Goal: Contribute content: Contribute content

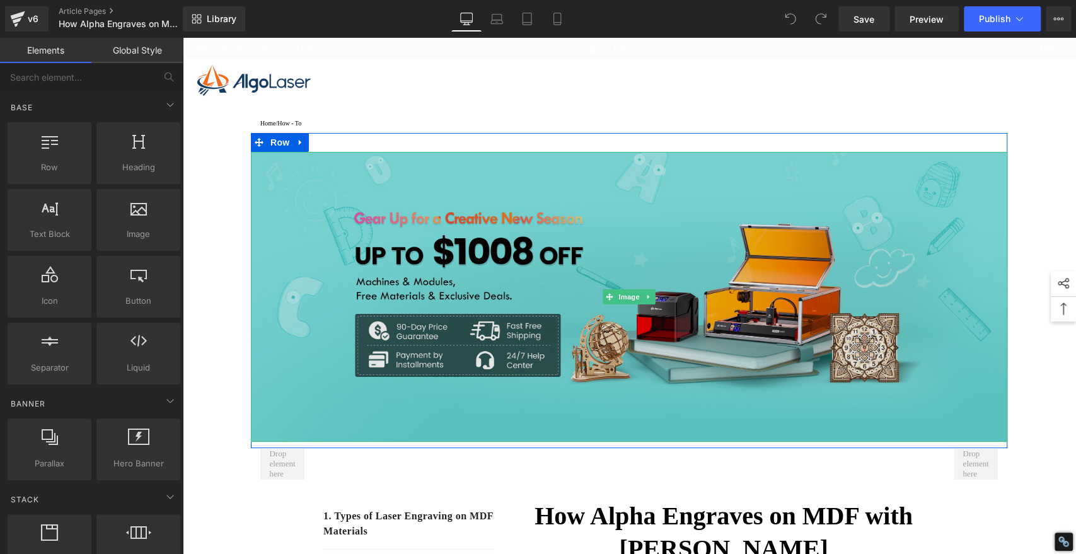
click at [718, 261] on img at bounding box center [629, 297] width 757 height 290
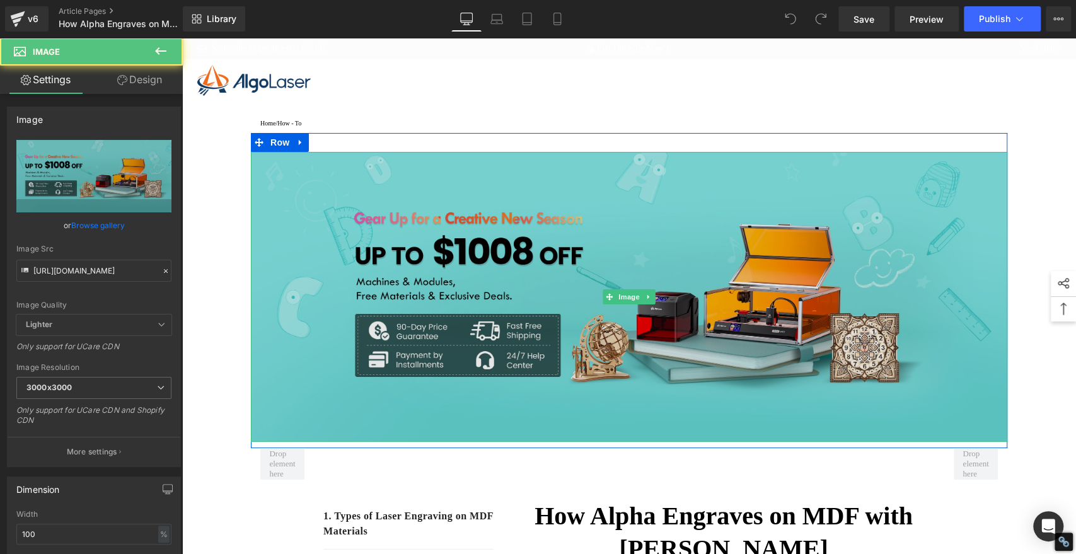
click at [673, 250] on img at bounding box center [629, 297] width 757 height 290
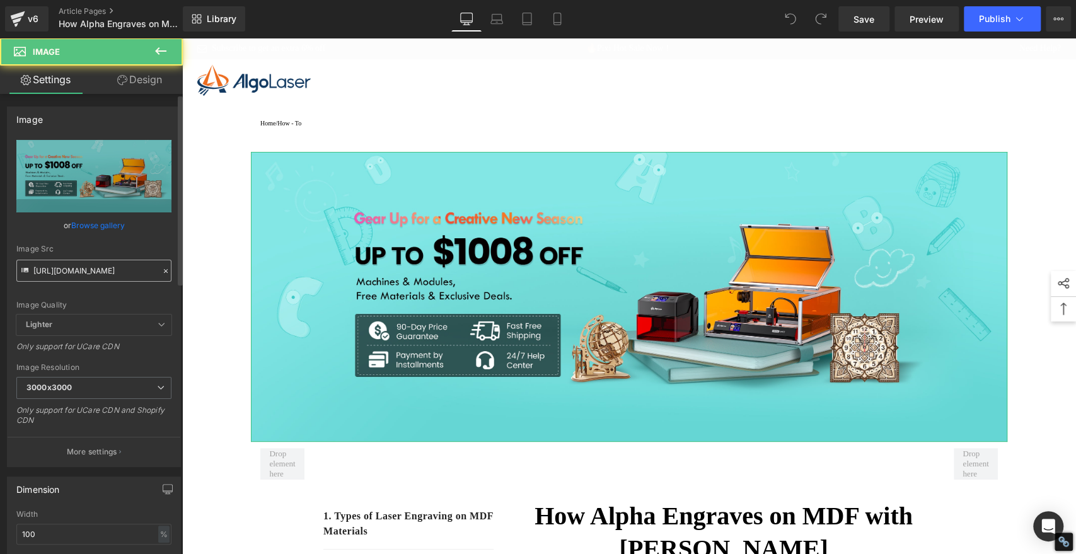
click at [119, 269] on input "https://cdn.shopify.com/s/files/1/0826/1402/6547/files/gempages_490434917700731…" at bounding box center [93, 271] width 155 height 22
click at [119, 269] on input "[URL][DOMAIN_NAME]" at bounding box center [93, 271] width 155 height 22
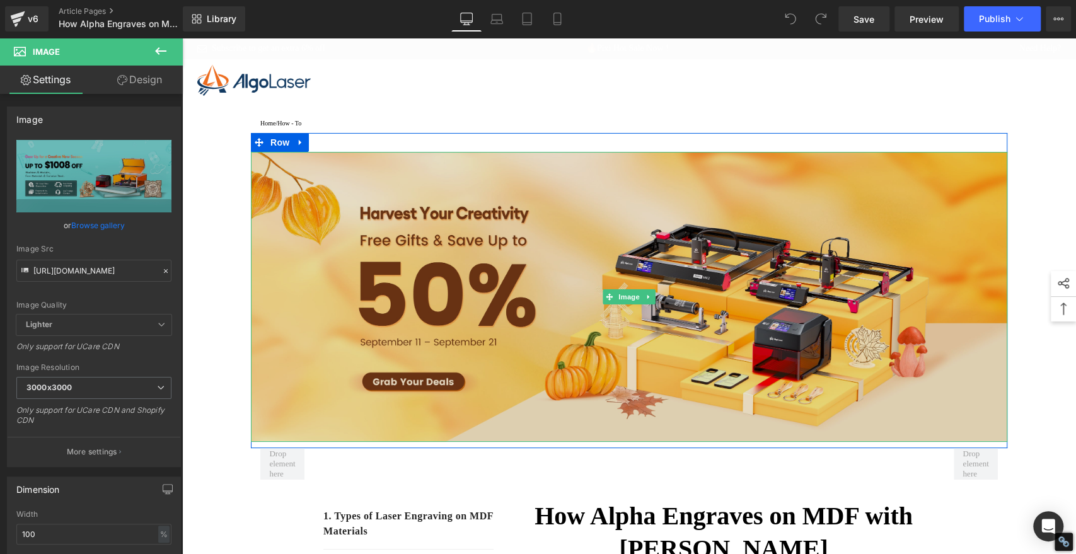
type input "[URL][DOMAIN_NAME]"
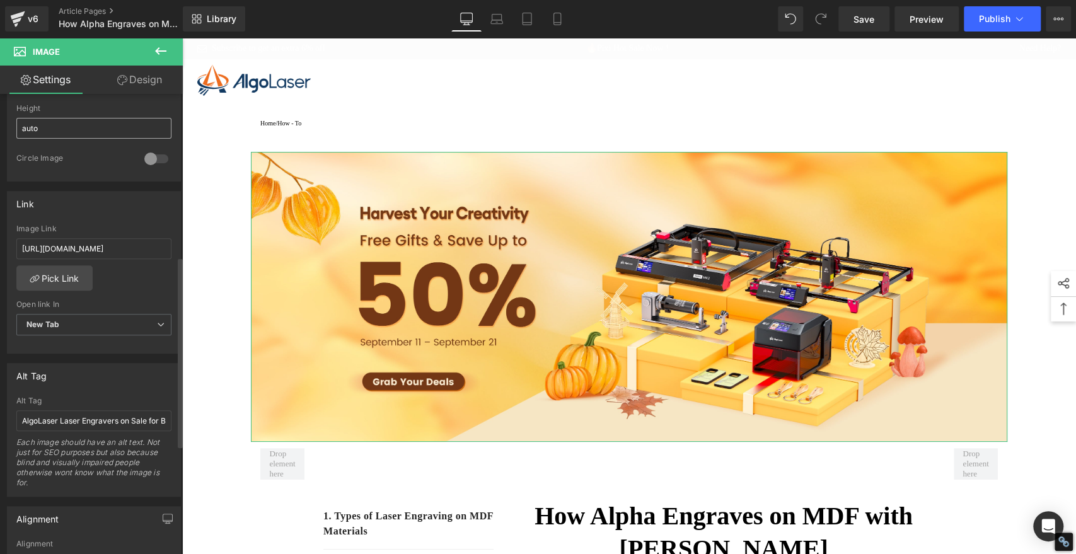
scroll to position [490, 0]
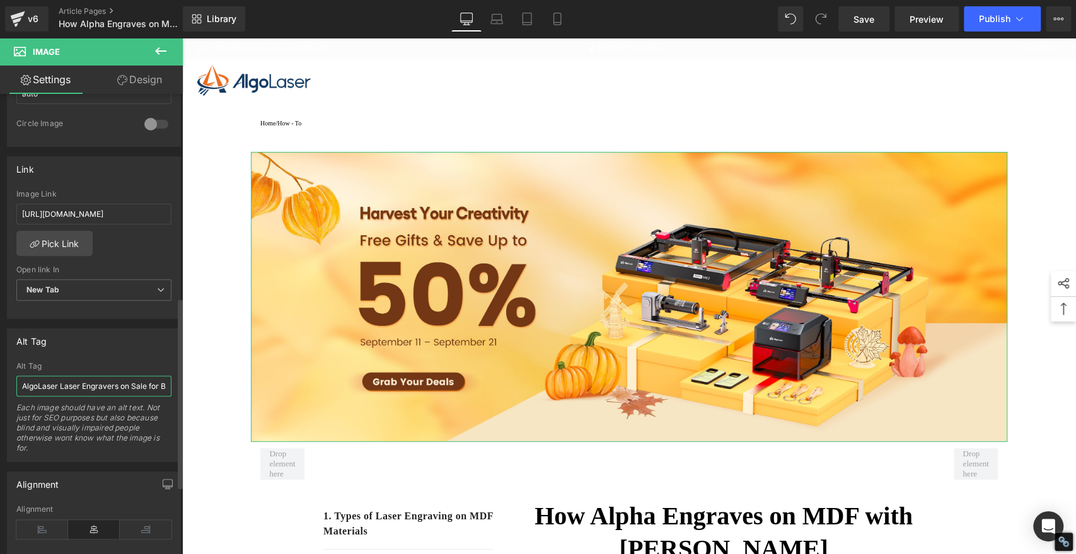
click at [94, 388] on input "AlgoLaser Laser Engravers on Sale for Back-to-School Season" at bounding box center [93, 386] width 155 height 21
paste input "Autumn Harvest"
type input "AlgoLaser Laser Engravers on Sale for Autumn Harvest"
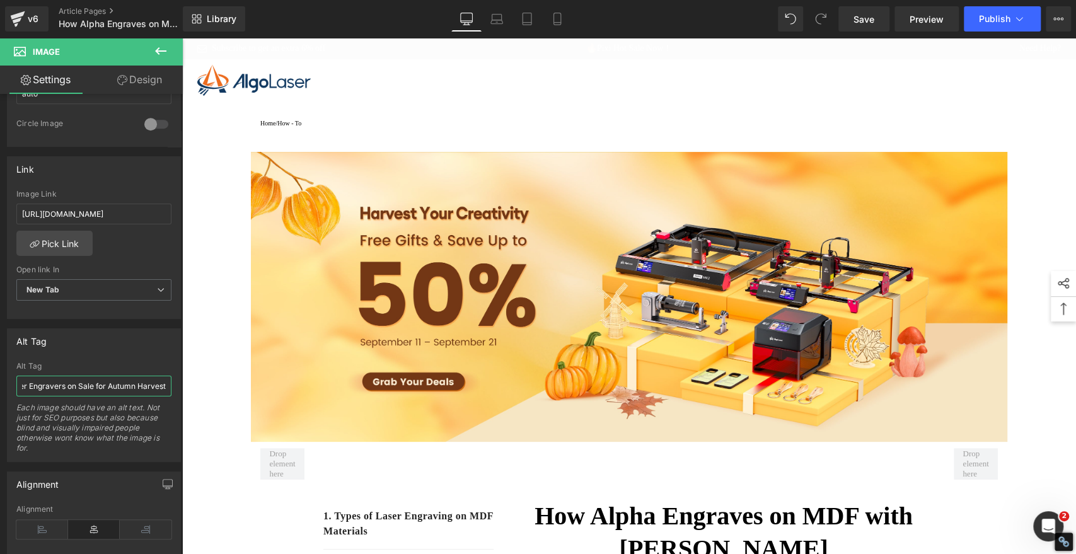
scroll to position [0, 0]
type input "[URL][DOMAIN_NAME]"
type input "AlgoLaser Laser Engravers on Sale for Autumn Harvest"
click at [860, 22] on span "Save" at bounding box center [864, 19] width 21 height 13
click at [863, 13] on span "Save" at bounding box center [864, 19] width 21 height 13
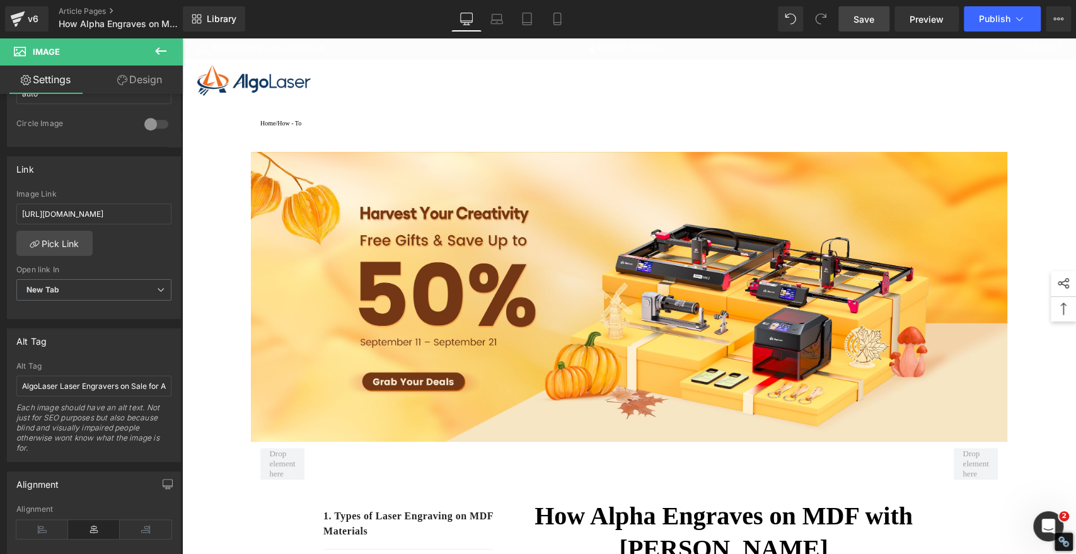
click at [865, 20] on span "Save" at bounding box center [864, 19] width 21 height 13
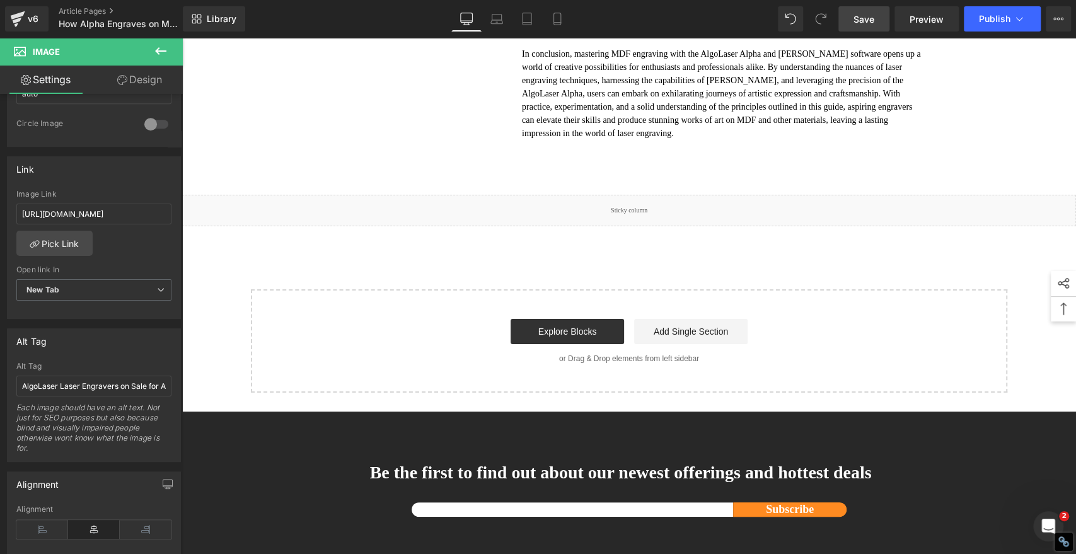
scroll to position [6025, 0]
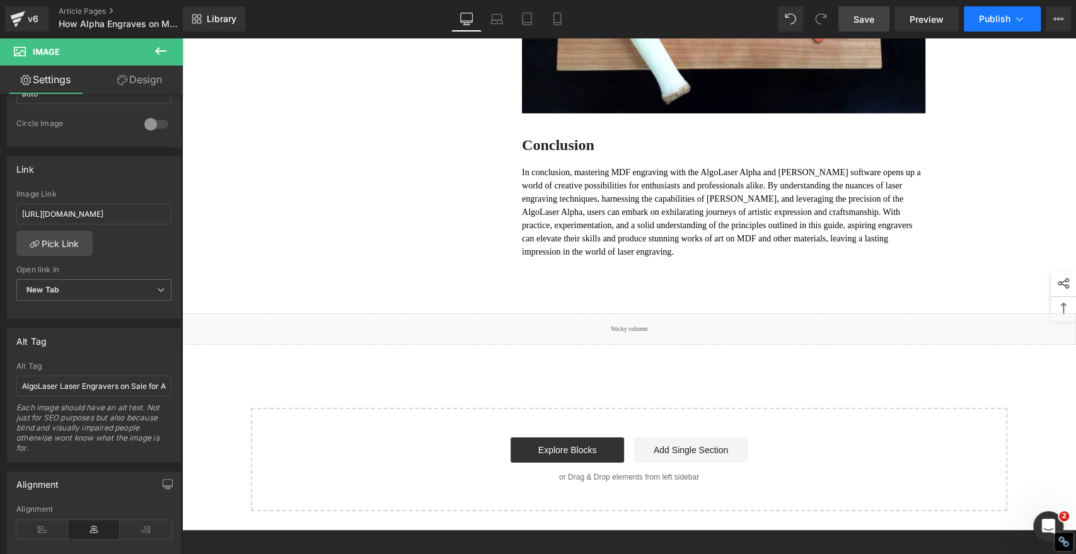
click at [995, 15] on span "Publish" at bounding box center [995, 19] width 32 height 10
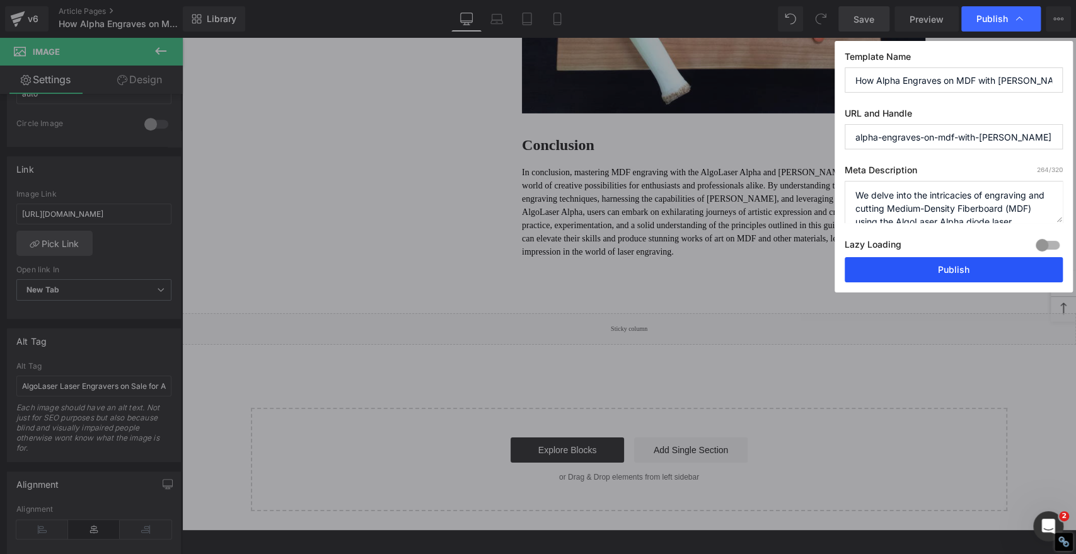
click at [958, 266] on button "Publish" at bounding box center [954, 269] width 218 height 25
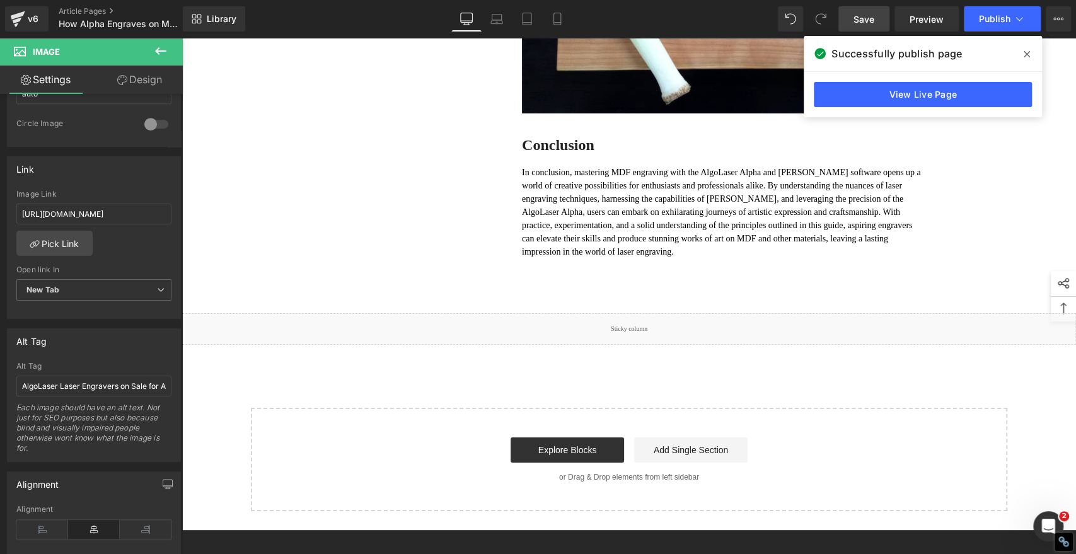
click at [1030, 52] on icon at bounding box center [1027, 54] width 6 height 10
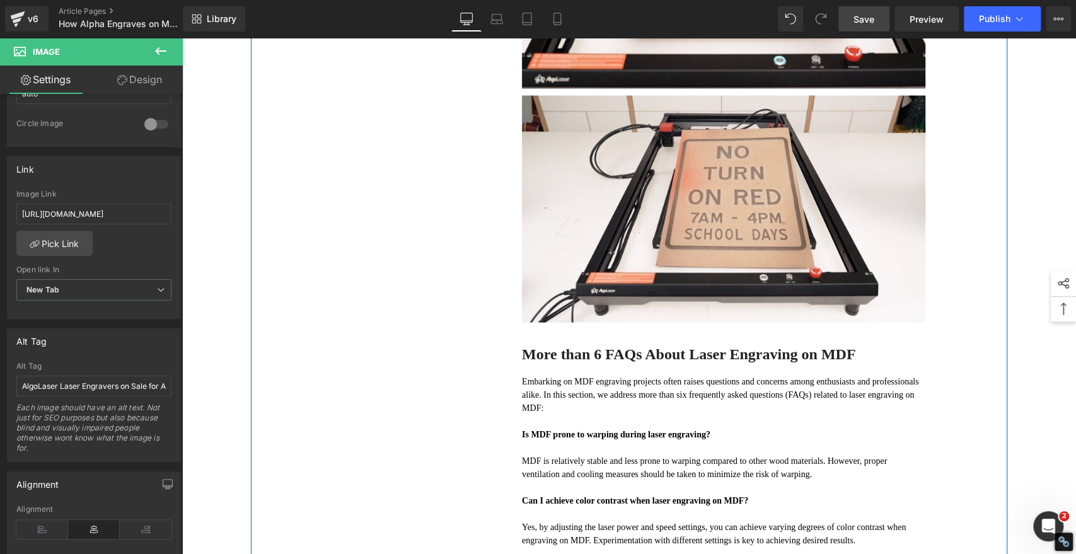
scroll to position [4834, 0]
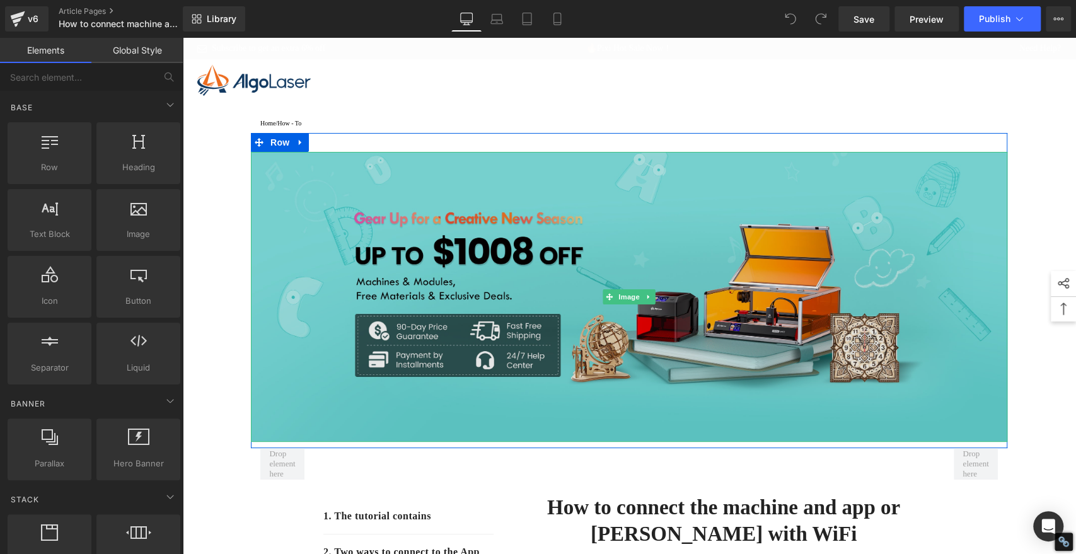
click at [721, 275] on img at bounding box center [629, 297] width 757 height 290
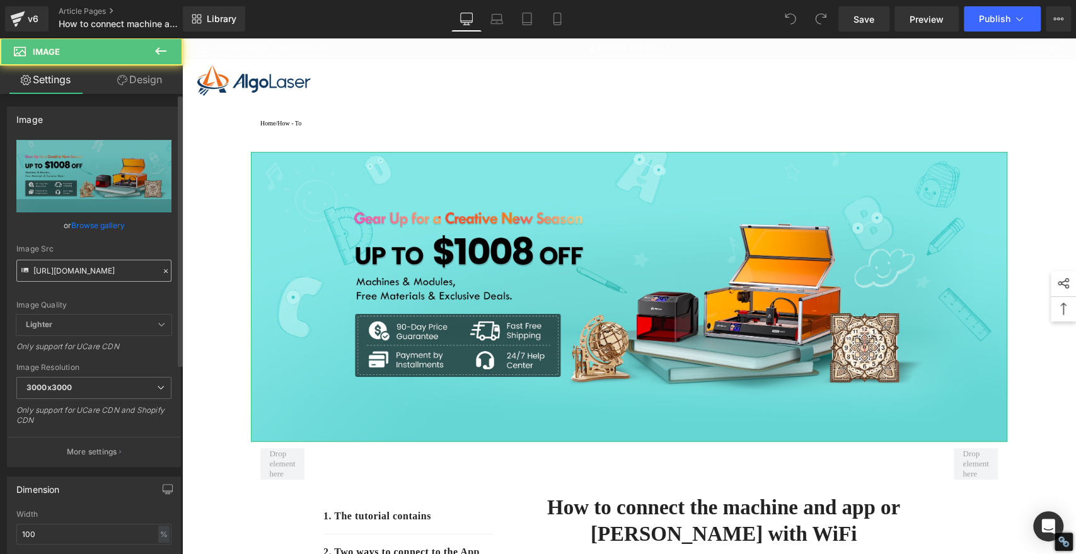
click at [132, 266] on input "https://cdn.shopify.com/s/files/1/0826/1402/6547/files/gempages_490434917700731…" at bounding box center [93, 271] width 155 height 22
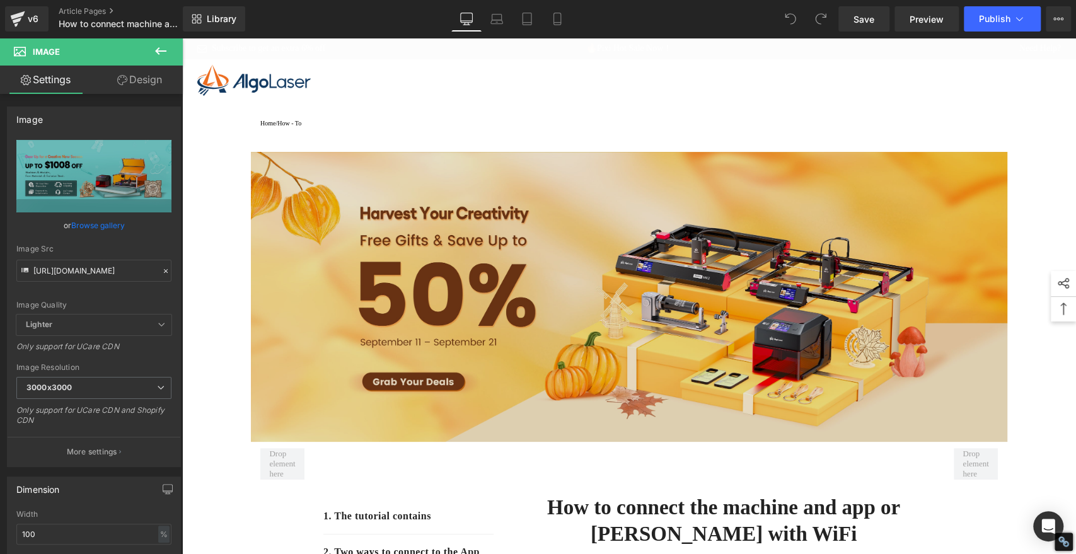
type input "[URL][DOMAIN_NAME]"
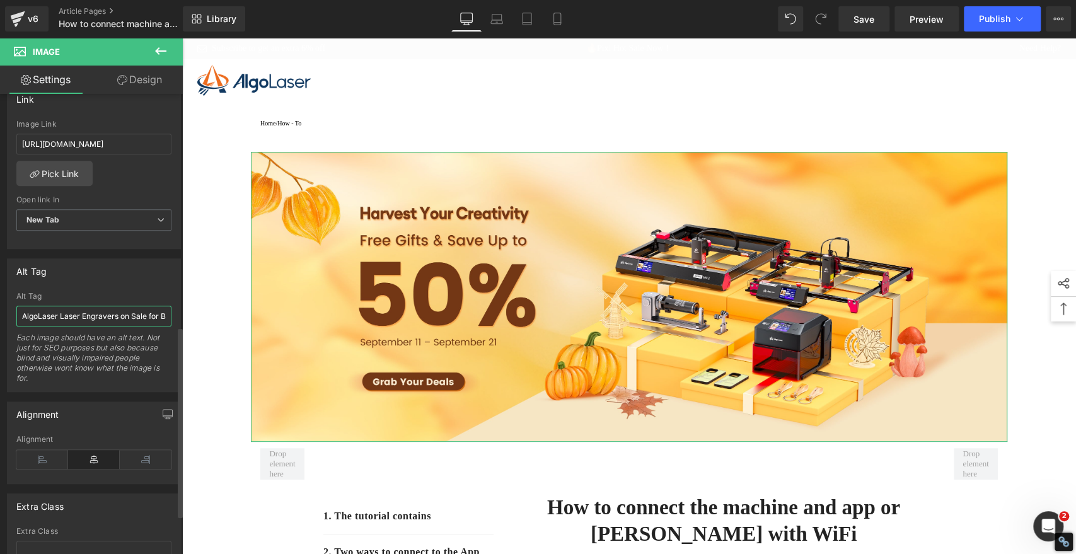
click at [81, 312] on input "AlgoLaser Laser Engravers on Sale for Back-to-School Season" at bounding box center [93, 316] width 155 height 21
paste input "Autumn Harvest"
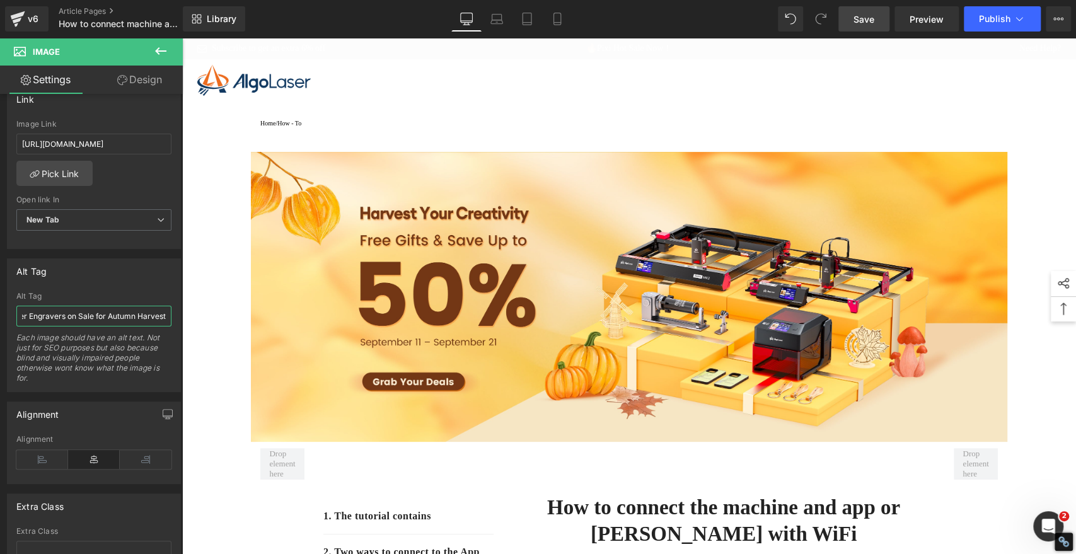
type input "AlgoLaser Laser Engravers on Sale for Autumn Harvest"
click at [856, 18] on span "Save" at bounding box center [864, 19] width 21 height 13
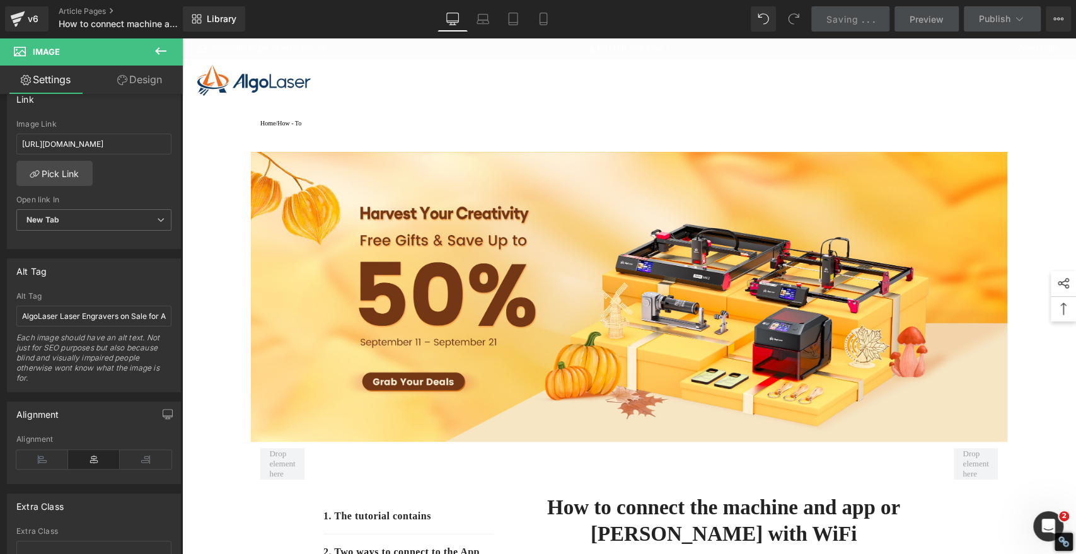
type input "[URL][DOMAIN_NAME]"
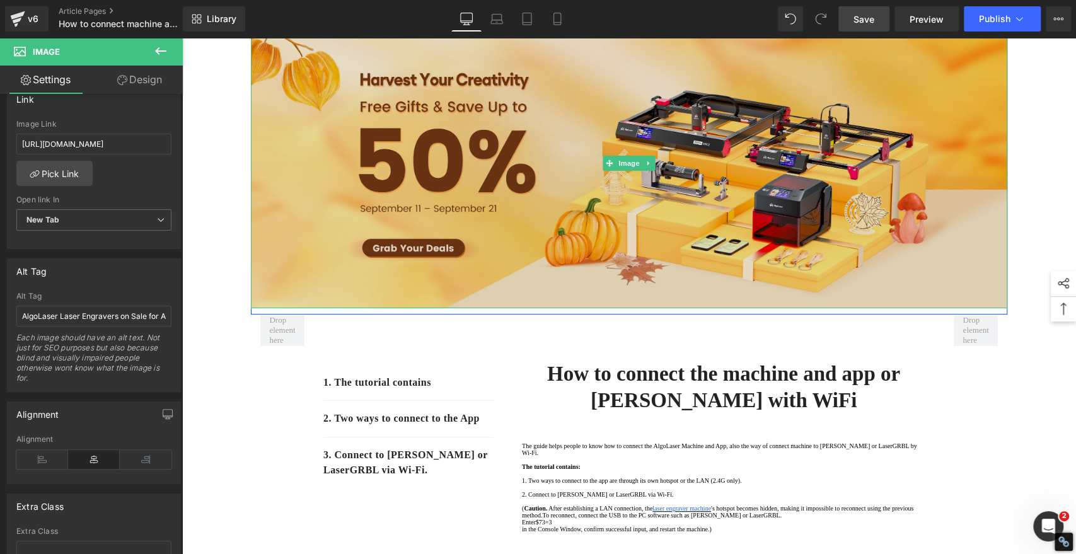
scroll to position [140, 0]
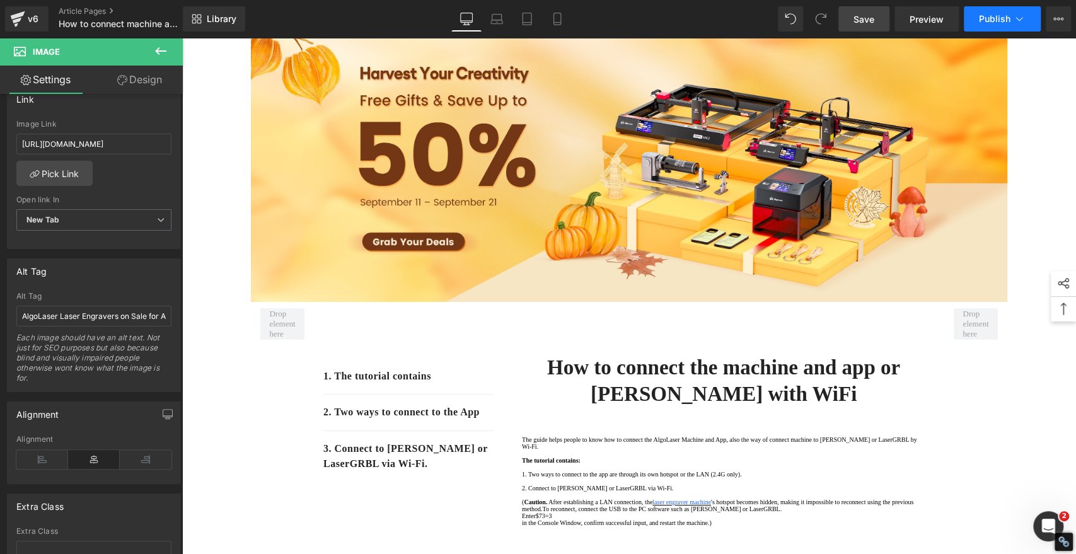
click at [987, 21] on span "Publish" at bounding box center [995, 19] width 32 height 10
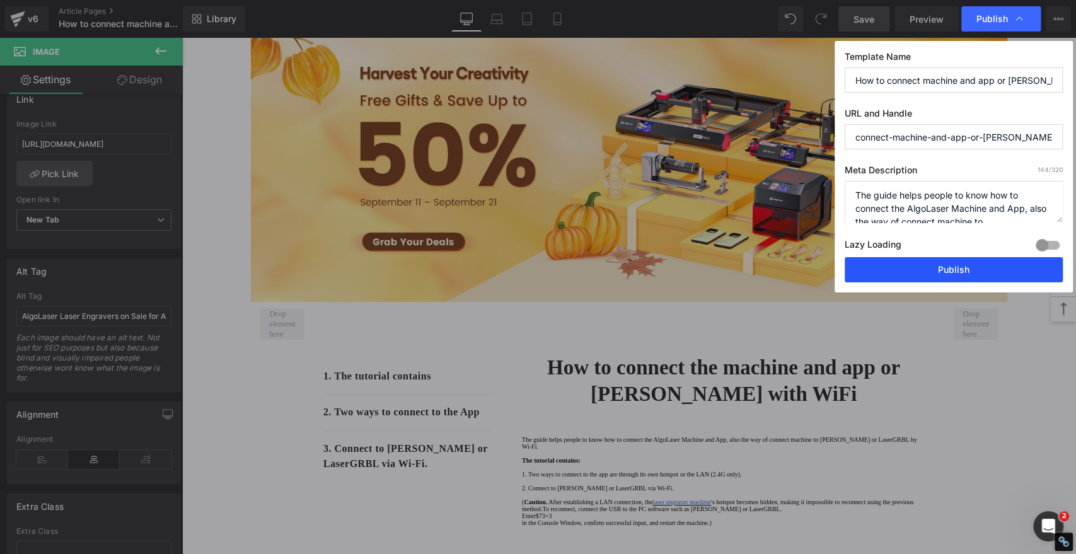
scroll to position [0, 0]
click at [912, 266] on button "Publish" at bounding box center [954, 269] width 218 height 25
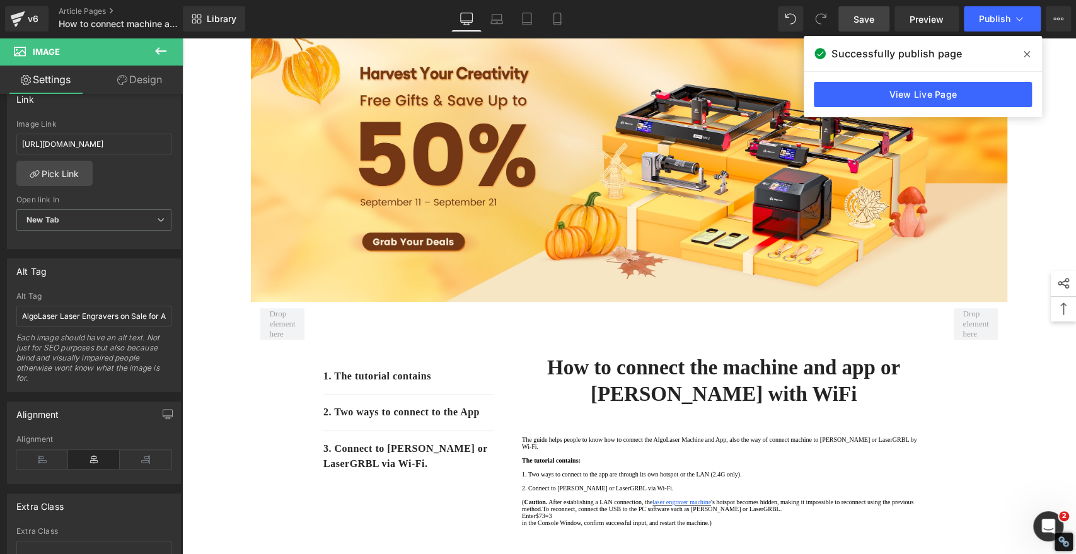
click at [1030, 55] on icon at bounding box center [1027, 54] width 6 height 10
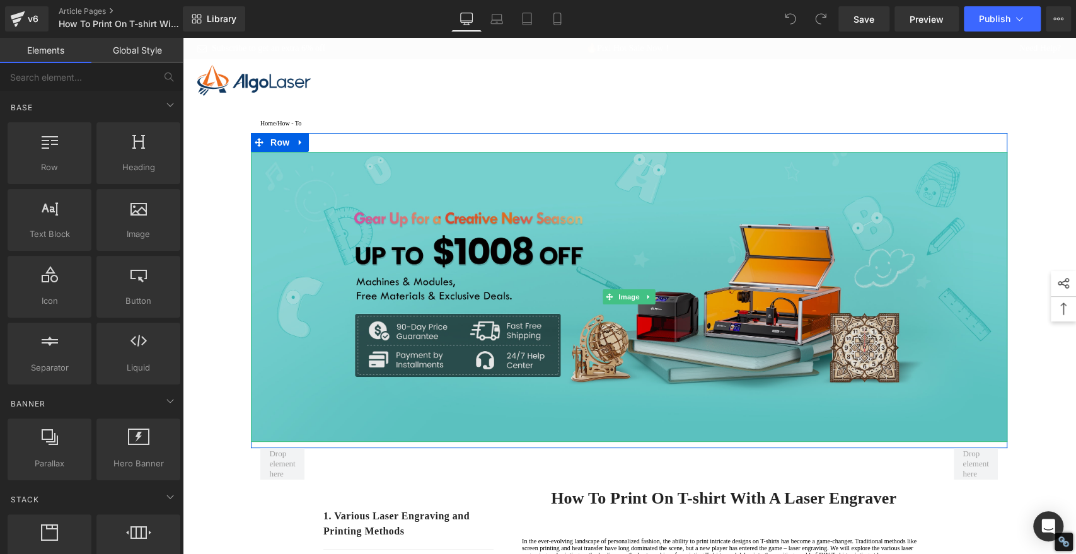
click at [638, 253] on img at bounding box center [629, 297] width 757 height 290
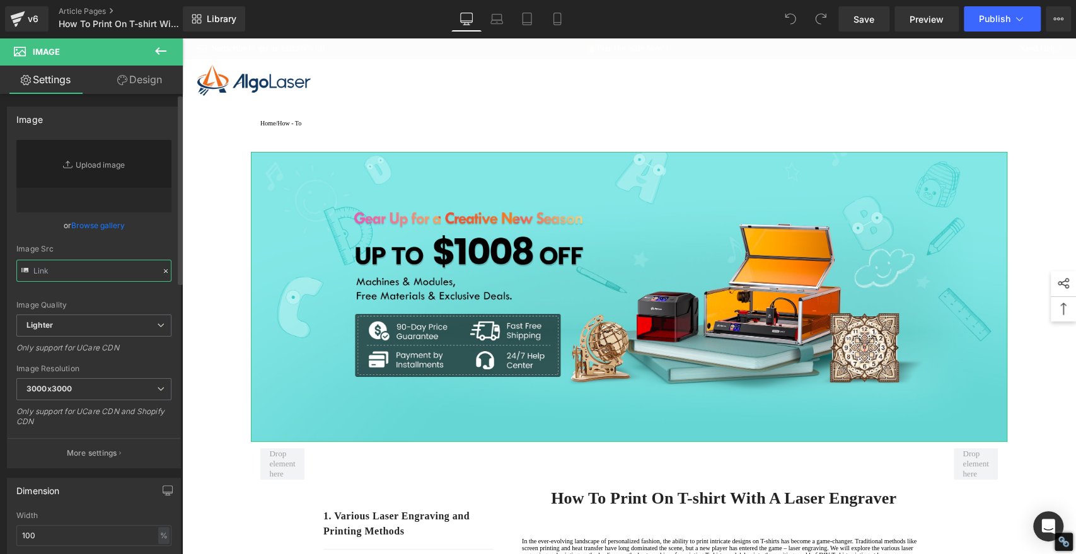
click at [85, 269] on input "text" at bounding box center [93, 271] width 155 height 22
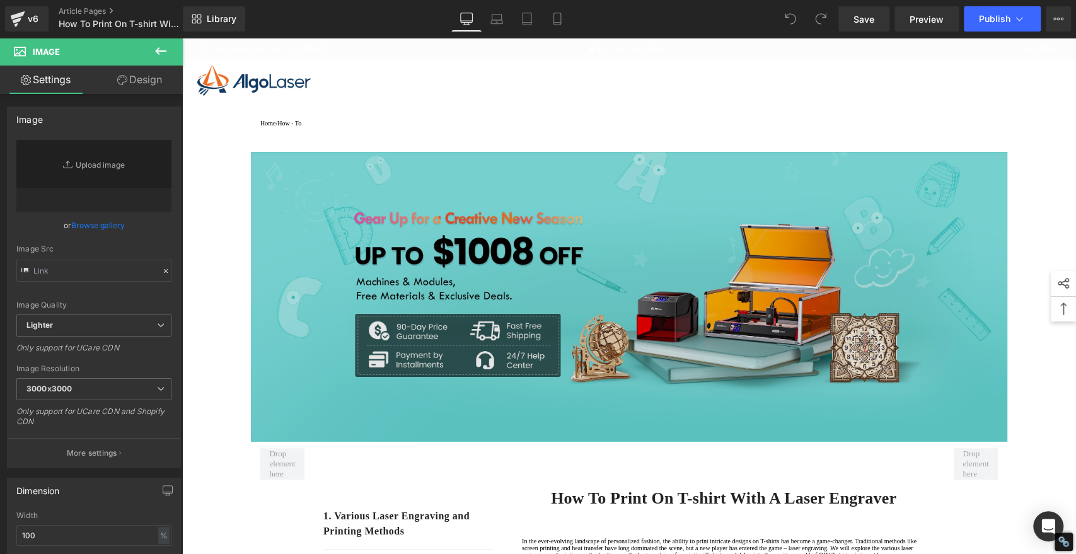
click at [337, 276] on img at bounding box center [629, 297] width 757 height 290
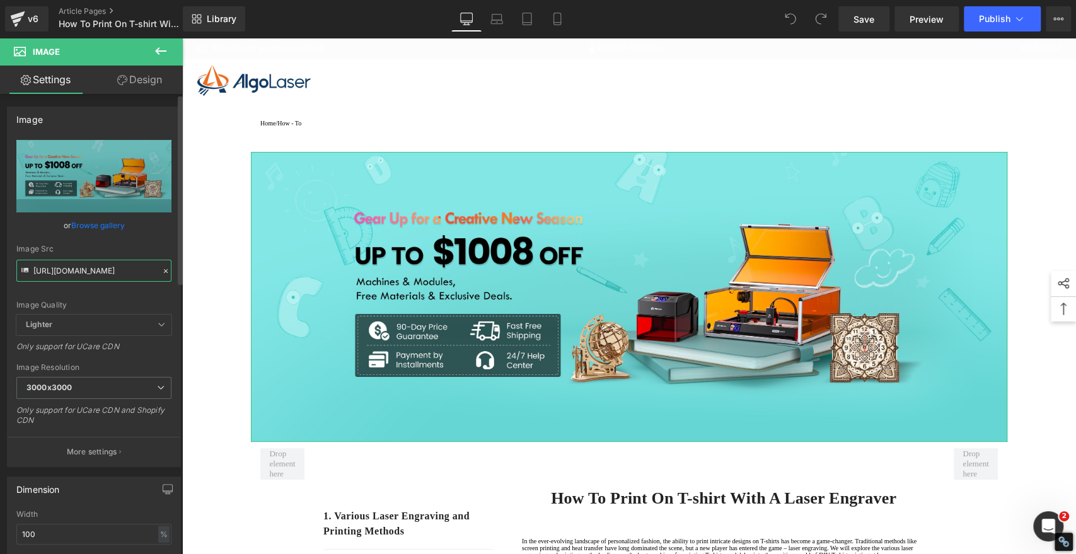
click at [62, 271] on input "[URL][DOMAIN_NAME]" at bounding box center [93, 271] width 155 height 22
click at [93, 271] on input "[URL][DOMAIN_NAME]" at bounding box center [93, 271] width 155 height 22
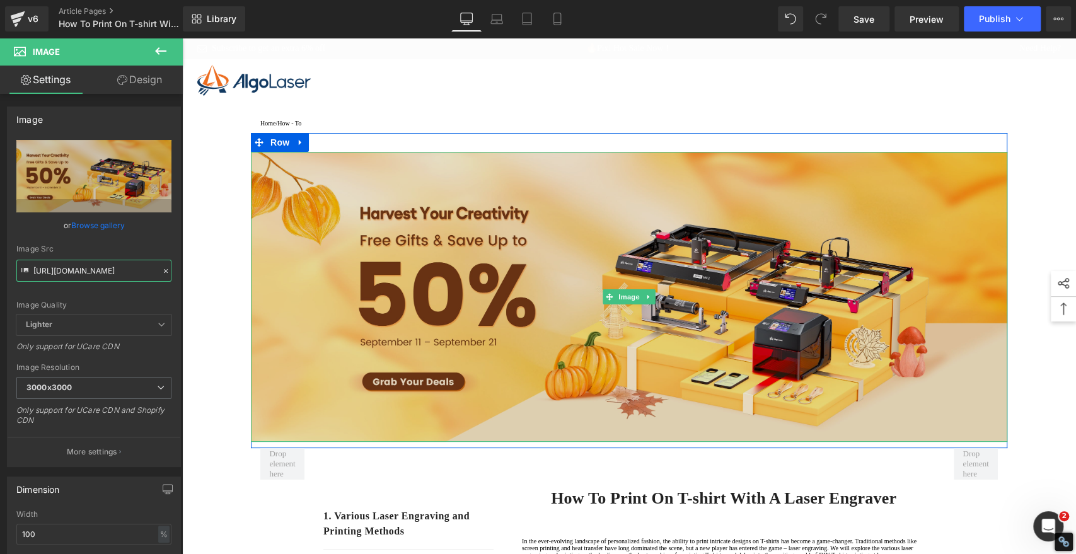
type input "[URL][DOMAIN_NAME]"
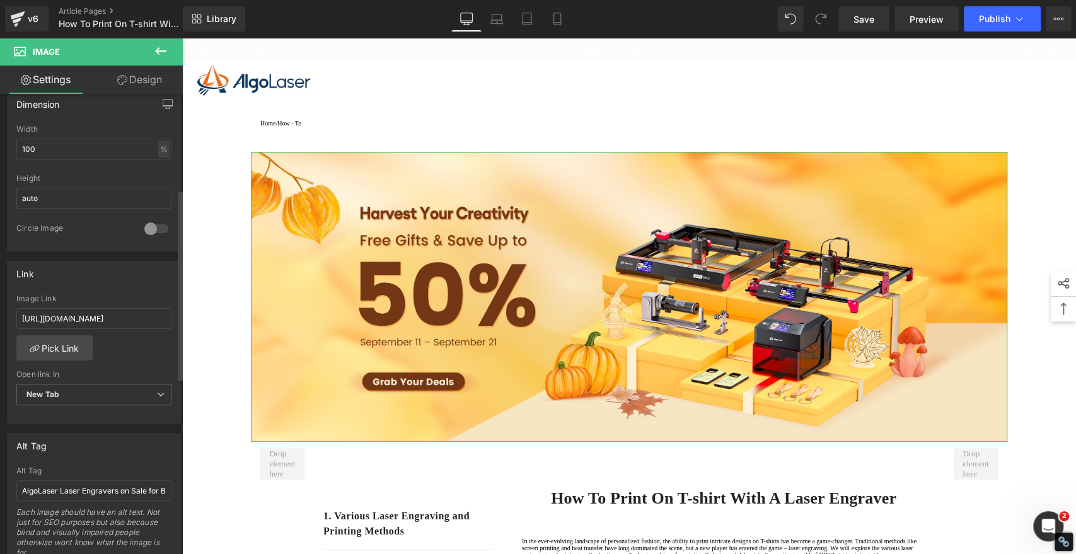
scroll to position [420, 0]
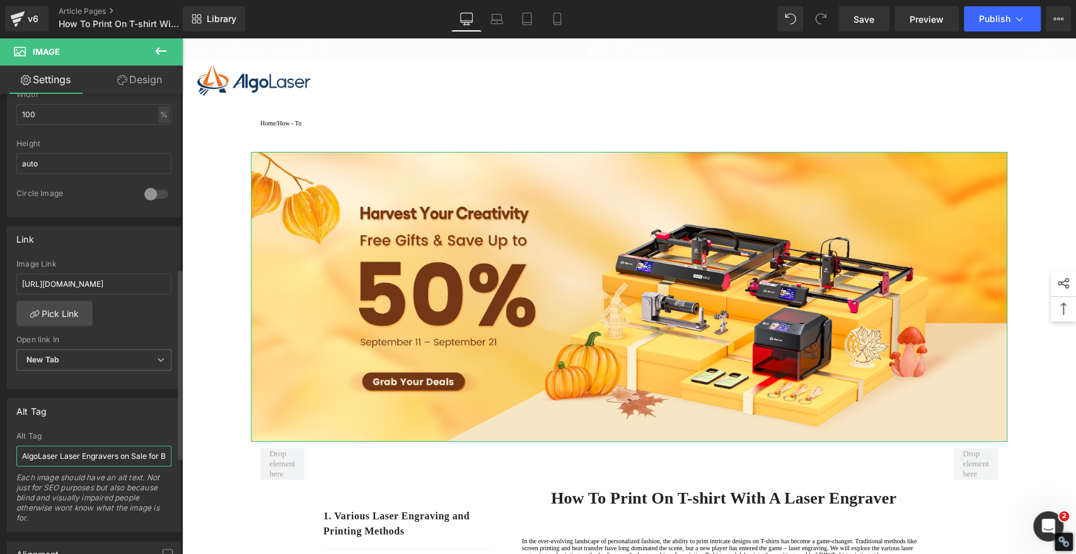
click at [78, 448] on input "AlgoLaser Laser Engravers on Sale for Back-to-School Season" at bounding box center [93, 456] width 155 height 21
paste input "Autumn Harvest"
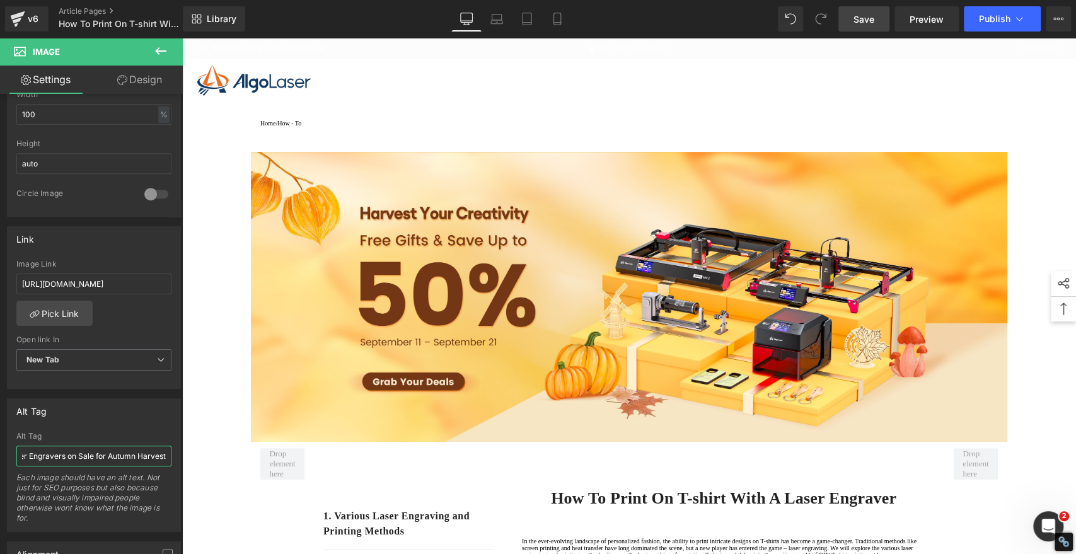
type input "AlgoLaser Laser Engravers on Sale for Autumn Harvest"
click at [865, 22] on span "Save" at bounding box center [864, 19] width 21 height 13
click at [863, 20] on span "Save" at bounding box center [864, 19] width 21 height 13
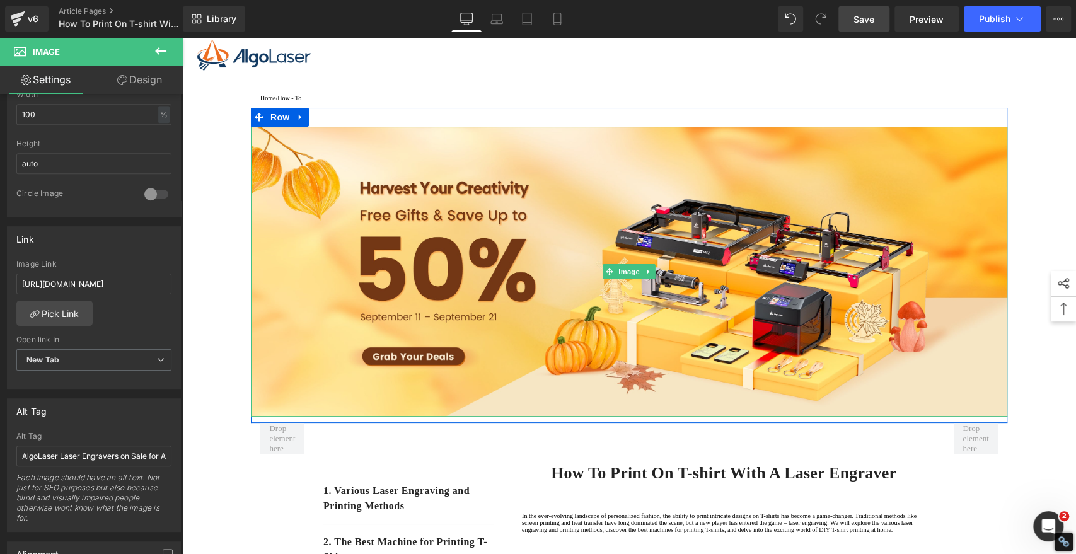
scroll to position [70, 0]
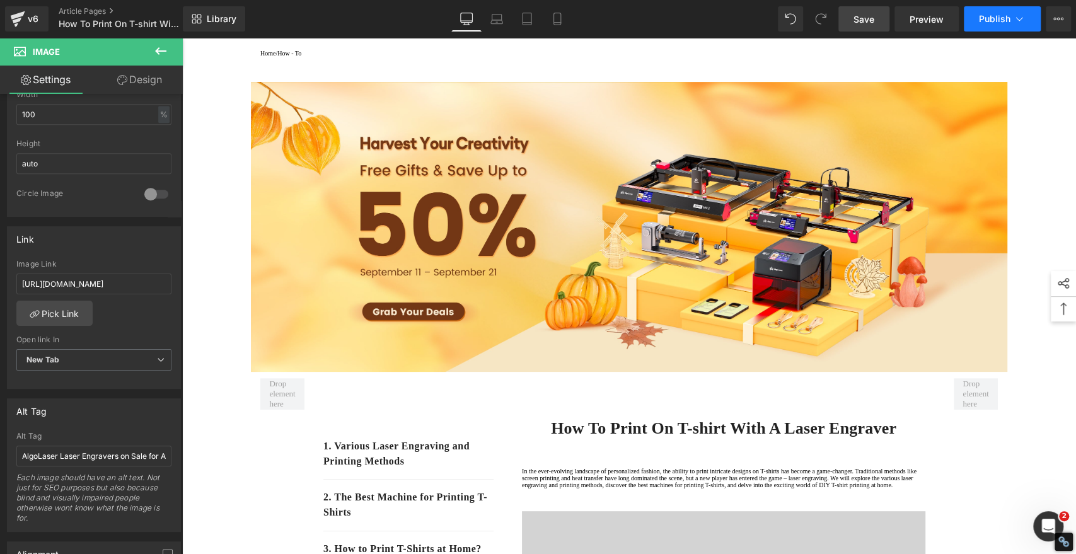
click at [1006, 19] on span "Publish" at bounding box center [995, 19] width 32 height 10
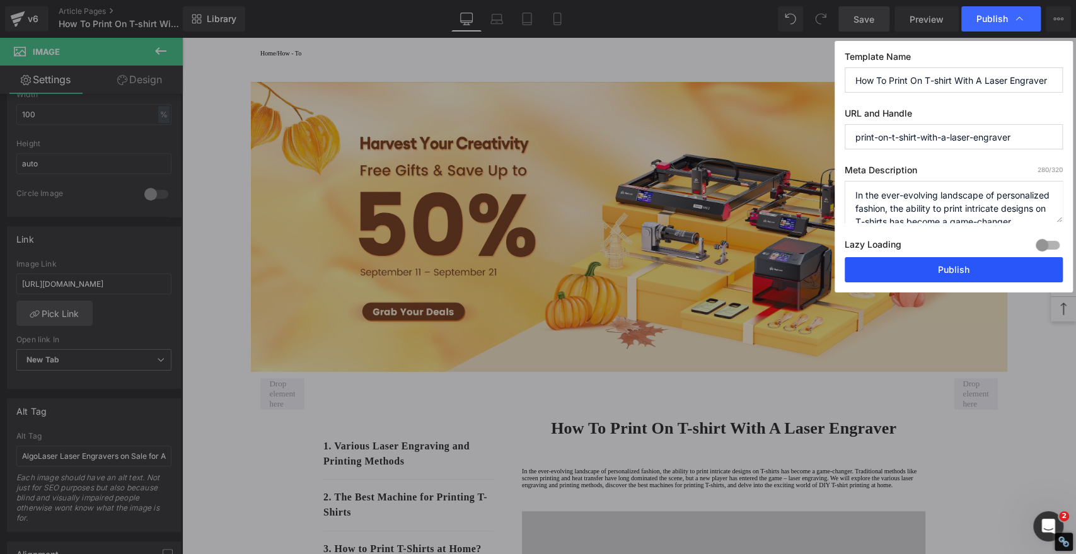
click at [961, 271] on button "Publish" at bounding box center [954, 269] width 218 height 25
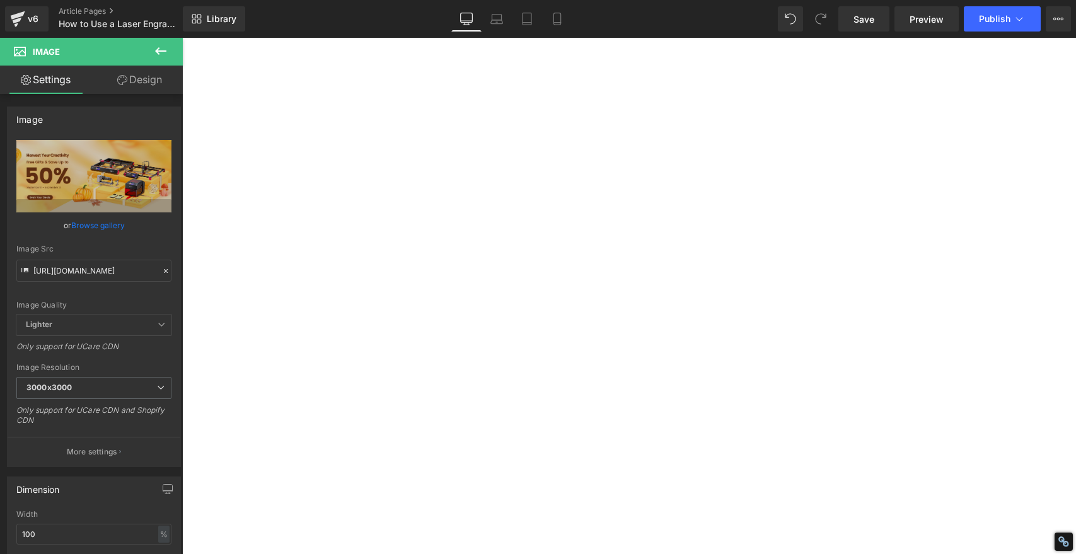
click at [864, 19] on span "Save" at bounding box center [864, 19] width 21 height 13
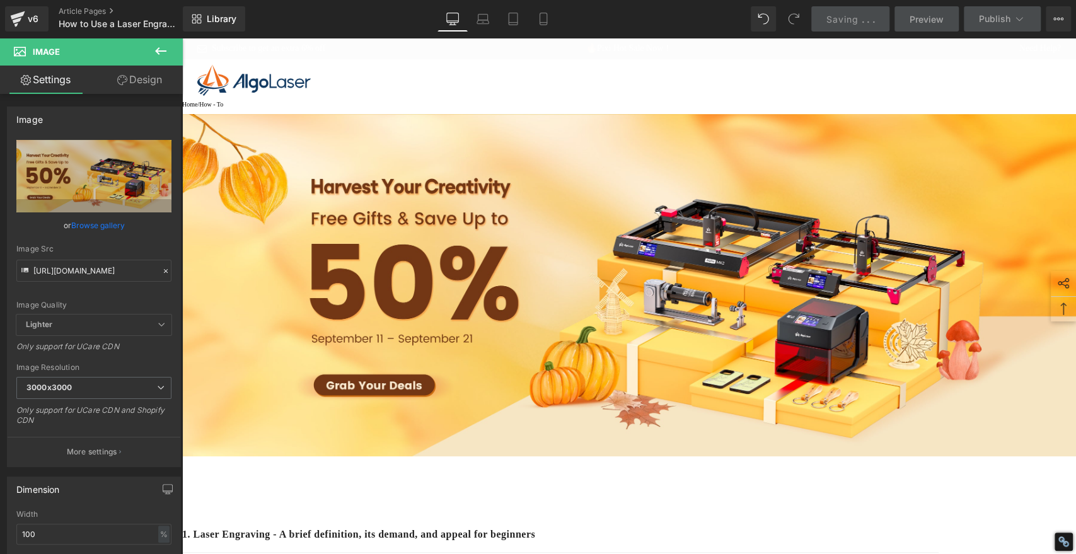
scroll to position [420, 0]
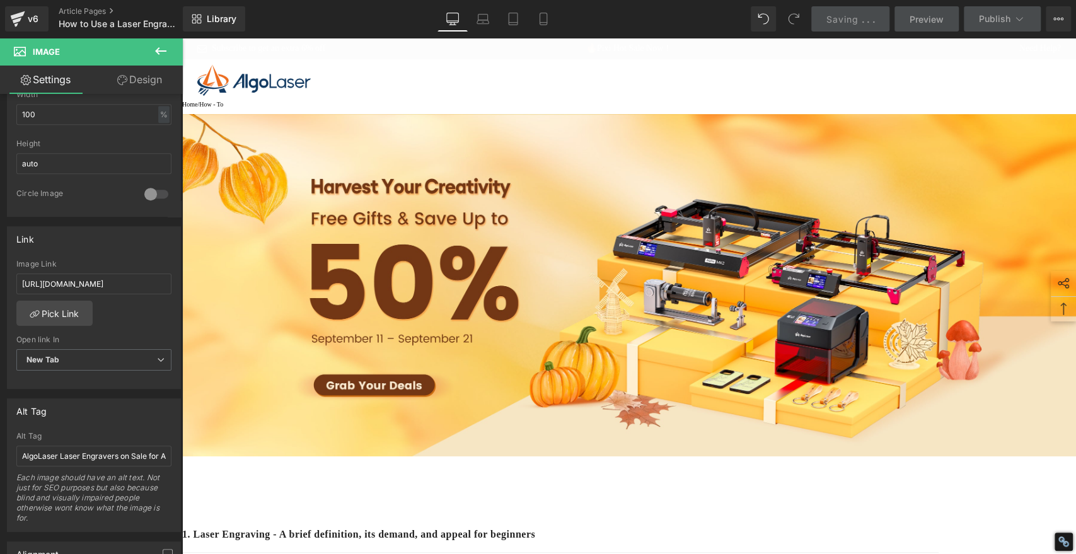
type input "[URL][DOMAIN_NAME]"
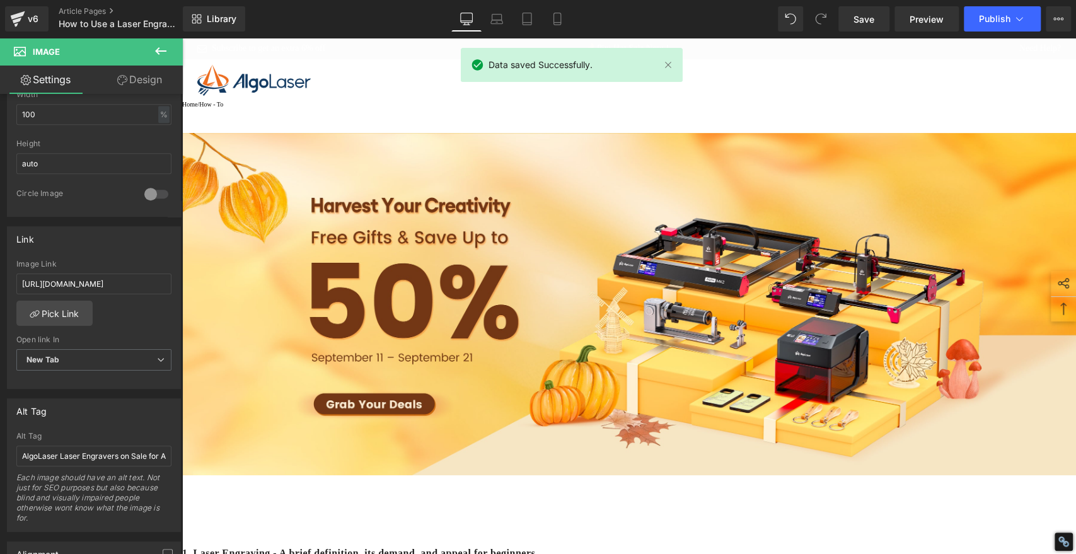
click at [996, 5] on div "Library Desktop Desktop Laptop Tablet Mobile Save Preview Publish Scheduled Vie…" at bounding box center [630, 19] width 894 height 38
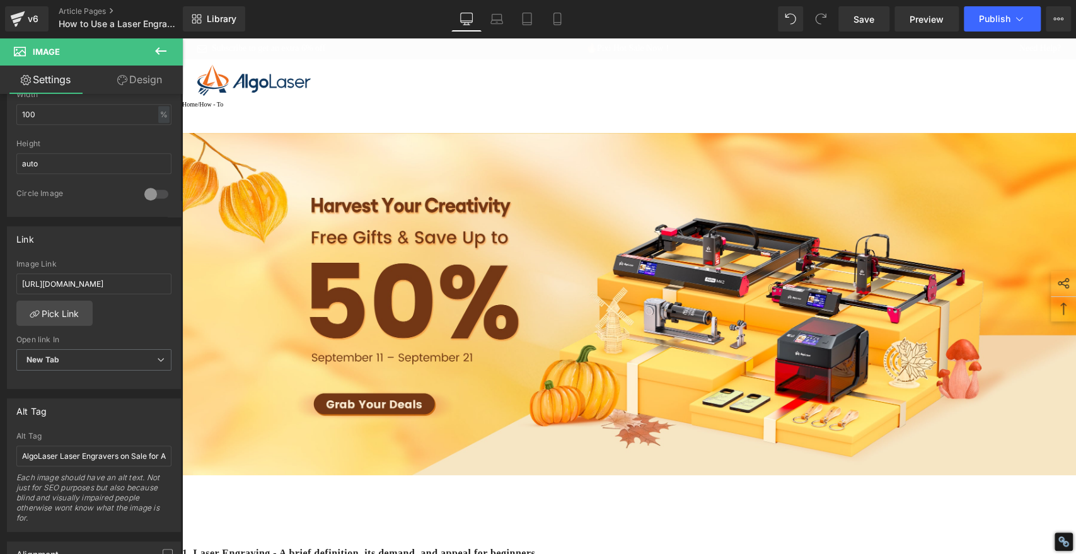
click at [1004, 4] on div "Library Desktop Desktop Laptop Tablet Mobile Save Preview Publish Scheduled Vie…" at bounding box center [630, 19] width 894 height 38
click at [998, 15] on span "Publish" at bounding box center [995, 19] width 32 height 10
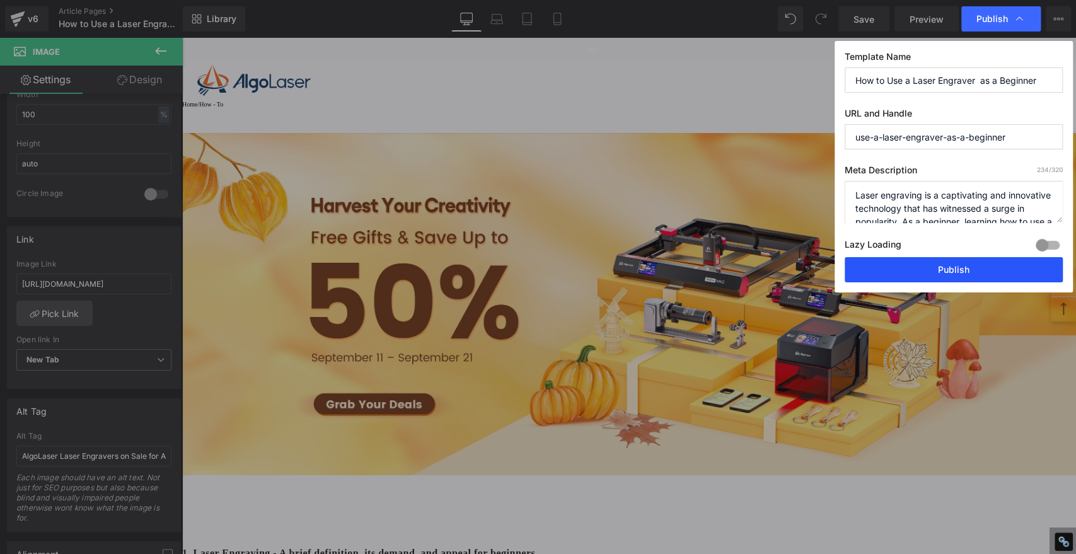
click at [957, 271] on button "Publish" at bounding box center [954, 269] width 218 height 25
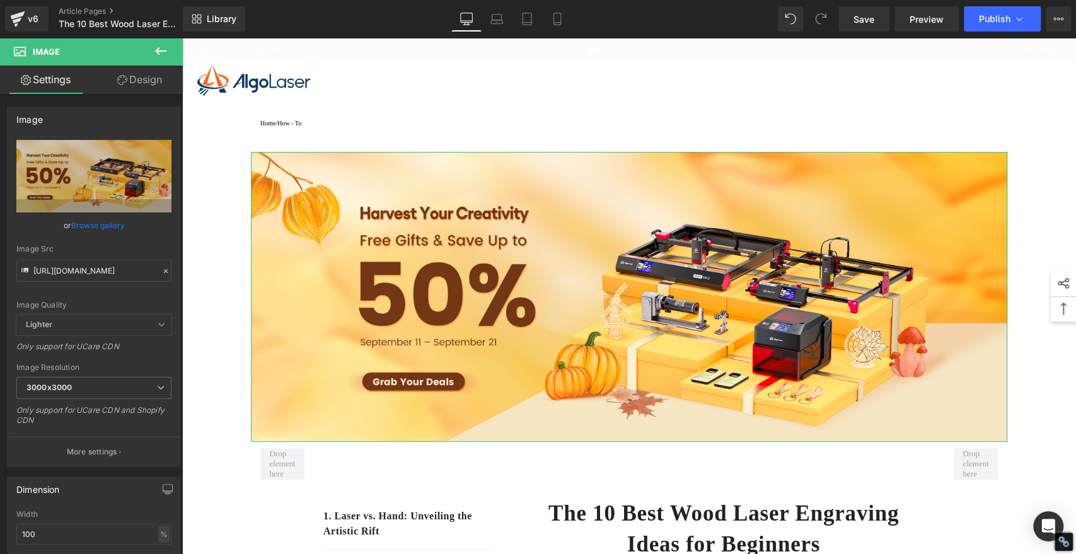
scroll to position [0, 57]
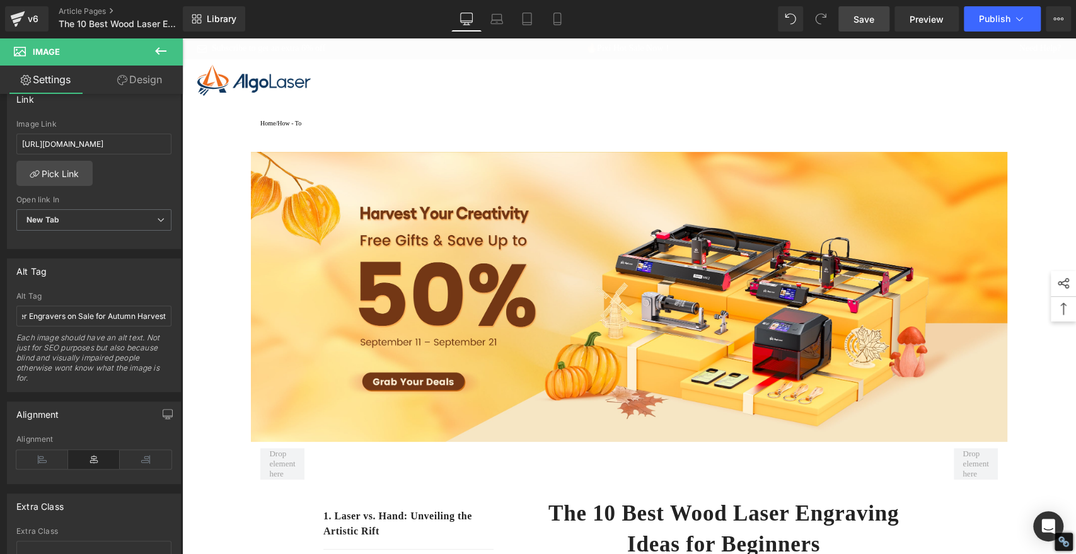
type input "AlgoLaser Laser Engravers on Sale for Autumn Harvest"
click at [870, 20] on span "Save" at bounding box center [864, 19] width 21 height 13
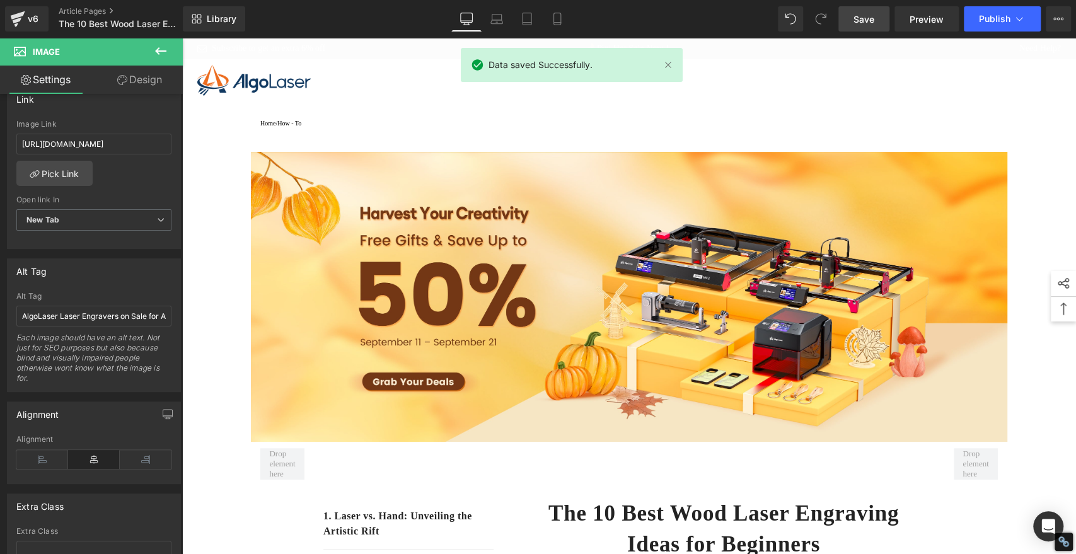
type input "[URL][DOMAIN_NAME]"
click at [1002, 24] on button "Publish" at bounding box center [1002, 18] width 77 height 25
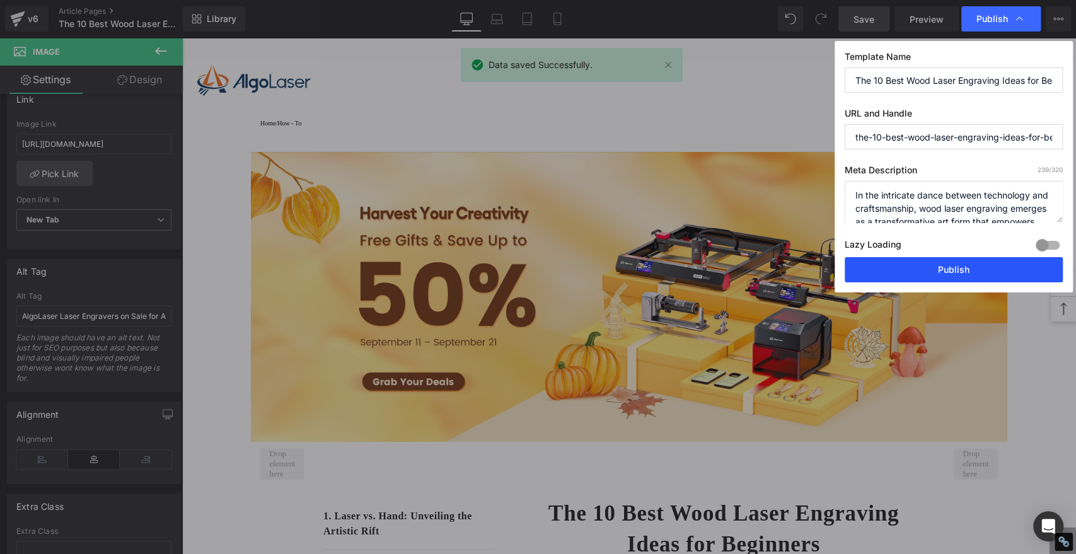
click at [969, 267] on button "Publish" at bounding box center [954, 269] width 218 height 25
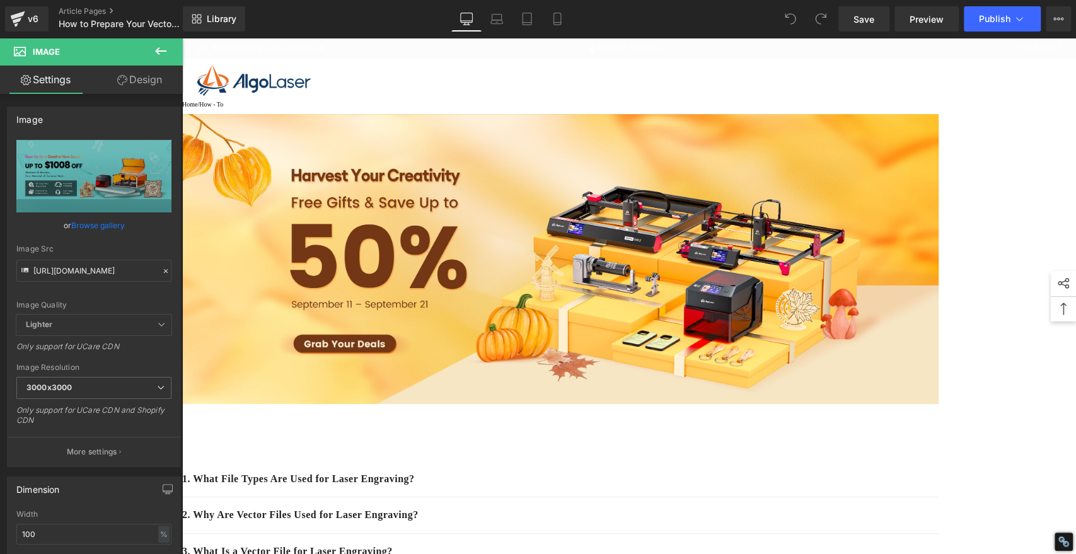
scroll to position [0, 429]
type input "[URL][DOMAIN_NAME]"
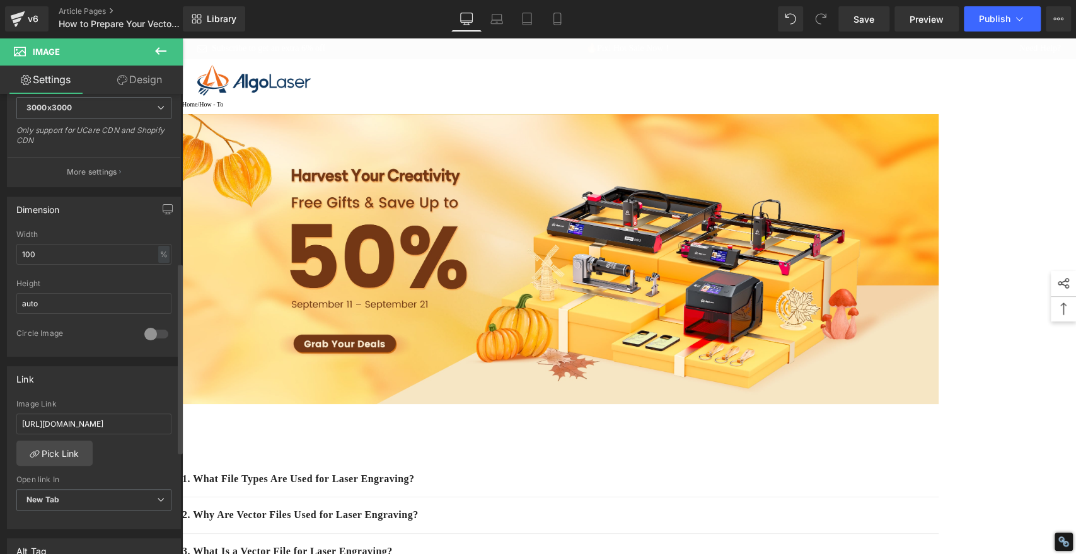
scroll to position [560, 0]
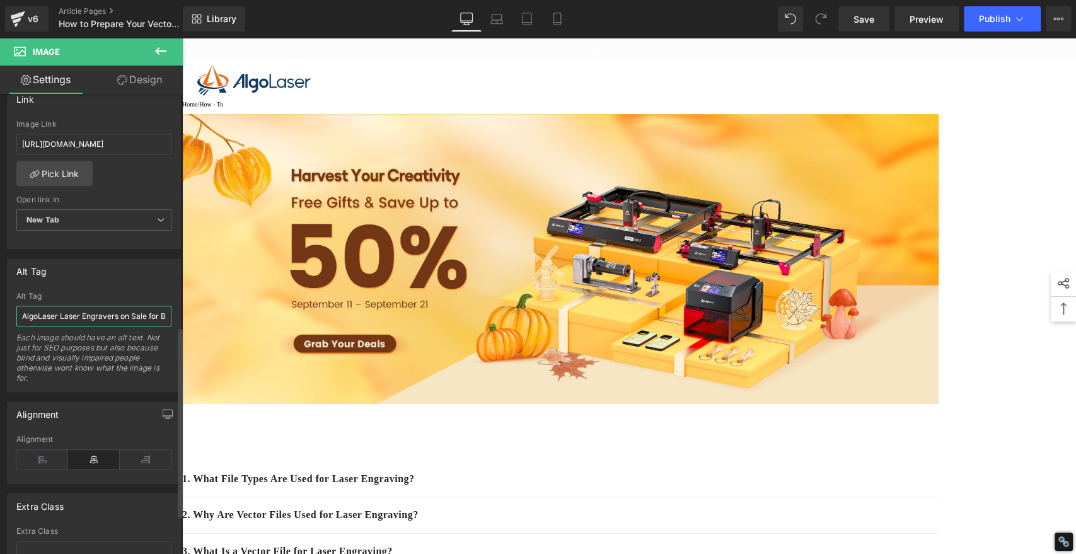
click at [110, 317] on input "AlgoLaser Laser Engravers on Sale for Back-to-School Season" at bounding box center [93, 316] width 155 height 21
paste input "Autumn Harvest"
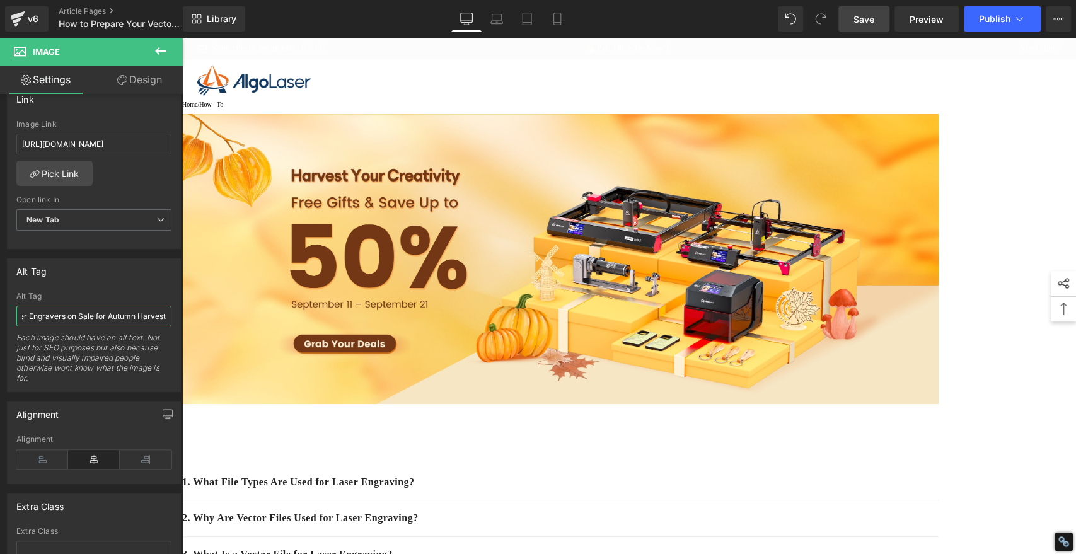
type input "AlgoLaser Laser Engravers on Sale for Autumn Harvest"
click at [867, 20] on span "Save" at bounding box center [864, 19] width 21 height 13
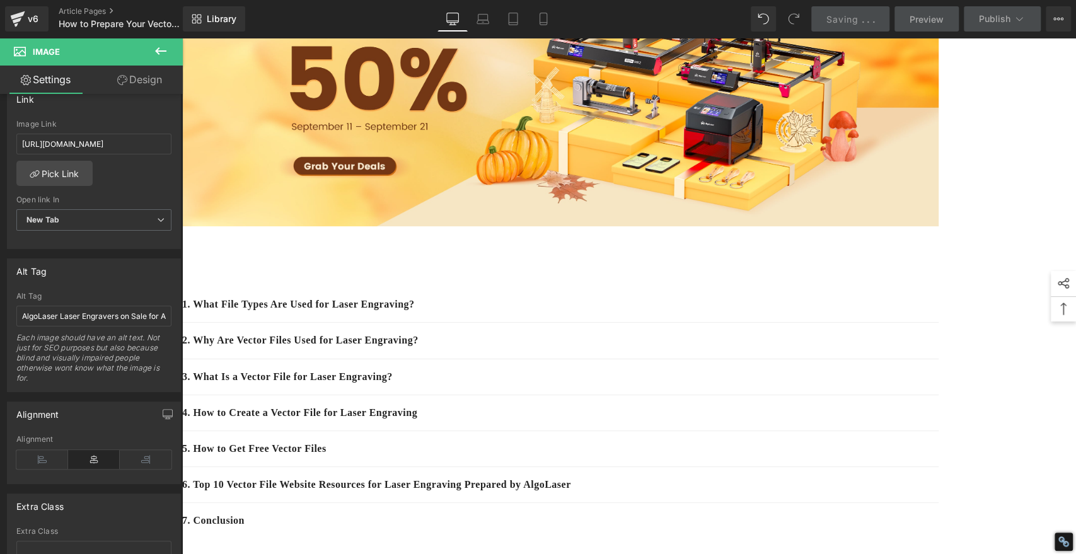
scroll to position [70, 0]
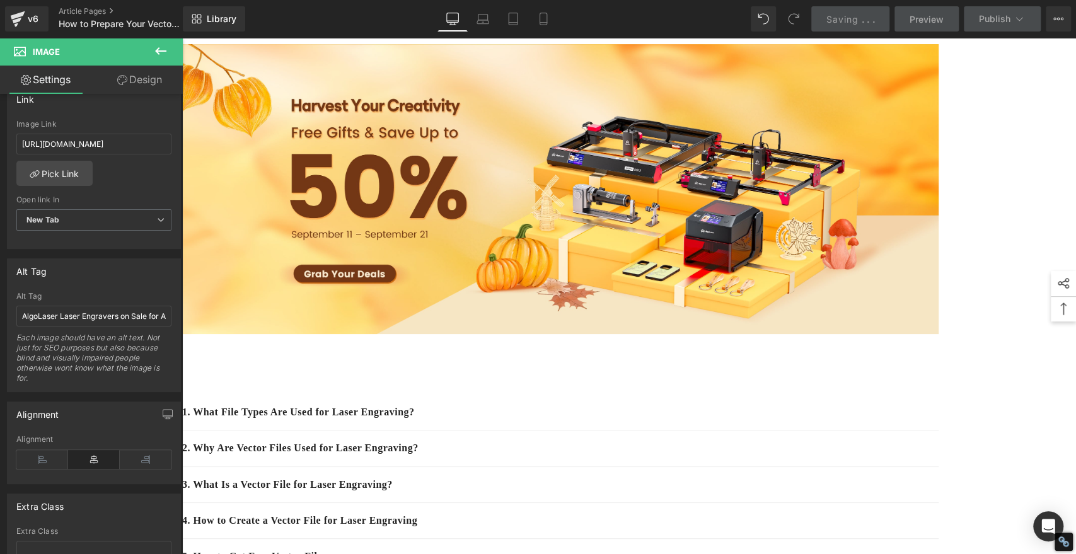
type input "[URL][DOMAIN_NAME]"
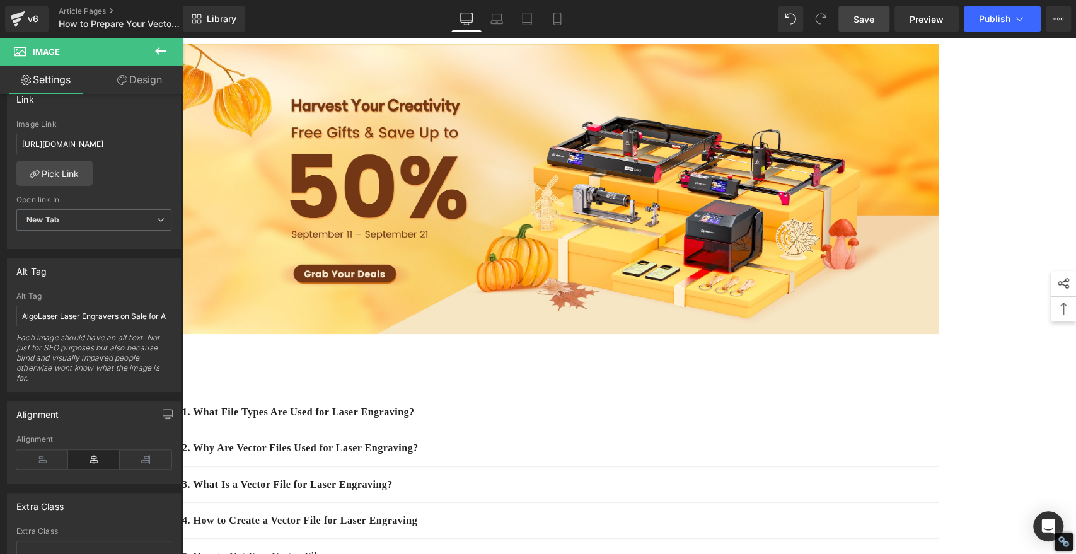
click at [860, 13] on span "Save" at bounding box center [864, 19] width 21 height 13
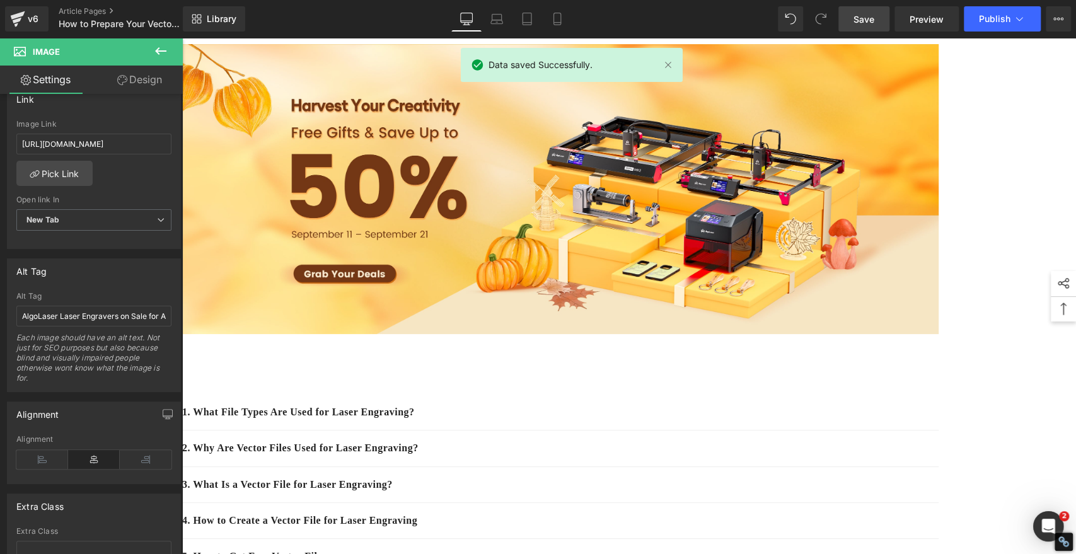
scroll to position [0, 0]
click at [993, 19] on span "Publish" at bounding box center [995, 19] width 32 height 10
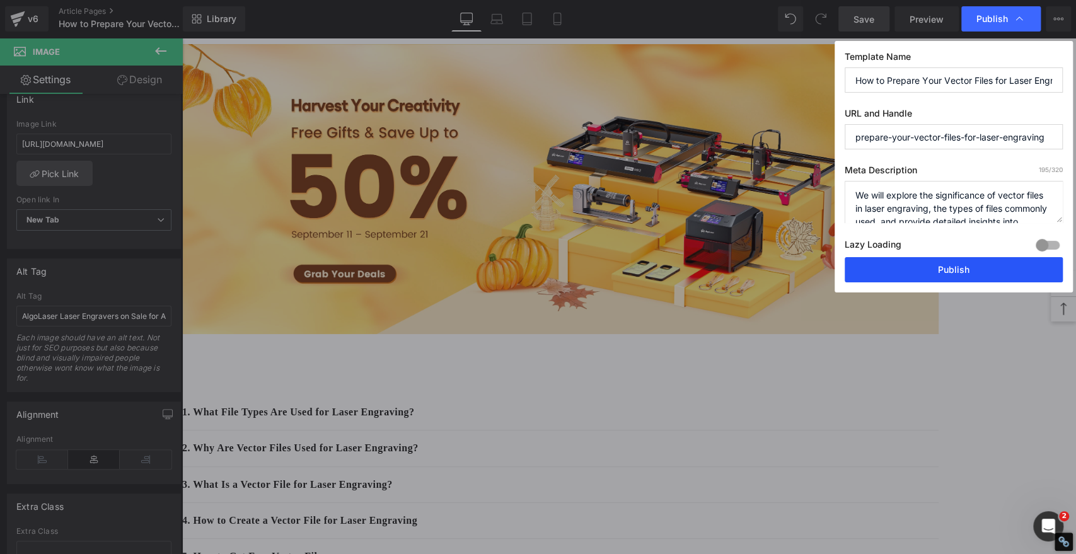
click at [943, 267] on button "Publish" at bounding box center [954, 269] width 218 height 25
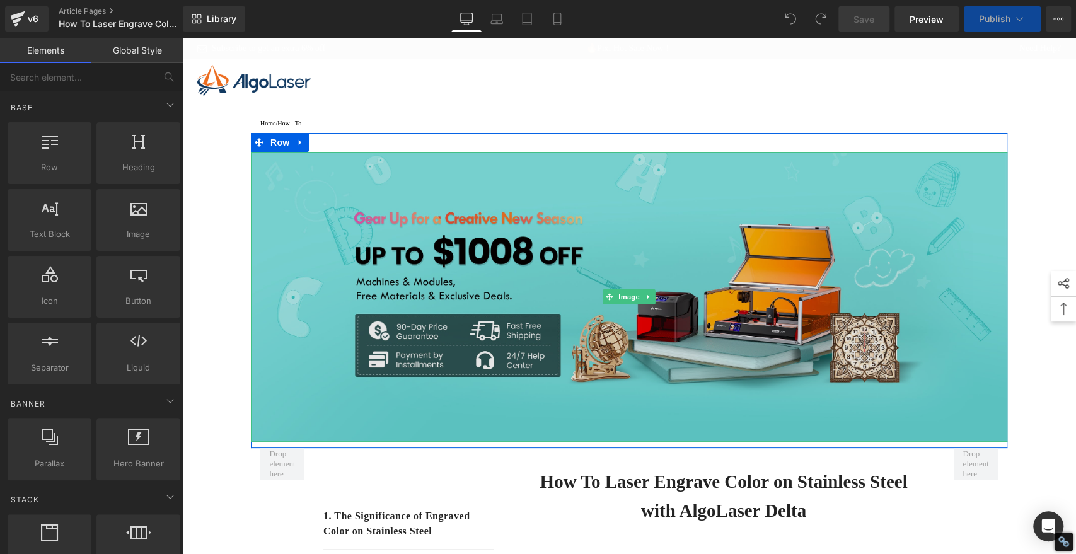
click at [545, 247] on img at bounding box center [629, 297] width 757 height 290
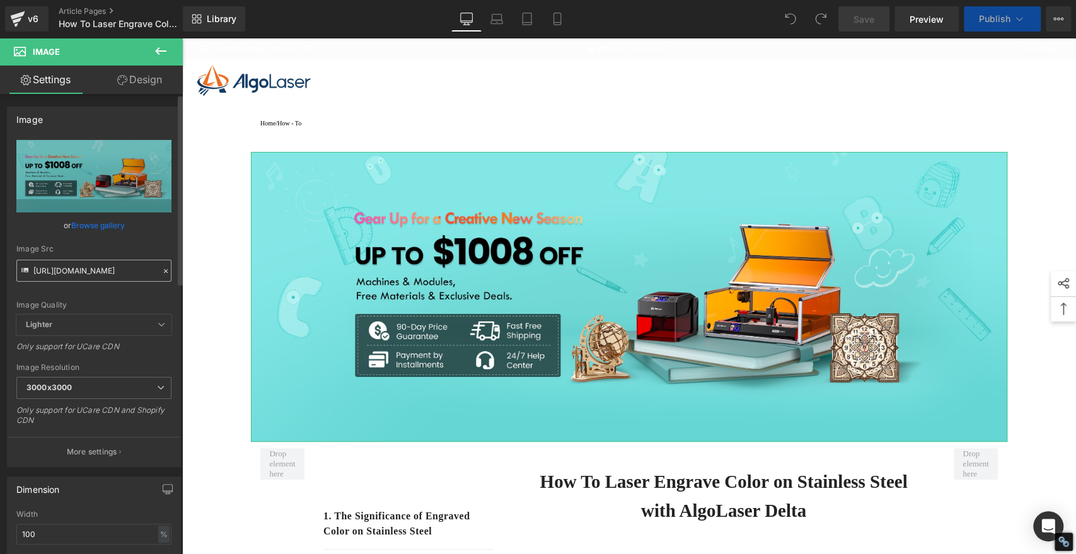
click at [99, 268] on input "https://cdn.shopify.com/s/files/1/0826/1402/6547/files/gempages_490434917700731…" at bounding box center [93, 271] width 155 height 22
click at [98, 268] on input "https://cdn.shopify.com/s/files/1/0826/1402/6547/files/gempages_490434917700731…" at bounding box center [93, 271] width 155 height 22
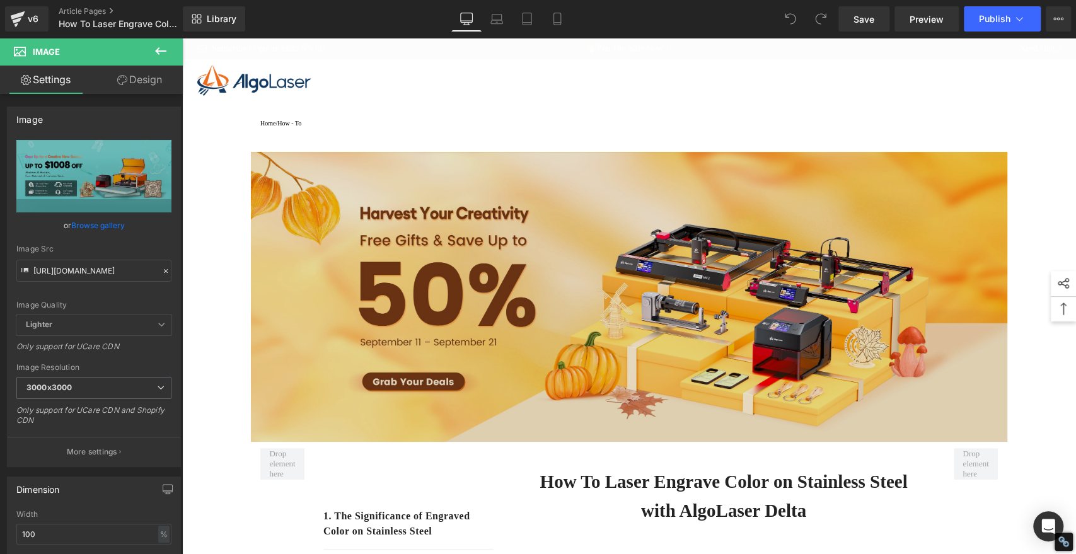
type input "[URL][DOMAIN_NAME]"
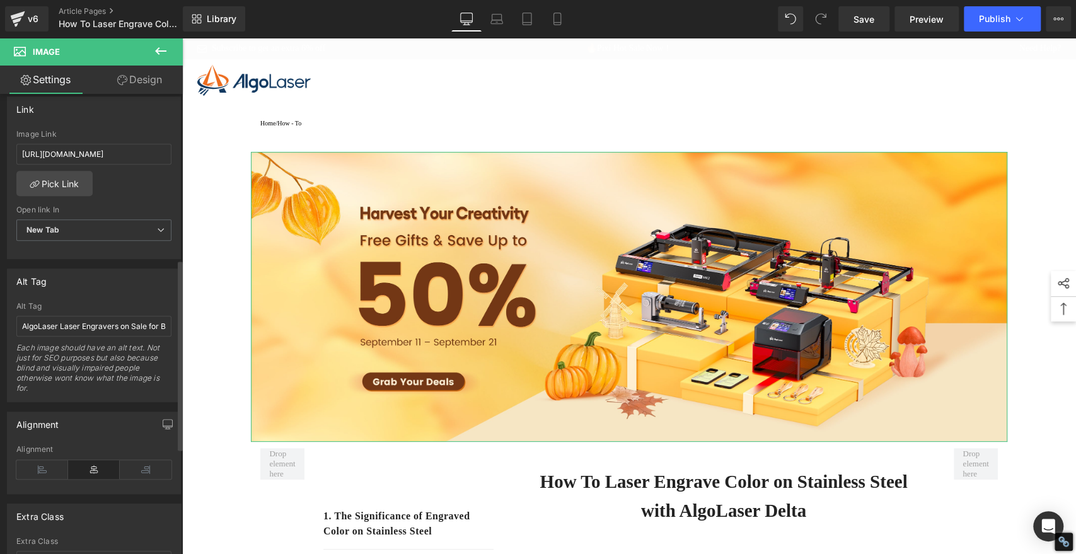
scroll to position [560, 0]
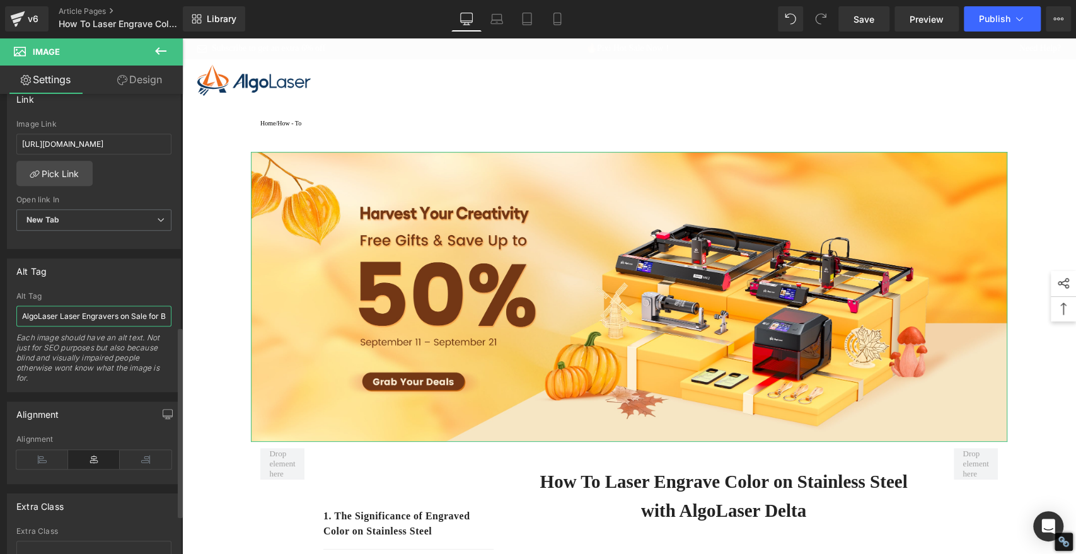
click at [100, 306] on input "AlgoLaser Laser Engravers on Sale for Back-to-School Season" at bounding box center [93, 316] width 155 height 21
paste input "Autumn Harvest"
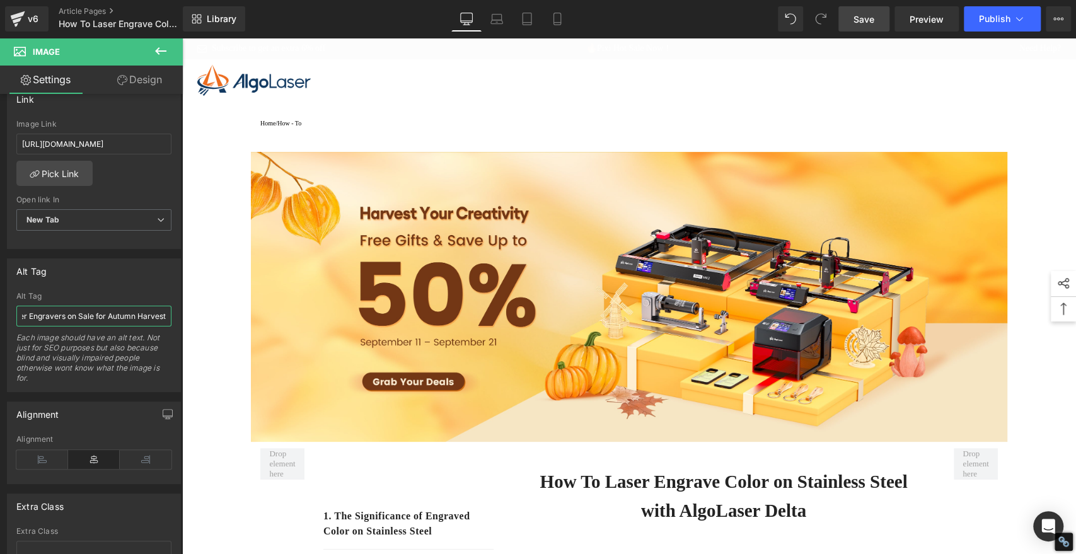
type input "AlgoLaser Laser Engravers on Sale for Autumn Harvest"
click at [868, 16] on span "Save" at bounding box center [864, 19] width 21 height 13
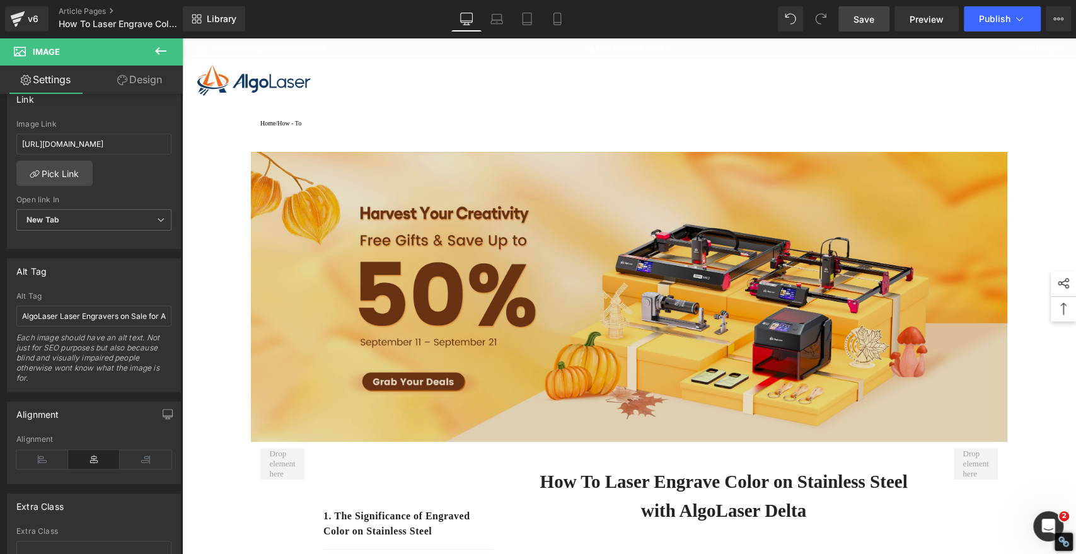
type input "[URL][DOMAIN_NAME]"
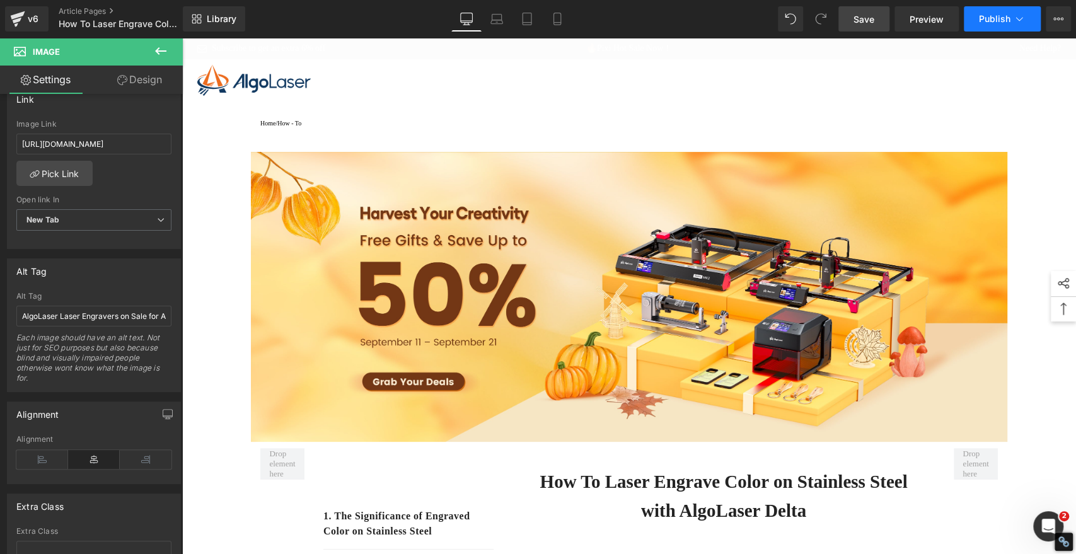
click at [990, 16] on span "Publish" at bounding box center [995, 19] width 32 height 10
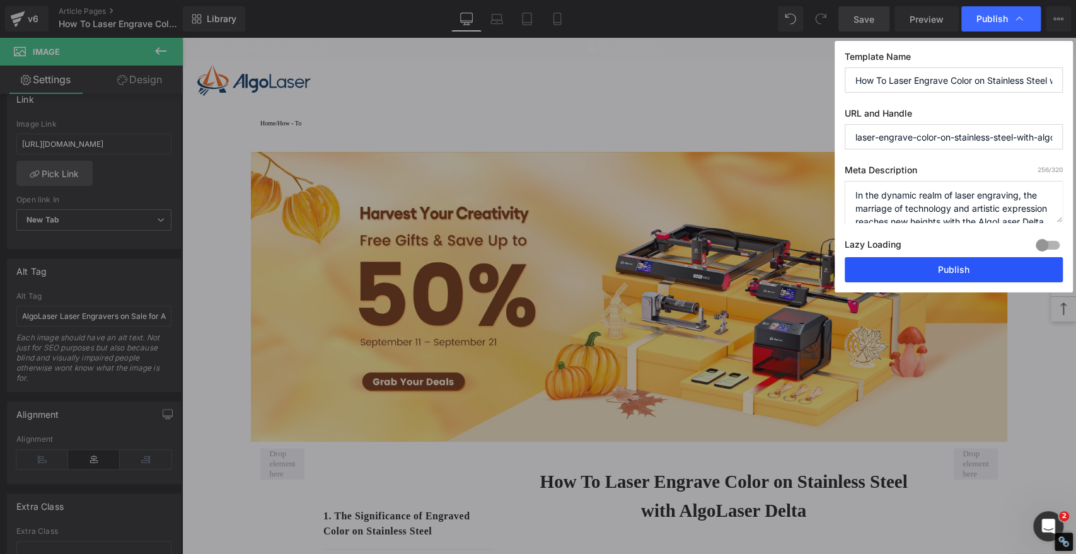
click at [955, 267] on button "Publish" at bounding box center [954, 269] width 218 height 25
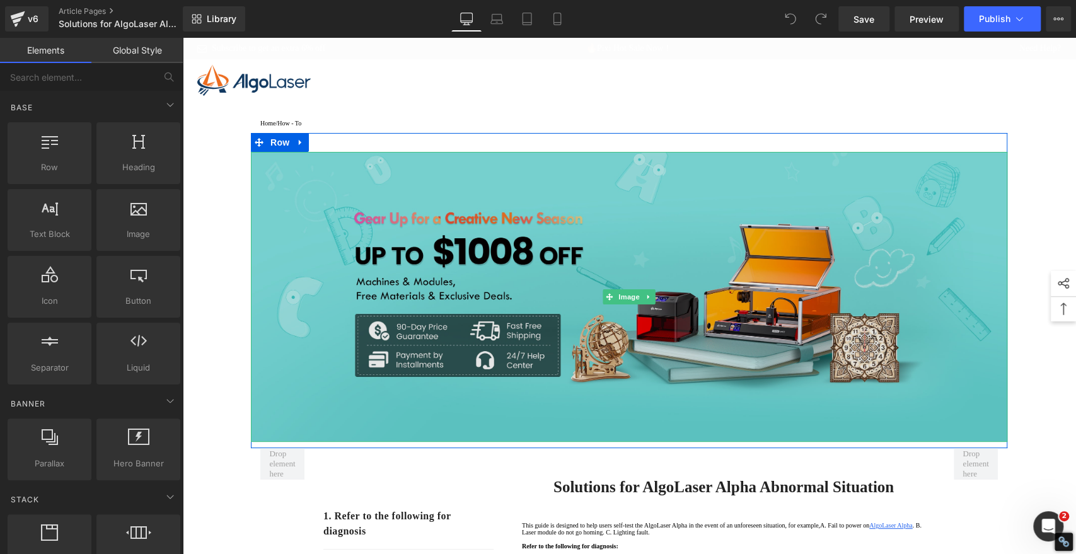
click at [577, 216] on img at bounding box center [629, 297] width 757 height 290
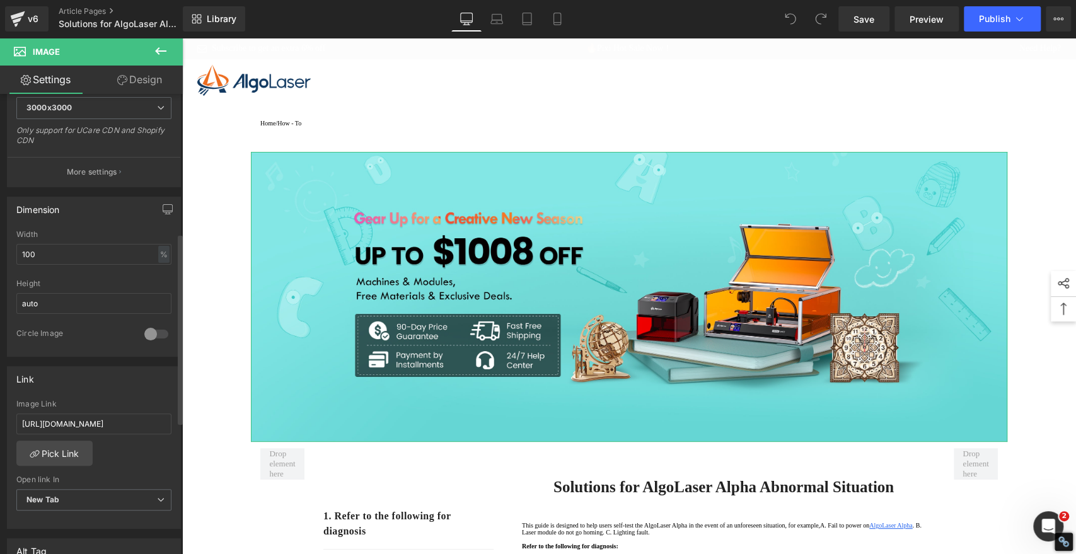
scroll to position [560, 0]
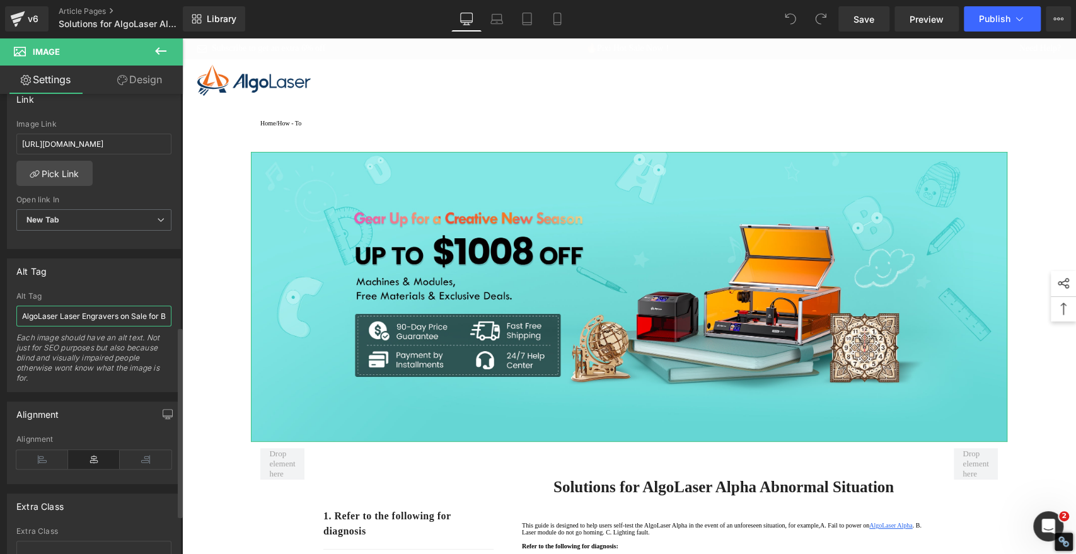
click at [95, 310] on input "AlgoLaser Laser Engravers on Sale for Back-to-School Season" at bounding box center [93, 316] width 155 height 21
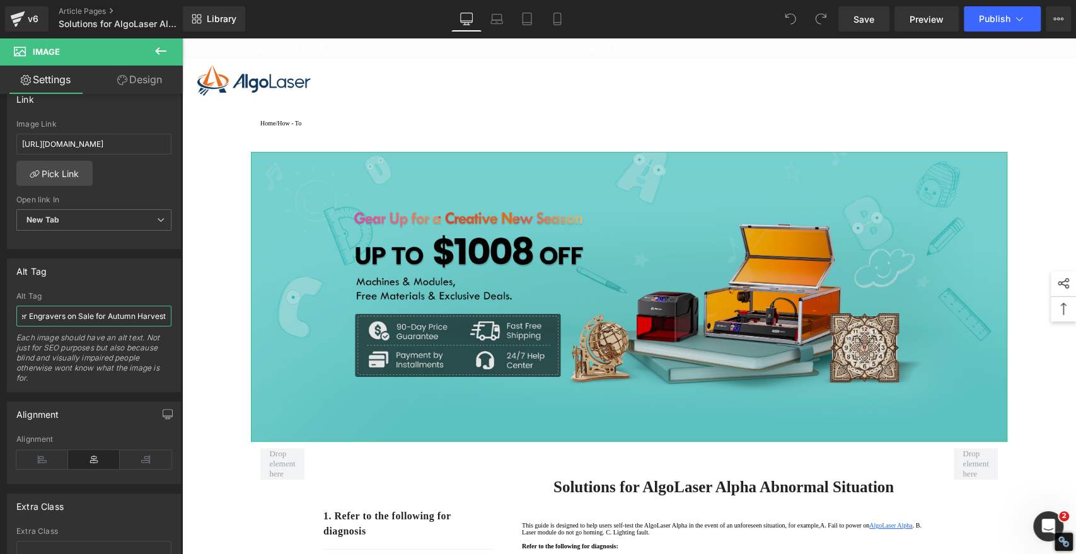
type input "AlgoLaser Laser Engravers on Sale for Autumn Harvest"
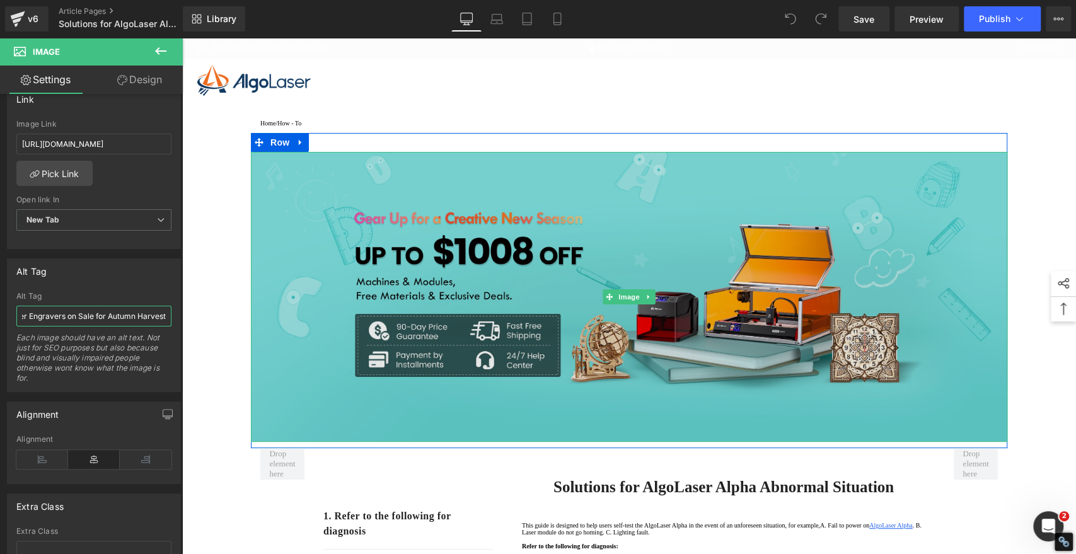
scroll to position [0, 0]
click at [443, 249] on img at bounding box center [629, 297] width 757 height 290
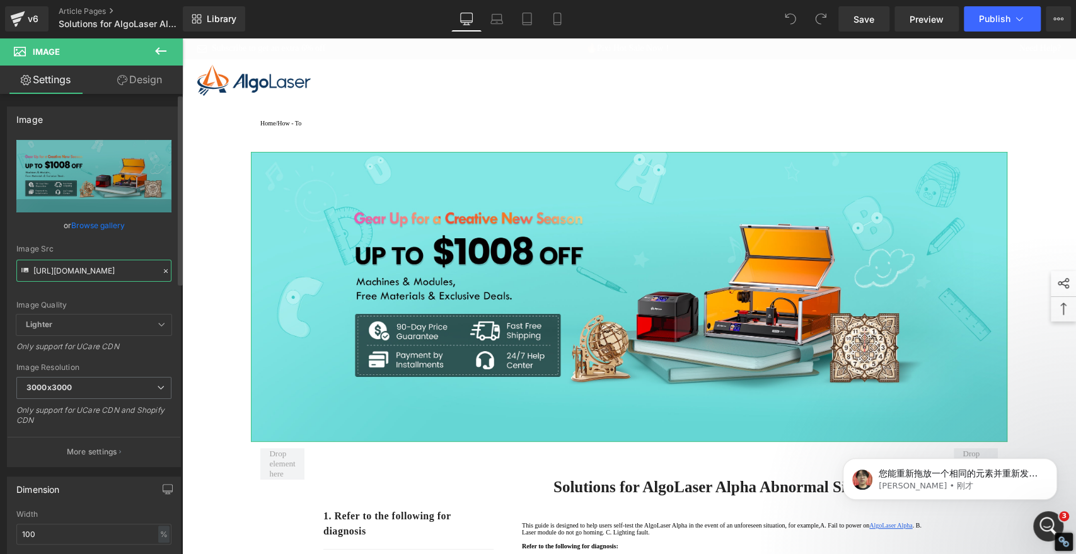
click at [103, 270] on input "[URL][DOMAIN_NAME]" at bounding box center [93, 271] width 155 height 22
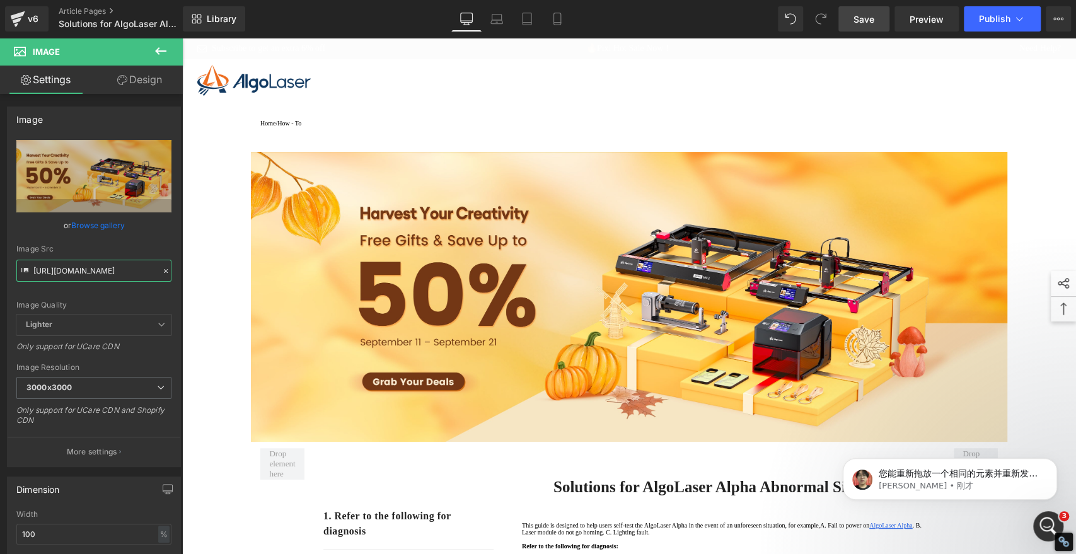
type input "[URL][DOMAIN_NAME]"
click at [867, 20] on span "Save" at bounding box center [864, 19] width 21 height 13
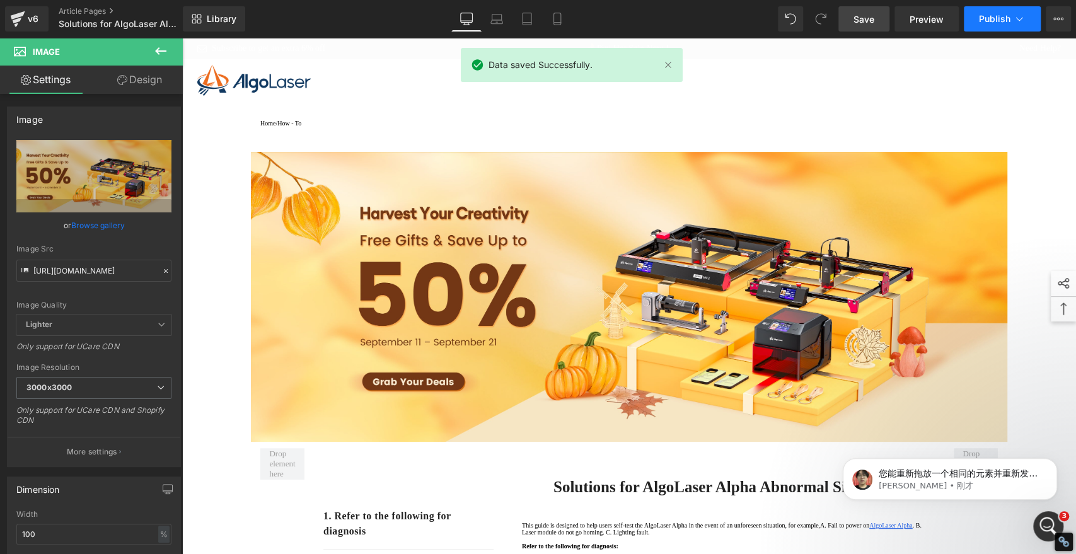
click at [987, 21] on span "Publish" at bounding box center [995, 19] width 32 height 10
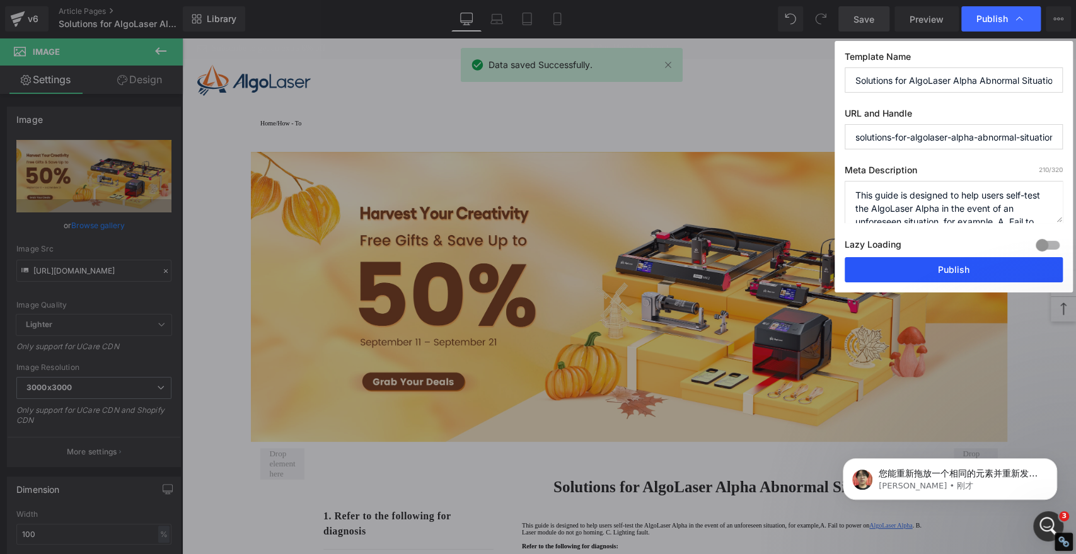
click at [957, 266] on button "Publish" at bounding box center [954, 269] width 218 height 25
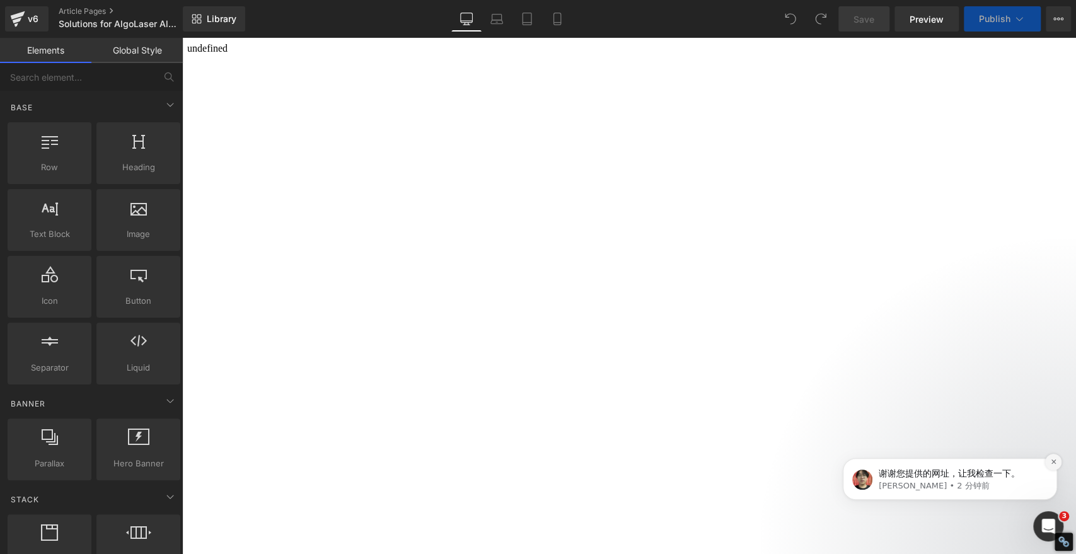
click at [1055, 460] on icon "Dismiss notification" at bounding box center [1054, 461] width 7 height 7
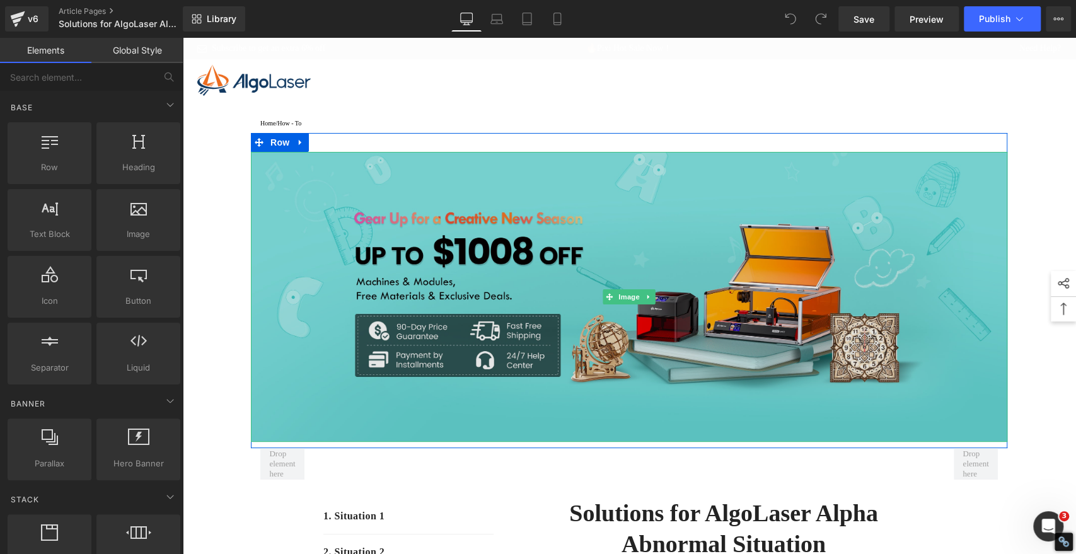
click at [714, 250] on img at bounding box center [629, 297] width 757 height 290
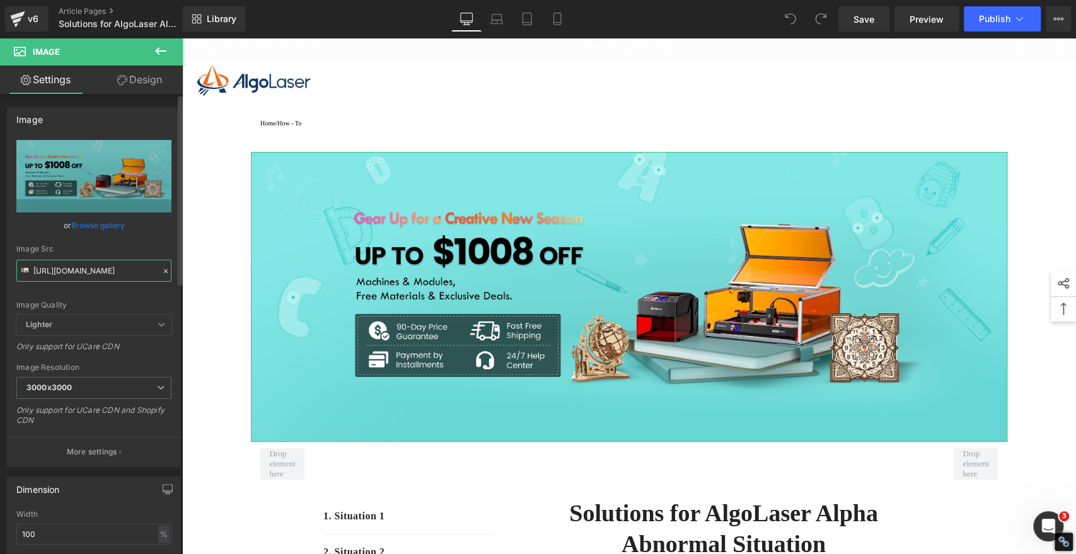
click at [91, 272] on input "[URL][DOMAIN_NAME]" at bounding box center [93, 271] width 155 height 22
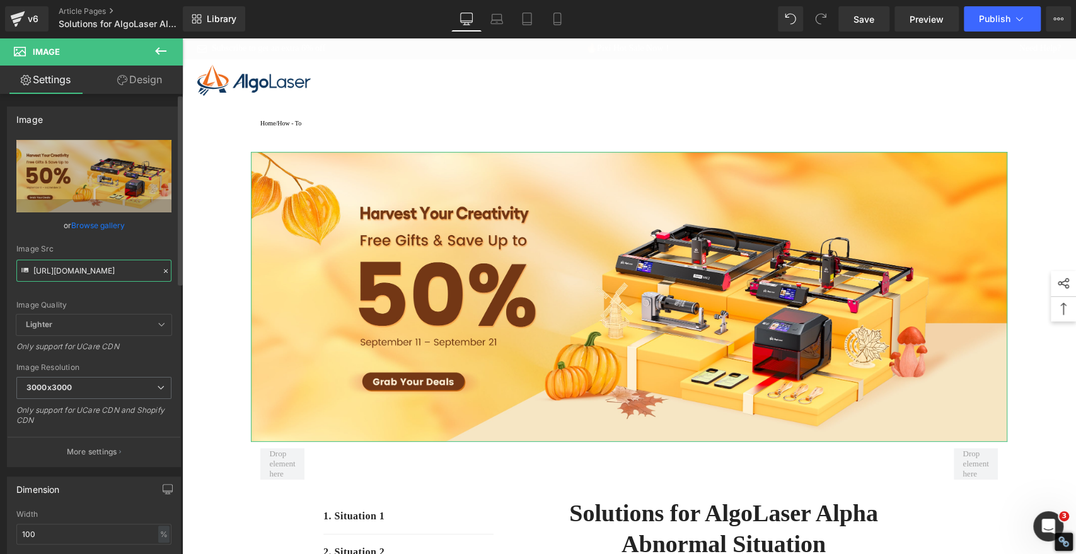
type input "[URL][DOMAIN_NAME]"
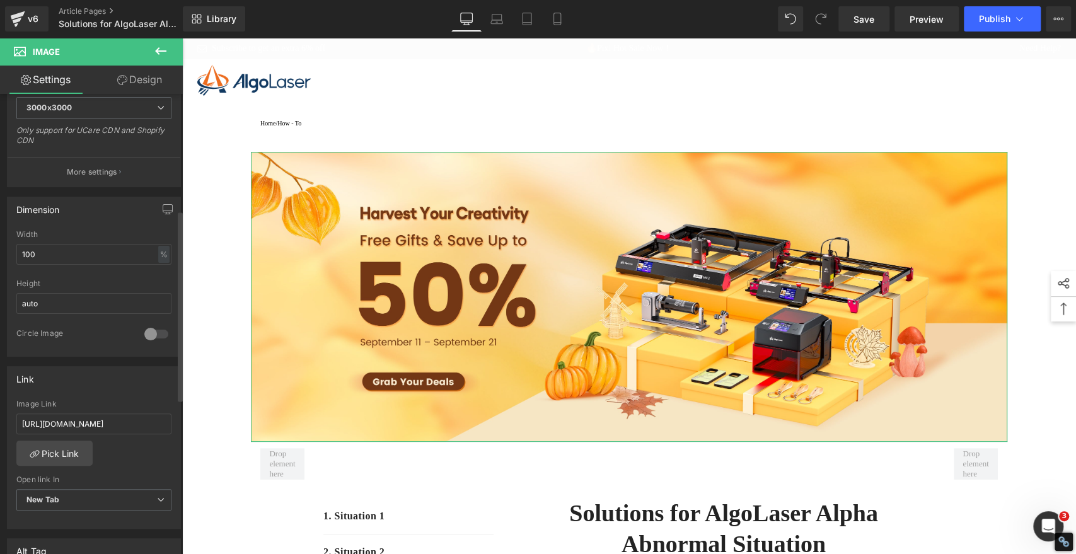
scroll to position [420, 0]
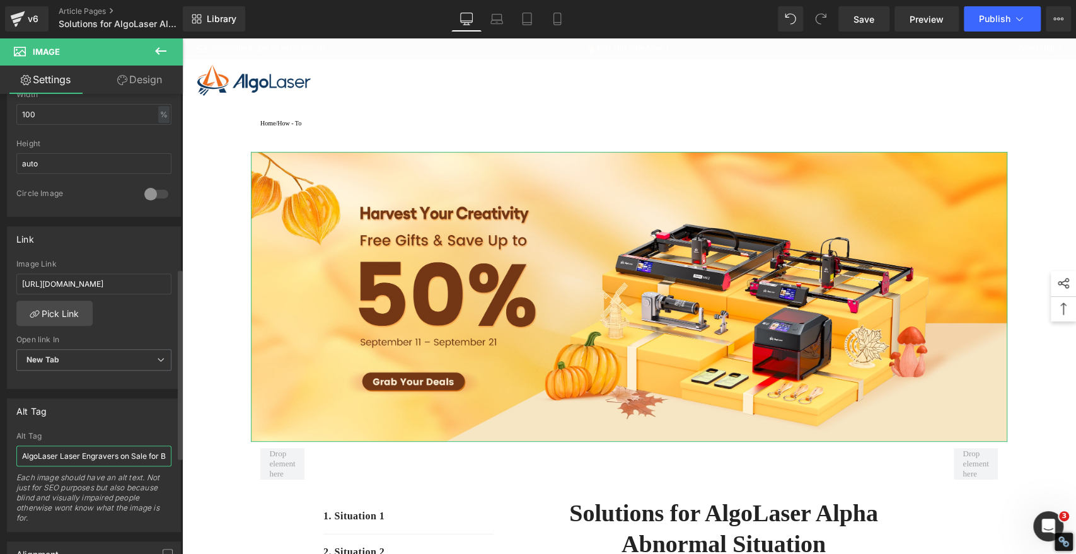
click at [113, 448] on input "AlgoLaser Laser Engravers on Sale for Back-to-School Season" at bounding box center [93, 456] width 155 height 21
paste input "Autumn Harvest"
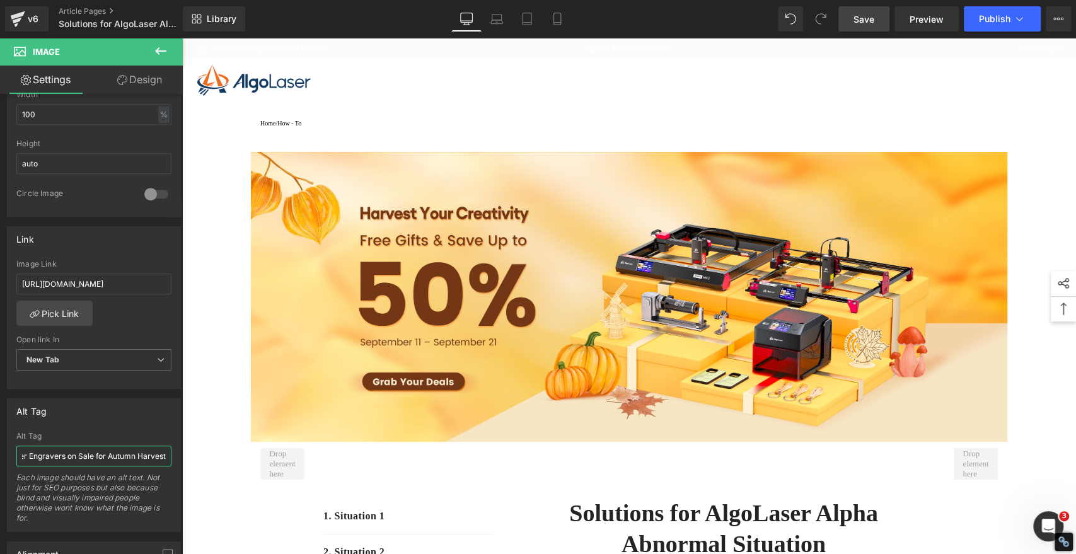
type input "AlgoLaser Laser Engravers on Sale for Autumn Harvest"
click at [860, 19] on span "Save" at bounding box center [864, 19] width 21 height 13
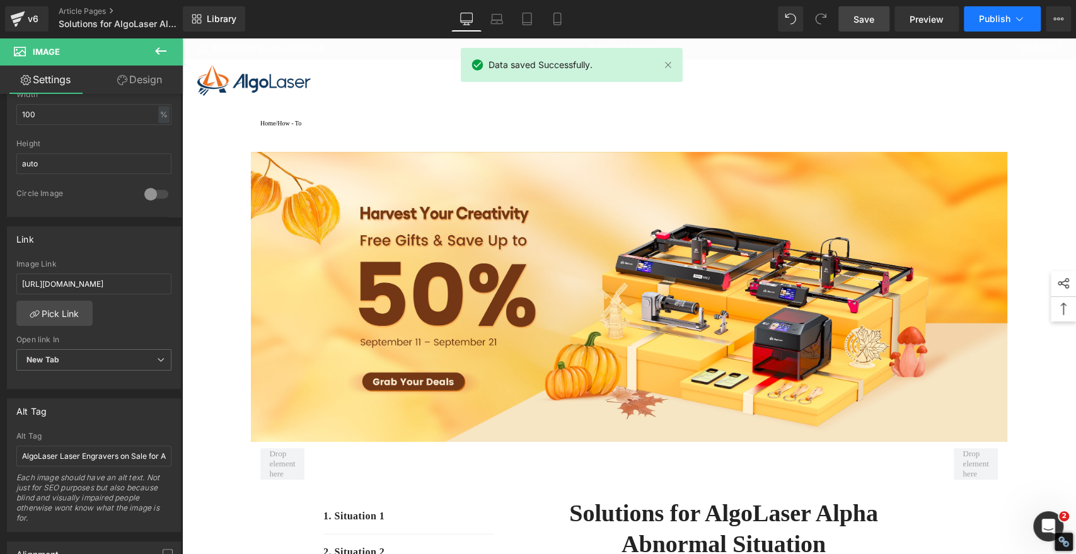
click at [1016, 21] on icon at bounding box center [1019, 19] width 13 height 13
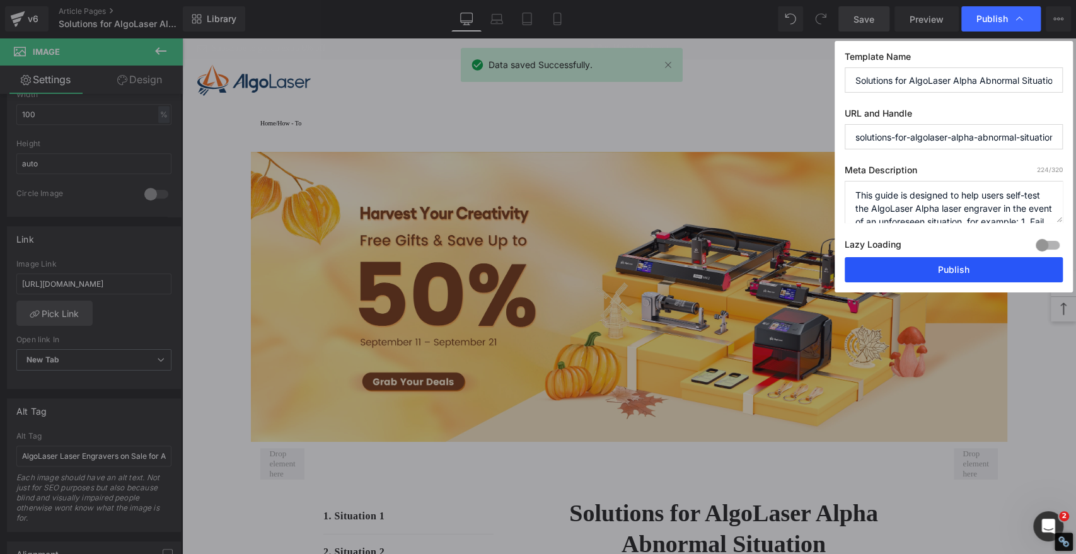
click at [996, 269] on button "Publish" at bounding box center [954, 269] width 218 height 25
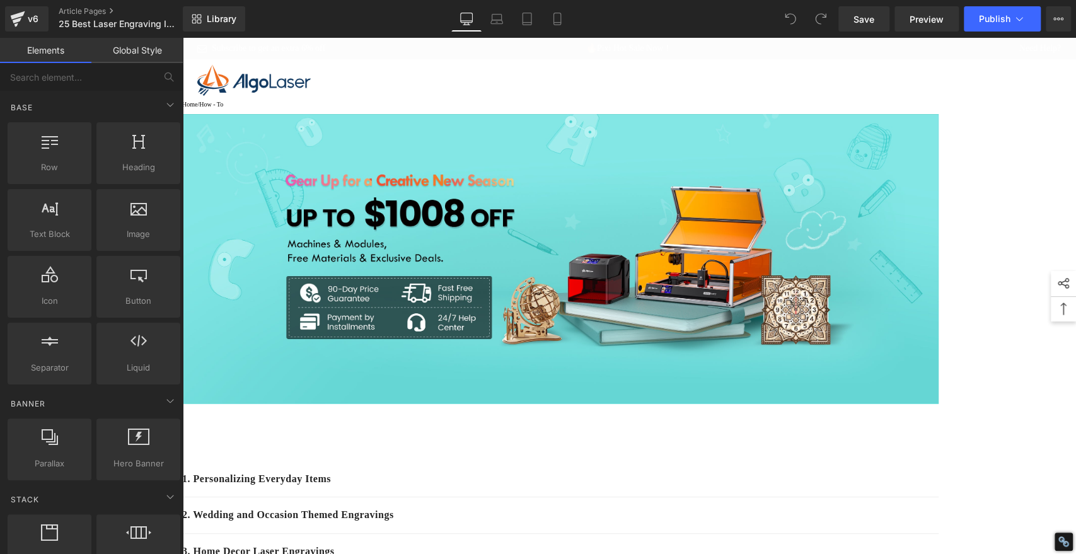
click at [856, 239] on img at bounding box center [560, 259] width 757 height 290
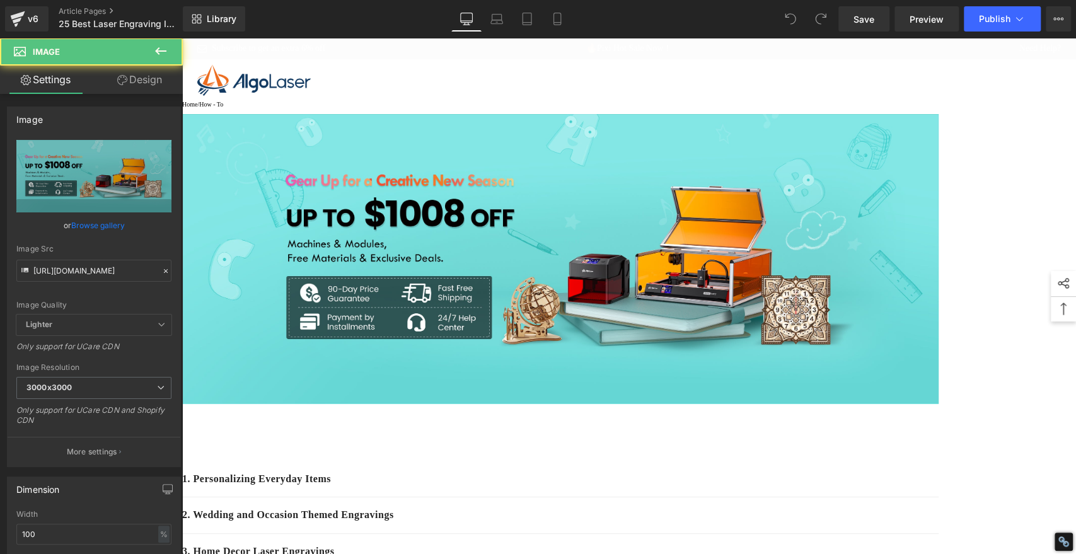
click at [586, 243] on img at bounding box center [560, 259] width 757 height 290
click at [111, 265] on input "[URL][DOMAIN_NAME]" at bounding box center [93, 271] width 155 height 22
paste input "5b6507a0-6318-4653-88c4-174199699aac.jpg?v=1757581613"
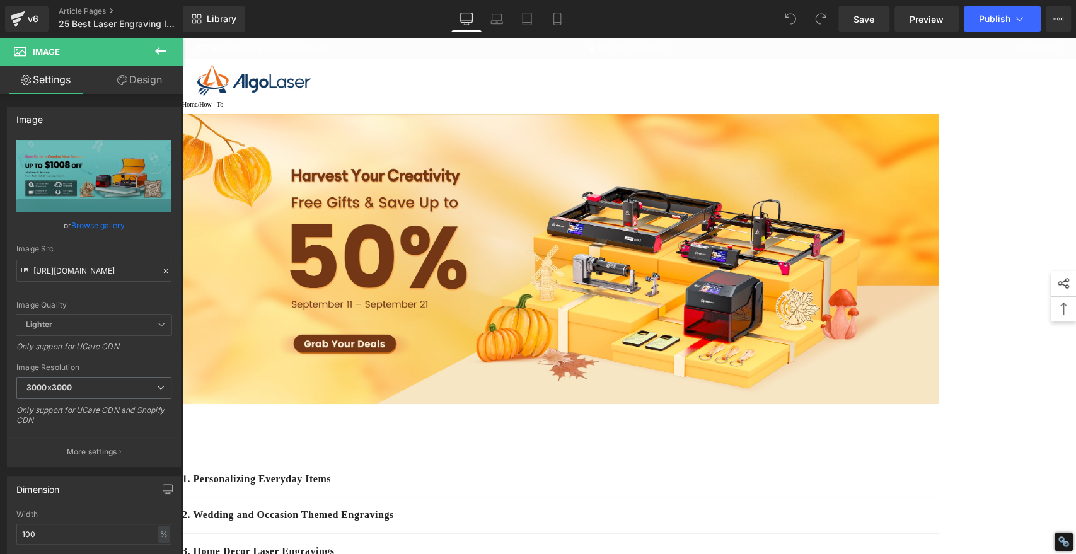
type input "[URL][DOMAIN_NAME]"
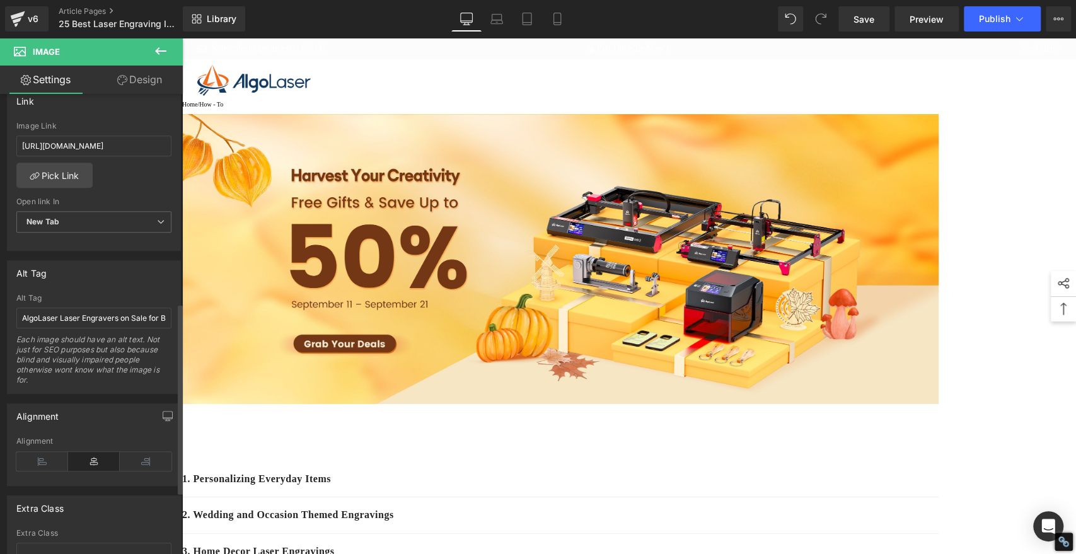
scroll to position [560, 0]
click at [77, 315] on input "AlgoLaser Laser Engravers on Sale for Back-to-School Season" at bounding box center [93, 316] width 155 height 21
paste input "Autumn Harvest"
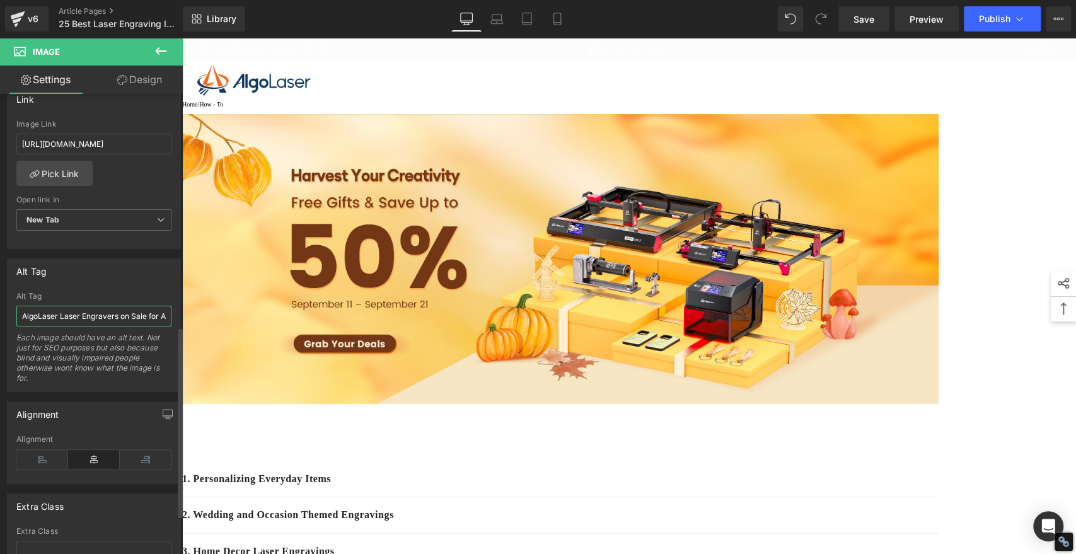
scroll to position [0, 57]
type input "AlgoLaser Laser Engravers on Sale for Autumn Harvest"
click at [866, 15] on span "Save" at bounding box center [864, 19] width 21 height 13
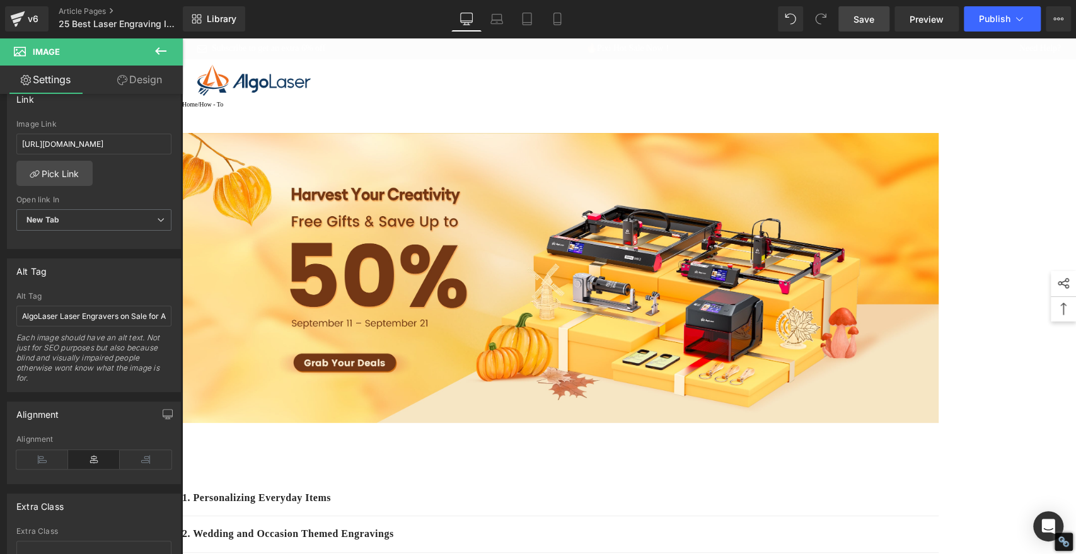
type input "[URL][DOMAIN_NAME]"
click at [1005, 14] on span "Publish" at bounding box center [995, 19] width 32 height 10
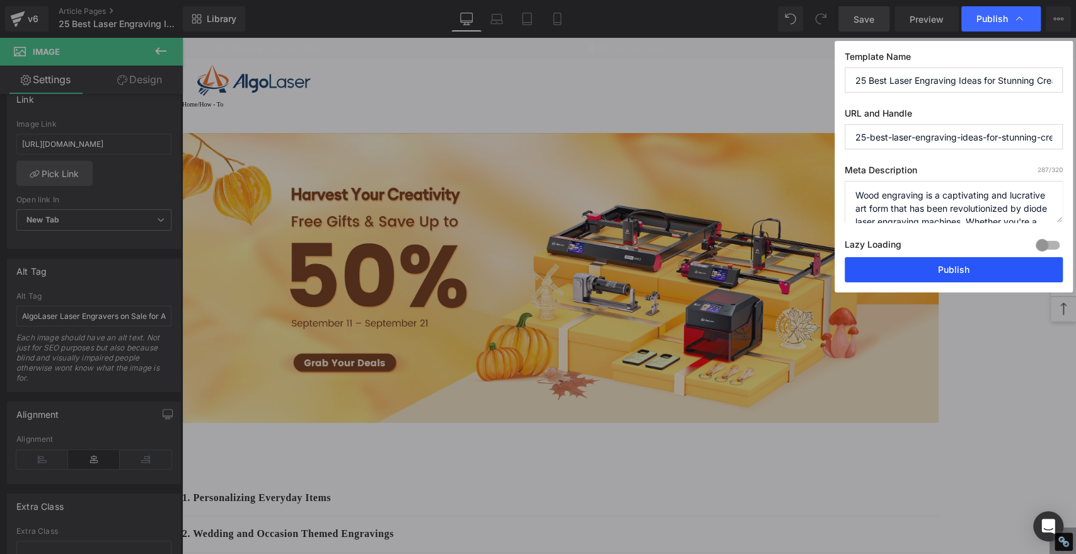
drag, startPoint x: 748, startPoint y: 234, endPoint x: 930, endPoint y: 272, distance: 186.1
click at [930, 272] on button "Publish" at bounding box center [954, 269] width 218 height 25
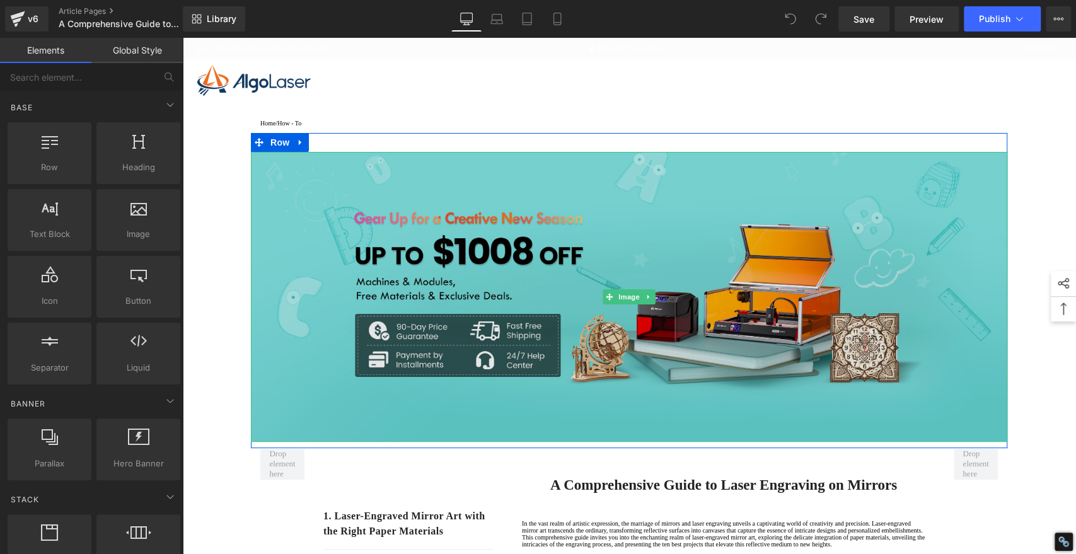
click at [551, 221] on img at bounding box center [629, 297] width 757 height 290
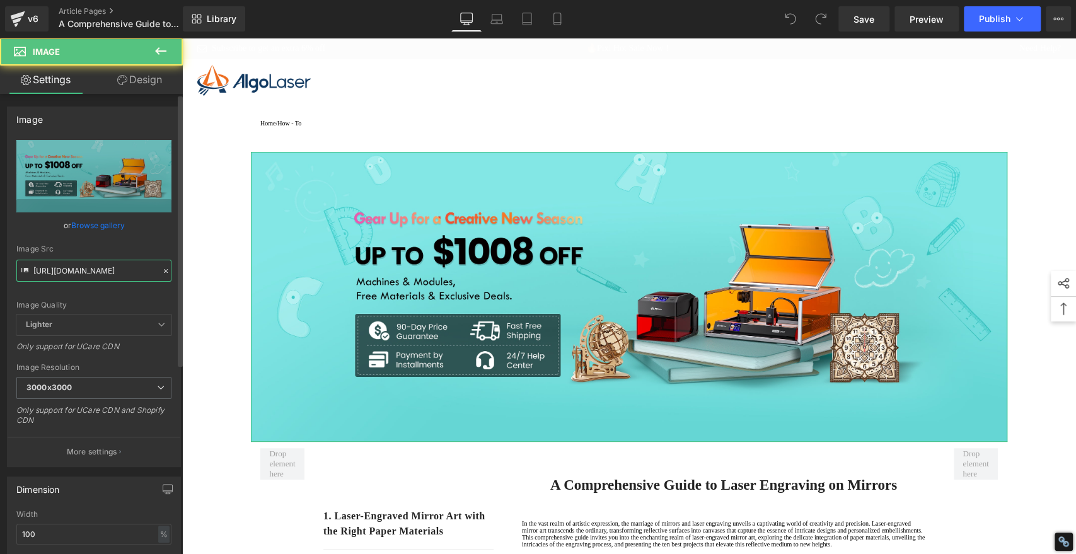
click at [84, 267] on input "[URL][DOMAIN_NAME]" at bounding box center [93, 271] width 155 height 22
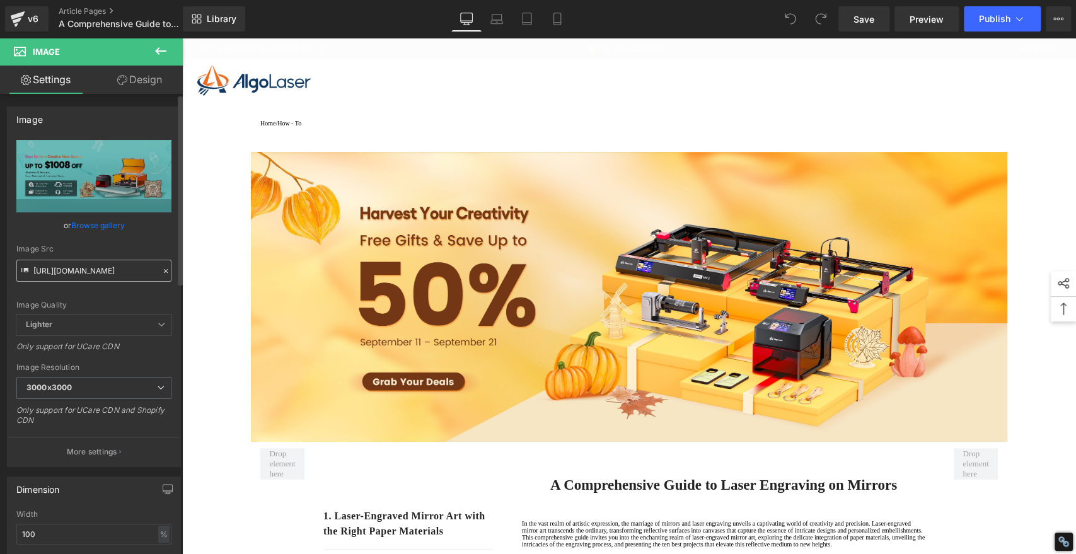
type input "[URL][DOMAIN_NAME]"
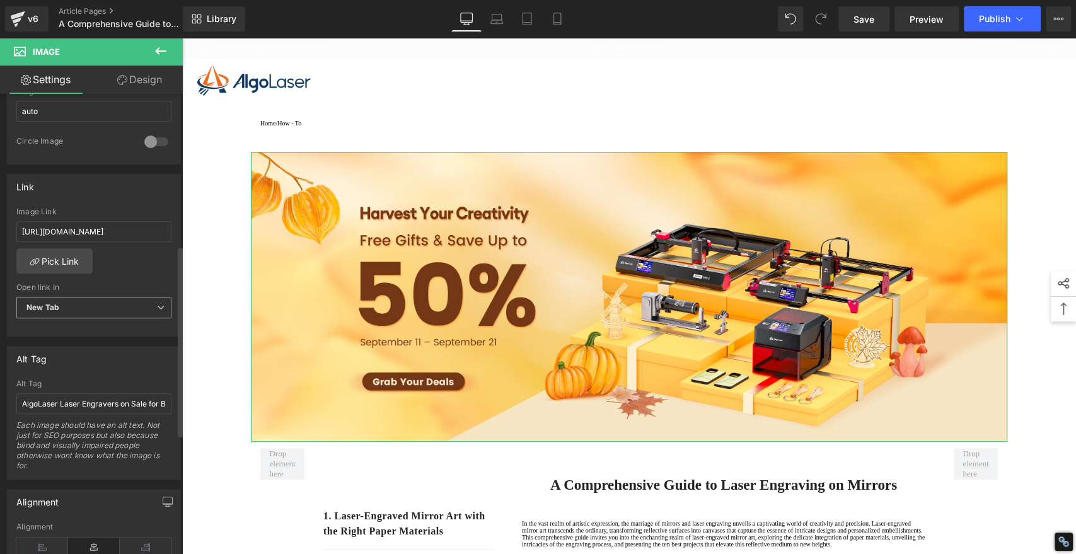
scroll to position [655, 0]
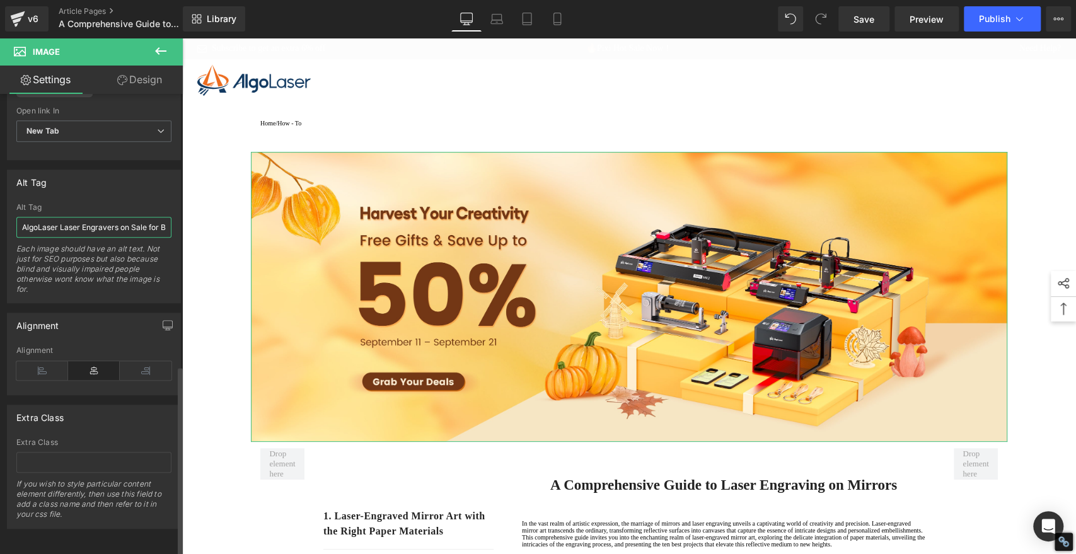
click at [79, 221] on input "AlgoLaser Laser Engravers on Sale for Back-to-School Season" at bounding box center [93, 227] width 155 height 21
paste input "Autumn Harvest"
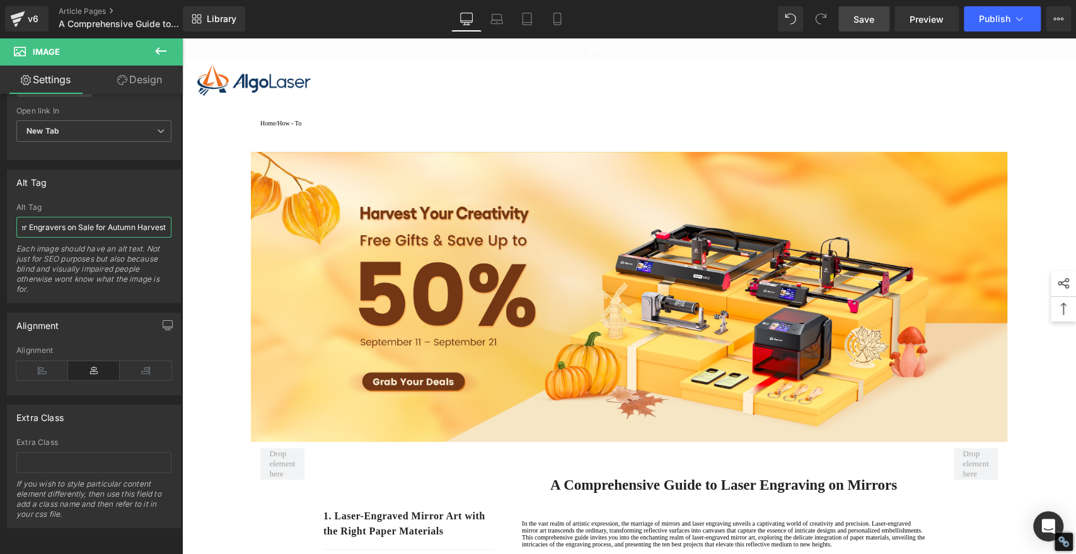
type input "AlgoLaser Laser Engravers on Sale for Autumn Harvest"
click at [861, 25] on span "Save" at bounding box center [864, 19] width 21 height 13
click at [856, 20] on span "Save" at bounding box center [864, 19] width 21 height 13
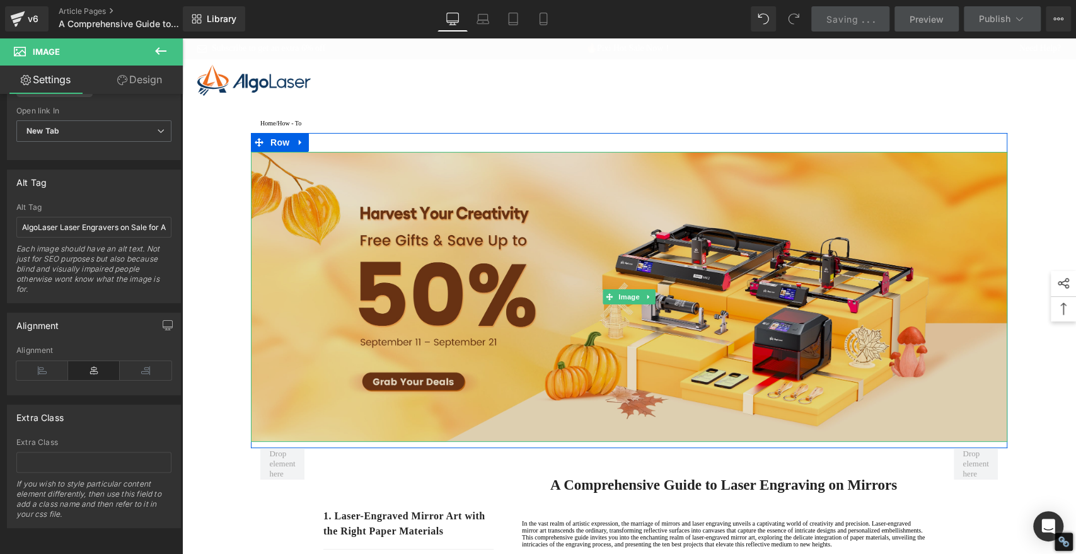
type input "[URL][DOMAIN_NAME]"
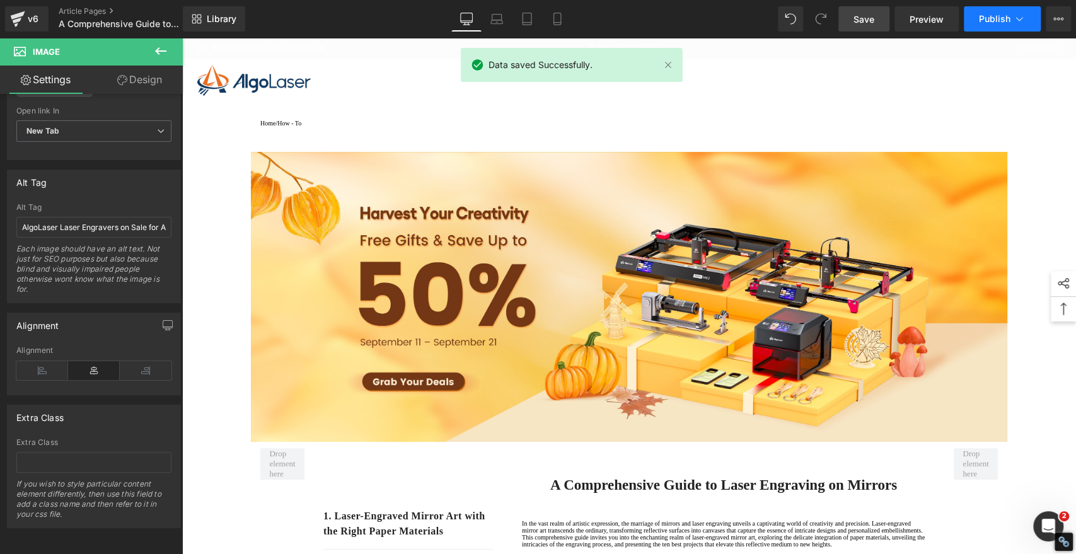
click at [1003, 24] on button "Publish" at bounding box center [1002, 18] width 77 height 25
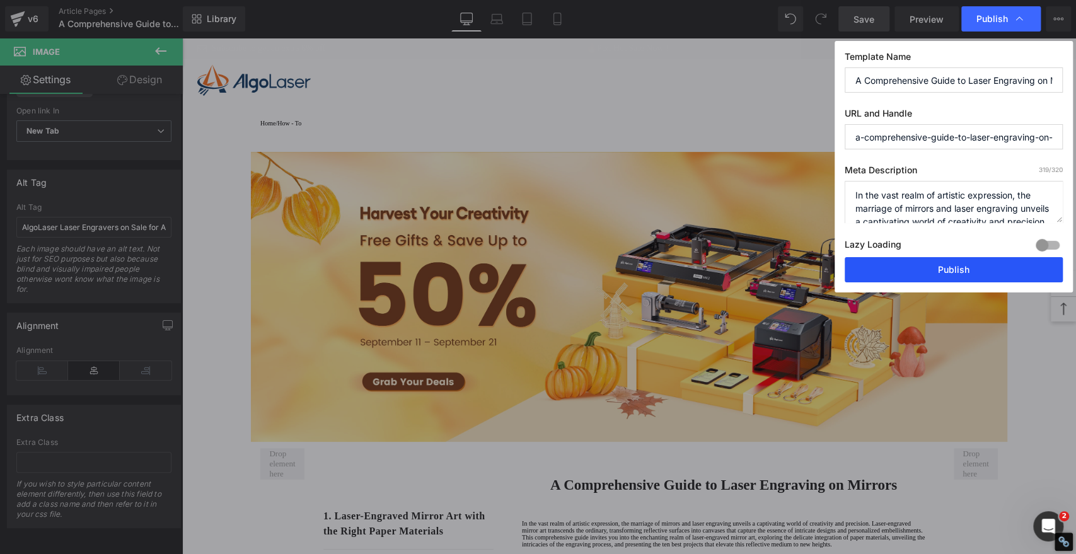
click at [950, 261] on button "Publish" at bounding box center [954, 269] width 218 height 25
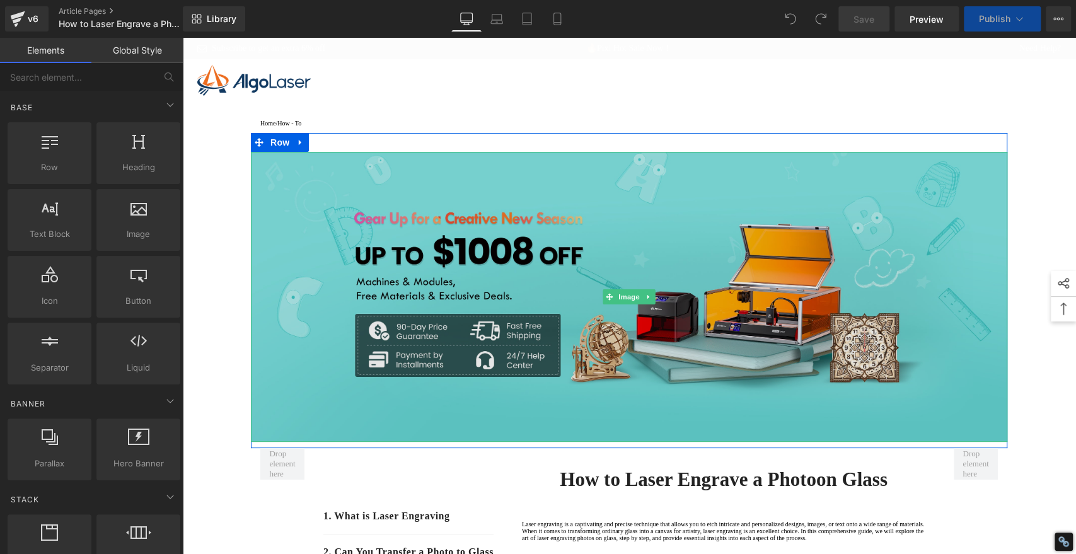
click at [532, 243] on img at bounding box center [629, 297] width 757 height 290
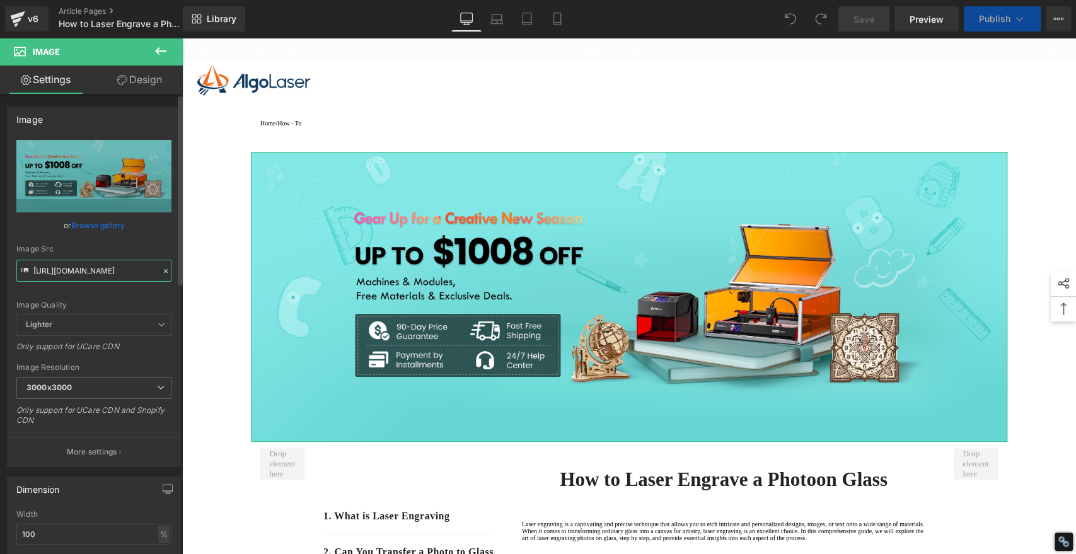
click at [126, 270] on input "[URL][DOMAIN_NAME]" at bounding box center [93, 271] width 155 height 22
paste input "5b6507a0-6318-4653-88c4-174199699aac.jpg?v=1757581613"
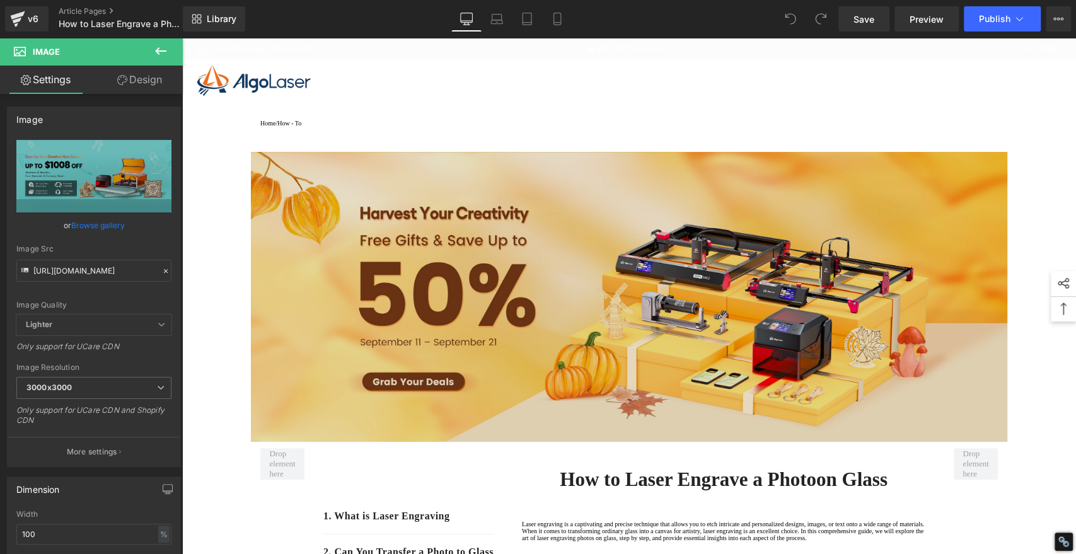
type input "[URL][DOMAIN_NAME]"
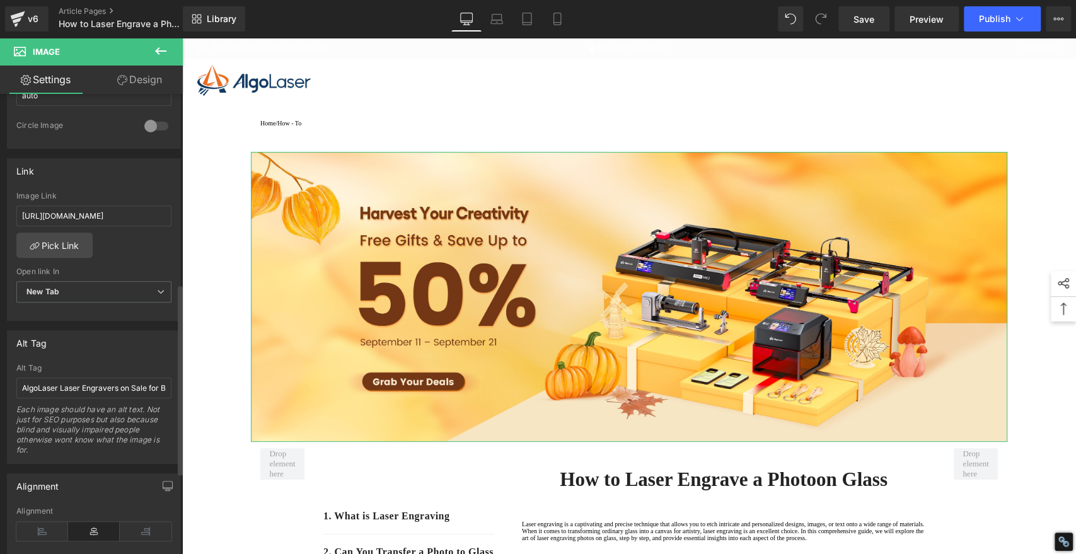
scroll to position [490, 0]
click at [89, 383] on input "AlgoLaser Laser Engravers on Sale for Back-to-School Season" at bounding box center [93, 386] width 155 height 21
paste input "Autumn Harvest"
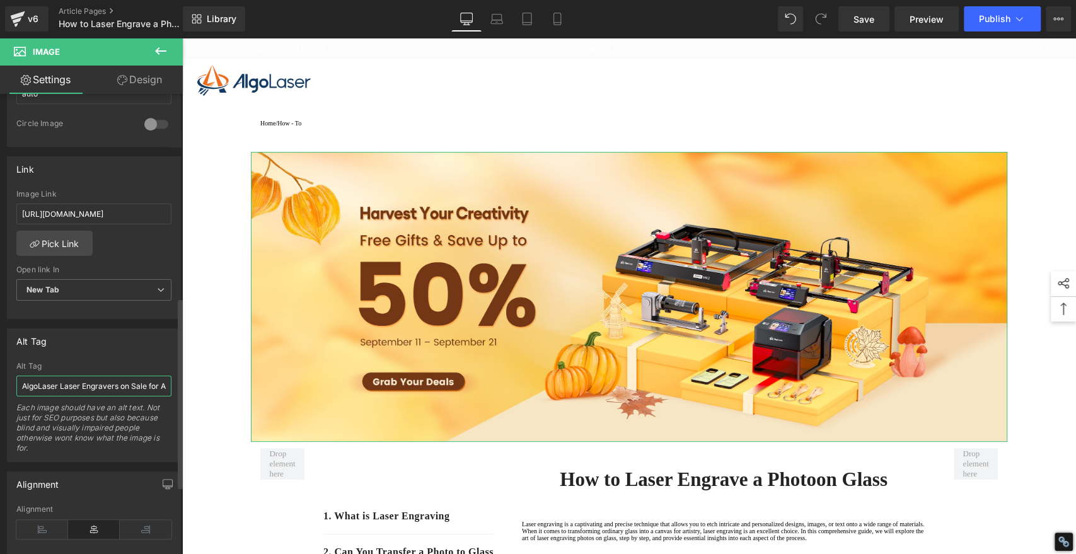
scroll to position [0, 57]
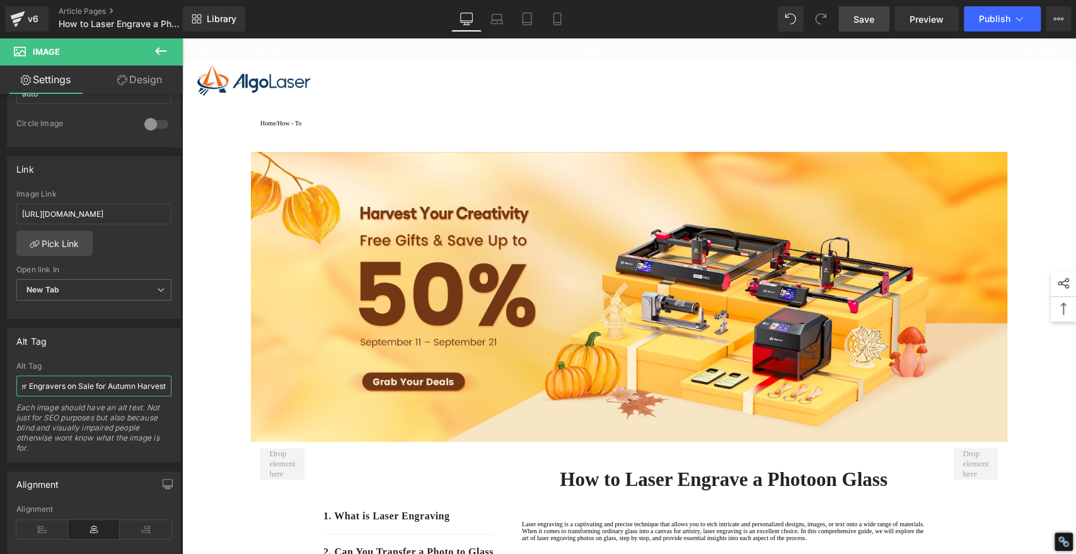
type input "AlgoLaser Laser Engravers on Sale for Autumn Harvest"
click at [863, 17] on span "Save" at bounding box center [864, 19] width 21 height 13
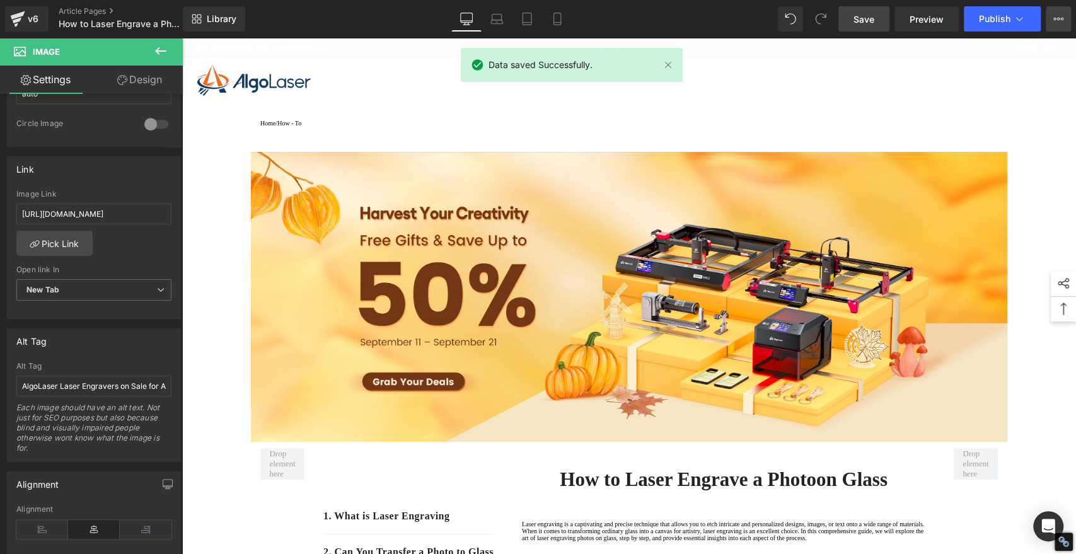
type input "[URL][DOMAIN_NAME]"
click at [1008, 16] on span "Publish" at bounding box center [995, 19] width 32 height 10
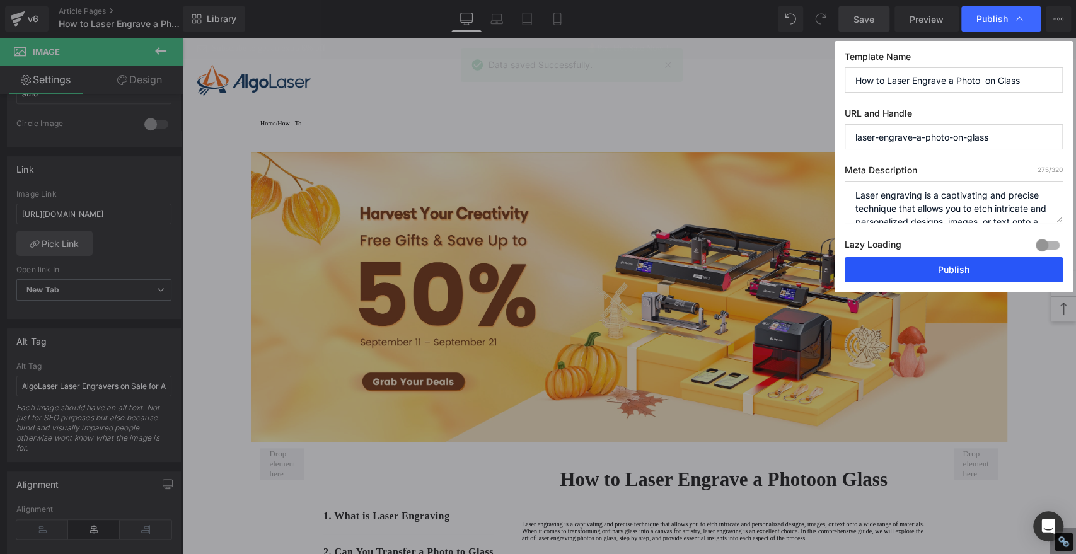
click at [969, 263] on button "Publish" at bounding box center [954, 269] width 218 height 25
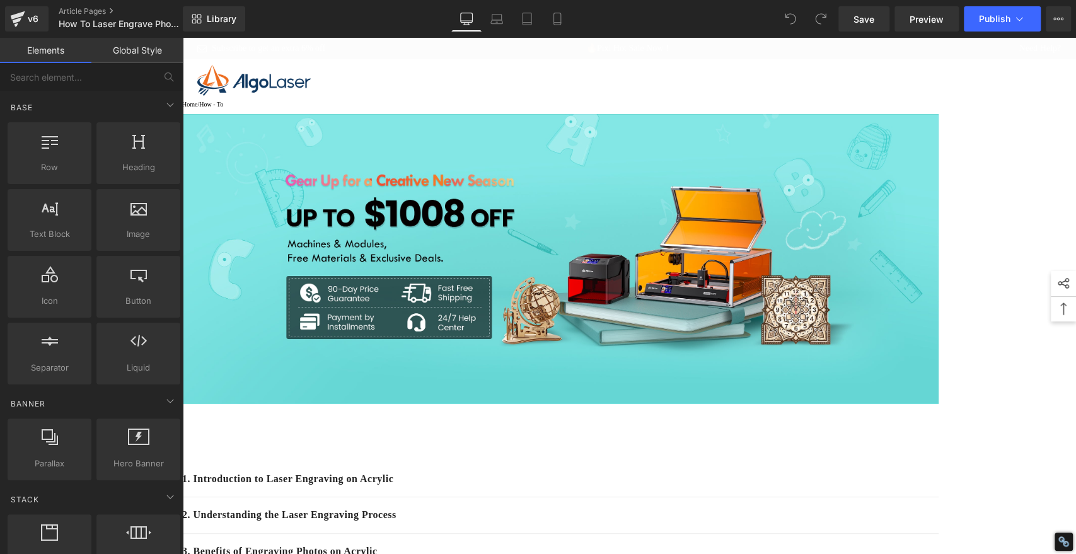
click at [576, 267] on img at bounding box center [560, 259] width 757 height 290
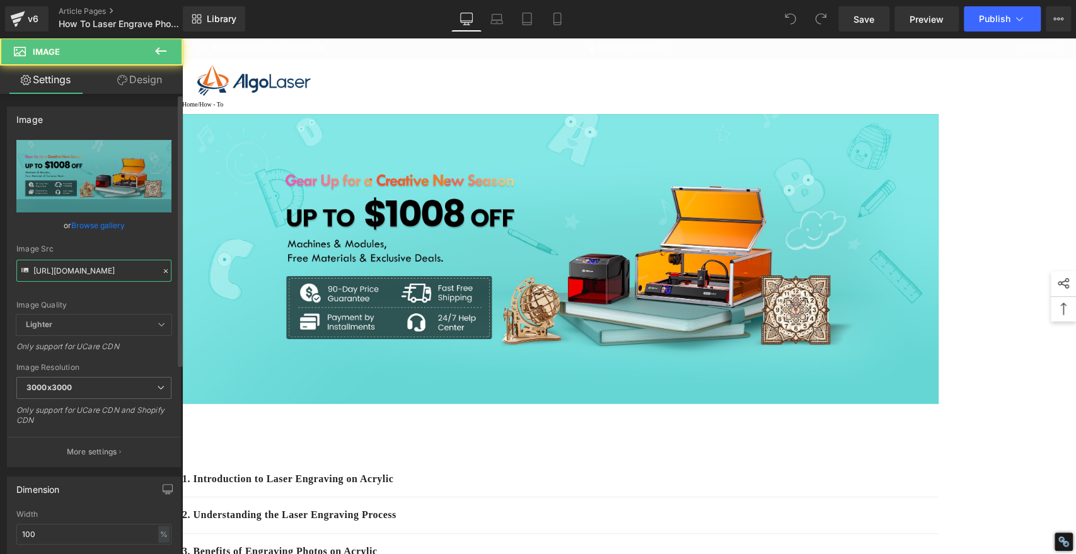
click at [84, 272] on input "[URL][DOMAIN_NAME]" at bounding box center [93, 271] width 155 height 22
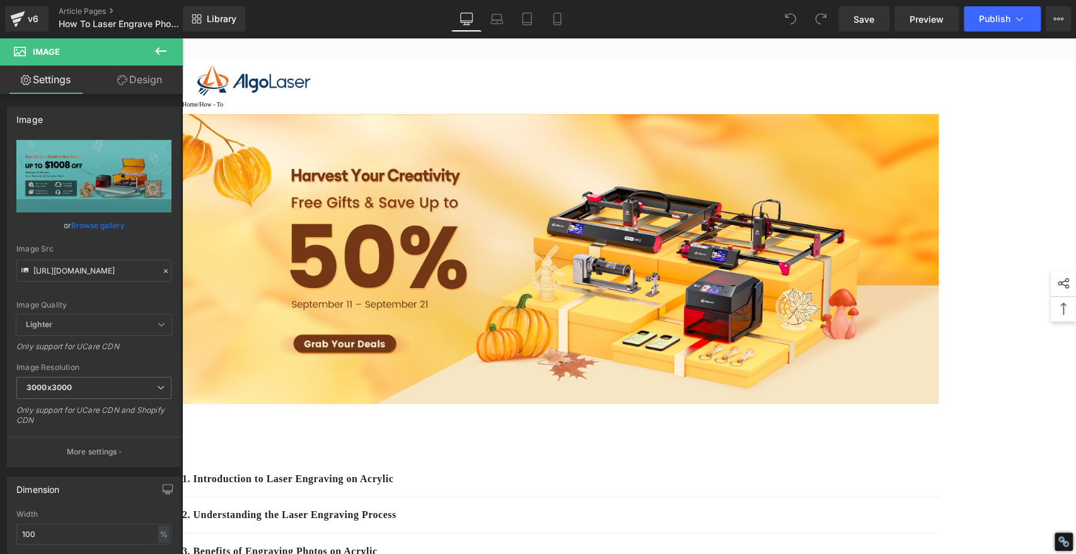
type input "[URL][DOMAIN_NAME]"
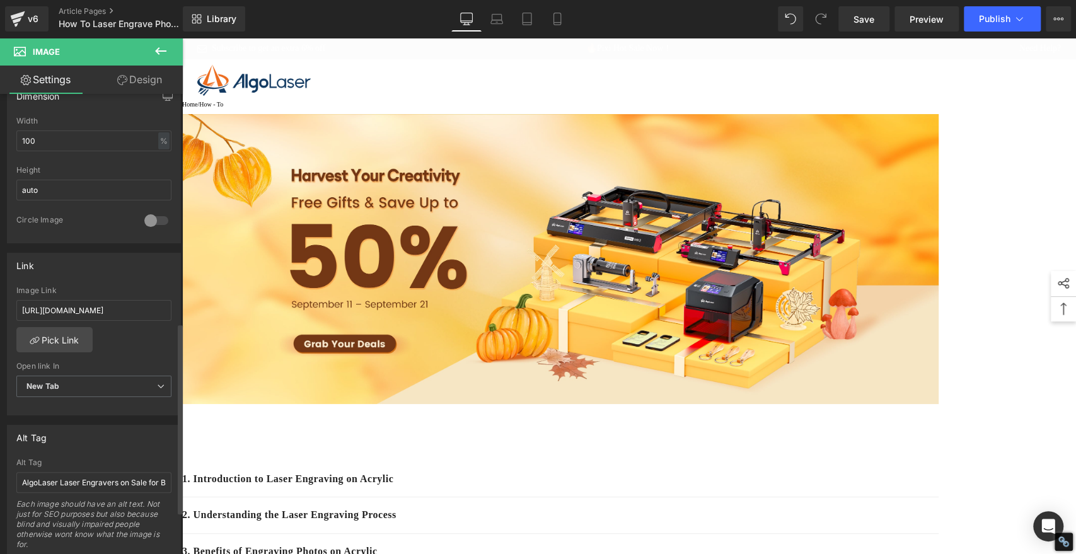
scroll to position [560, 0]
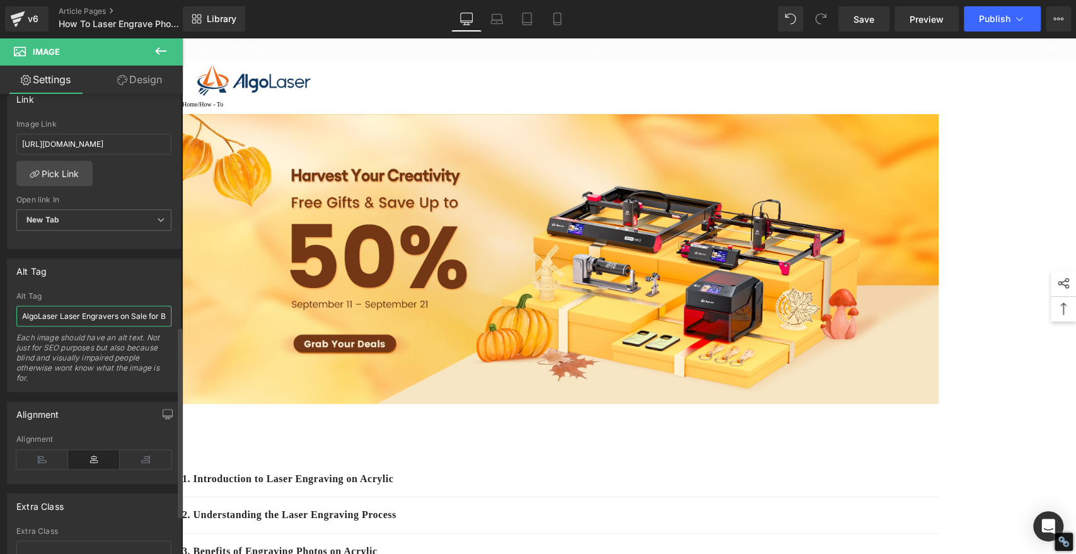
click at [96, 317] on input "AlgoLaser Laser Engravers on Sale for Back-to-School Season" at bounding box center [93, 316] width 155 height 21
paste input "Autumn Harvest"
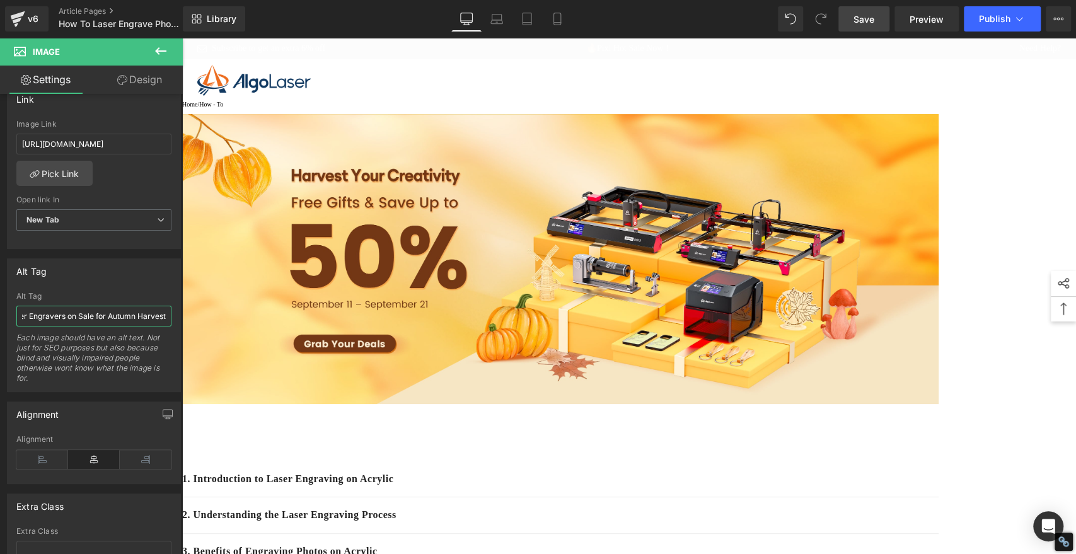
type input "AlgoLaser Laser Engravers on Sale for Autumn Harvest"
click at [865, 21] on span "Save" at bounding box center [864, 19] width 21 height 13
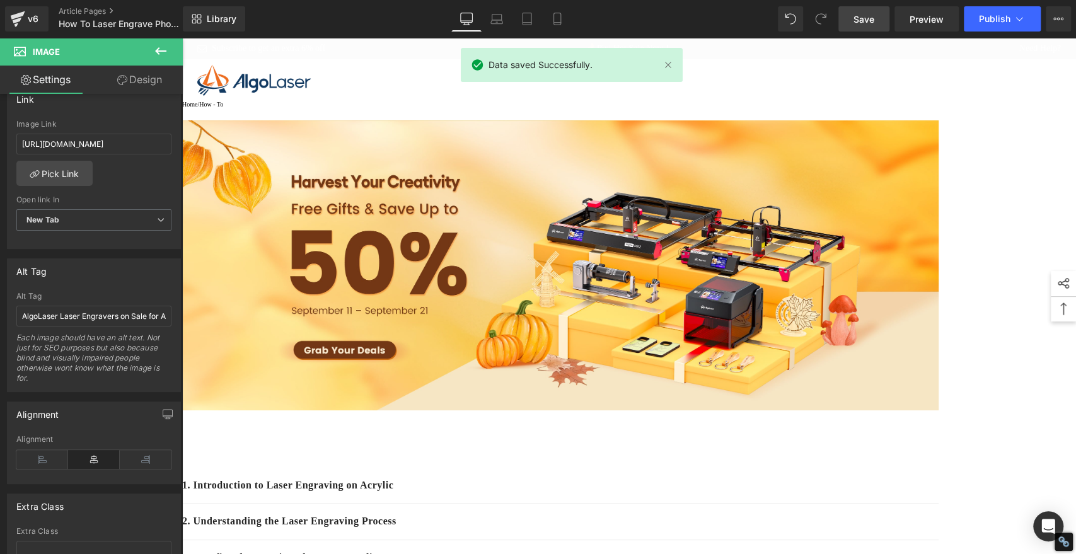
type input "[URL][DOMAIN_NAME]"
click at [989, 21] on span "Publish" at bounding box center [995, 19] width 32 height 10
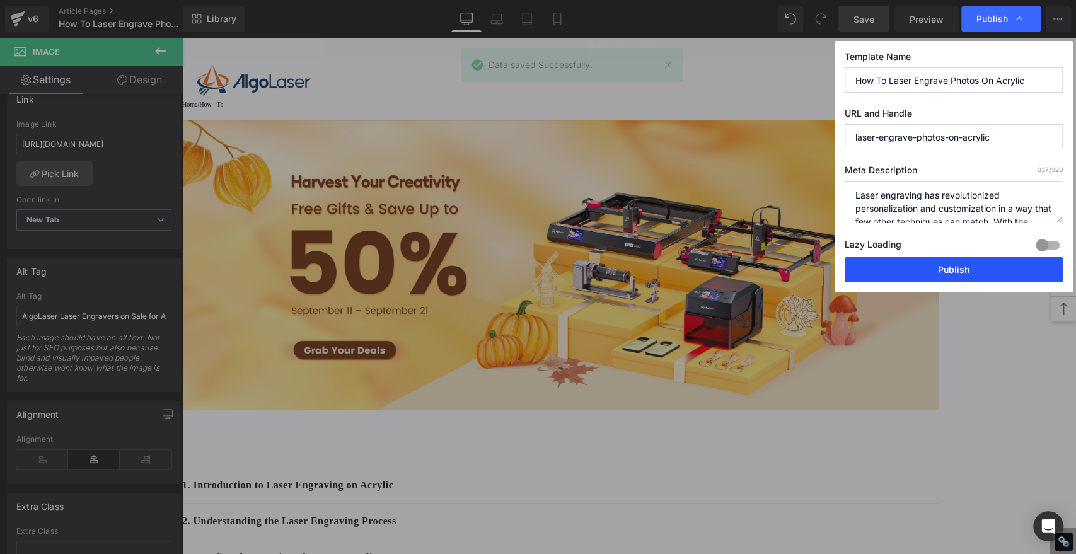
click at [958, 267] on button "Publish" at bounding box center [954, 269] width 218 height 25
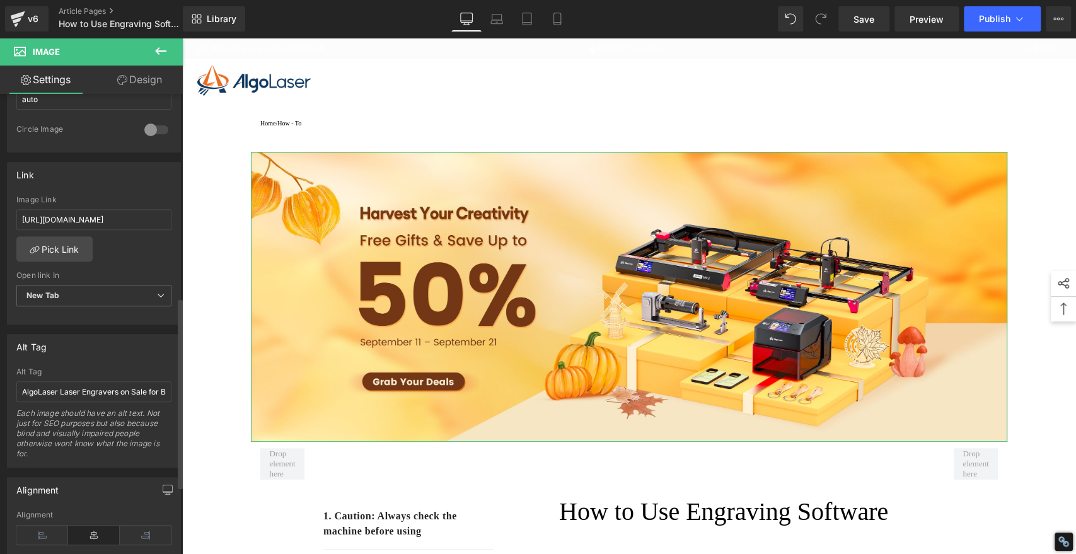
scroll to position [490, 0]
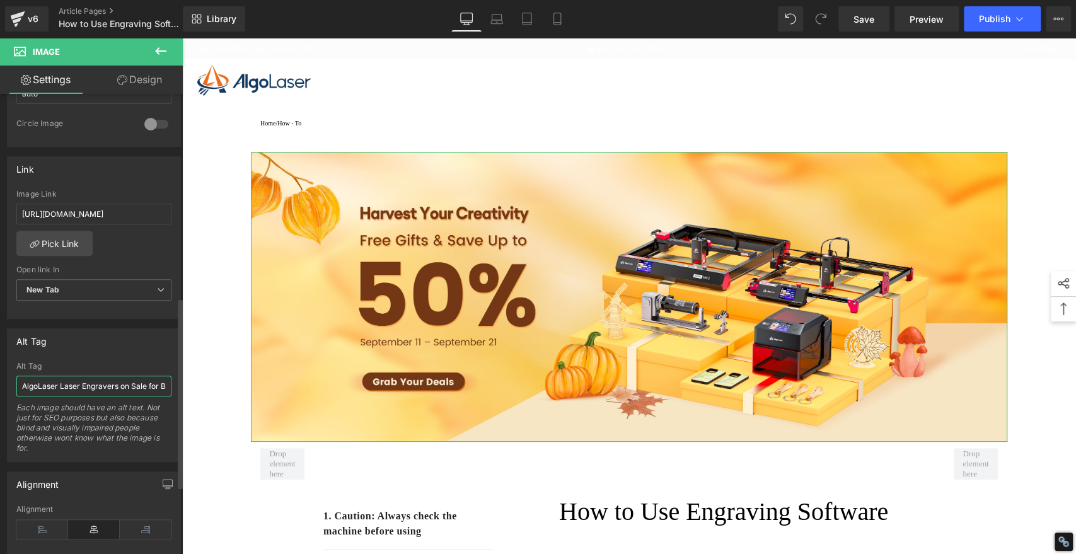
click at [102, 380] on input "AlgoLaser Laser Engravers on Sale for Back-to-School Season" at bounding box center [93, 386] width 155 height 21
paste input "Autumn Harvest"
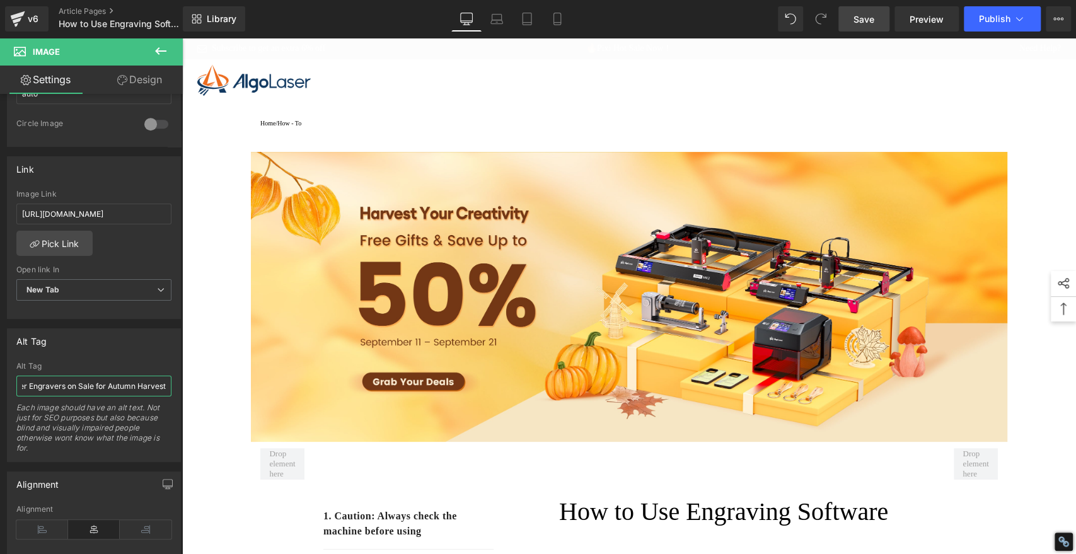
type input "AlgoLaser Laser Engravers on Sale for Autumn Harvest"
click at [868, 18] on span "Save" at bounding box center [864, 19] width 21 height 13
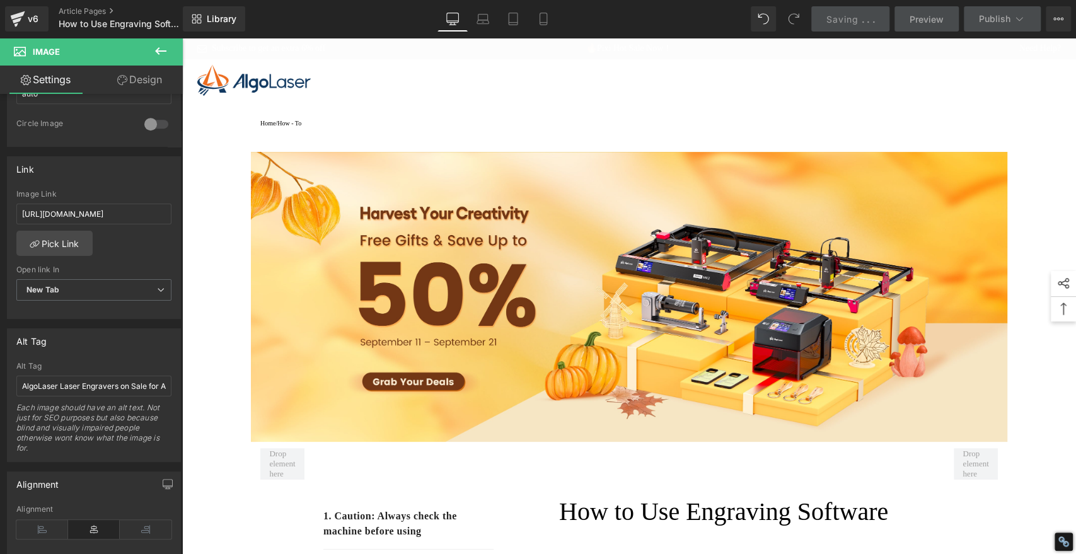
type input "[URL][DOMAIN_NAME]"
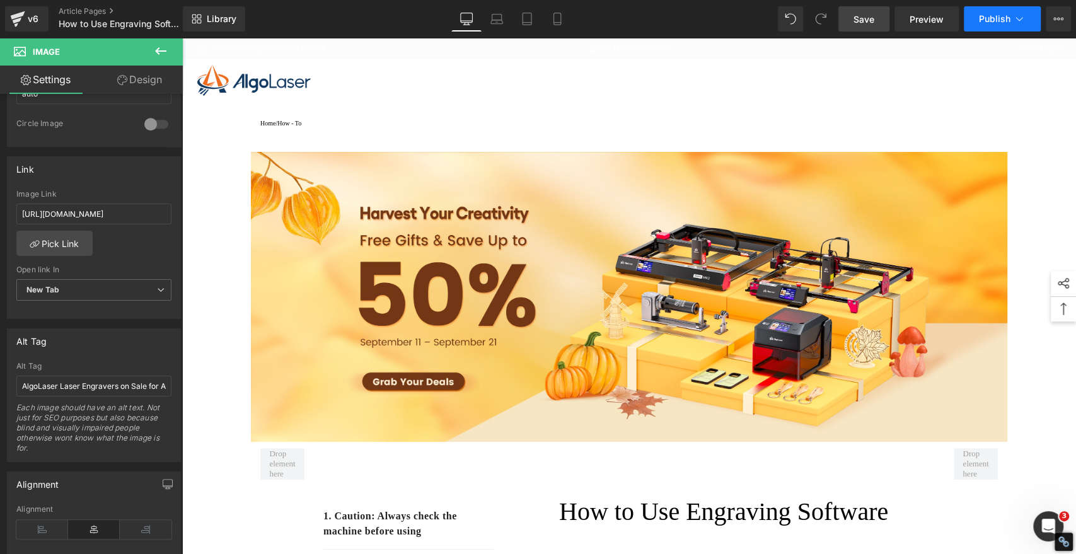
click at [983, 21] on span "Publish" at bounding box center [995, 19] width 32 height 10
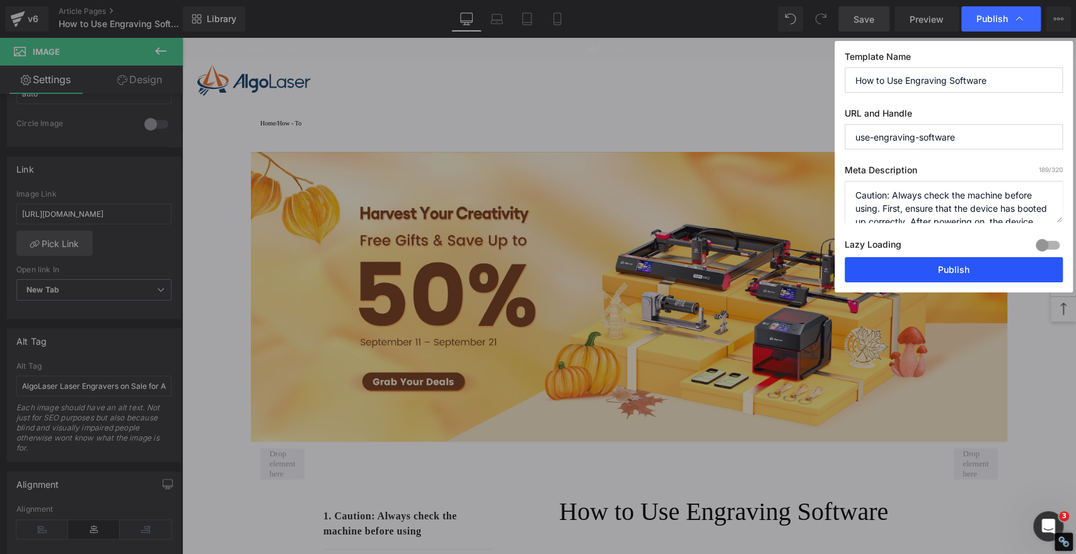
click at [906, 264] on button "Publish" at bounding box center [954, 269] width 218 height 25
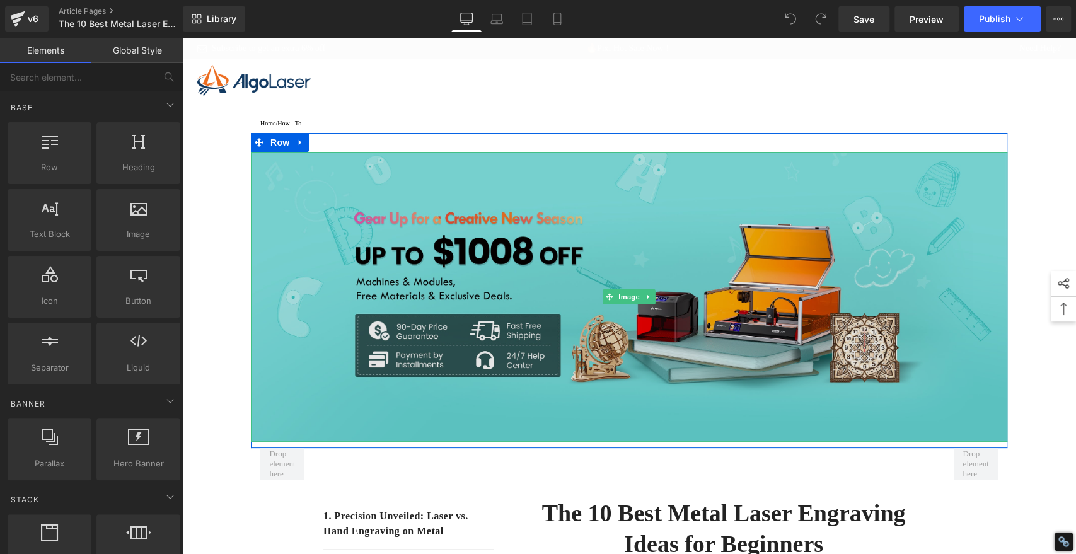
drag, startPoint x: 622, startPoint y: 203, endPoint x: 537, endPoint y: 219, distance: 86.7
click at [622, 203] on img at bounding box center [629, 297] width 757 height 290
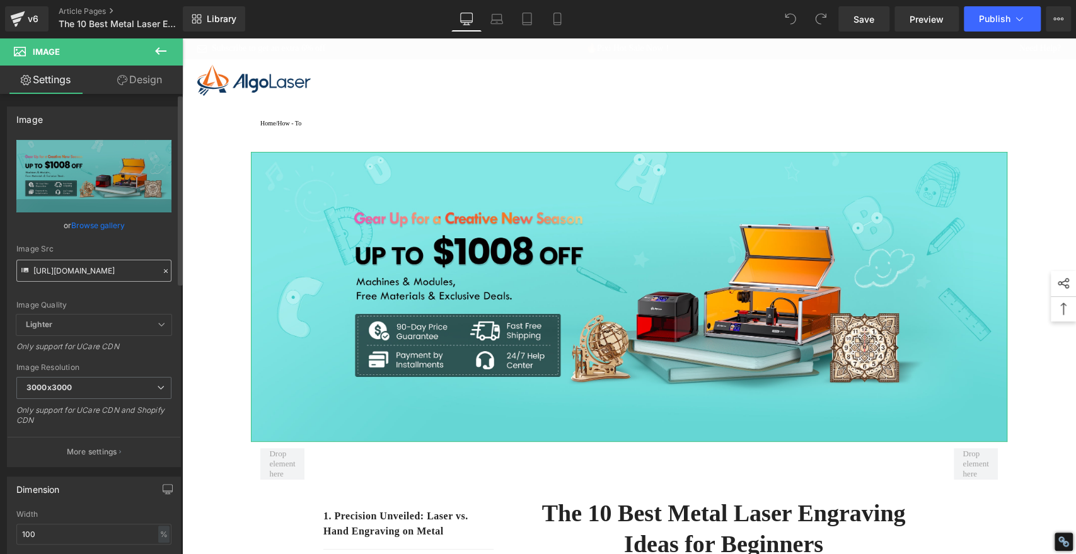
click at [133, 273] on input "[URL][DOMAIN_NAME]" at bounding box center [93, 271] width 155 height 22
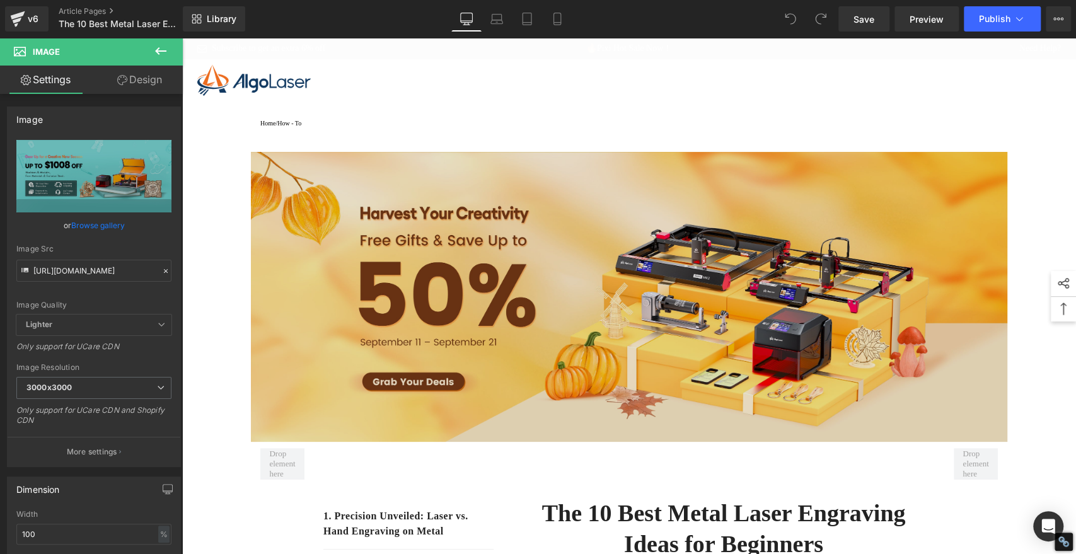
type input "[URL][DOMAIN_NAME]"
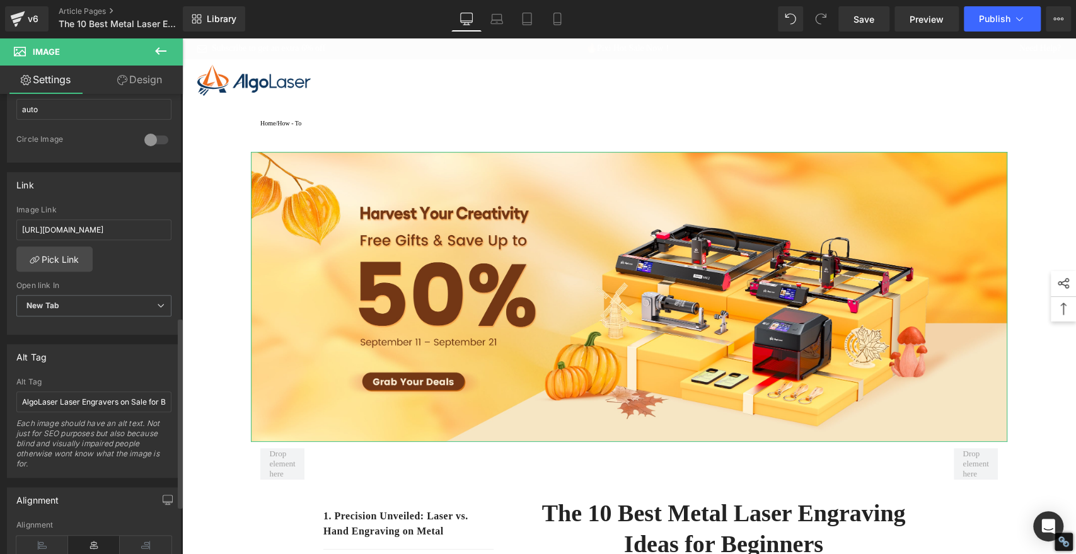
scroll to position [560, 0]
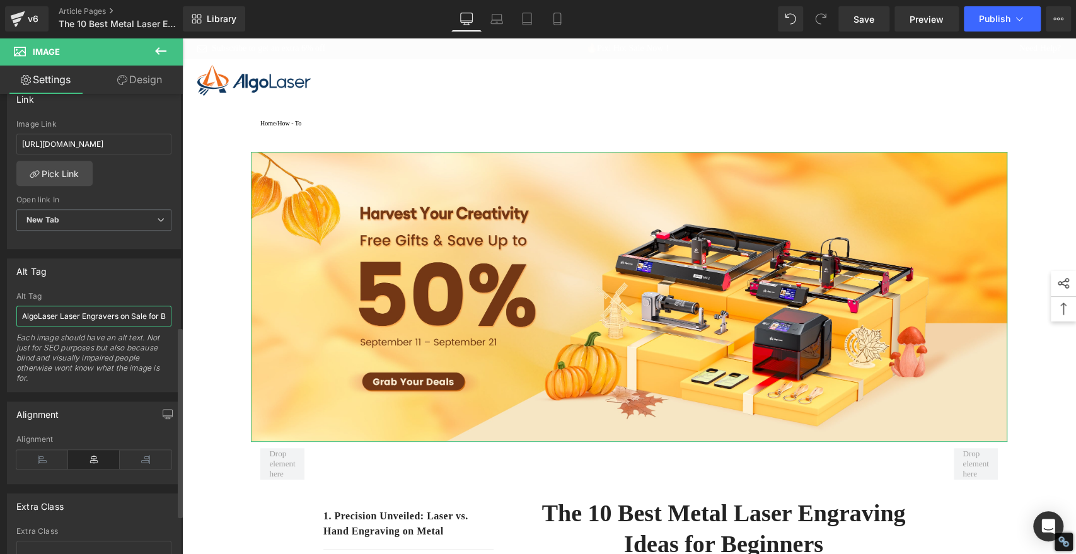
click at [103, 310] on input "AlgoLaser Laser Engravers on Sale for Back-to-School Season" at bounding box center [93, 316] width 155 height 21
paste input "Autumn Harvest"
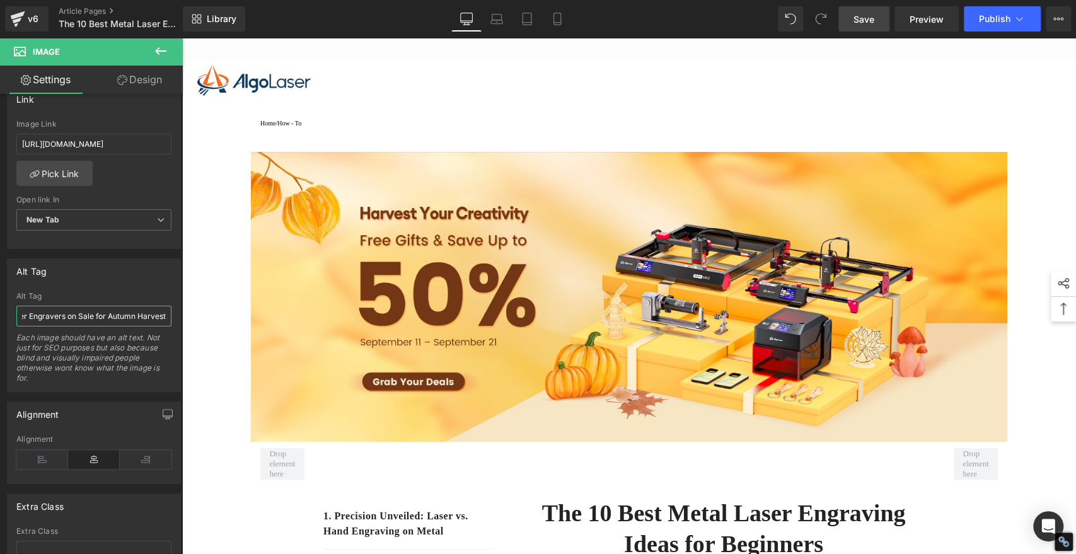
type input "AlgoLaser Laser Engravers on Sale for Autumn Harvest"
click at [874, 20] on span "Save" at bounding box center [864, 19] width 21 height 13
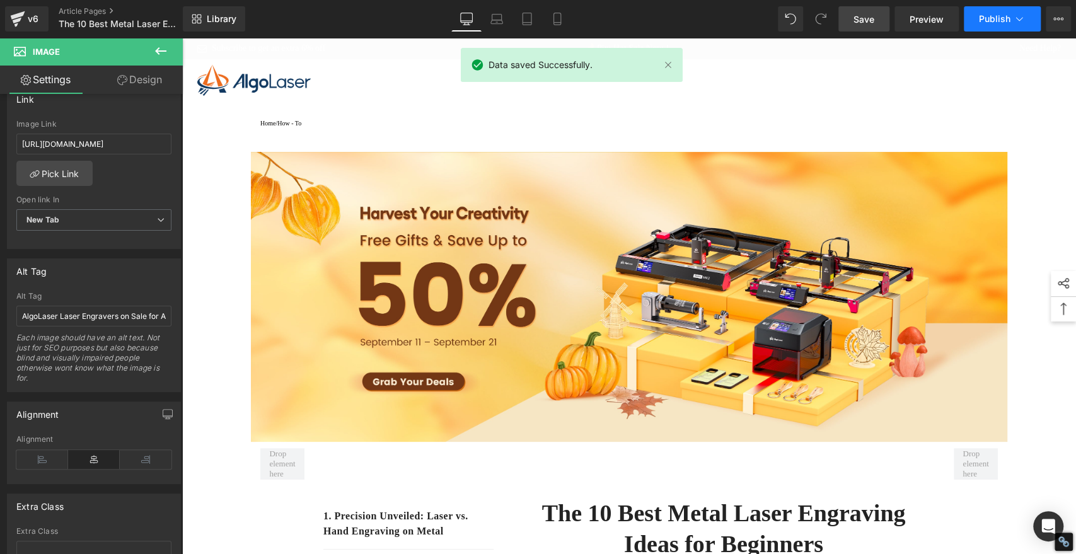
type input "[URL][DOMAIN_NAME]"
click at [996, 22] on span "Publish" at bounding box center [995, 19] width 32 height 10
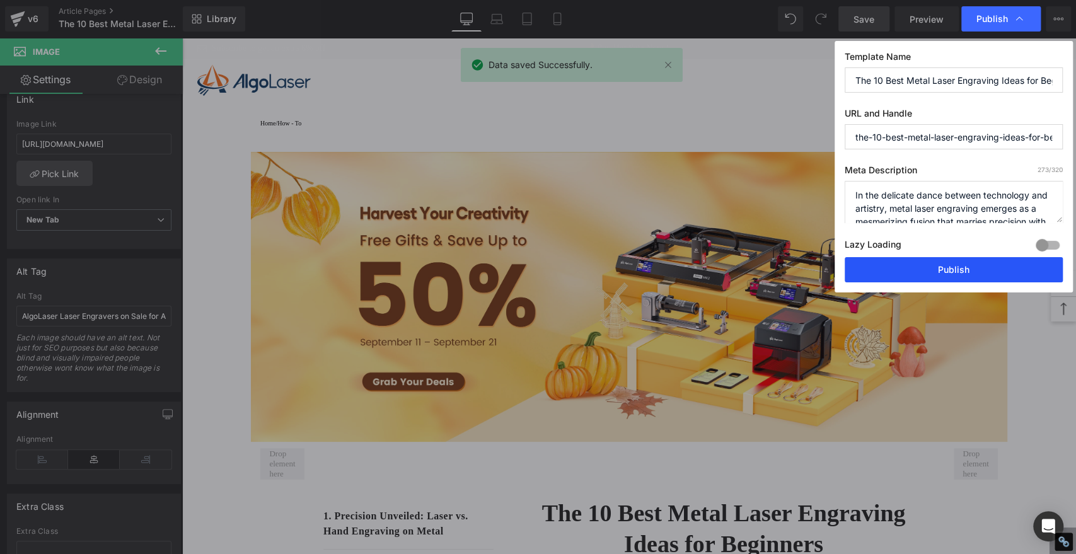
click at [993, 273] on button "Publish" at bounding box center [954, 269] width 218 height 25
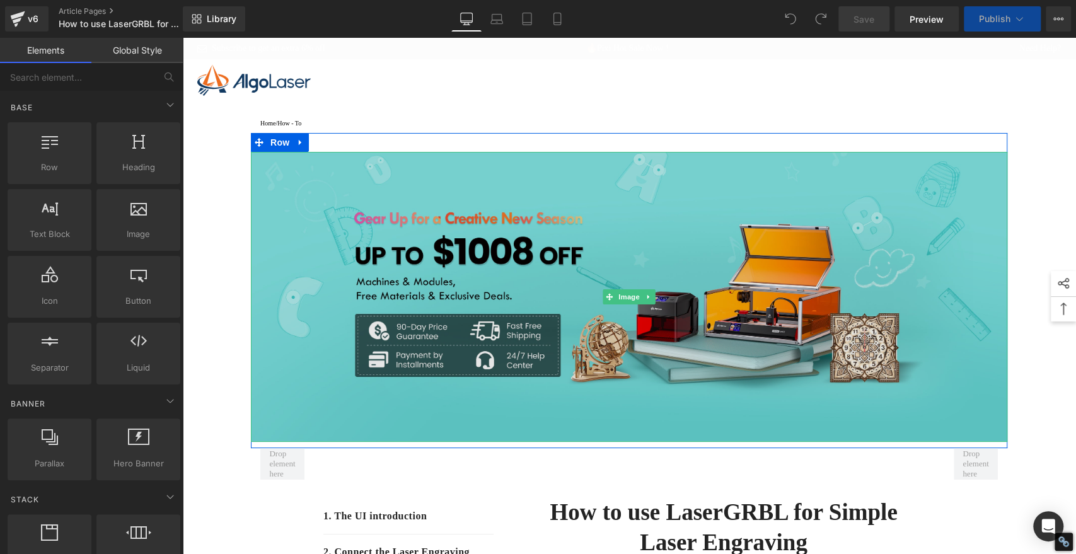
click at [663, 228] on img at bounding box center [629, 297] width 757 height 290
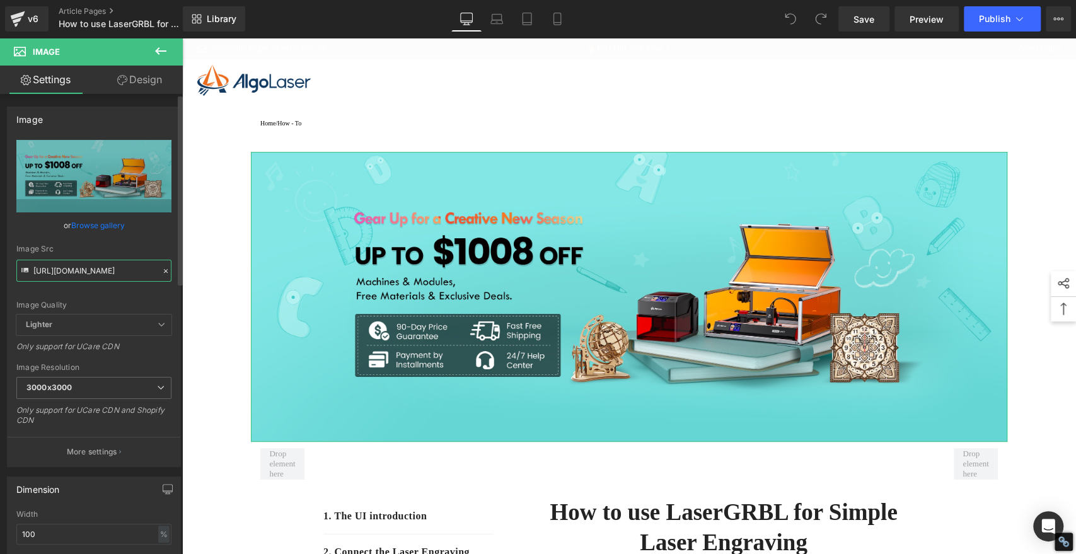
click at [107, 274] on input "[URL][DOMAIN_NAME]" at bounding box center [93, 271] width 155 height 22
click at [106, 274] on input "[URL][DOMAIN_NAME]" at bounding box center [93, 271] width 155 height 22
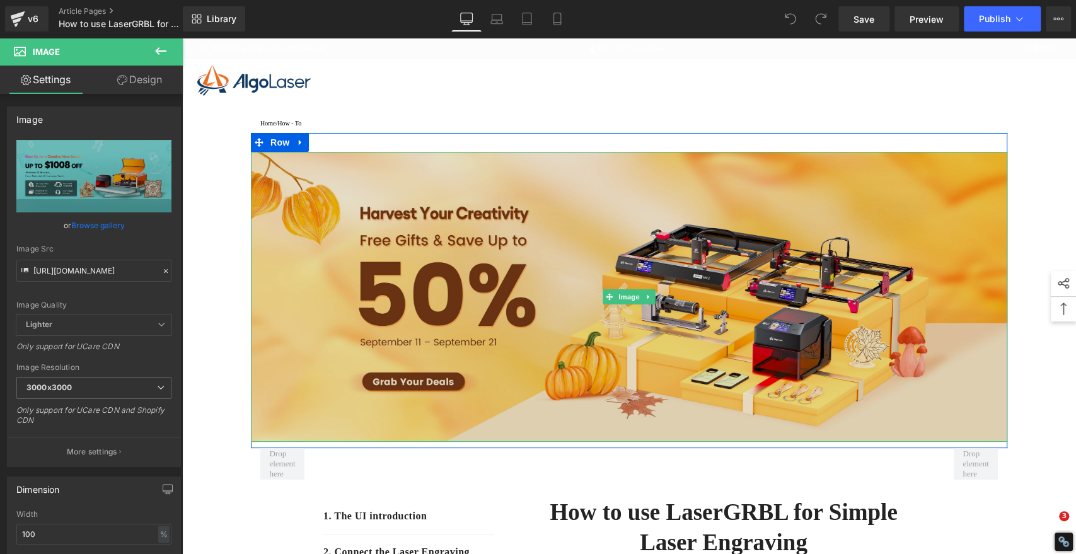
type input "[URL][DOMAIN_NAME]"
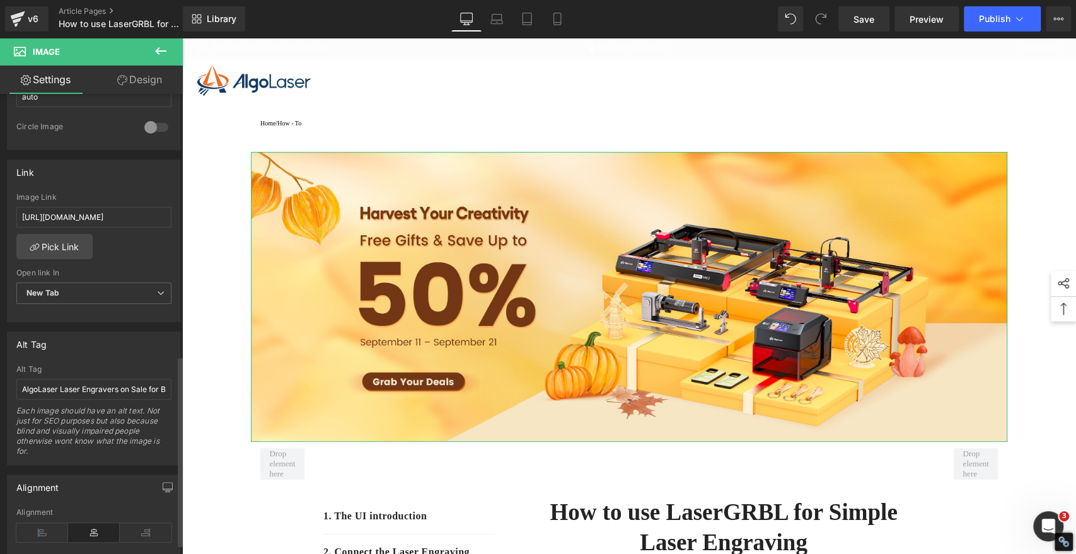
scroll to position [631, 0]
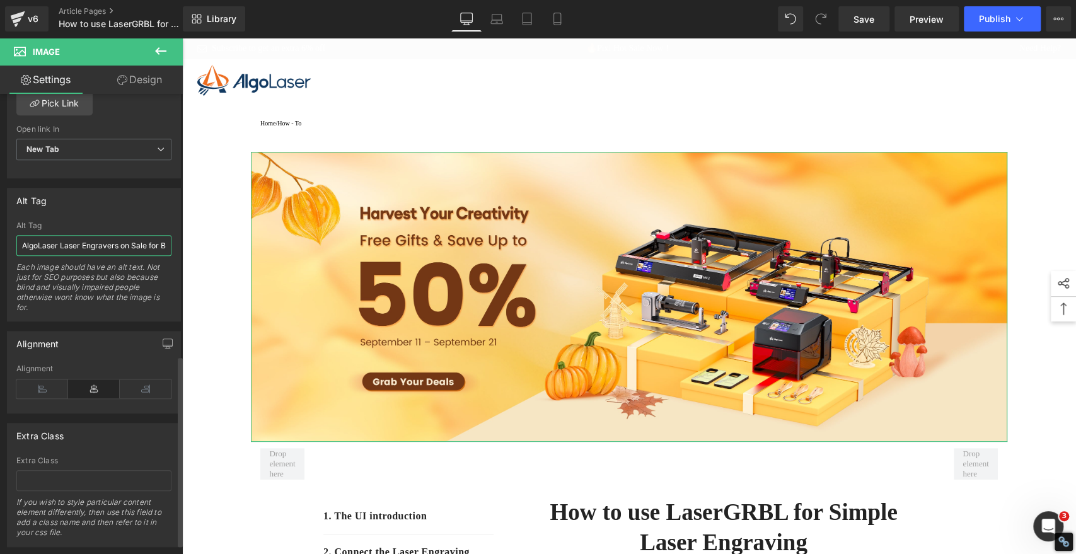
click at [82, 246] on input "AlgoLaser Laser Engravers on Sale for Back-to-School Season" at bounding box center [93, 245] width 155 height 21
paste input "Autumn Harvest"
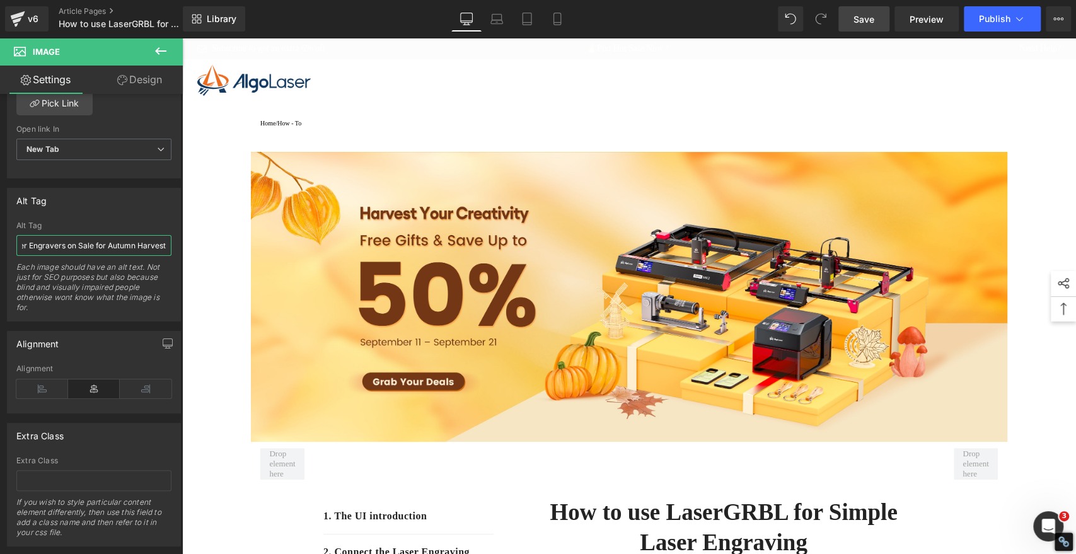
type input "AlgoLaser Laser Engravers on Sale for Autumn Harvest"
click at [861, 13] on span "Save" at bounding box center [864, 19] width 21 height 13
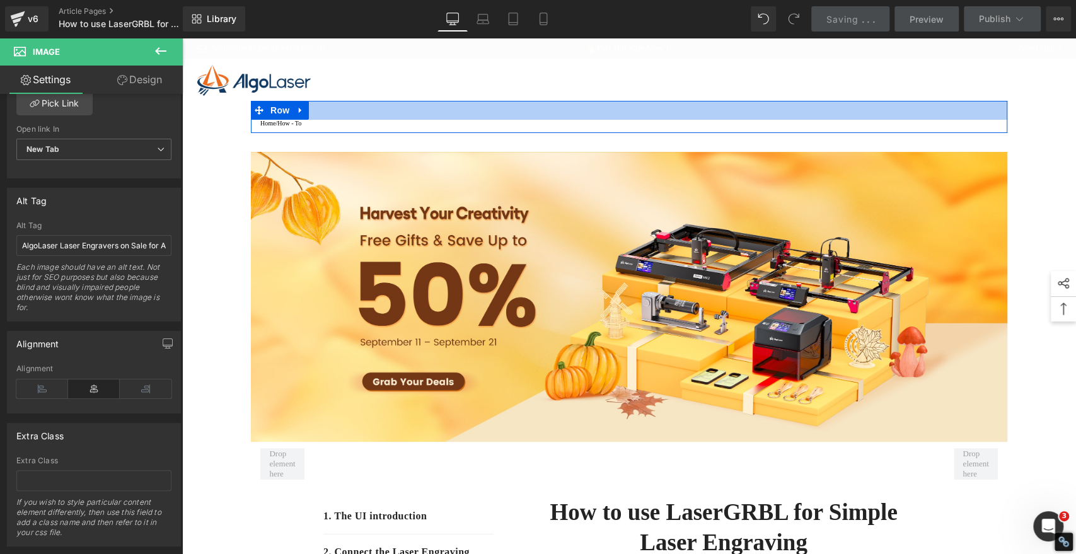
type input "[URL][DOMAIN_NAME]"
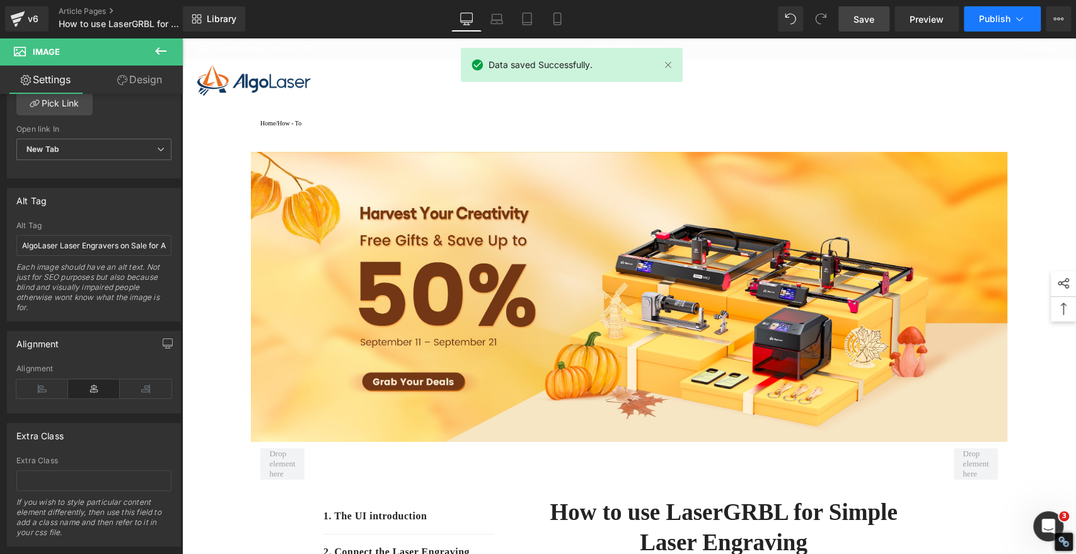
click at [1001, 21] on span "Publish" at bounding box center [995, 19] width 32 height 10
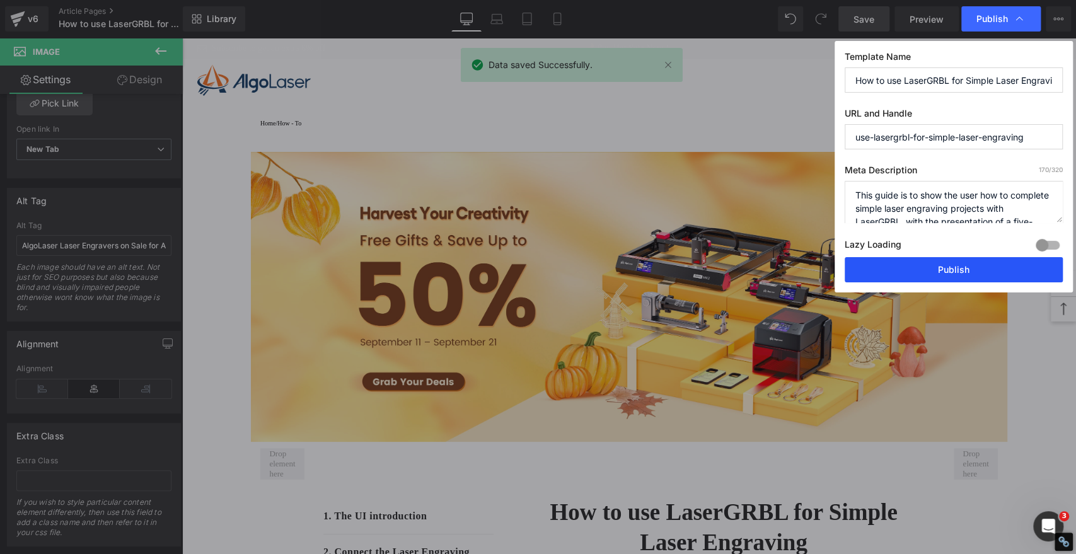
click at [999, 266] on button "Publish" at bounding box center [954, 269] width 218 height 25
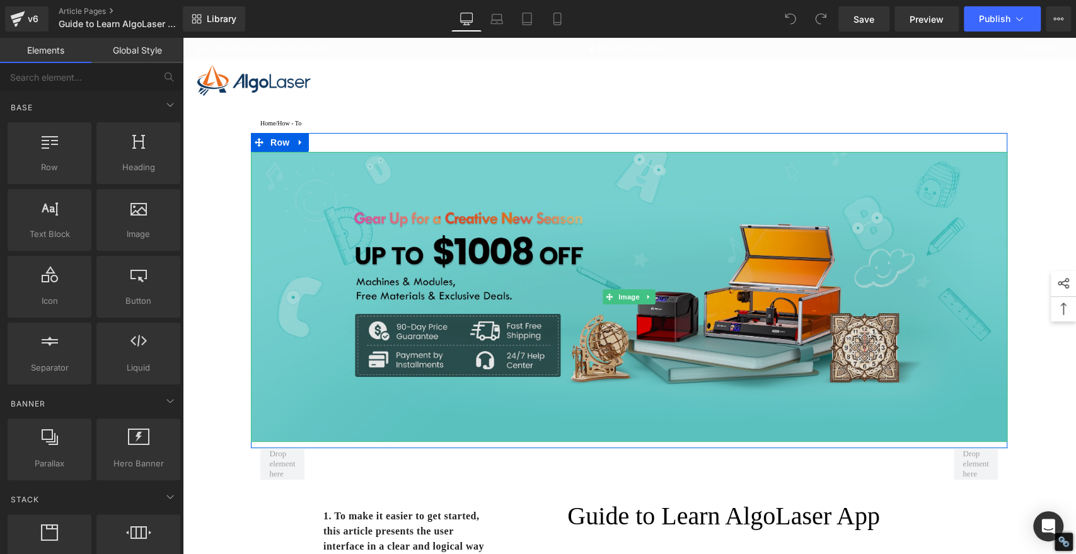
click at [515, 201] on img at bounding box center [629, 297] width 757 height 290
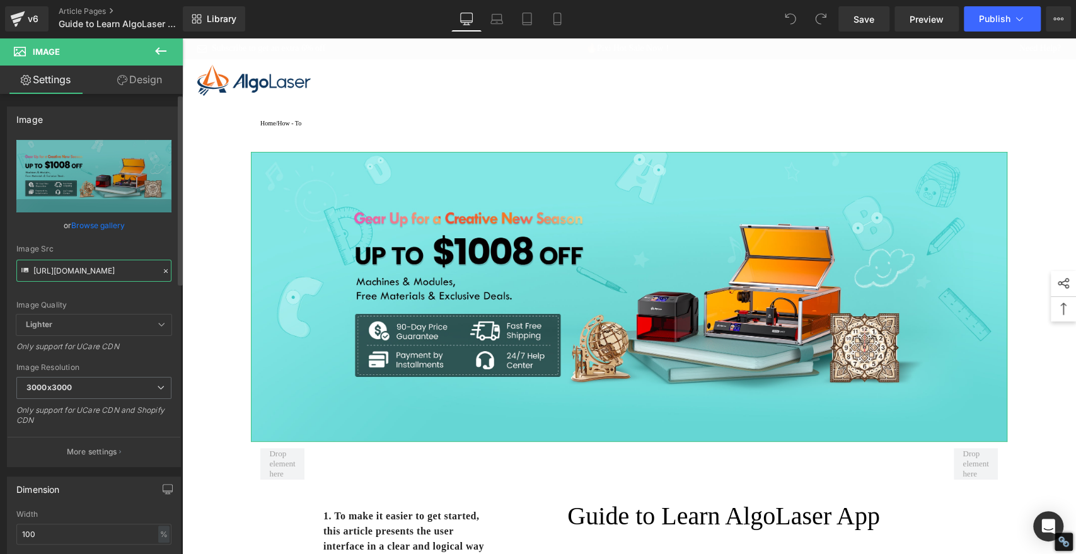
click at [99, 276] on input "[URL][DOMAIN_NAME]" at bounding box center [93, 271] width 155 height 22
paste input "5b6507a0-6318-4653-88c4-174199699aac.jpg?v=1757581613"
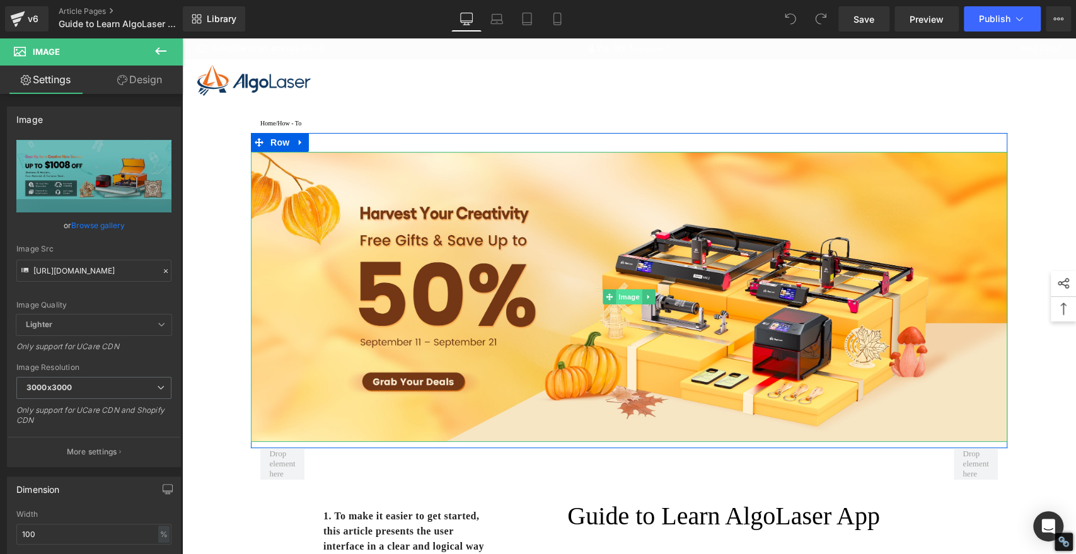
type input "[URL][DOMAIN_NAME]"
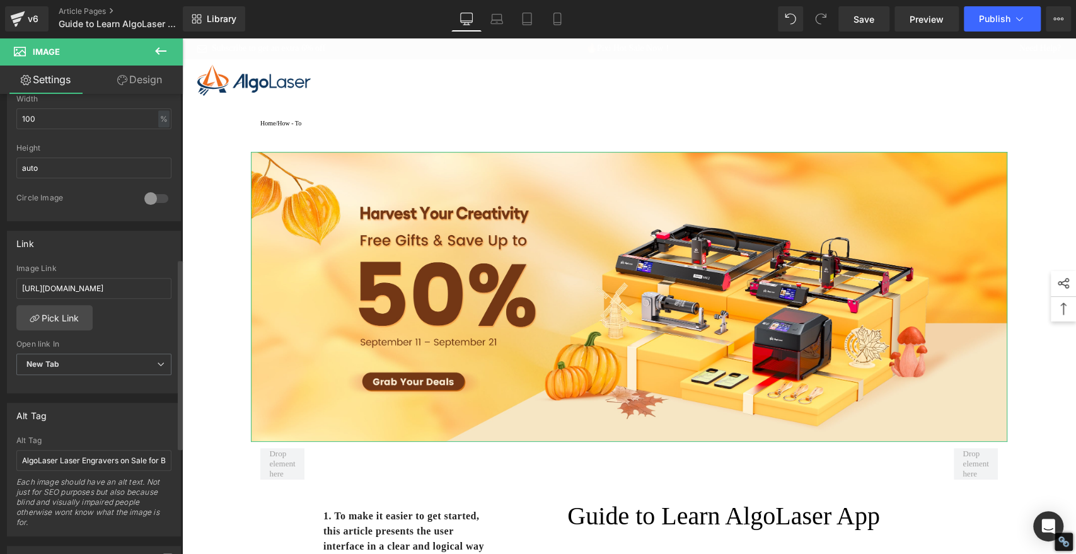
scroll to position [490, 0]
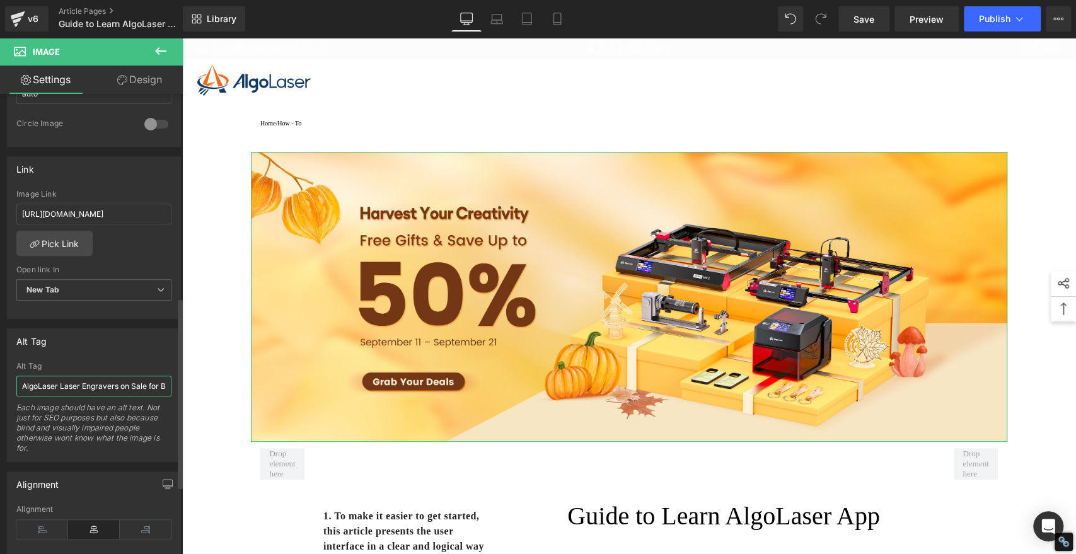
click at [99, 385] on input "AlgoLaser Laser Engravers on Sale for Back-to-School Season" at bounding box center [93, 386] width 155 height 21
paste input "Autumn Harvest"
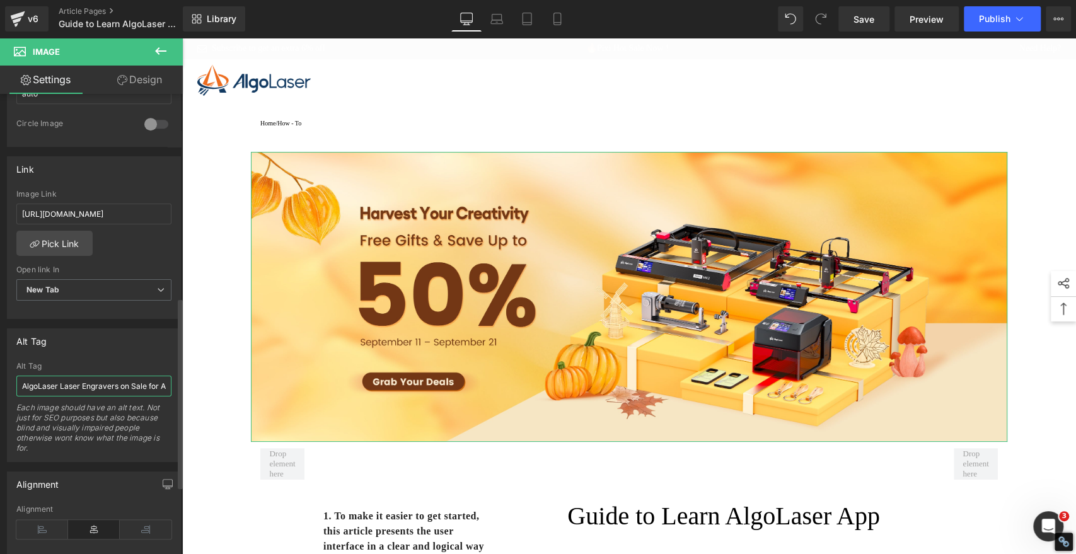
scroll to position [0, 57]
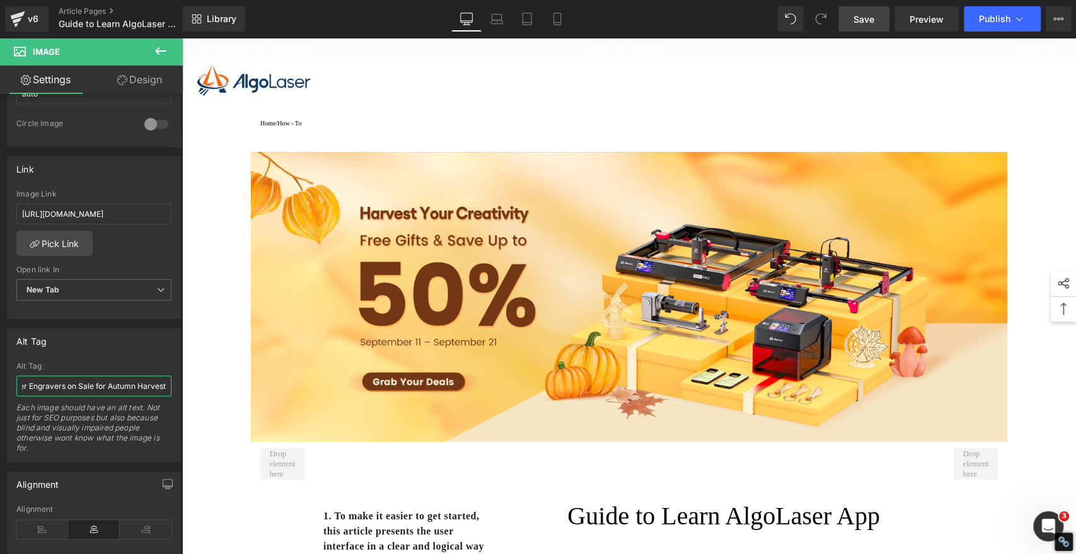
type input "AlgoLaser Laser Engravers on Sale for Autumn Harvest"
click at [859, 18] on span "Save" at bounding box center [864, 19] width 21 height 13
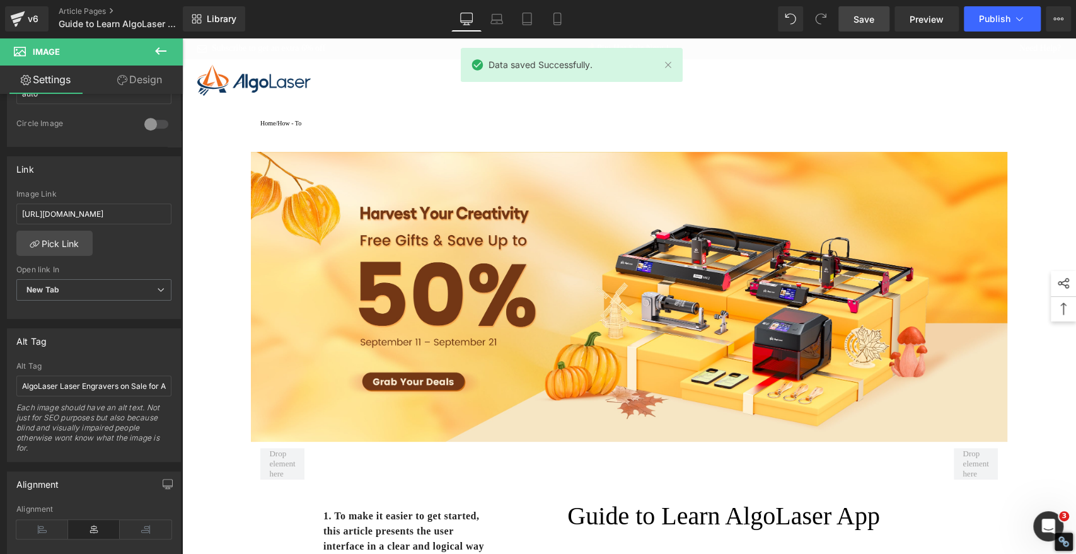
type input "[URL][DOMAIN_NAME]"
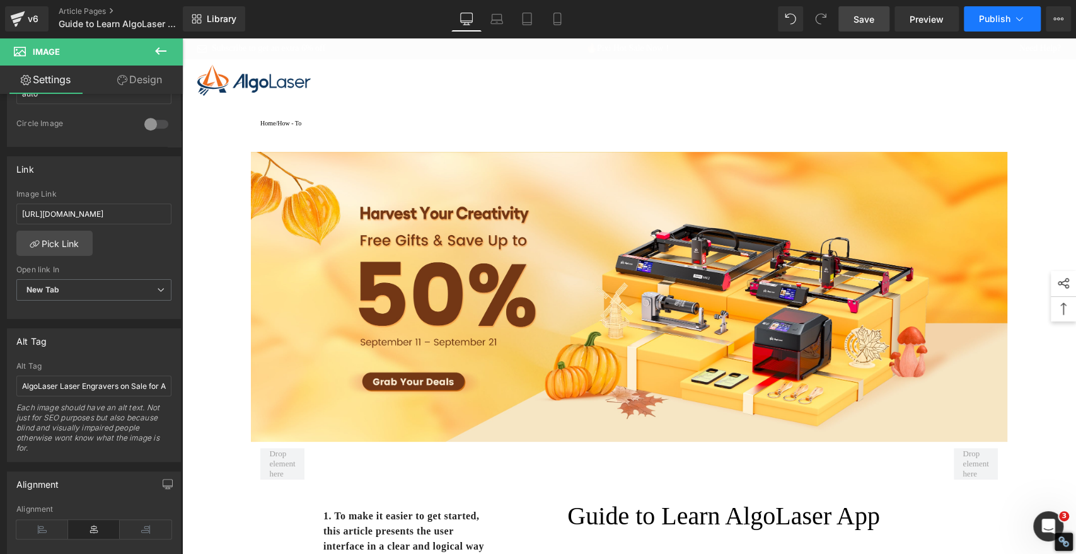
click at [979, 18] on button "Publish" at bounding box center [1002, 18] width 77 height 25
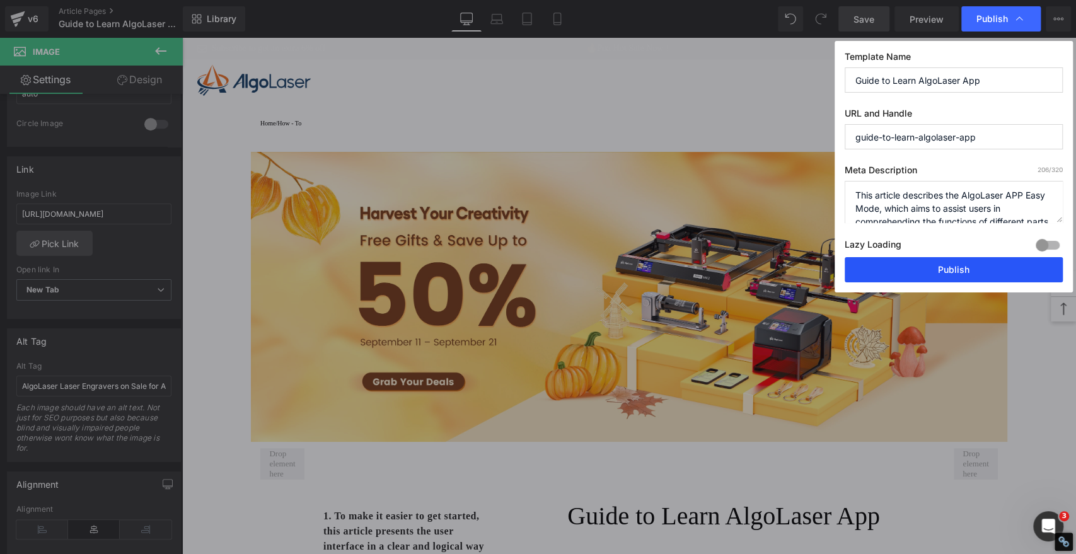
click at [912, 269] on button "Publish" at bounding box center [954, 269] width 218 height 25
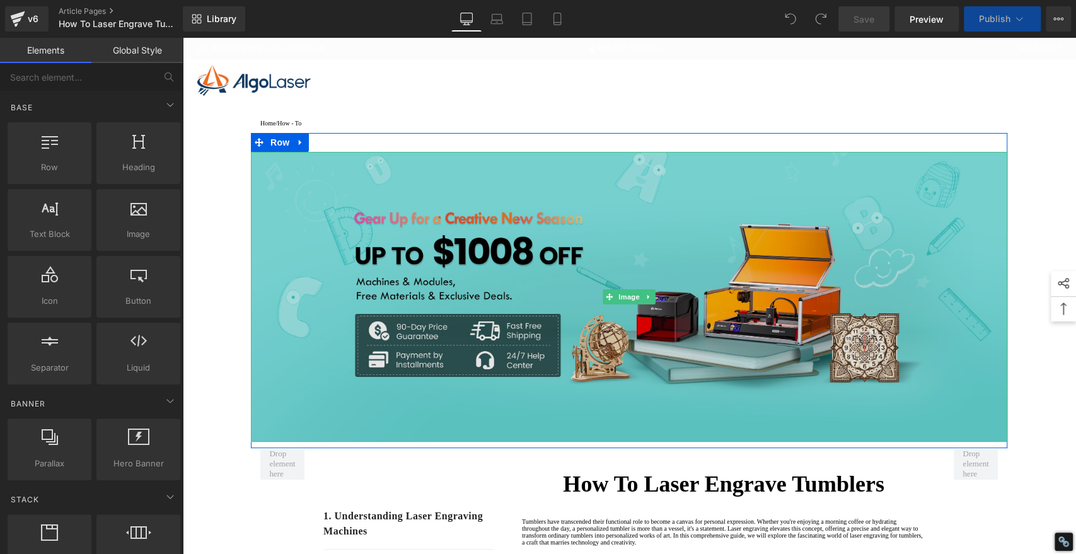
click at [614, 257] on img at bounding box center [629, 297] width 757 height 290
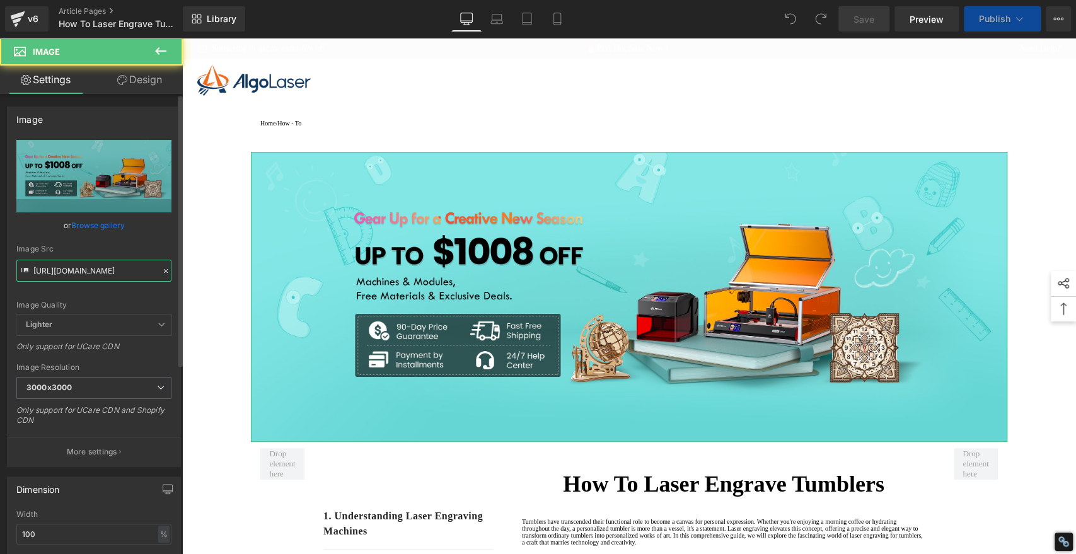
click at [116, 268] on input "[URL][DOMAIN_NAME]" at bounding box center [93, 271] width 155 height 22
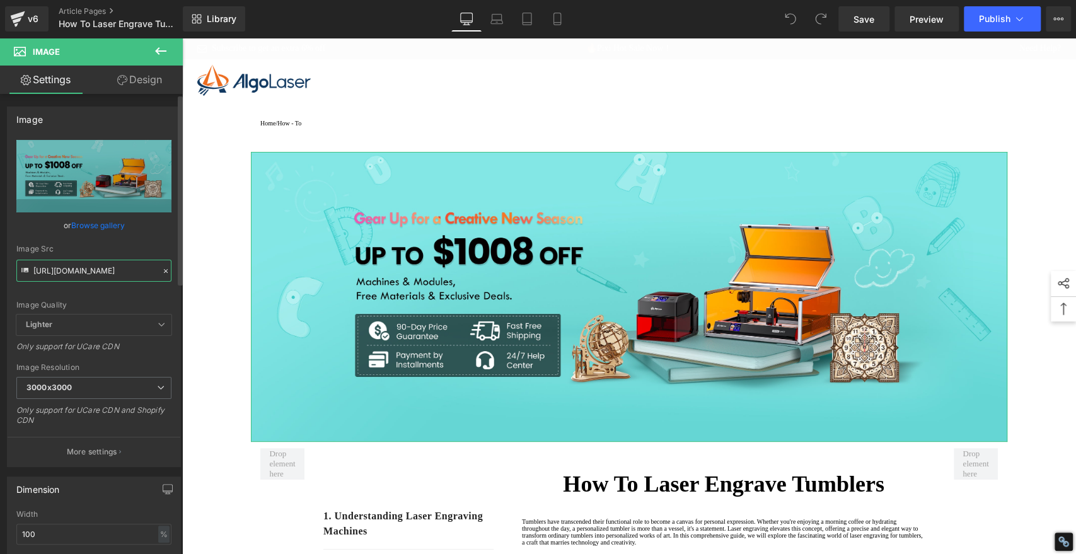
scroll to position [0, 429]
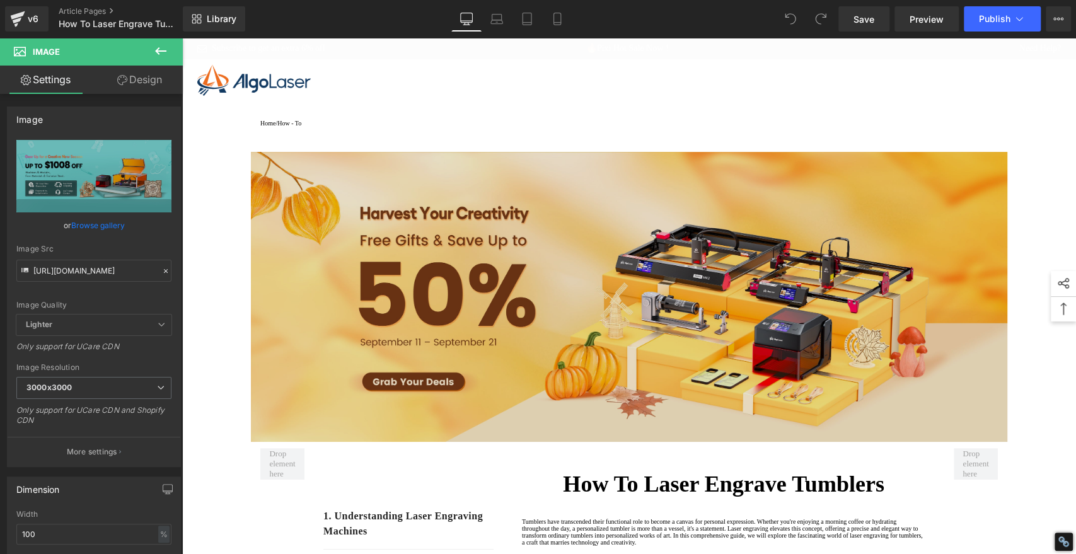
type input "[URL][DOMAIN_NAME]"
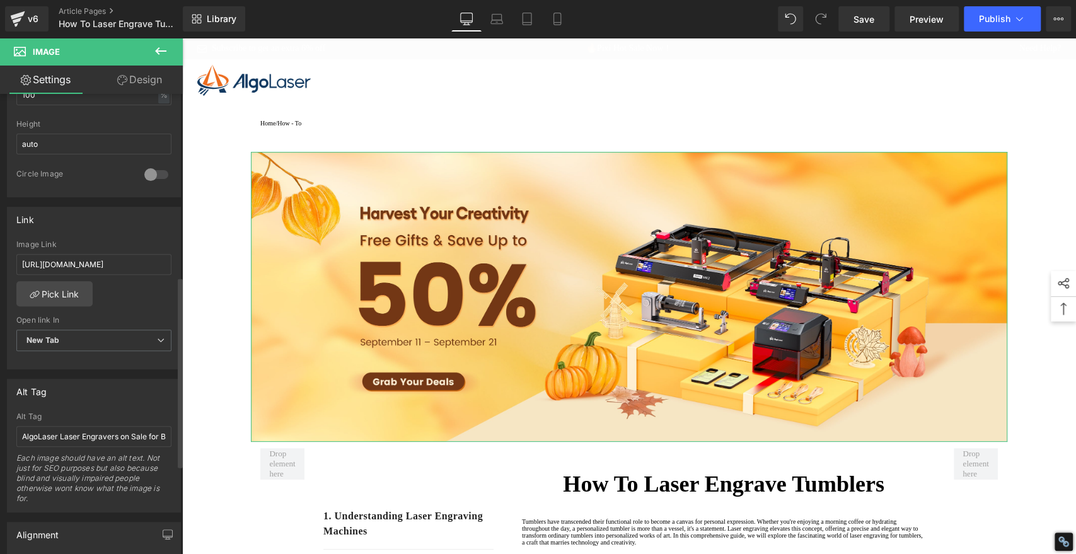
scroll to position [560, 0]
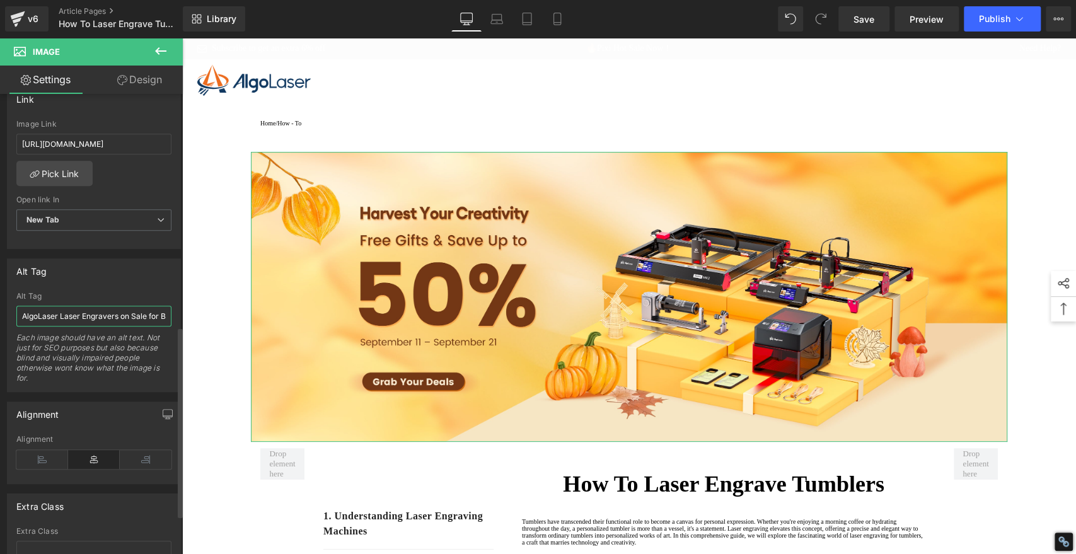
click at [100, 318] on input "AlgoLaser Laser Engravers on Sale for Back-to-School Season" at bounding box center [93, 316] width 155 height 21
paste input "Autumn Harvest"
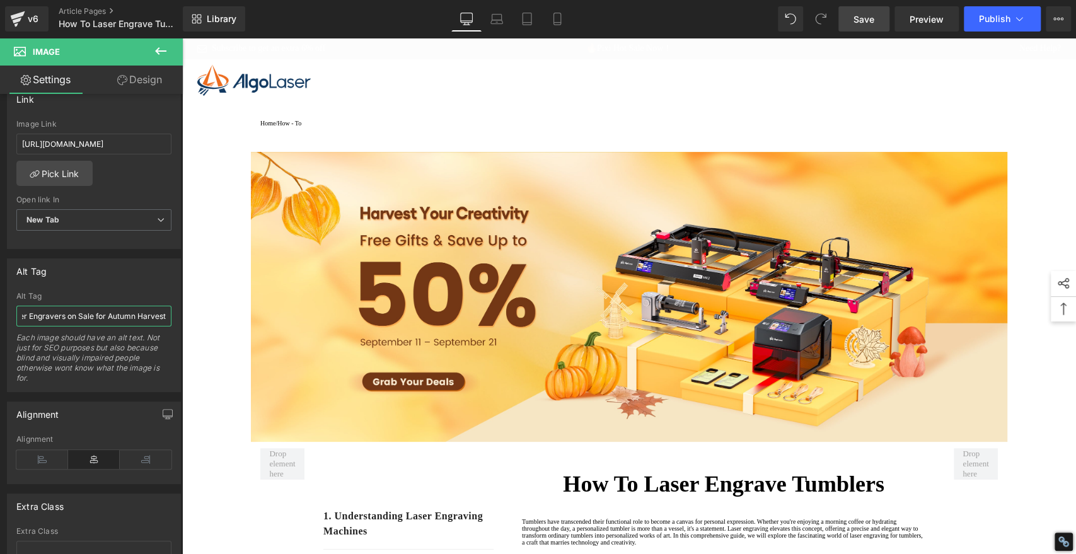
type input "AlgoLaser Laser Engravers on Sale for Autumn Harvest"
click at [862, 20] on span "Save" at bounding box center [864, 19] width 21 height 13
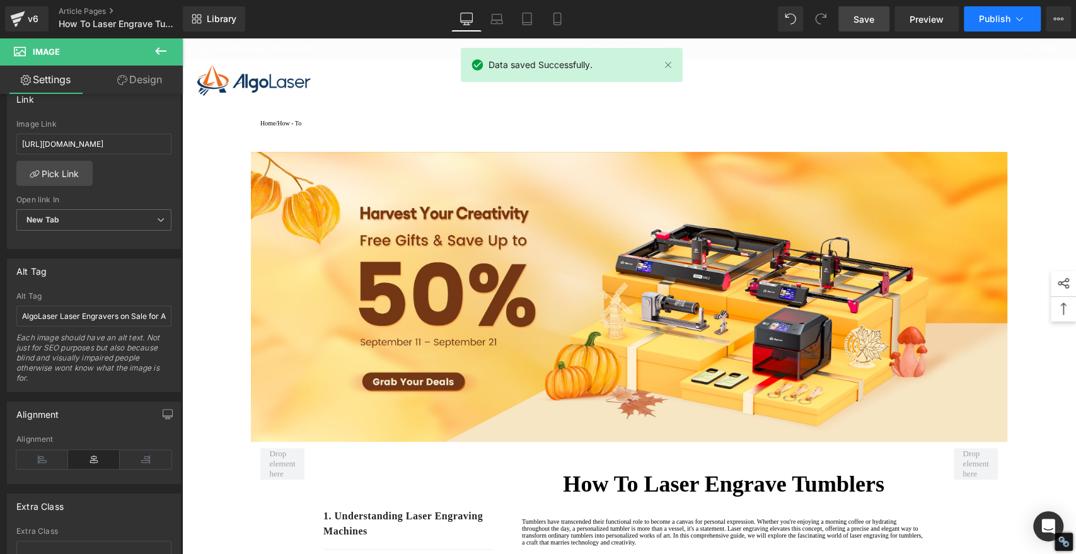
click at [1000, 17] on span "Publish" at bounding box center [995, 19] width 32 height 10
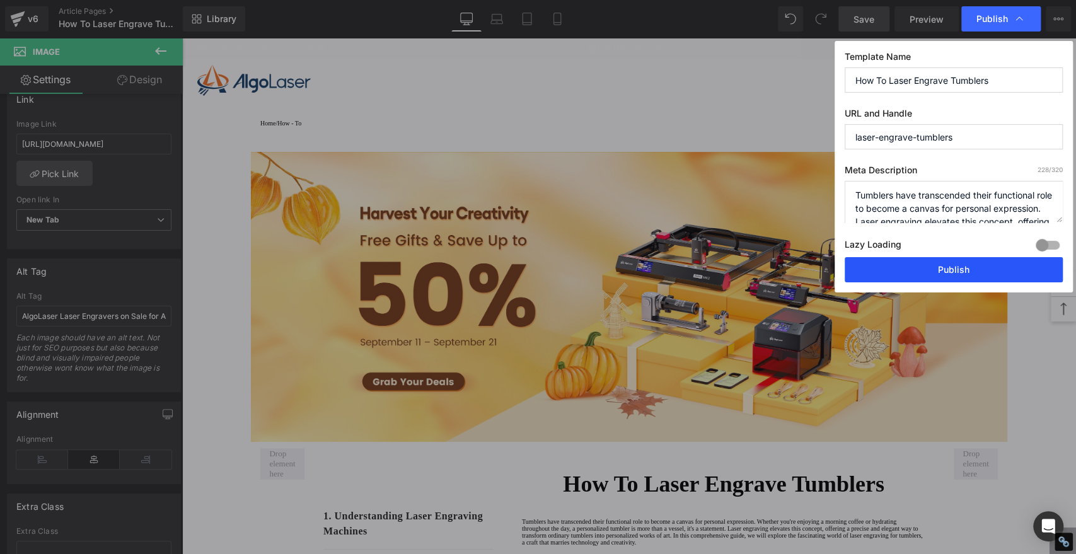
drag, startPoint x: 967, startPoint y: 264, endPoint x: 775, endPoint y: 230, distance: 195.3
click at [967, 264] on button "Publish" at bounding box center [954, 269] width 218 height 25
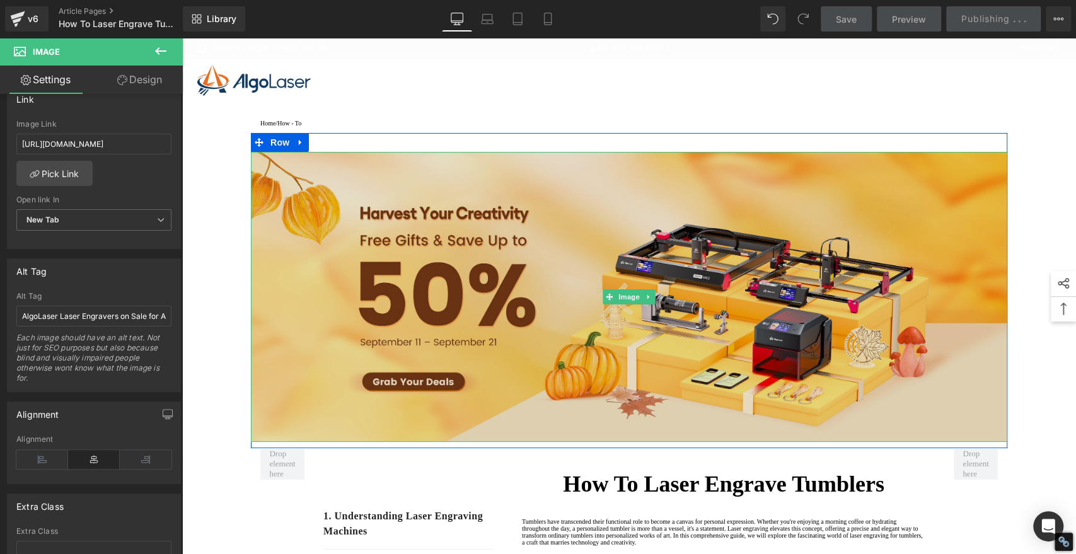
type input "[URL][DOMAIN_NAME]"
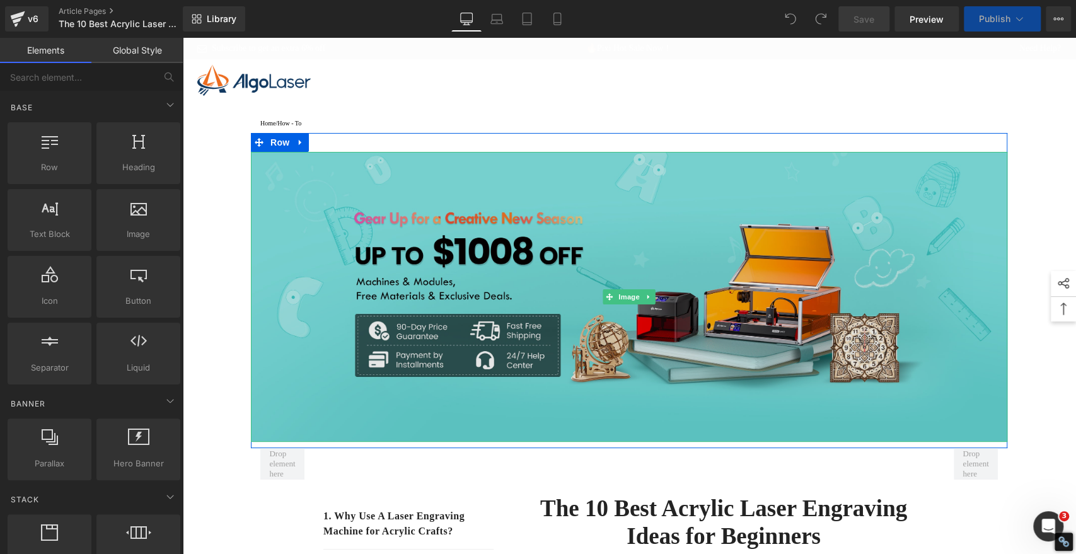
click at [618, 213] on img at bounding box center [629, 297] width 757 height 290
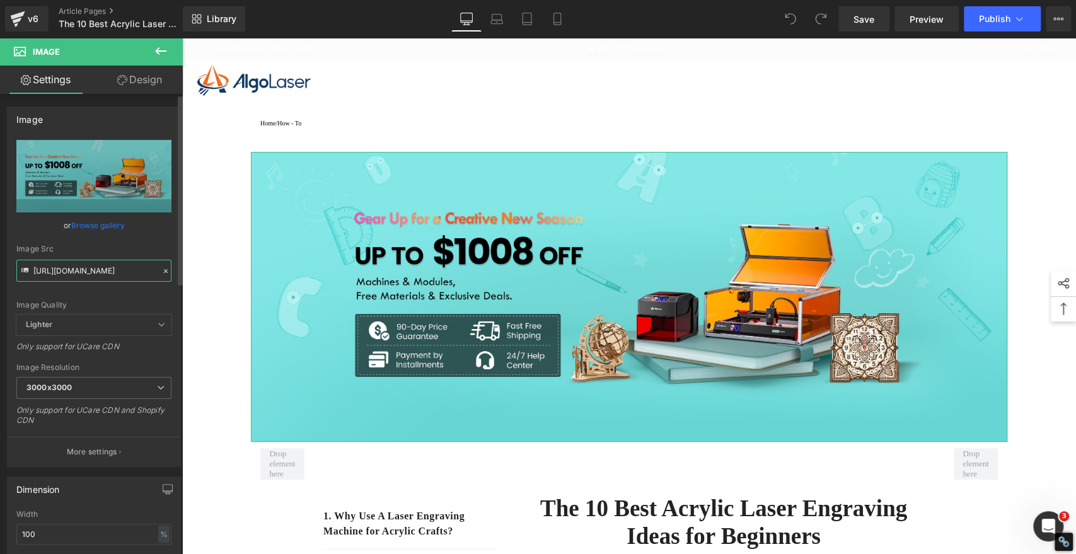
click at [91, 271] on input "[URL][DOMAIN_NAME]" at bounding box center [93, 271] width 155 height 22
paste input "5b6507a0-6318-4653-88c4-174199699aac.jpg?v=1757581613"
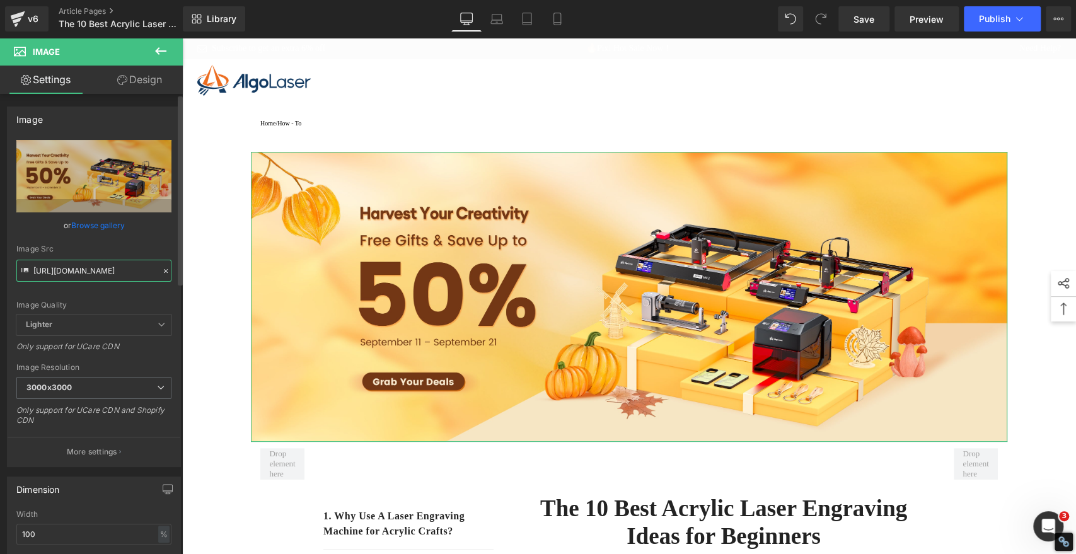
type input "[URL][DOMAIN_NAME]"
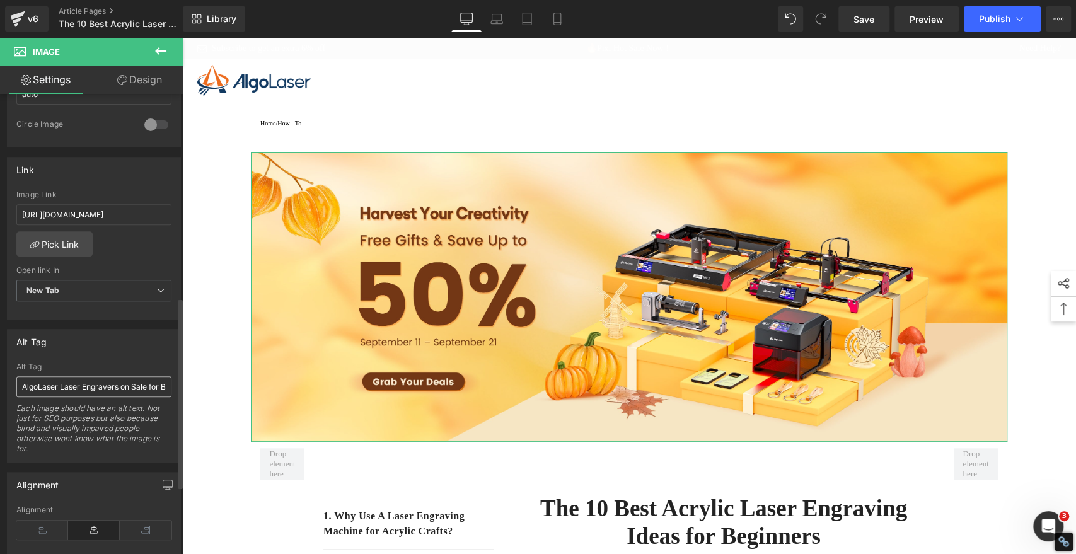
scroll to position [490, 0]
click at [103, 382] on input "AlgoLaser Laser Engravers on Sale for Back-to-School Season" at bounding box center [93, 386] width 155 height 21
paste input "Autumn Harvest"
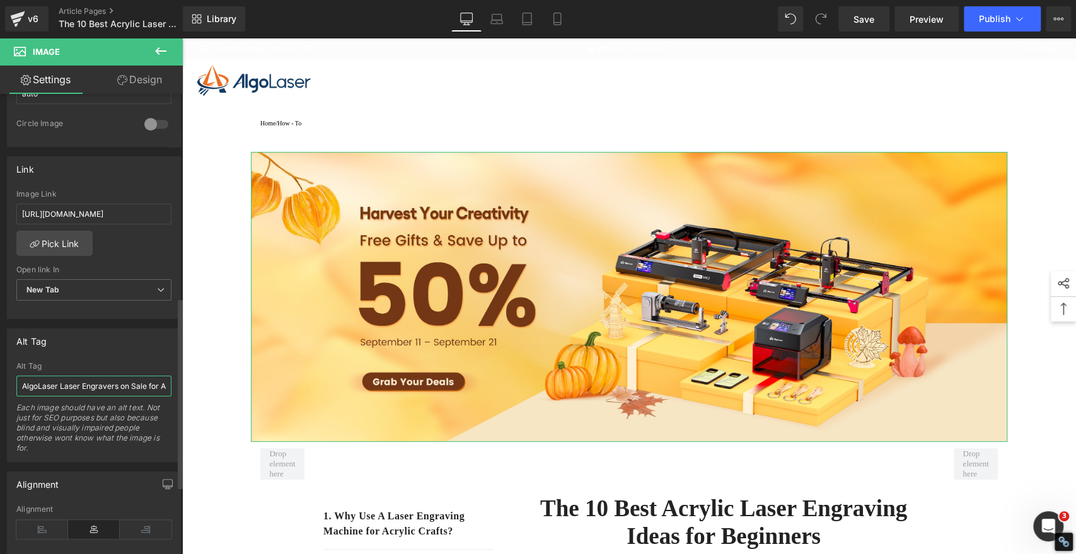
scroll to position [0, 57]
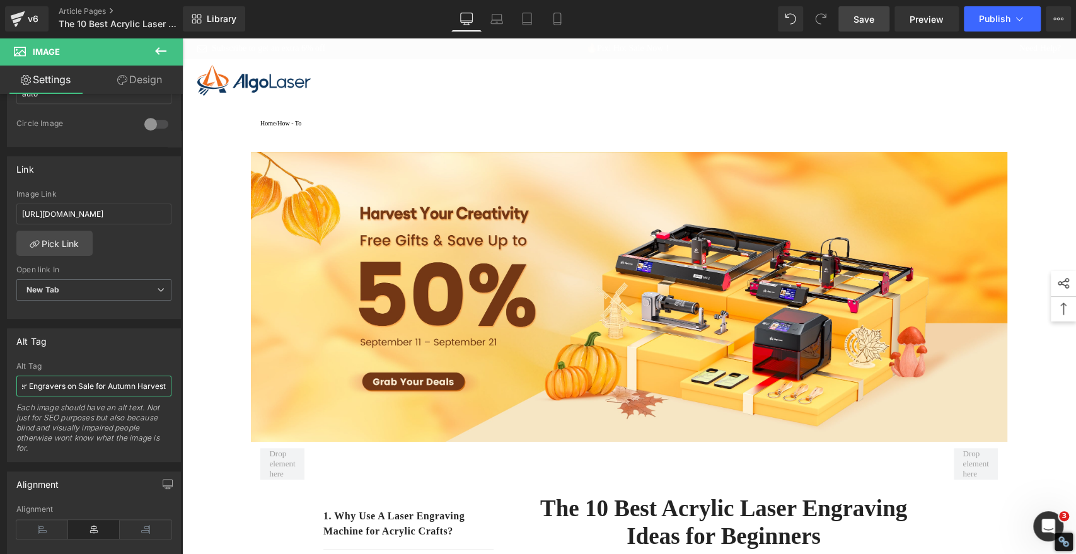
type input "AlgoLaser Laser Engravers on Sale for Autumn Harvest"
click at [861, 16] on span "Save" at bounding box center [864, 19] width 21 height 13
click at [993, 20] on span "Publish" at bounding box center [995, 19] width 32 height 10
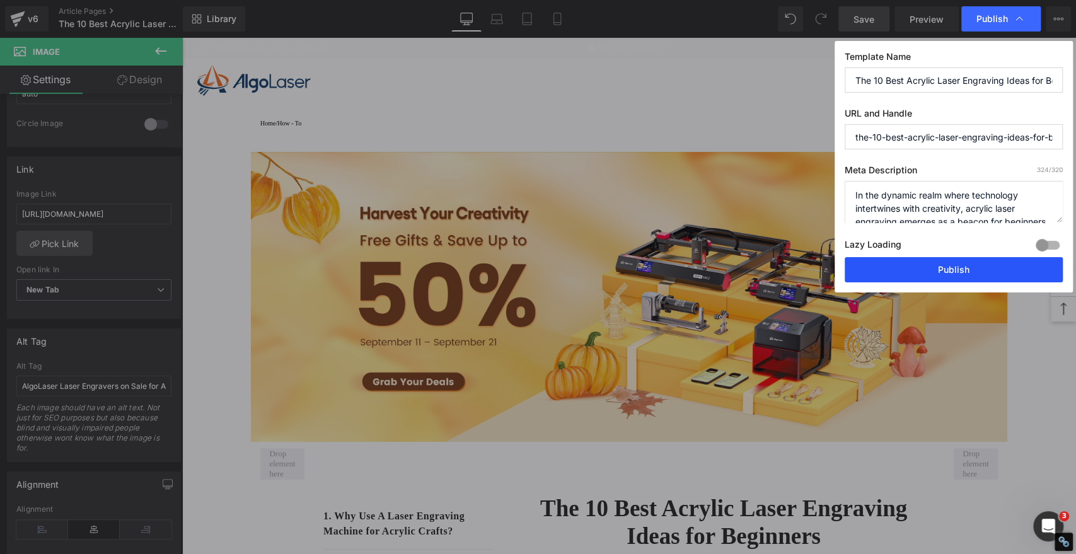
click at [958, 267] on button "Publish" at bounding box center [954, 269] width 218 height 25
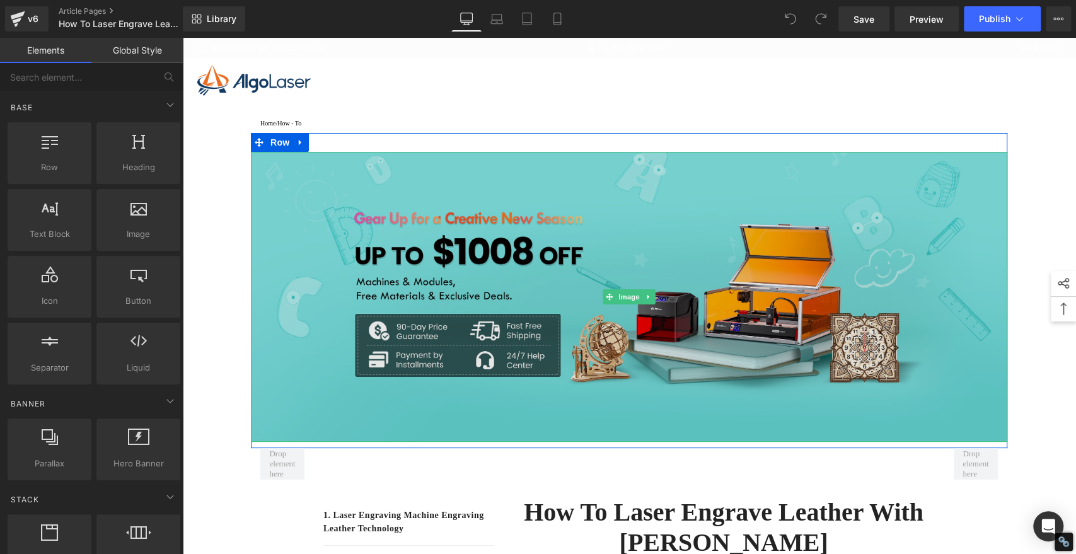
click at [577, 235] on img at bounding box center [629, 297] width 757 height 290
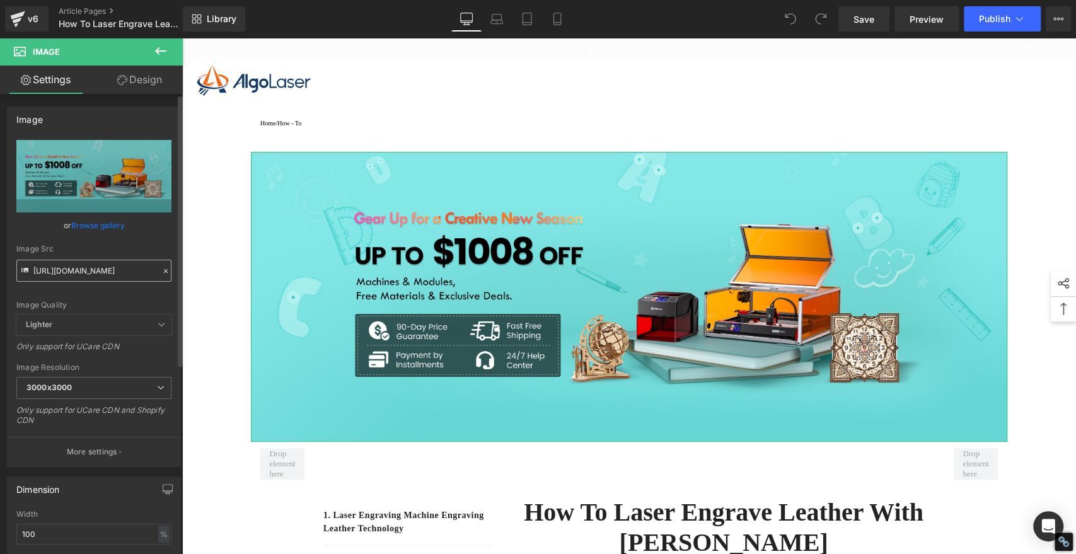
click at [110, 272] on input "[URL][DOMAIN_NAME]" at bounding box center [93, 271] width 155 height 22
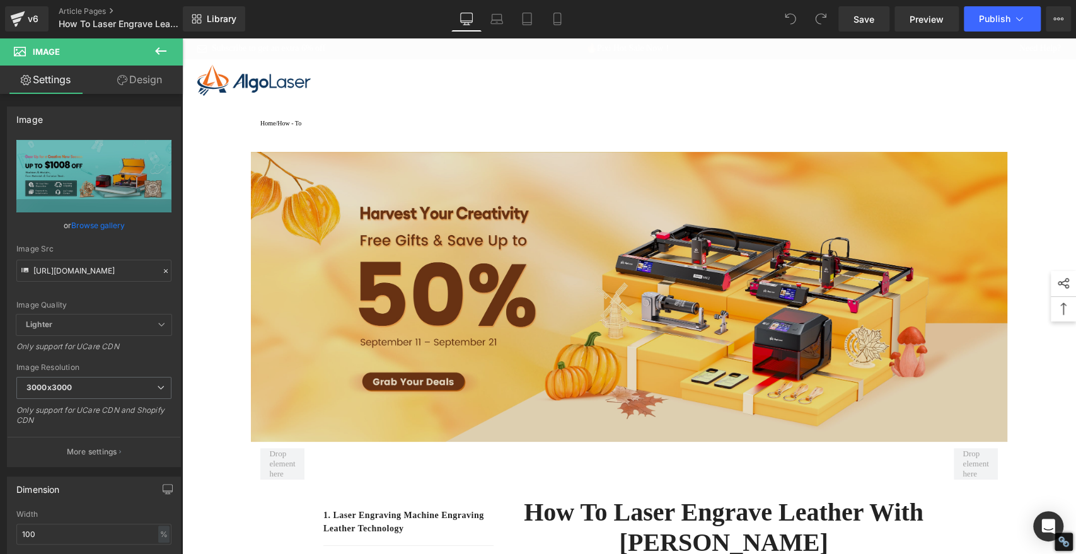
type input "[URL][DOMAIN_NAME]"
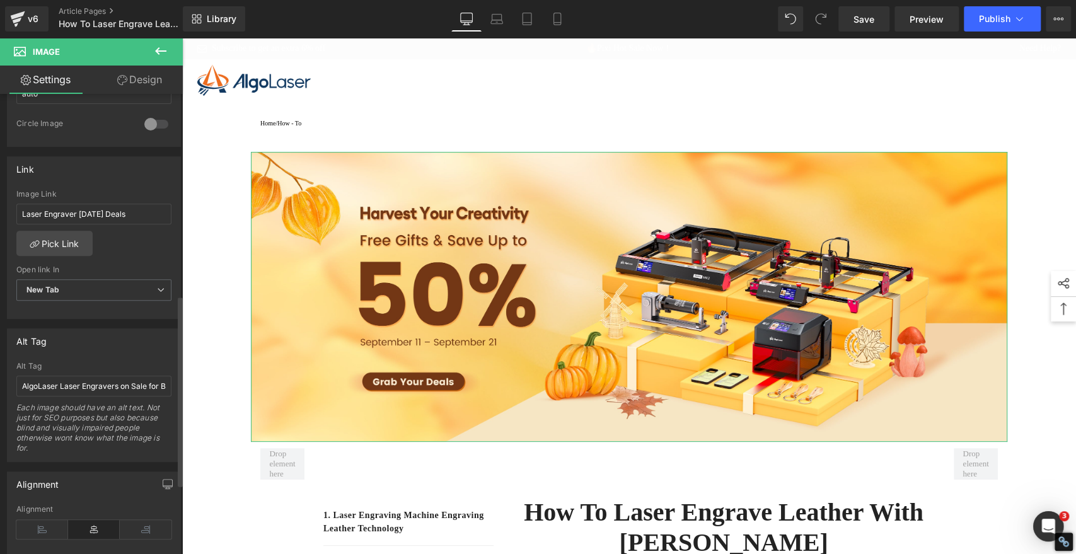
scroll to position [0, 0]
click at [95, 379] on input "AlgoLaser Laser Engravers on Sale for Back-to-School Season" at bounding box center [93, 386] width 155 height 21
paste input "Autumn Harvest"
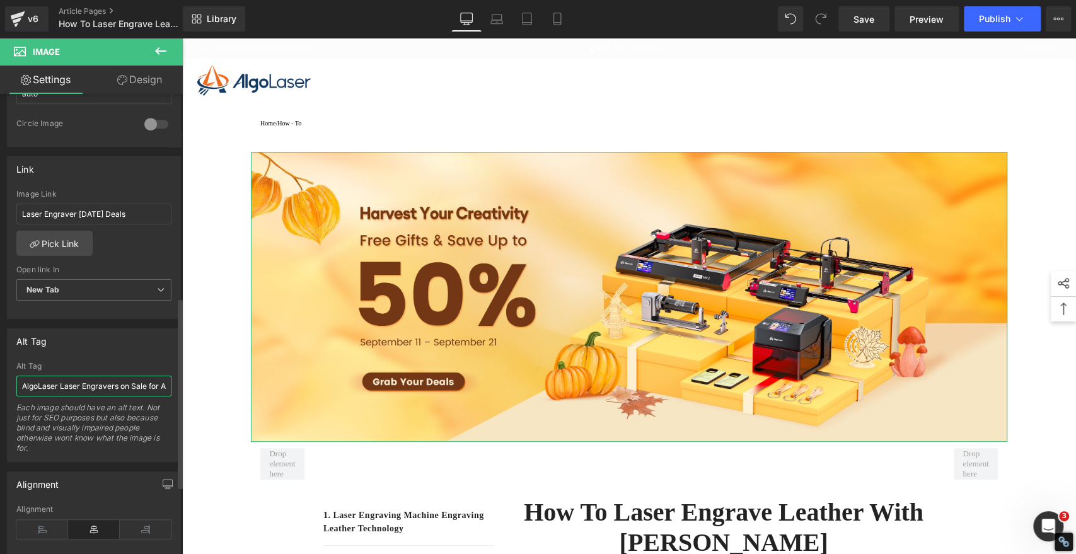
scroll to position [0, 57]
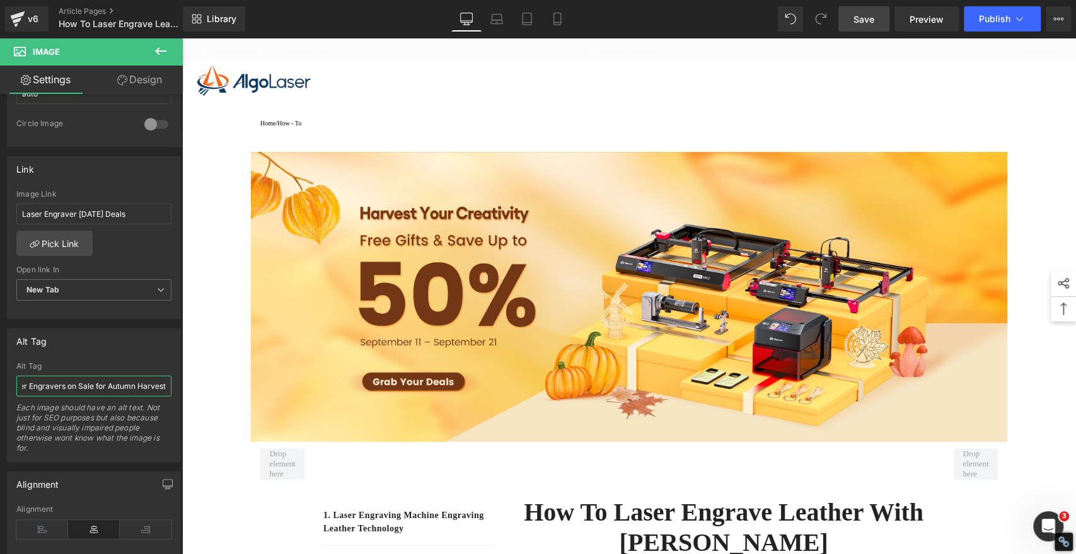
type input "AlgoLaser Laser Engravers on Sale for Autumn Harvest"
click at [868, 20] on span "Save" at bounding box center [864, 19] width 21 height 13
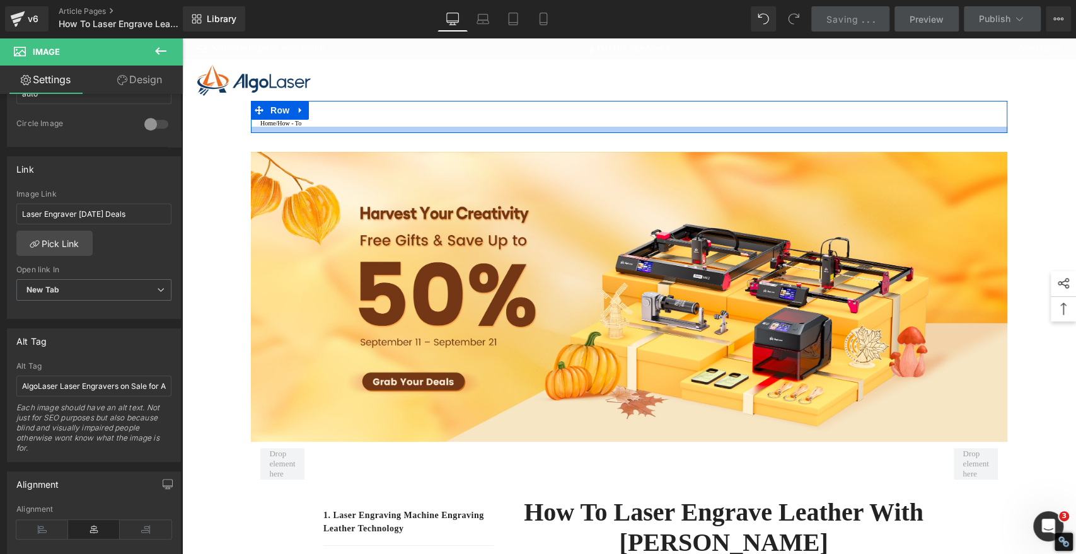
type input "[URL][DOMAIN_NAME]"
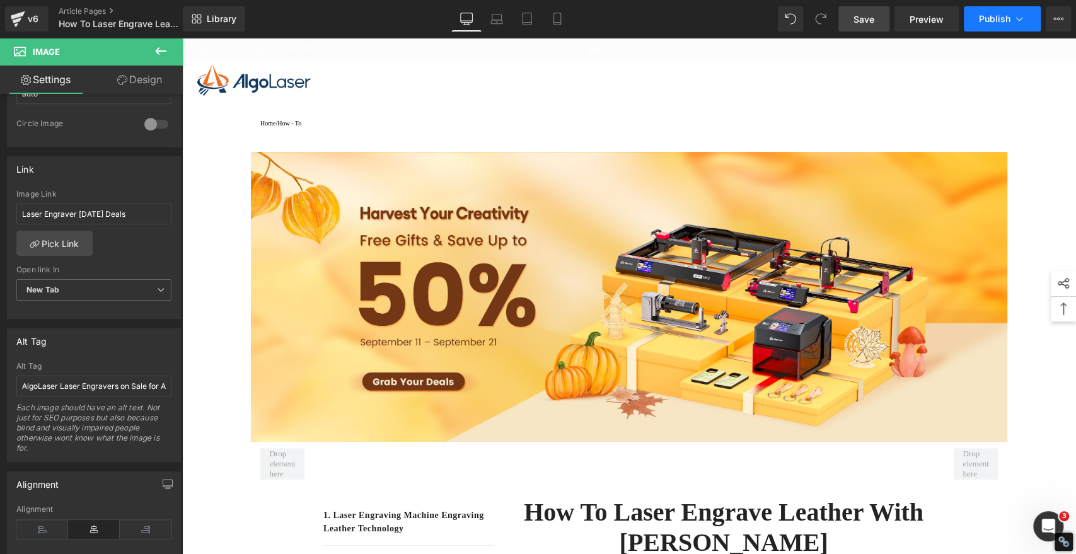
click at [988, 25] on button "Publish" at bounding box center [1002, 18] width 77 height 25
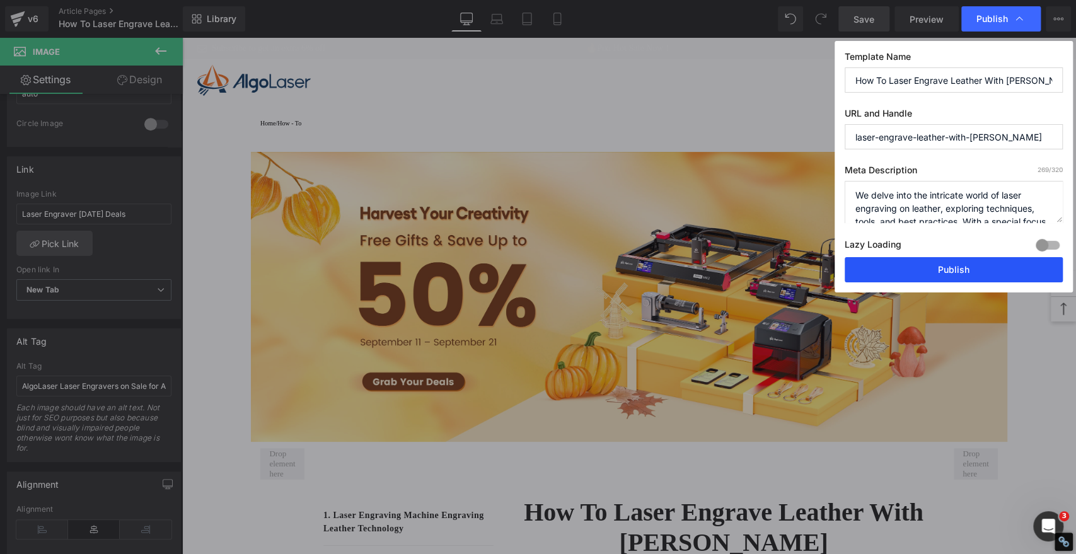
click at [964, 267] on button "Publish" at bounding box center [954, 269] width 218 height 25
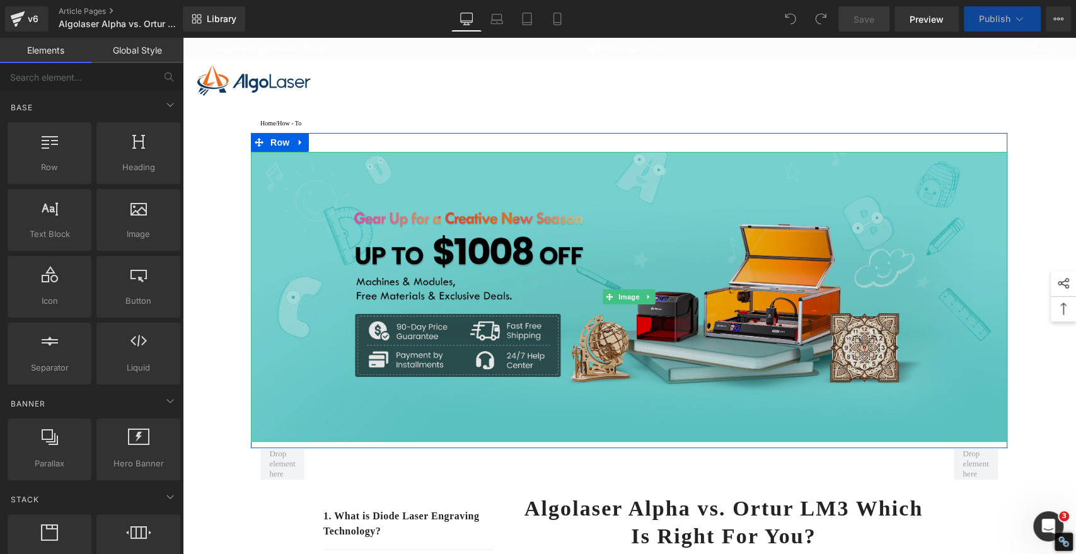
click at [729, 199] on img at bounding box center [629, 297] width 757 height 290
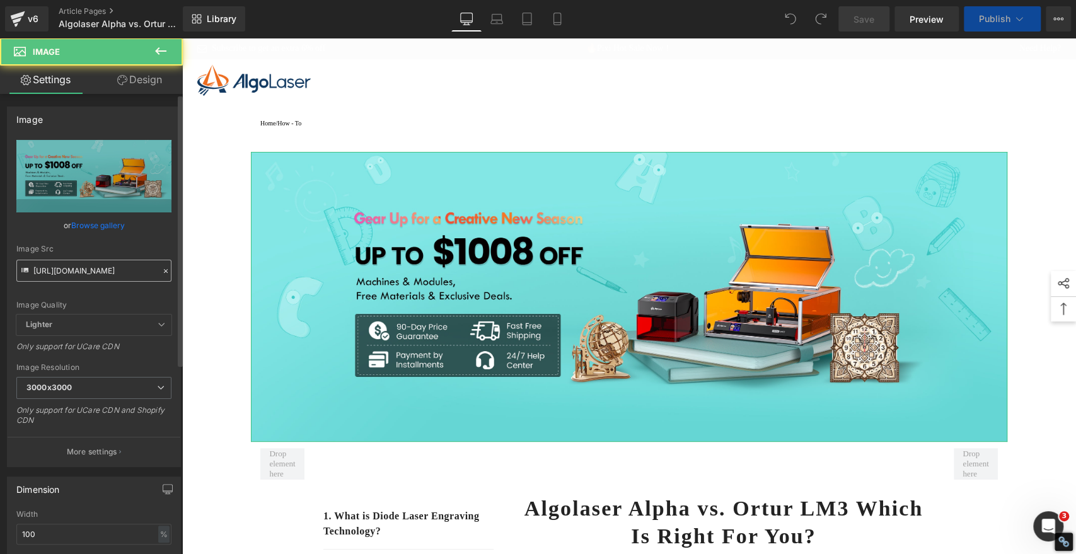
click at [119, 273] on input "[URL][DOMAIN_NAME]" at bounding box center [93, 271] width 155 height 22
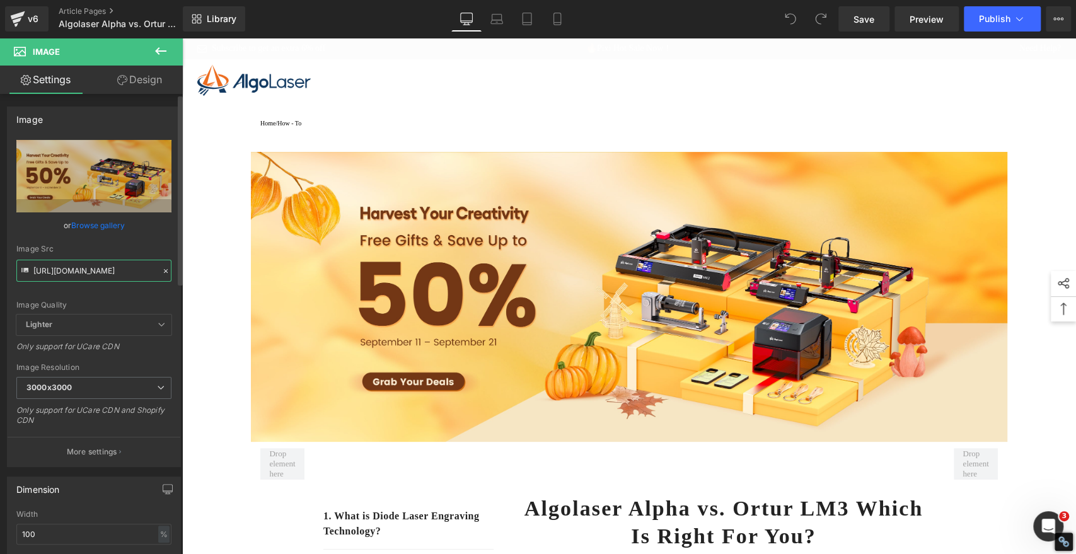
type input "[URL][DOMAIN_NAME]"
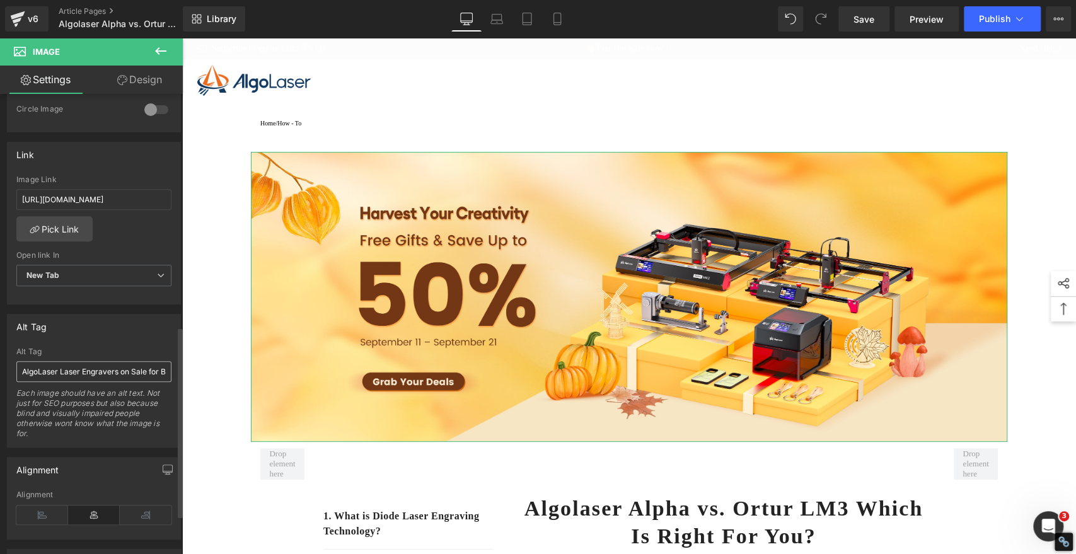
scroll to position [560, 0]
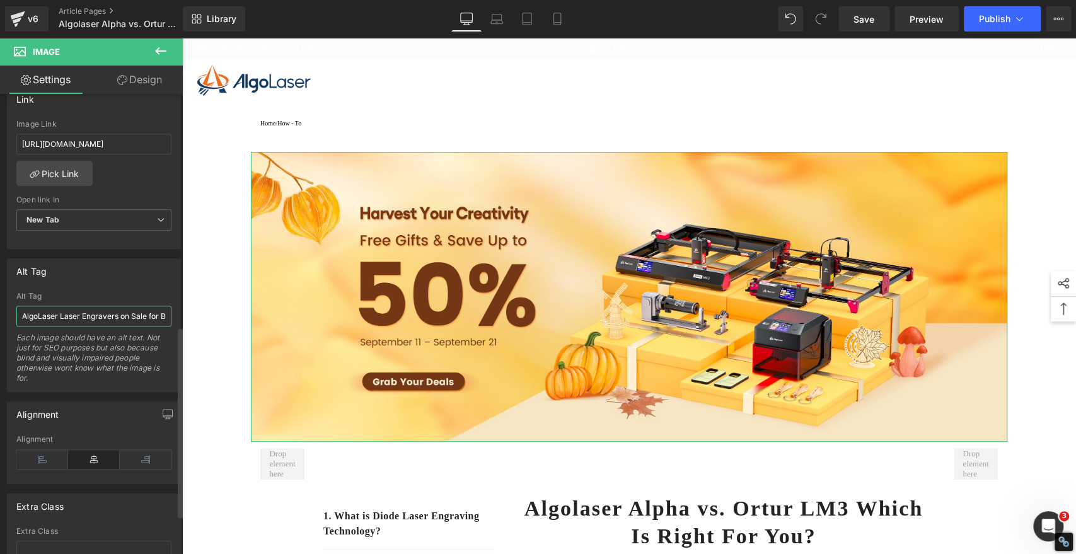
click at [96, 306] on input "AlgoLaser Laser Engravers on Sale for Back-to-School Season" at bounding box center [93, 316] width 155 height 21
paste input "Autumn Harvest"
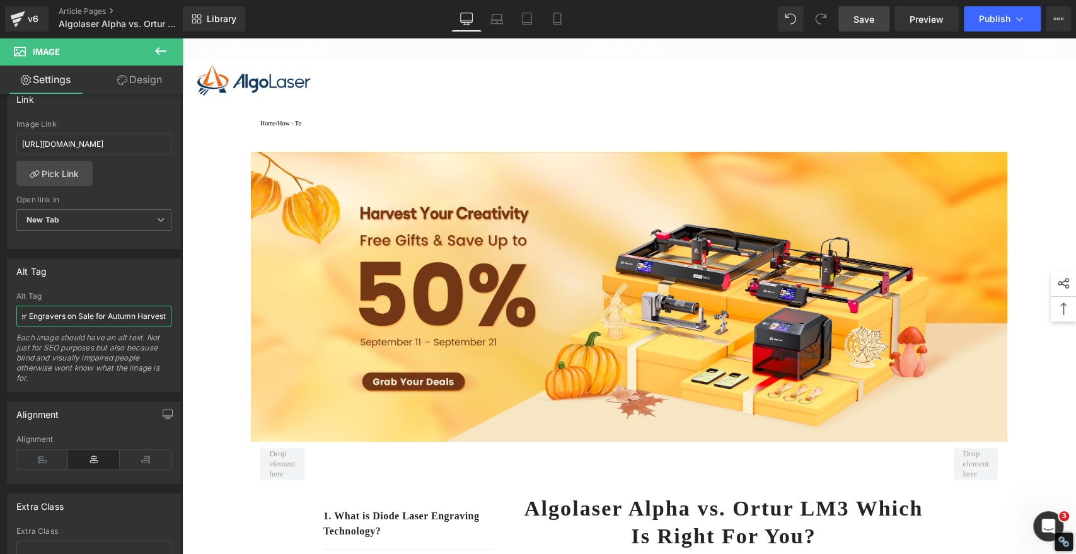
type input "AlgoLaser Laser Engravers on Sale for Autumn Harvest"
click at [865, 15] on span "Save" at bounding box center [864, 19] width 21 height 13
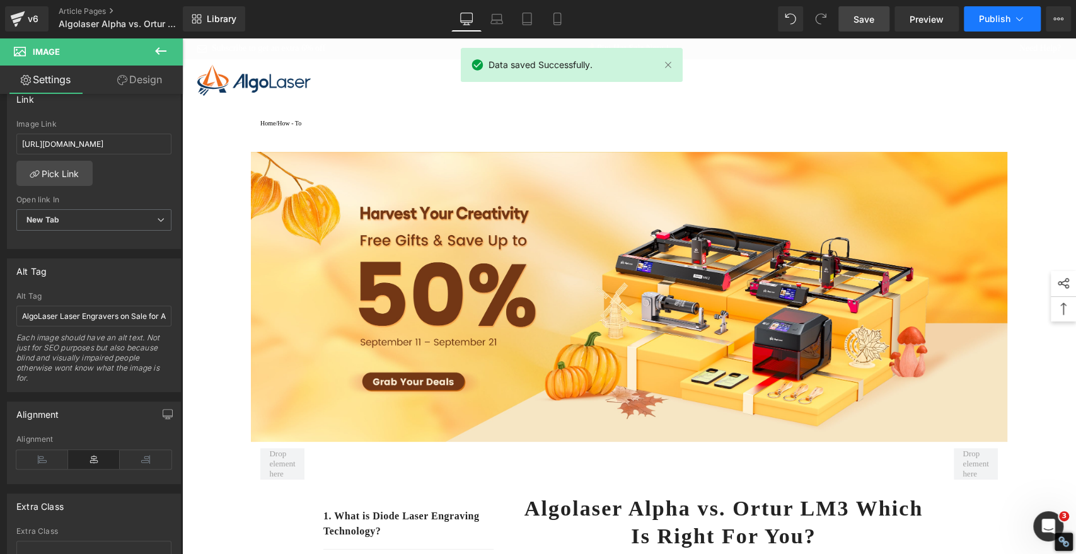
click at [987, 19] on span "Publish" at bounding box center [995, 19] width 32 height 10
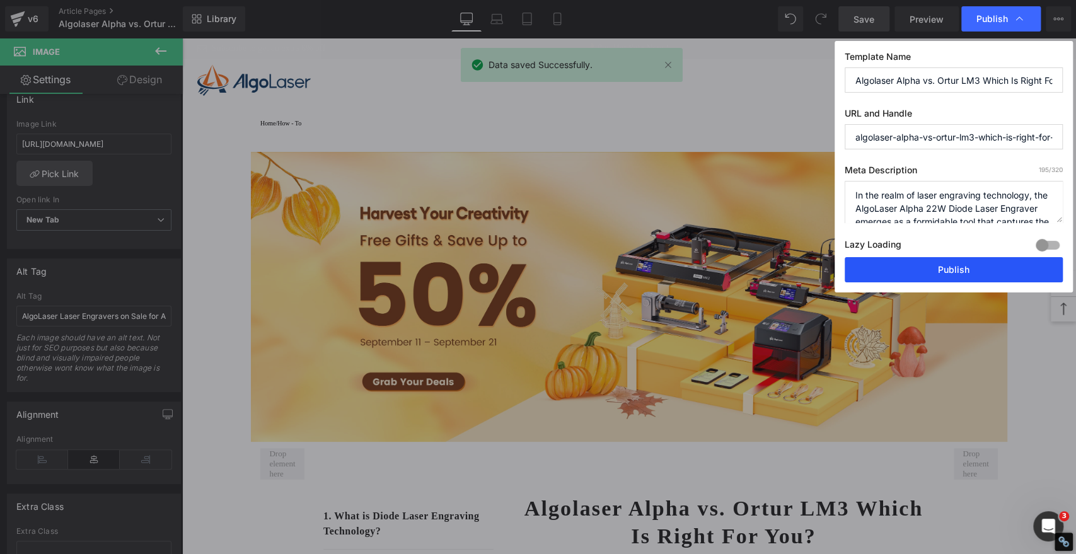
drag, startPoint x: 998, startPoint y: 270, endPoint x: 361, endPoint y: 57, distance: 671.4
click at [998, 270] on button "Publish" at bounding box center [954, 269] width 218 height 25
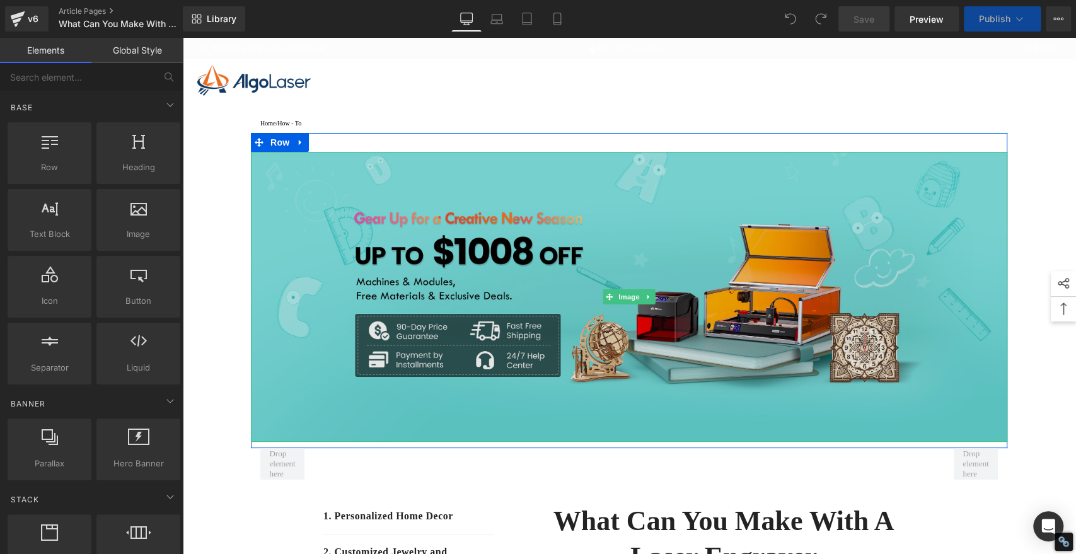
click at [622, 214] on img at bounding box center [629, 297] width 757 height 290
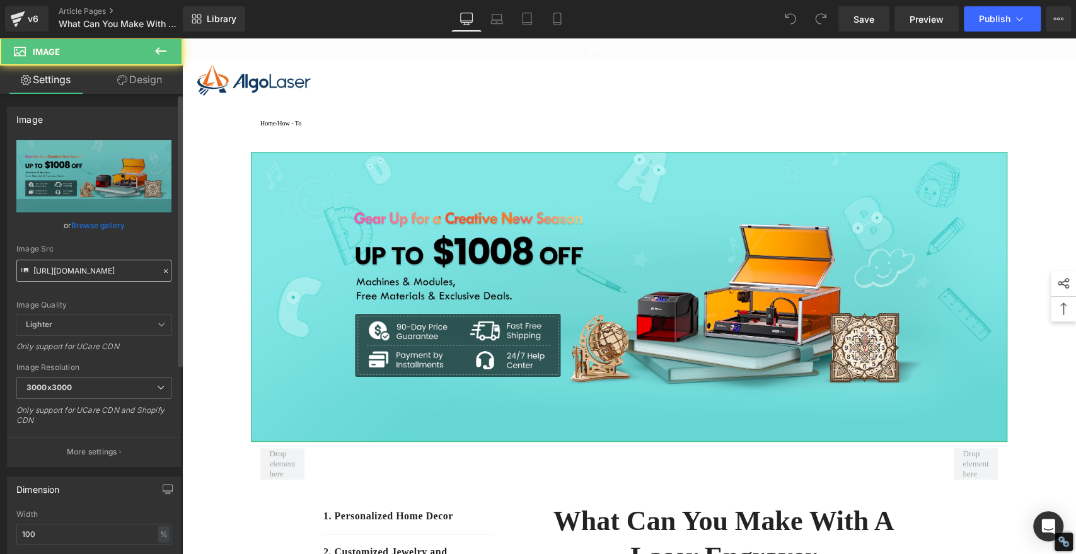
click at [86, 275] on input "[URL][DOMAIN_NAME]" at bounding box center [93, 271] width 155 height 22
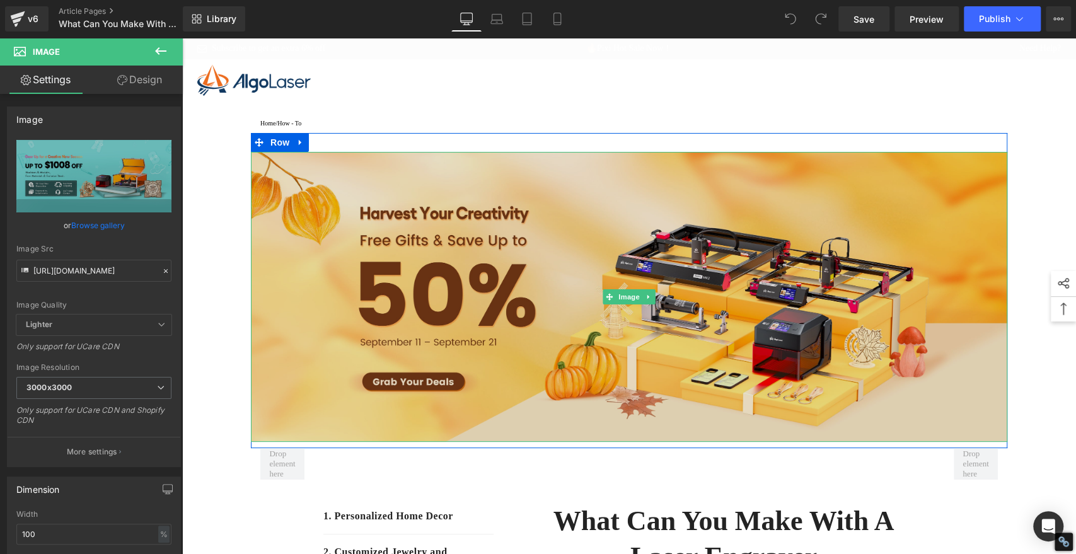
type input "[URL][DOMAIN_NAME]"
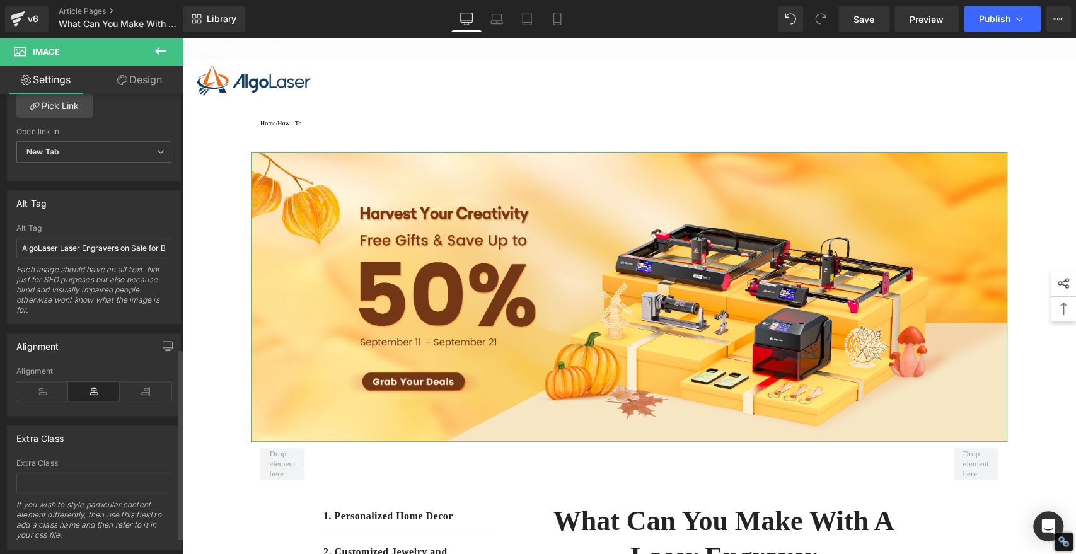
scroll to position [631, 0]
click at [69, 239] on input "AlgoLaser Laser Engravers on Sale for Back-to-School Season" at bounding box center [93, 245] width 155 height 21
paste input "Autumn Harvest"
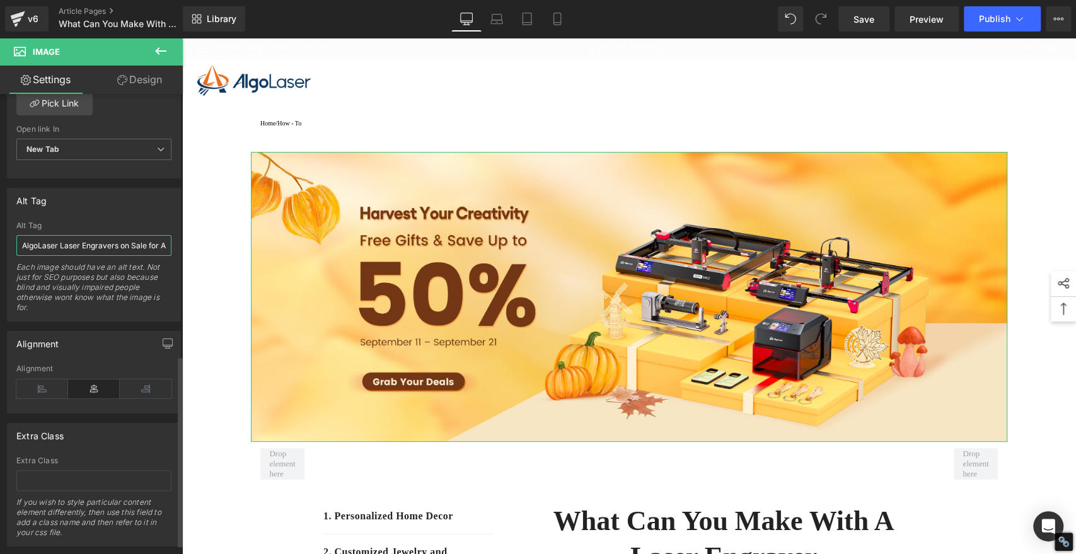
scroll to position [0, 57]
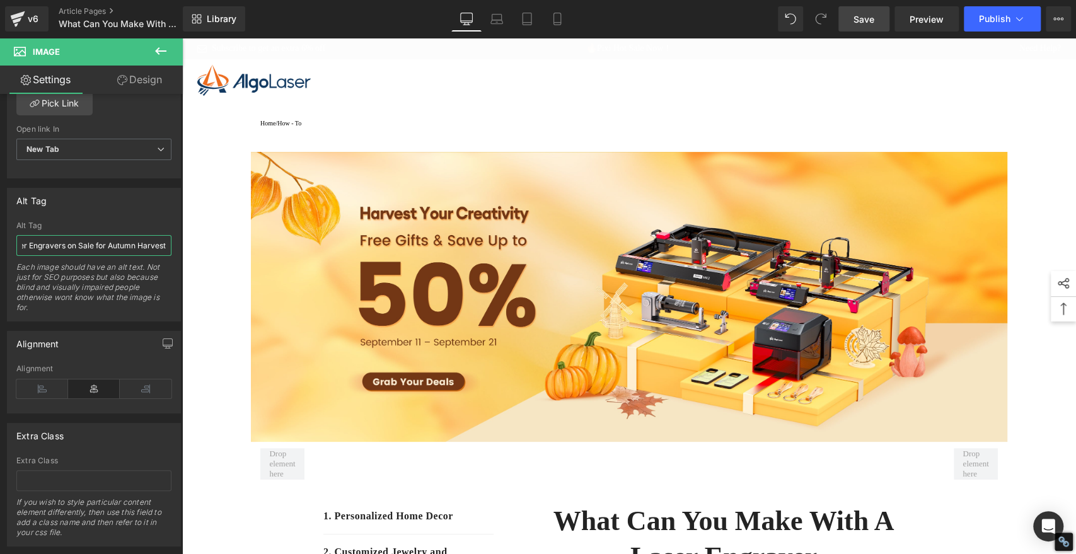
type input "AlgoLaser Laser Engravers on Sale for Autumn Harvest"
click at [859, 20] on span "Save" at bounding box center [864, 19] width 21 height 13
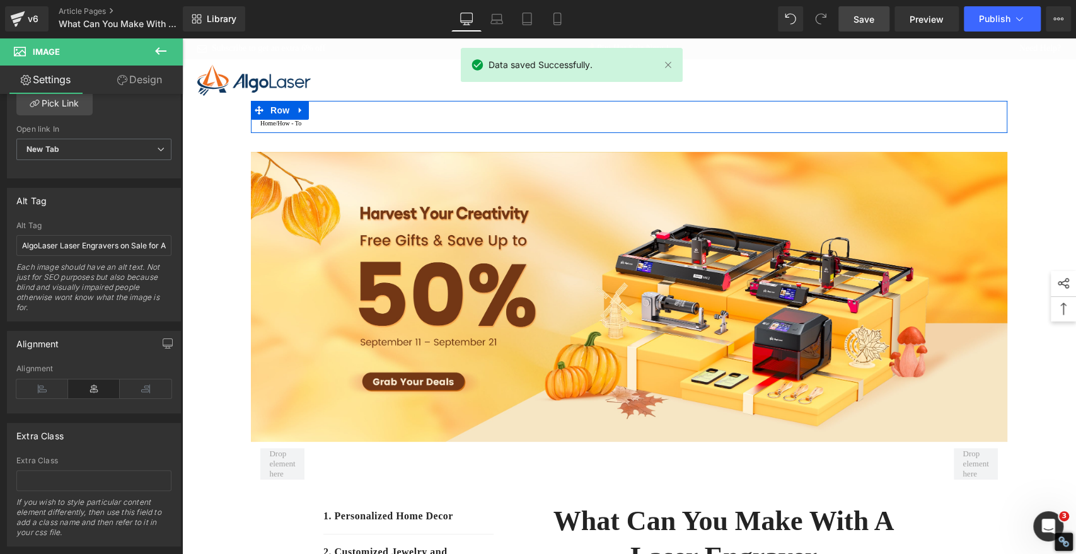
scroll to position [0, 0]
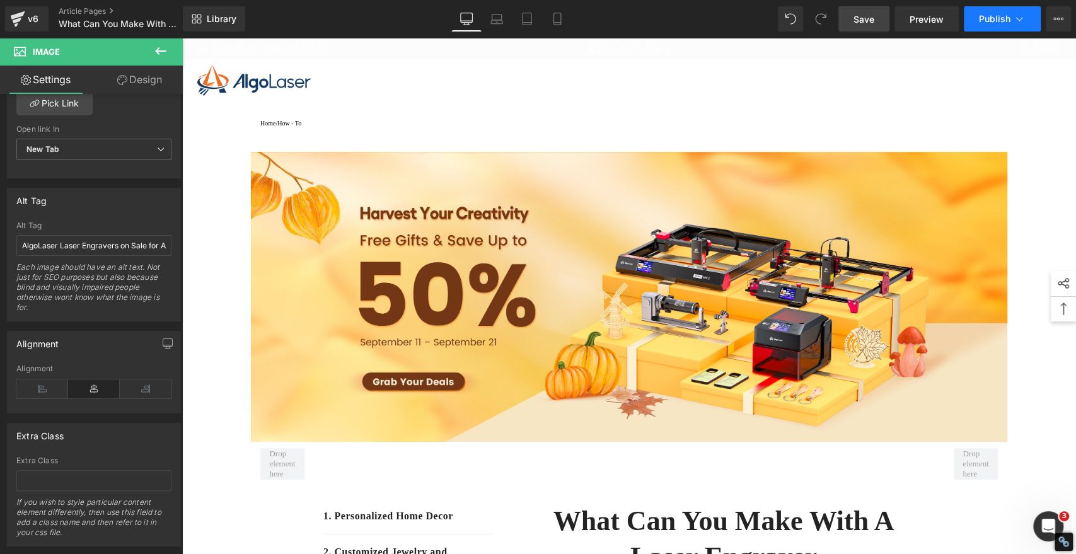
click at [994, 20] on span "Publish" at bounding box center [995, 19] width 32 height 10
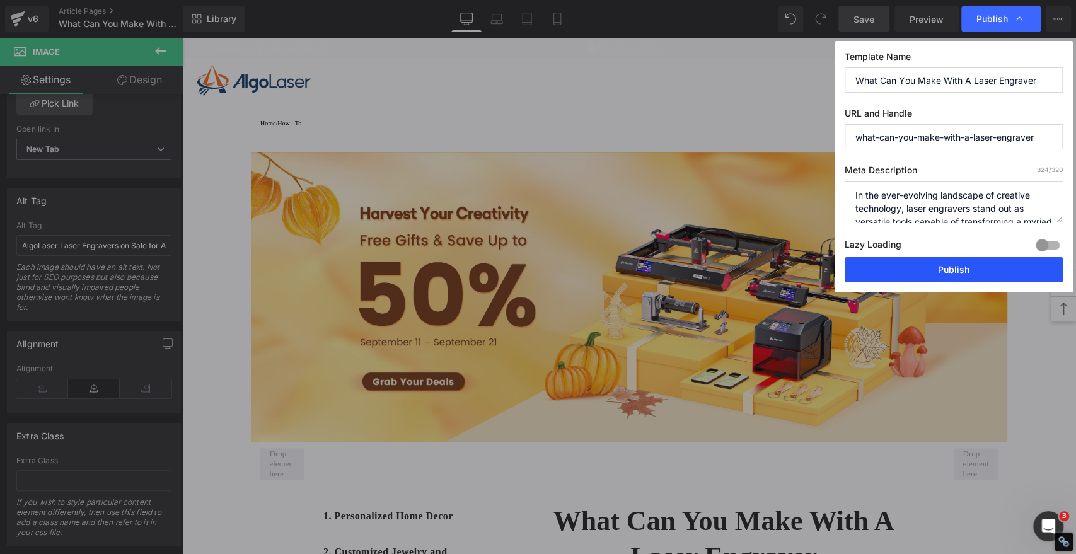
click at [921, 273] on button "Publish" at bounding box center [954, 269] width 218 height 25
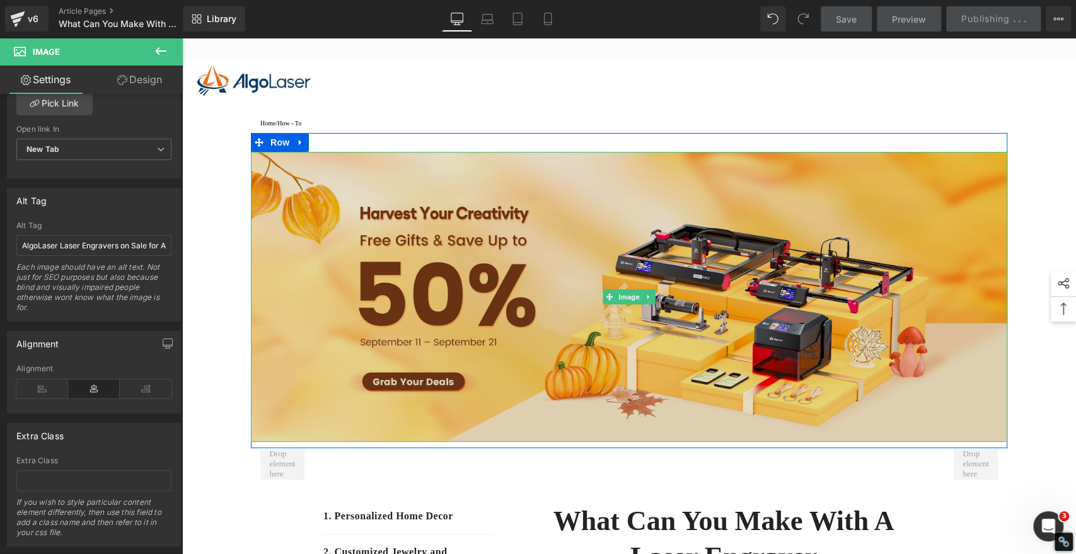
type input "[URL][DOMAIN_NAME]"
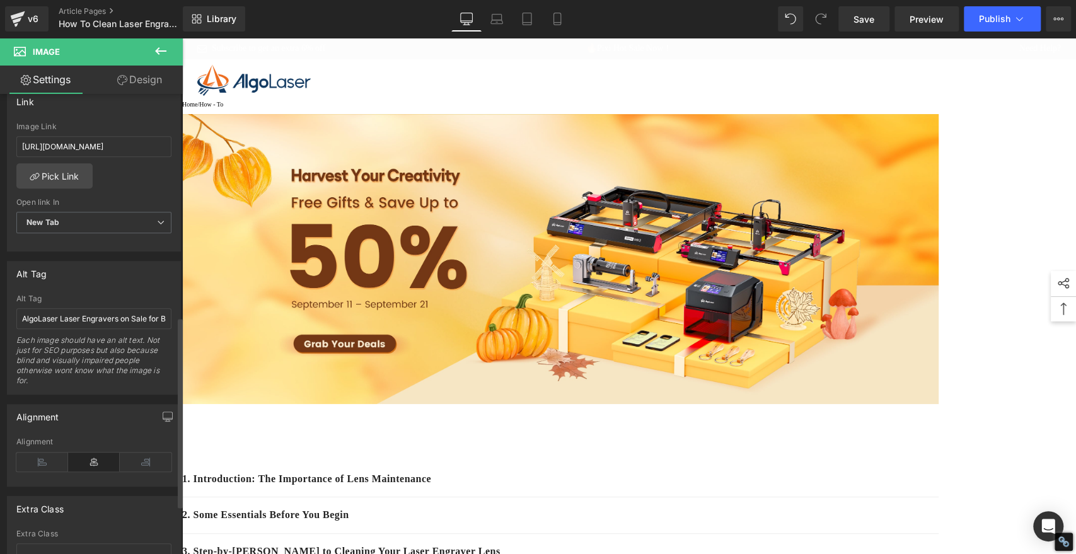
scroll to position [560, 0]
click at [110, 314] on input "AlgoLaser Laser Engravers on Sale for Back-to-School Season" at bounding box center [93, 316] width 155 height 21
paste input "Autumn Harvest"
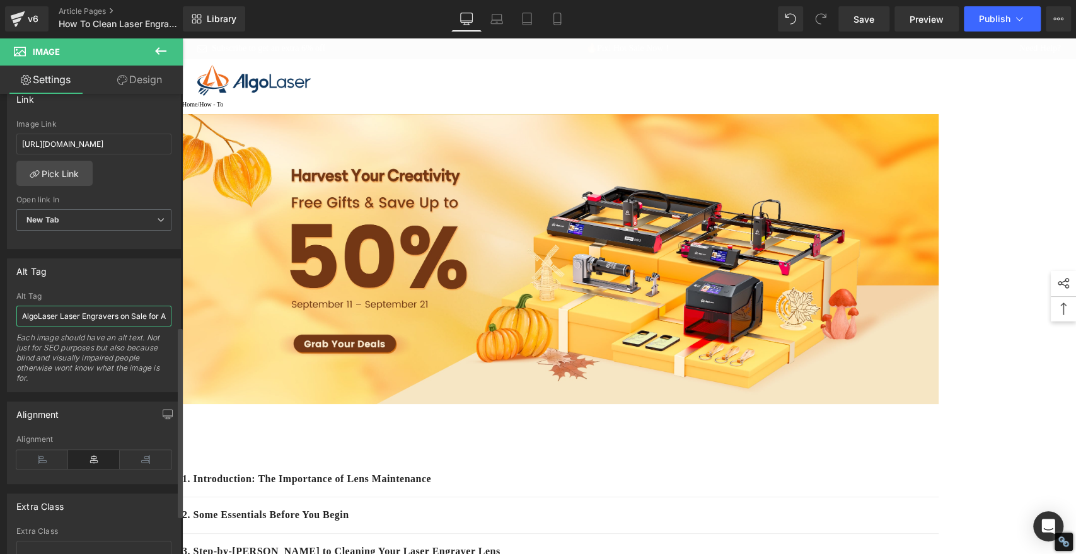
scroll to position [0, 57]
type input "AlgoLaser Laser Engravers on Sale for Autumn Harvest"
click at [863, 19] on span "Save" at bounding box center [864, 19] width 21 height 13
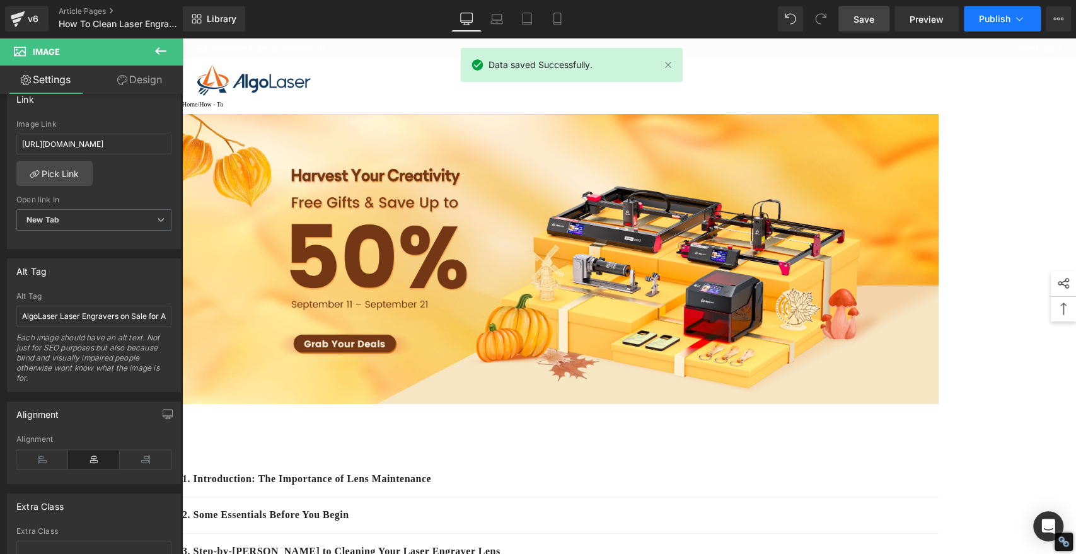
click at [1003, 18] on span "Publish" at bounding box center [995, 19] width 32 height 10
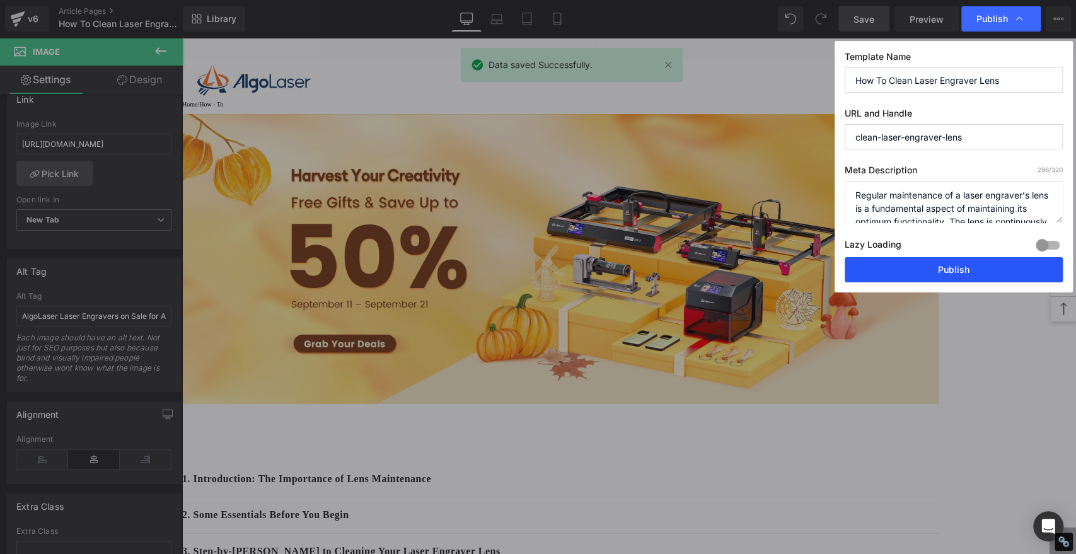
click at [953, 266] on button "Publish" at bounding box center [954, 269] width 218 height 25
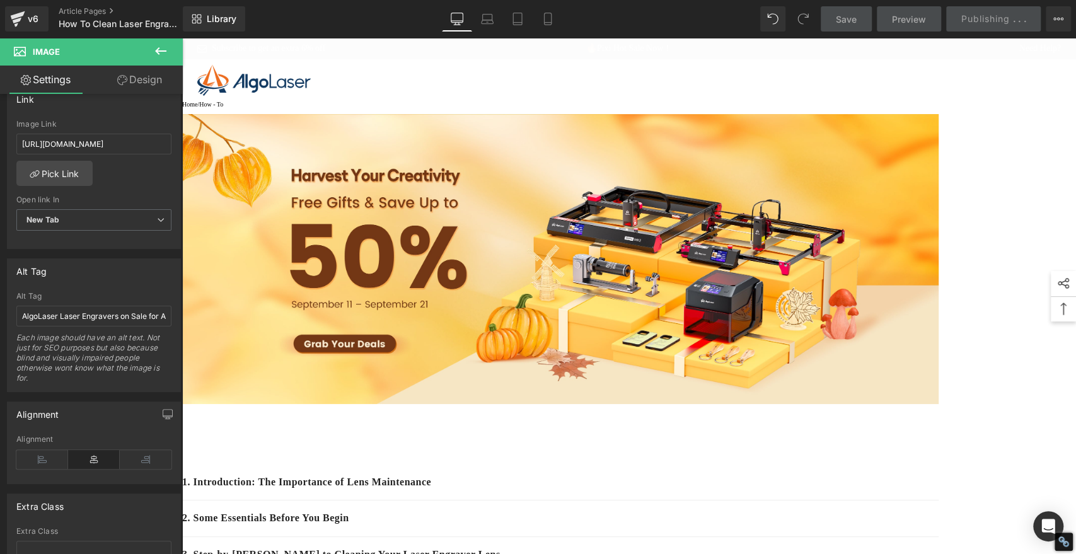
type input "[URL][DOMAIN_NAME]"
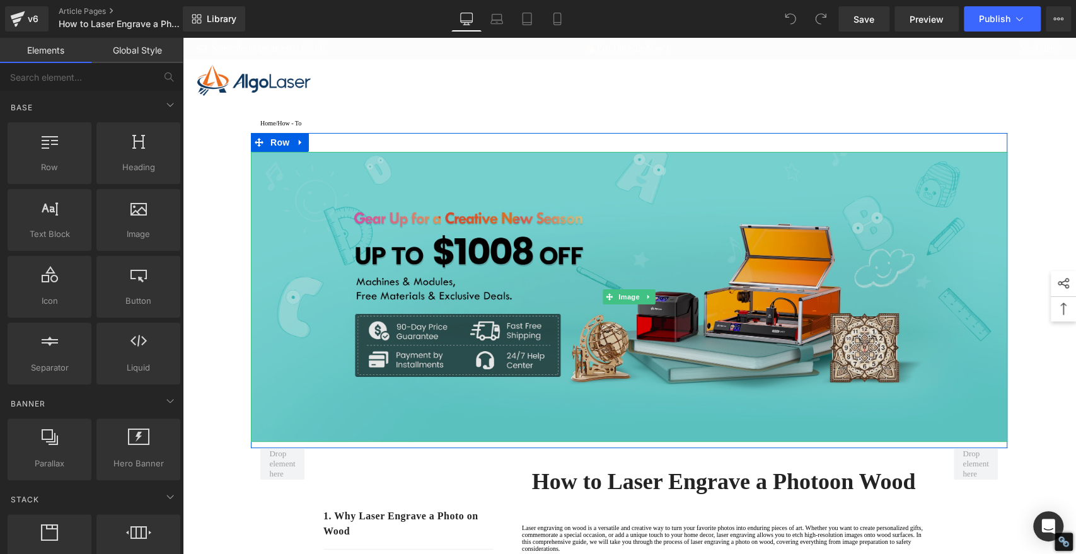
click at [513, 207] on img at bounding box center [629, 297] width 757 height 290
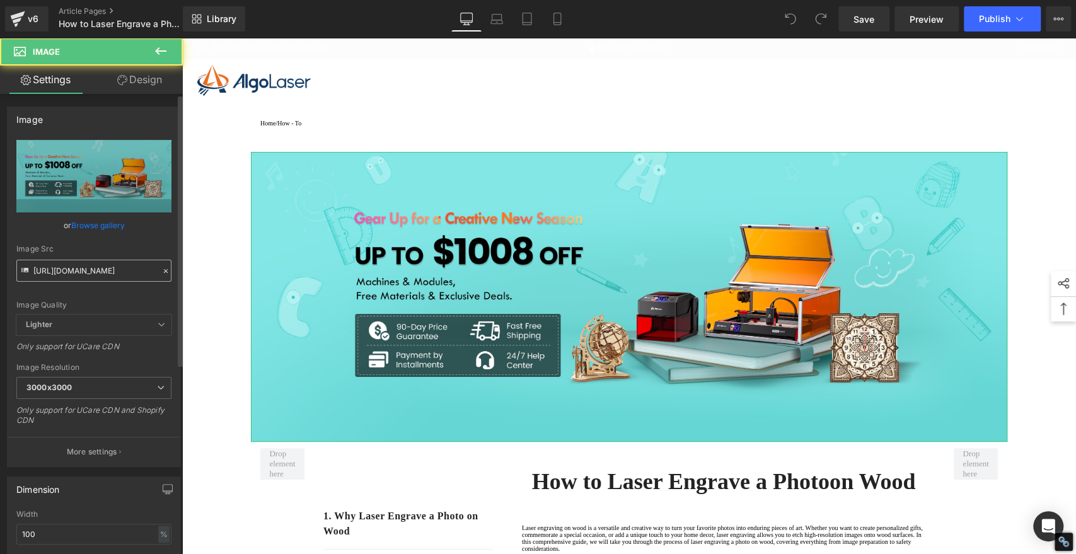
click at [99, 269] on input "[URL][DOMAIN_NAME]" at bounding box center [93, 271] width 155 height 22
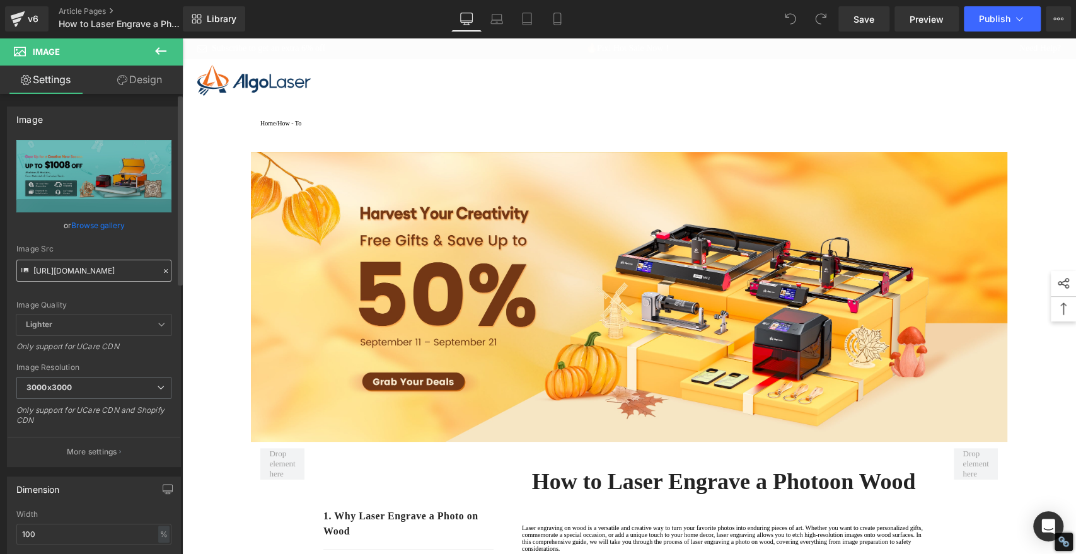
type input "[URL][DOMAIN_NAME]"
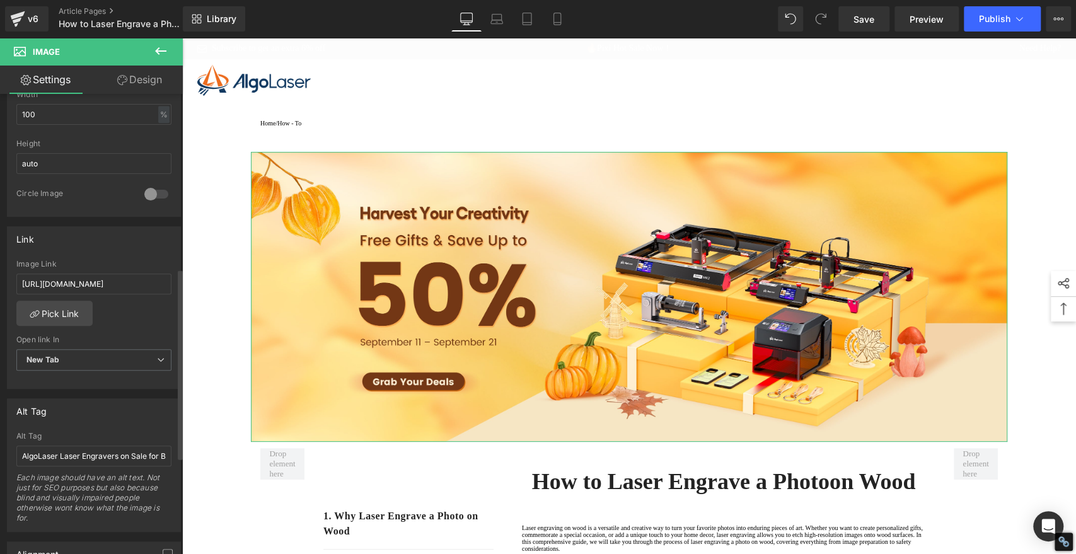
scroll to position [490, 0]
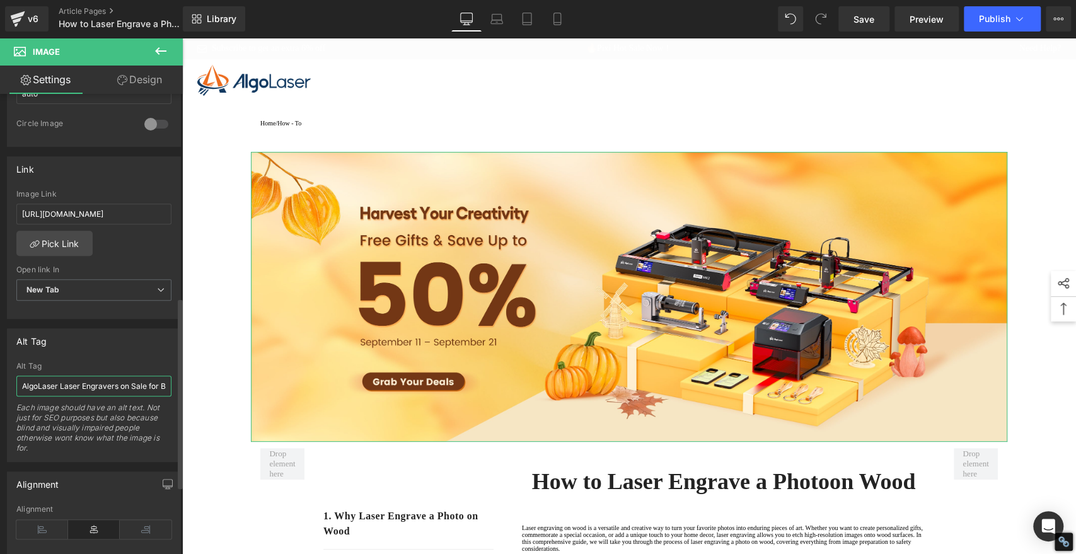
click at [99, 379] on input "AlgoLaser Laser Engravers on Sale for Back-to-School Season" at bounding box center [93, 386] width 155 height 21
paste input "Autumn Harvest"
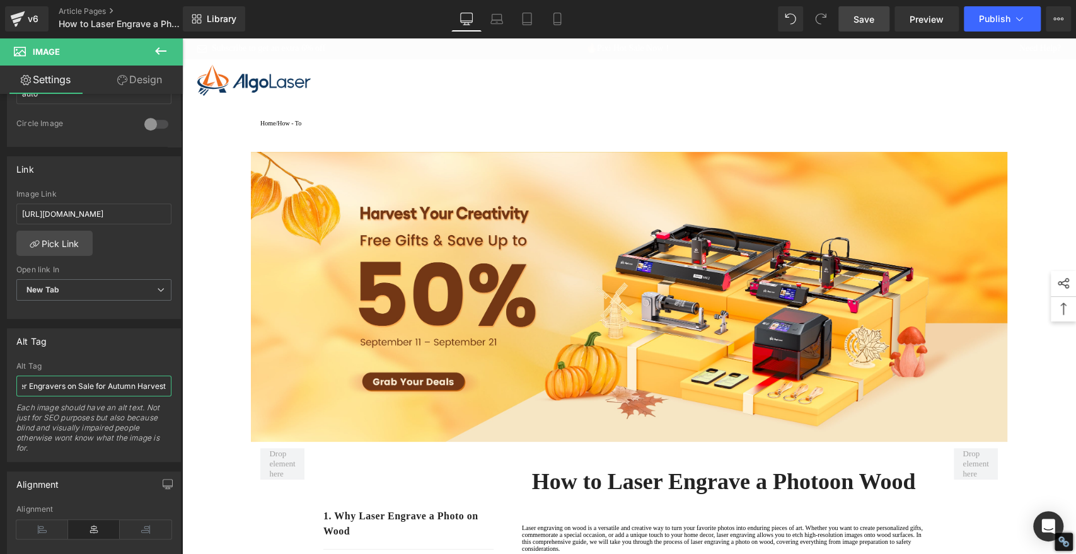
type input "AlgoLaser Laser Engravers on Sale for Autumn Harvest"
click at [861, 17] on span "Save" at bounding box center [864, 19] width 21 height 13
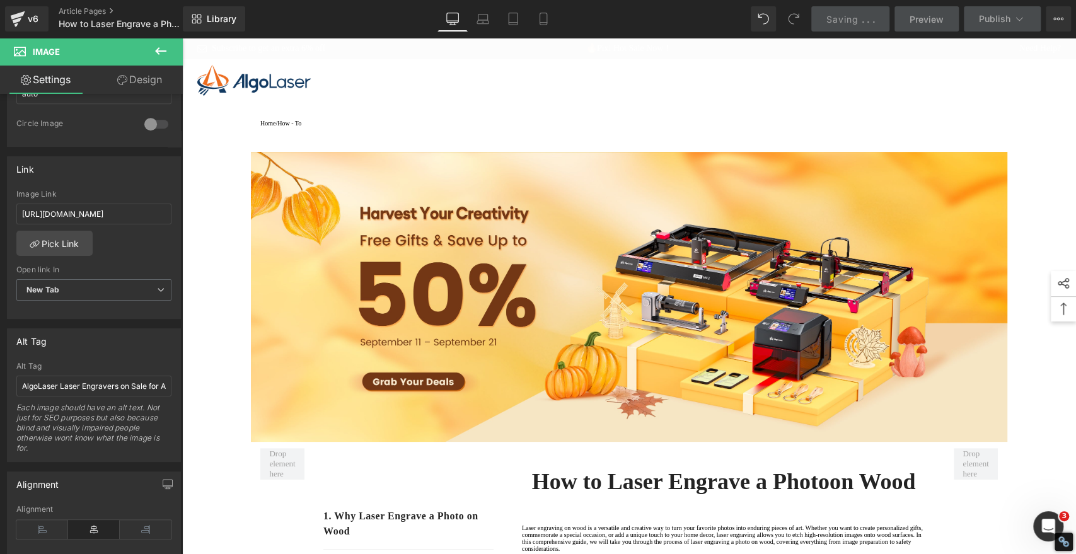
scroll to position [0, 0]
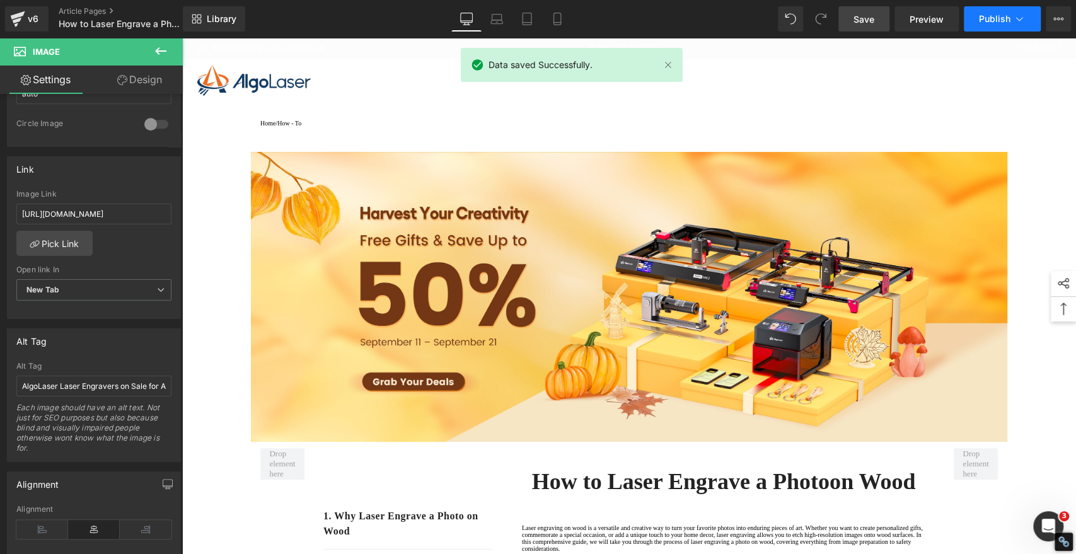
click at [1001, 19] on span "Publish" at bounding box center [995, 19] width 32 height 10
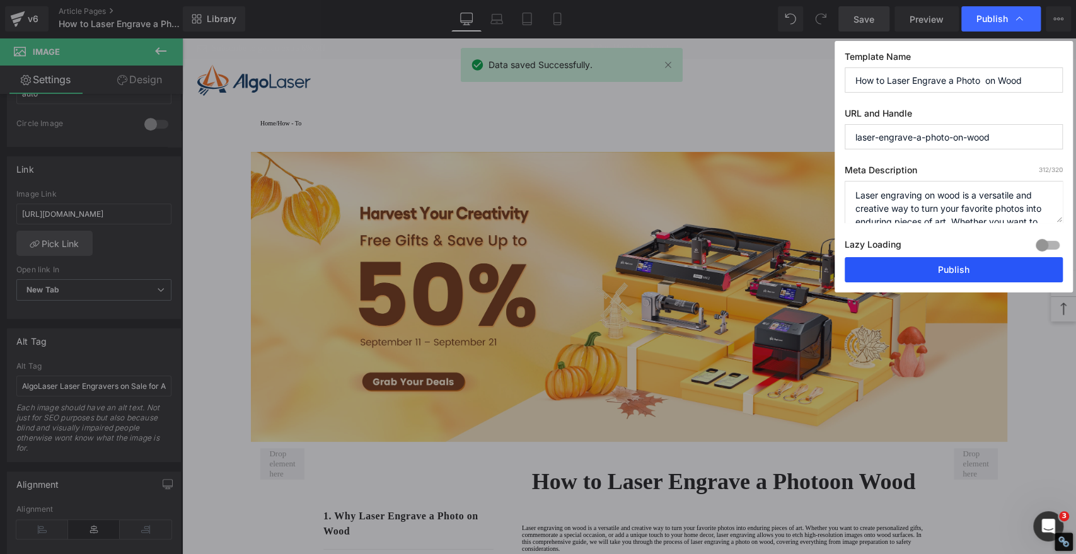
drag, startPoint x: 956, startPoint y: 263, endPoint x: 489, endPoint y: 50, distance: 513.6
click at [957, 263] on button "Publish" at bounding box center [954, 269] width 218 height 25
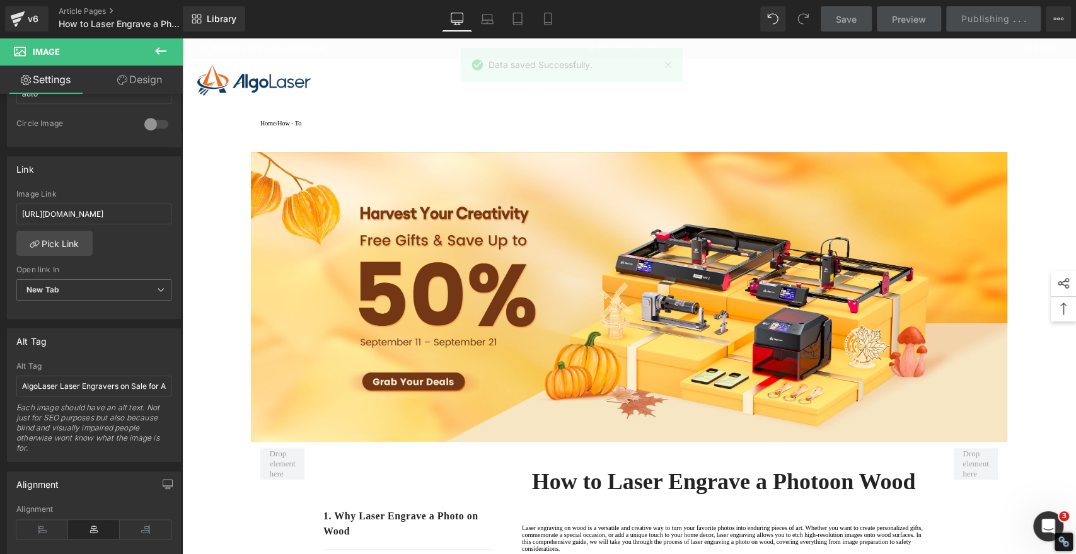
type input "[URL][DOMAIN_NAME]"
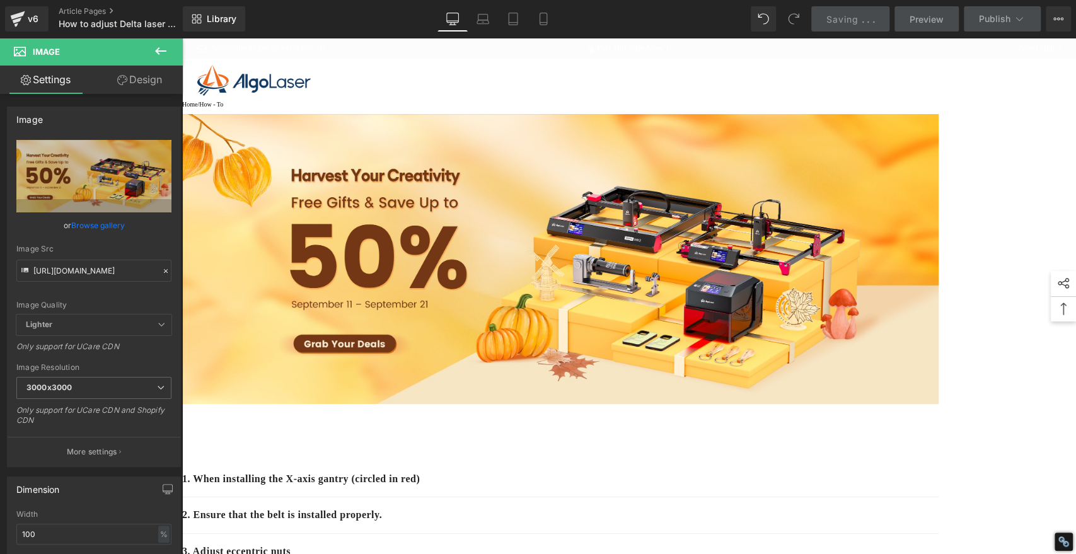
scroll to position [490, 0]
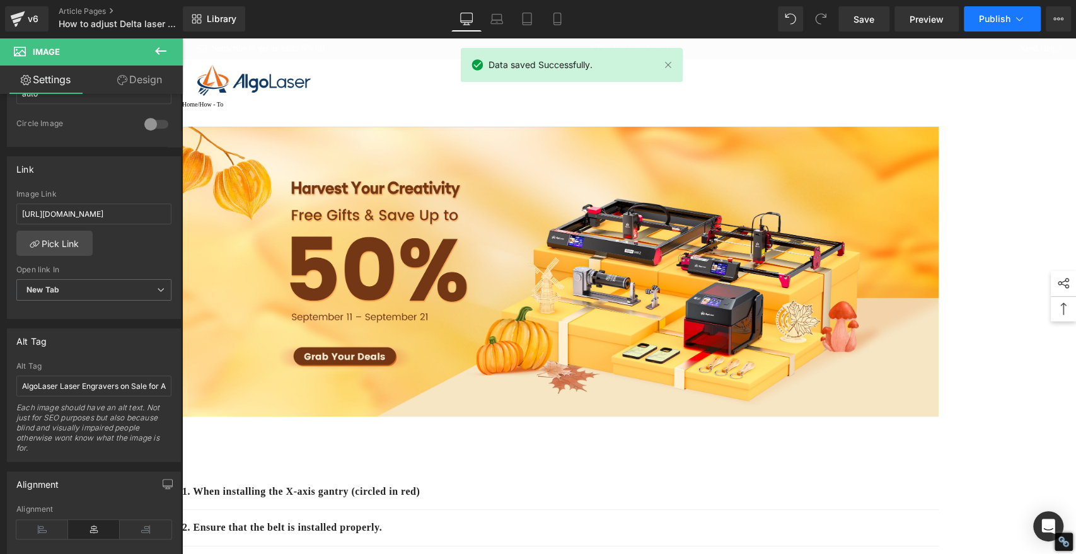
click at [980, 25] on button "Publish" at bounding box center [1002, 18] width 77 height 25
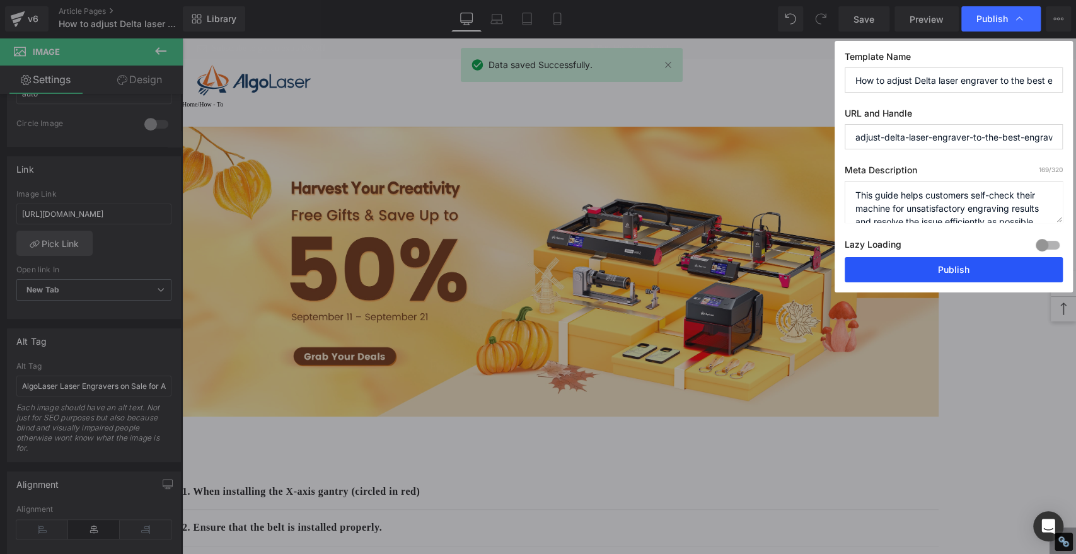
click at [986, 272] on button "Publish" at bounding box center [954, 269] width 218 height 25
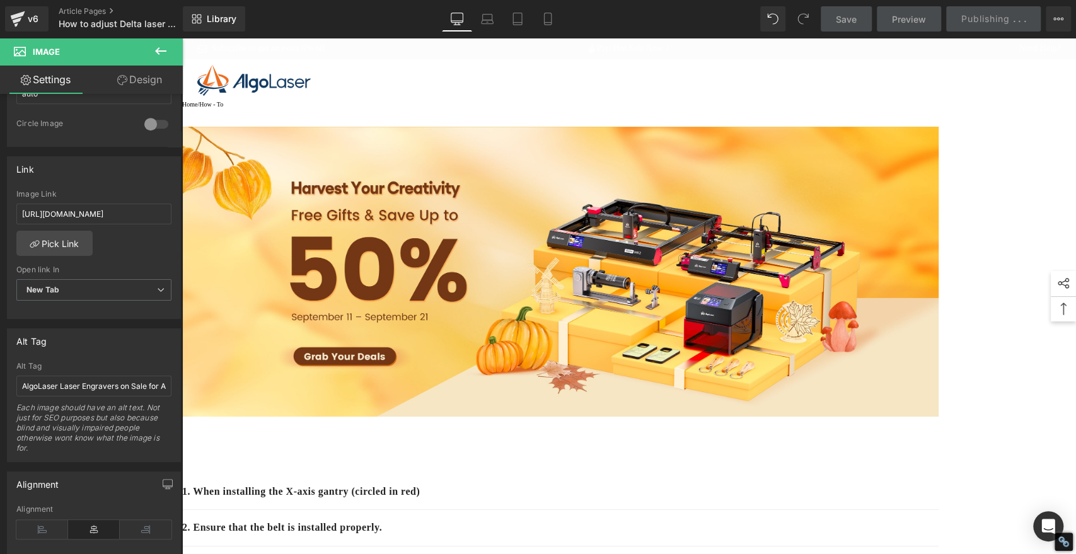
type input "[URL][DOMAIN_NAME]"
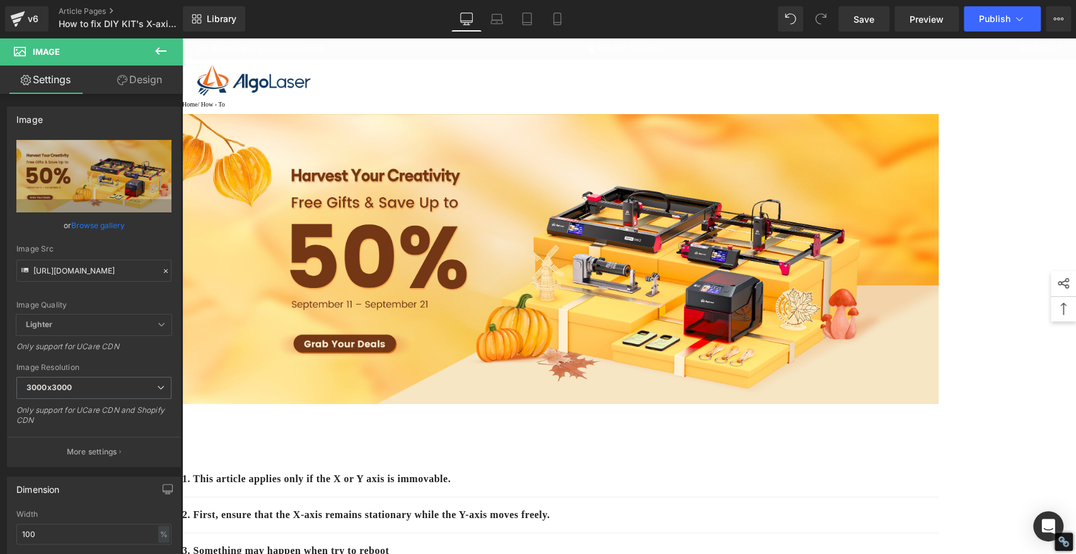
type input "AlgoLaser Laser Engravers on Sale for Autumn Harvest"
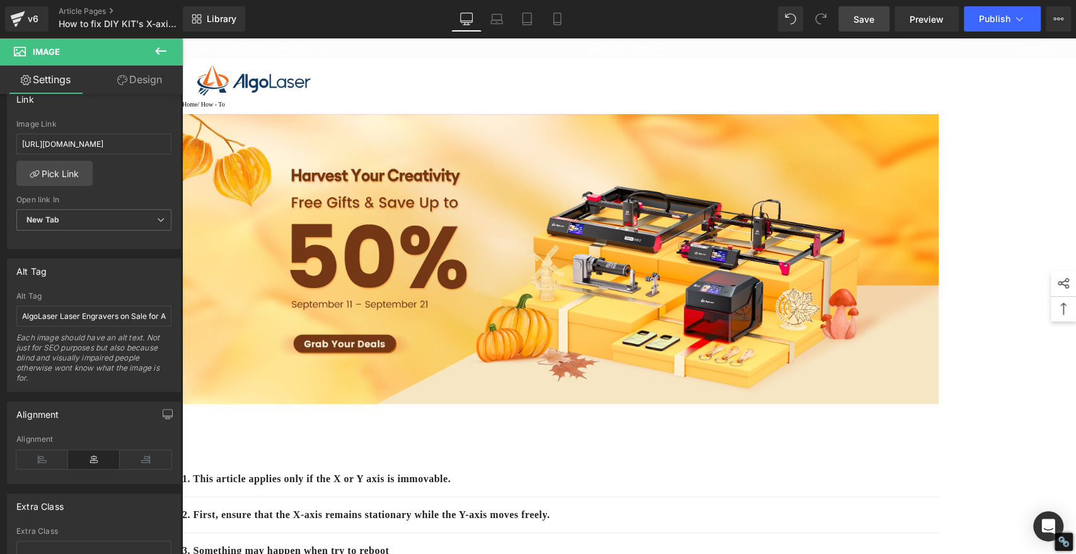
drag, startPoint x: 0, startPoint y: 0, endPoint x: 858, endPoint y: 20, distance: 858.4
click at [858, 20] on span "Save" at bounding box center [864, 19] width 21 height 13
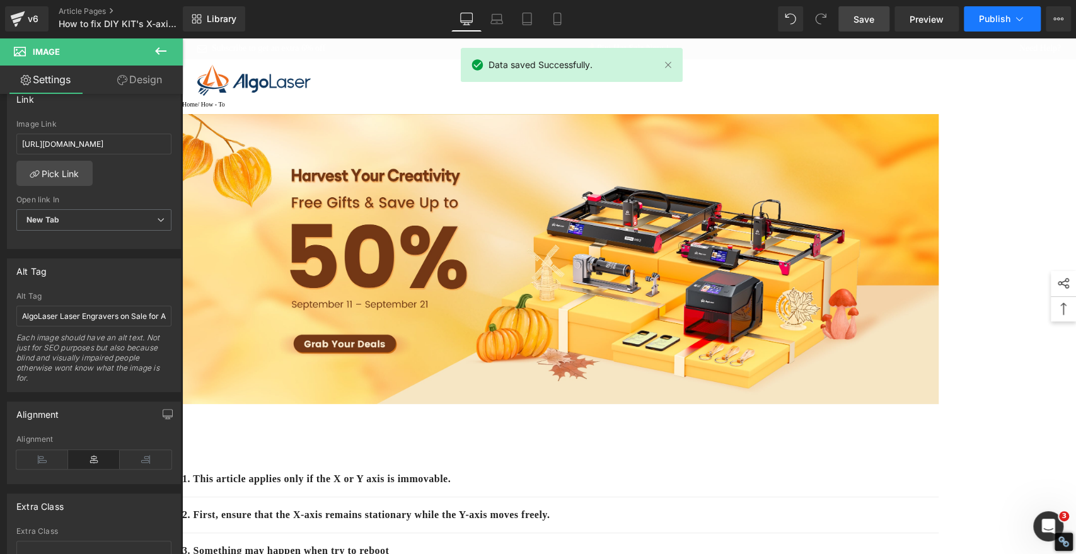
click at [1002, 21] on span "Publish" at bounding box center [995, 19] width 32 height 10
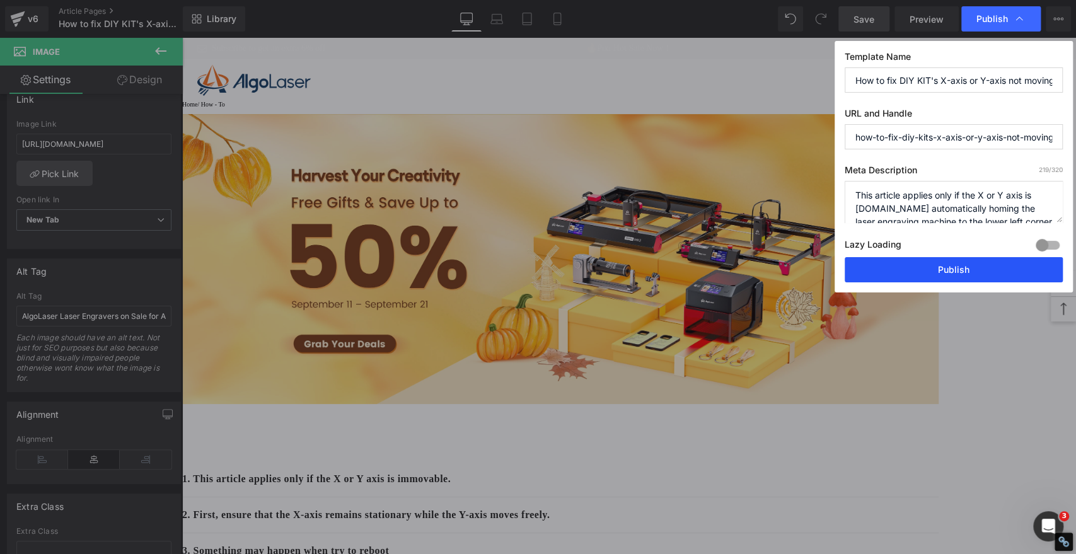
click at [985, 271] on button "Publish" at bounding box center [954, 269] width 218 height 25
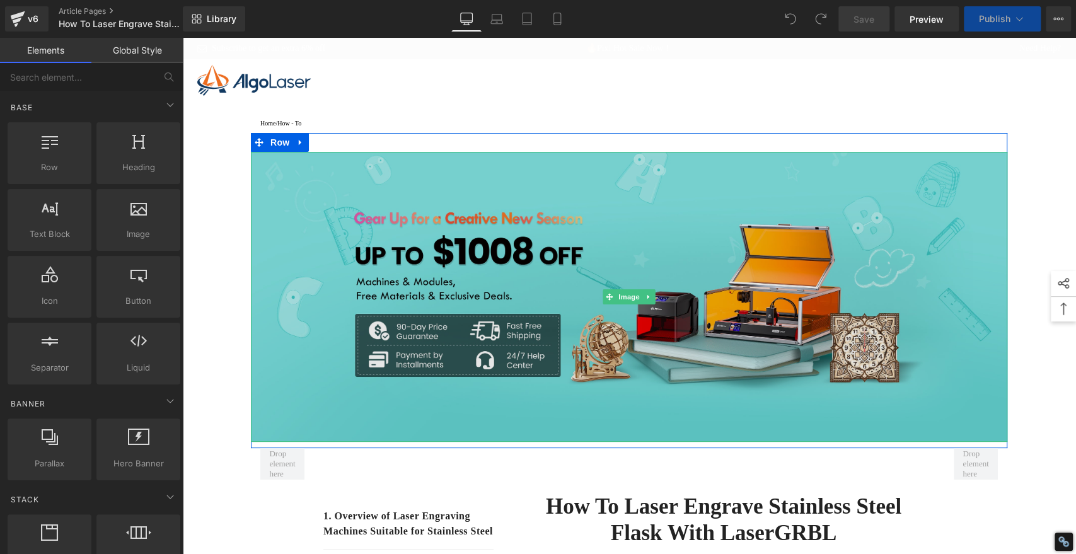
click at [581, 212] on img at bounding box center [629, 297] width 757 height 290
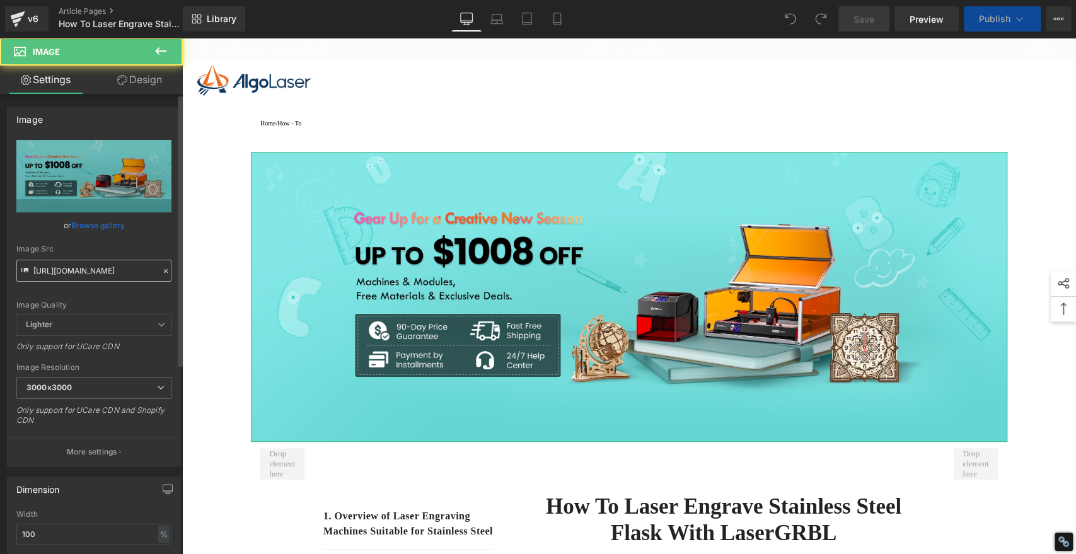
click at [91, 269] on input "https://cdn.shopify.com/s/files/1/0826/1402/6547/files/gempages_490434917700731…" at bounding box center [93, 271] width 155 height 22
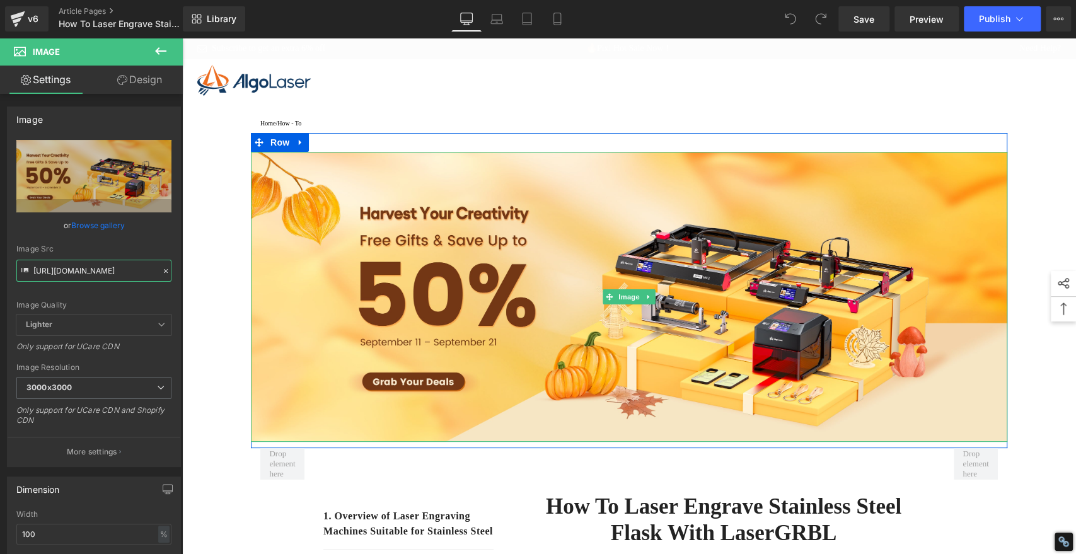
type input "[URL][DOMAIN_NAME]"
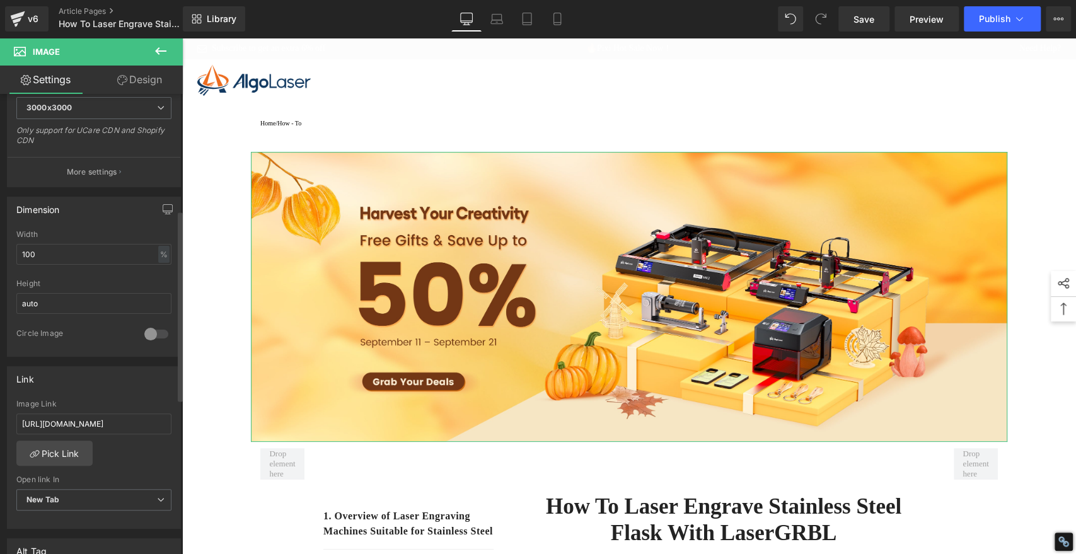
scroll to position [420, 0]
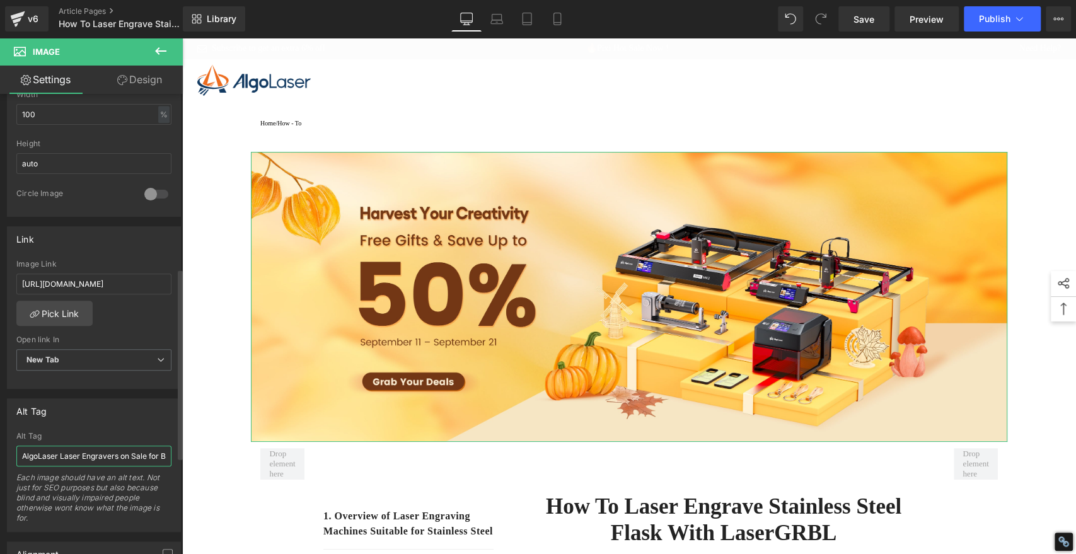
click at [83, 448] on input "AlgoLaser Laser Engravers on Sale for Back-to-School Season" at bounding box center [93, 456] width 155 height 21
paste input "Autumn Harvest"
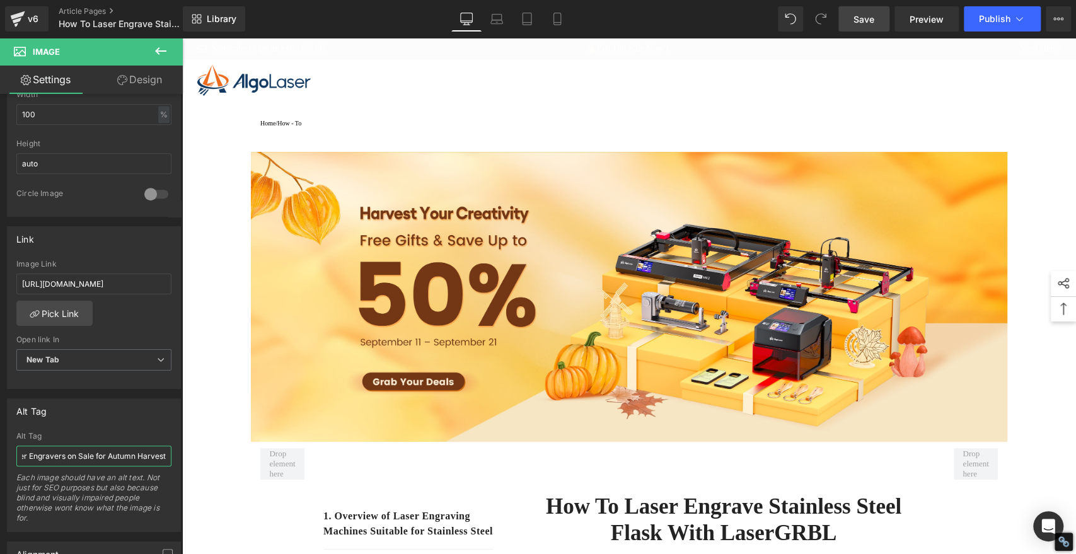
type input "AlgoLaser Laser Engravers on Sale for Autumn Harvest"
click at [858, 20] on span "Save" at bounding box center [864, 19] width 21 height 13
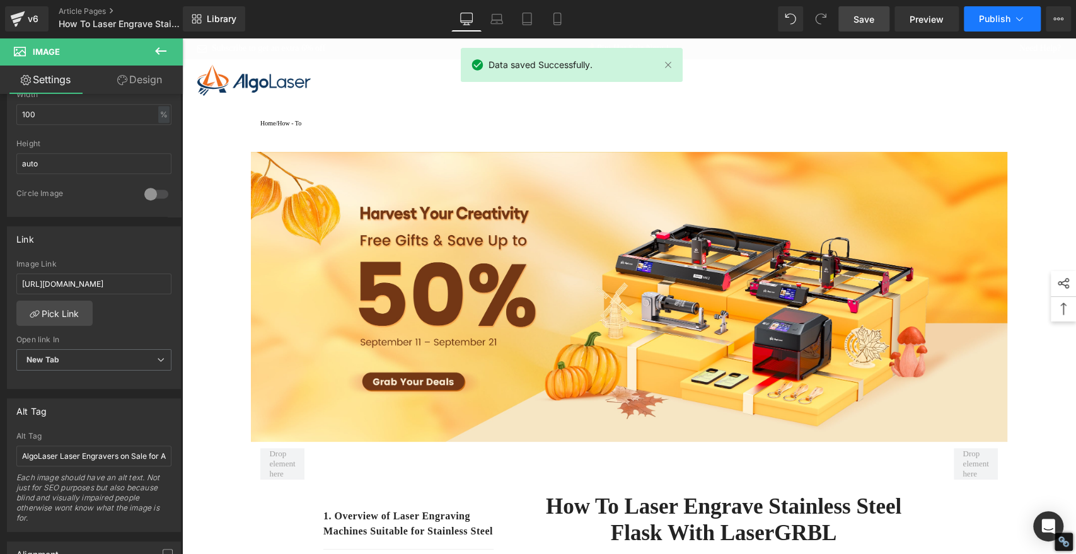
click at [1005, 9] on button "Publish" at bounding box center [1002, 18] width 77 height 25
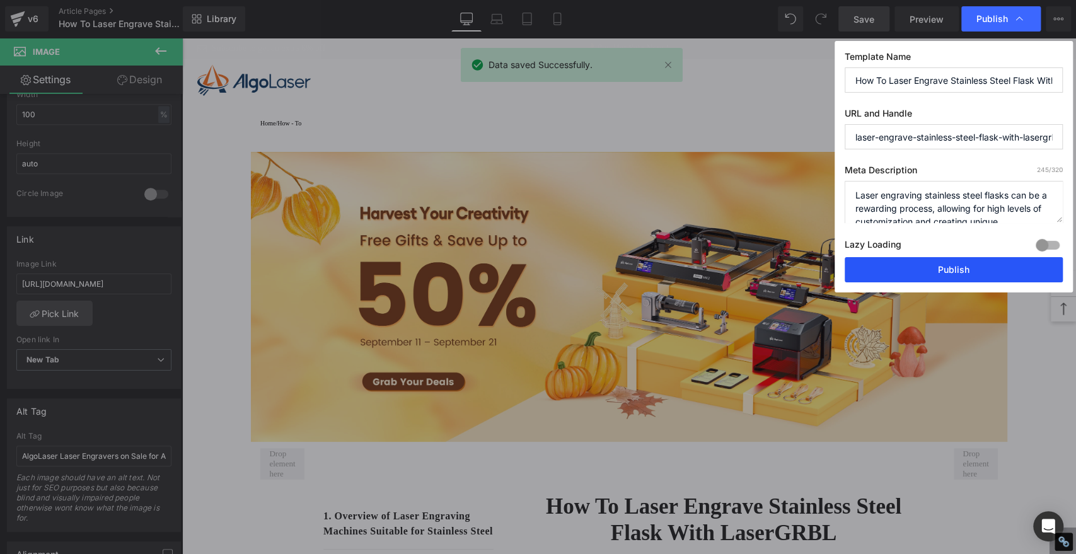
click at [989, 265] on button "Publish" at bounding box center [954, 269] width 218 height 25
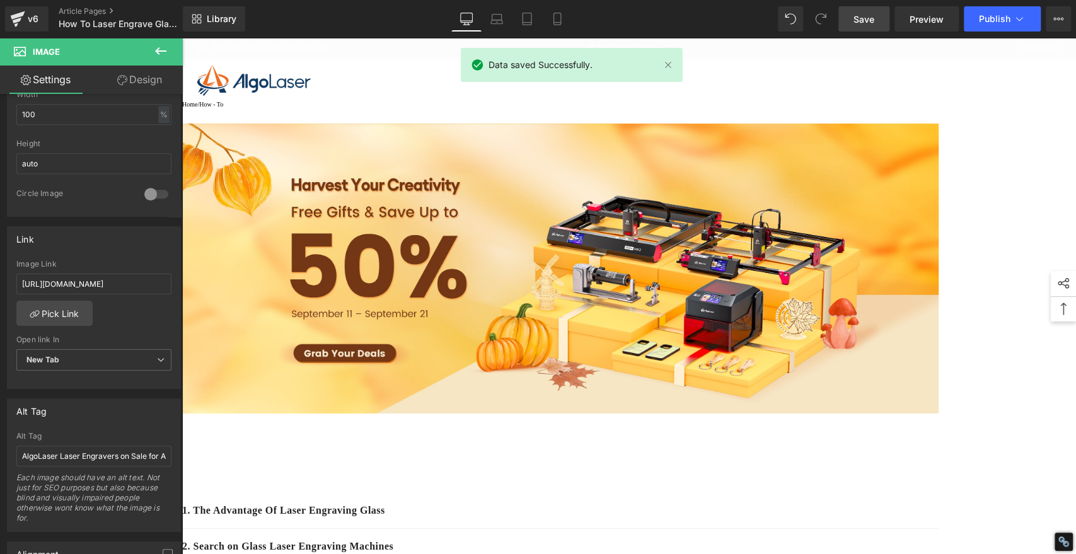
type input "[URL][DOMAIN_NAME]"
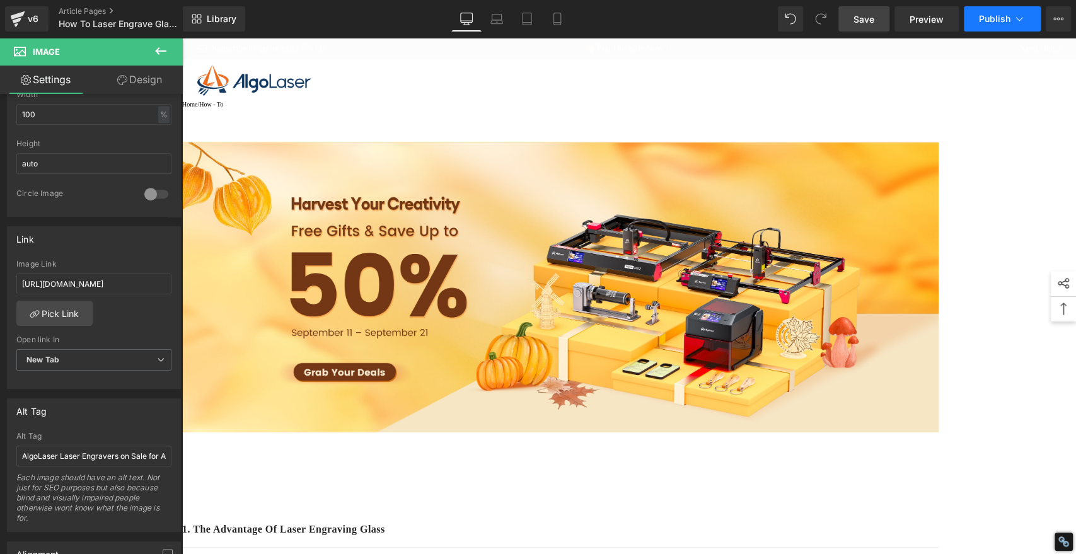
click at [994, 19] on span "Publish" at bounding box center [995, 19] width 32 height 10
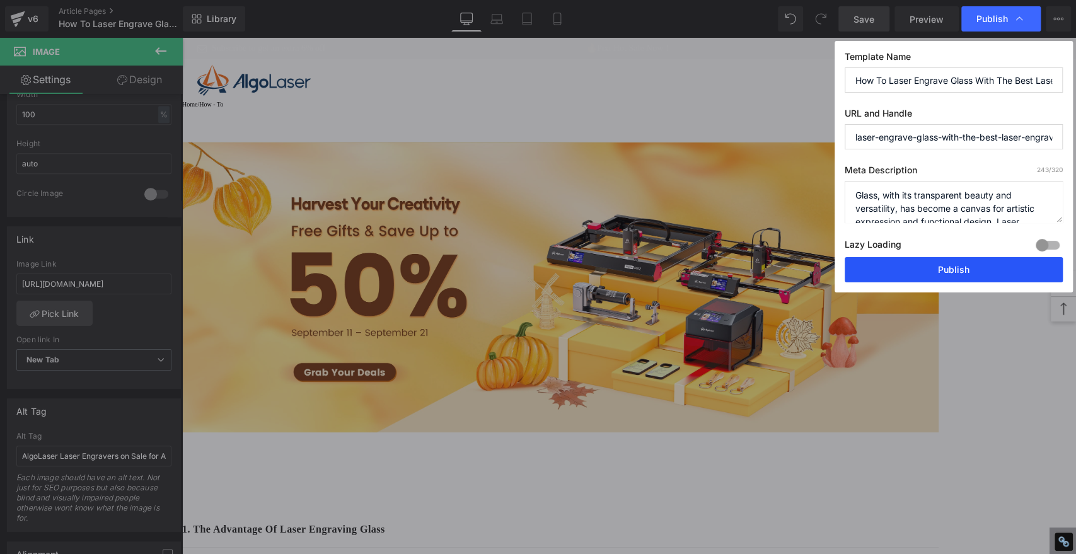
drag, startPoint x: 945, startPoint y: 264, endPoint x: 714, endPoint y: 74, distance: 298.8
click at [945, 264] on button "Publish" at bounding box center [954, 269] width 218 height 25
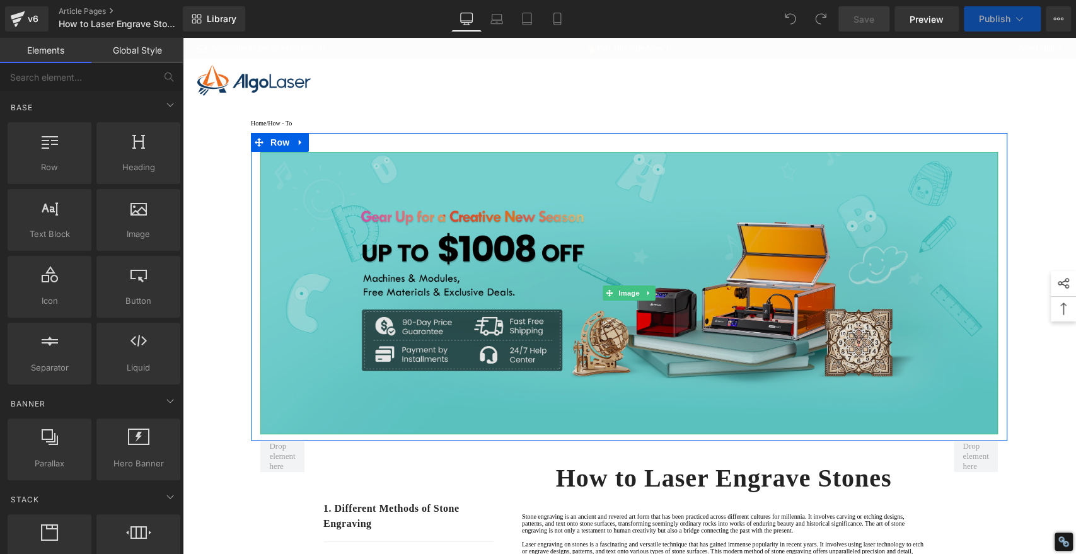
click at [820, 233] on img at bounding box center [629, 293] width 738 height 283
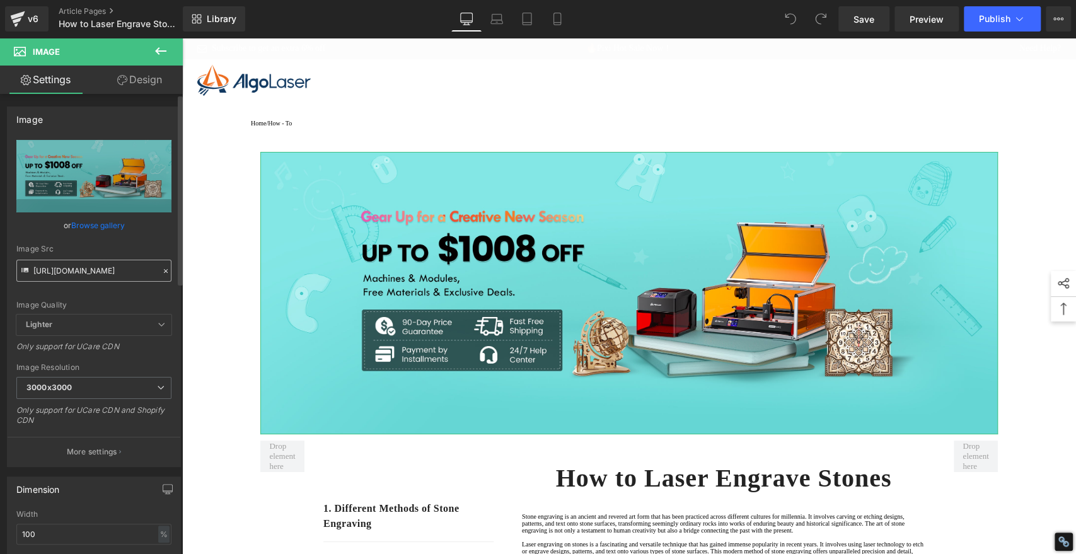
click at [115, 272] on input "[URL][DOMAIN_NAME]" at bounding box center [93, 271] width 155 height 22
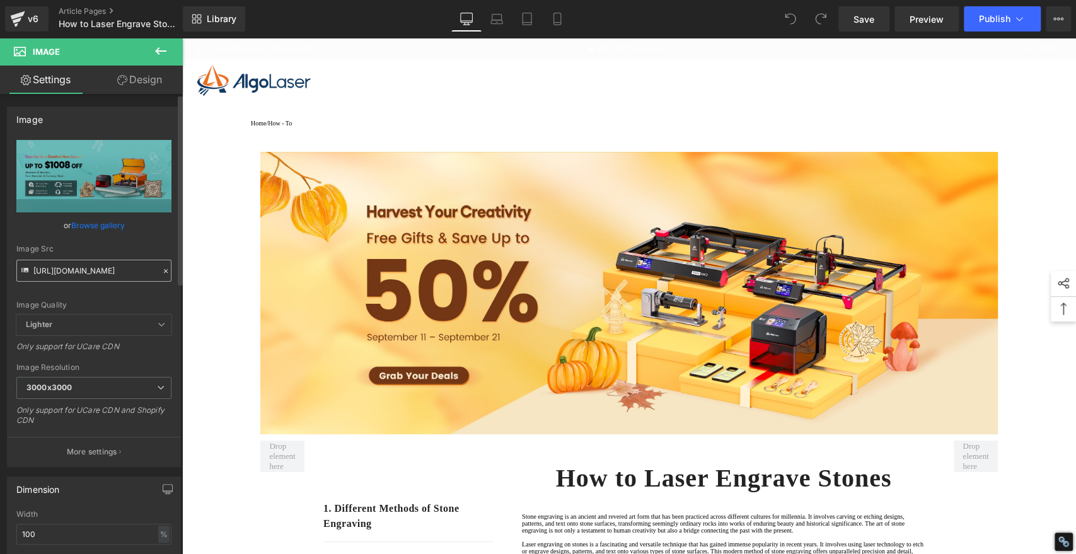
type input "[URL][DOMAIN_NAME]"
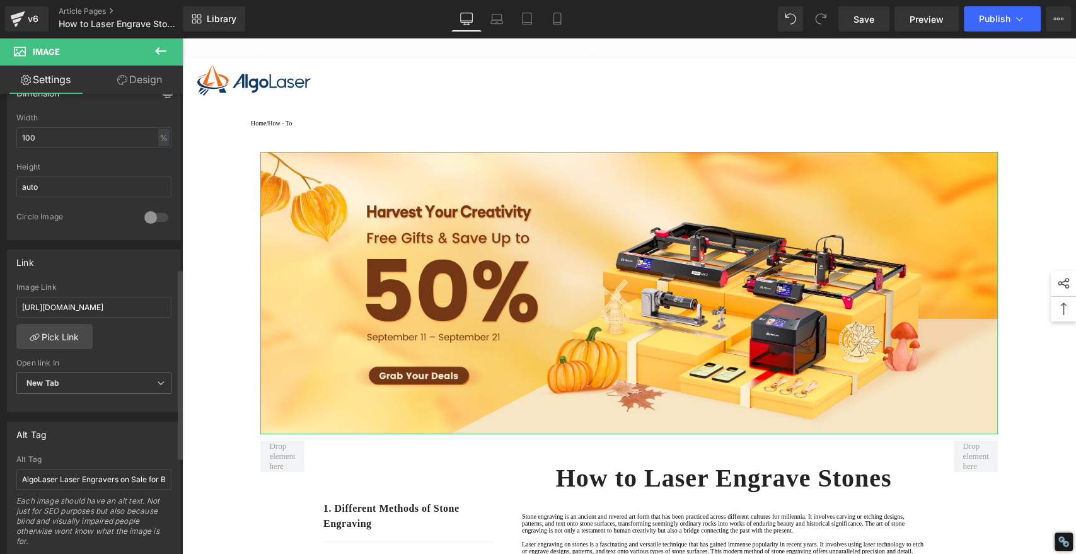
scroll to position [420, 0]
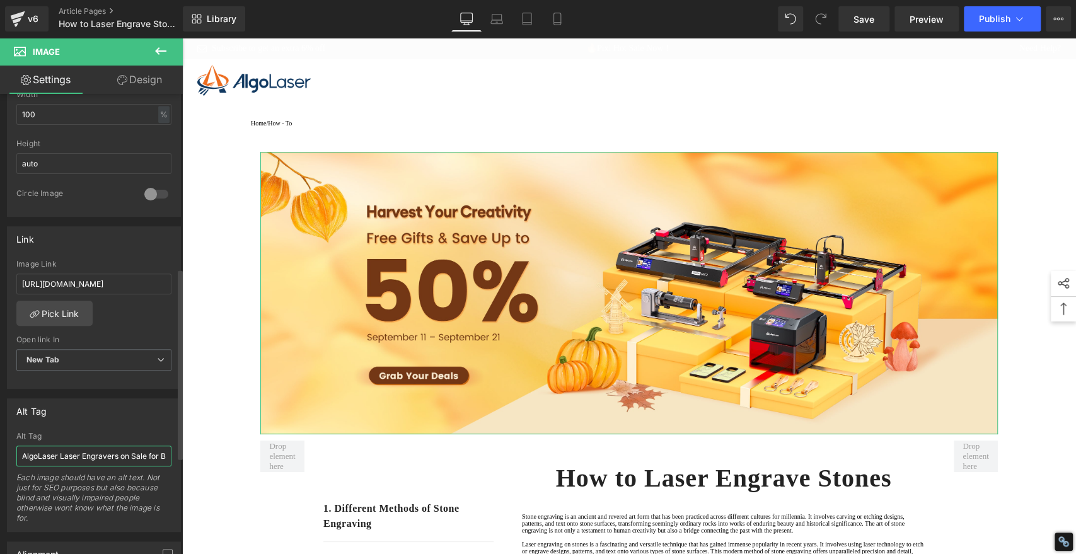
click at [79, 450] on input "AlgoLaser Laser Engravers on Sale for Back-to-School Season" at bounding box center [93, 456] width 155 height 21
paste input "Autumn Harvest"
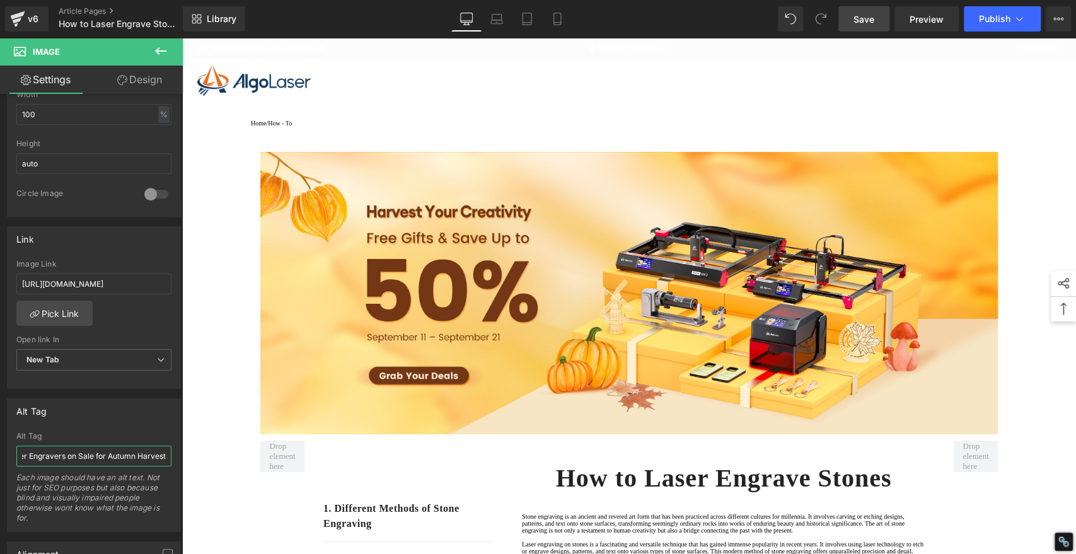
type input "AlgoLaser Laser Engravers on Sale for Autumn Harvest"
click at [865, 19] on span "Save" at bounding box center [864, 19] width 21 height 13
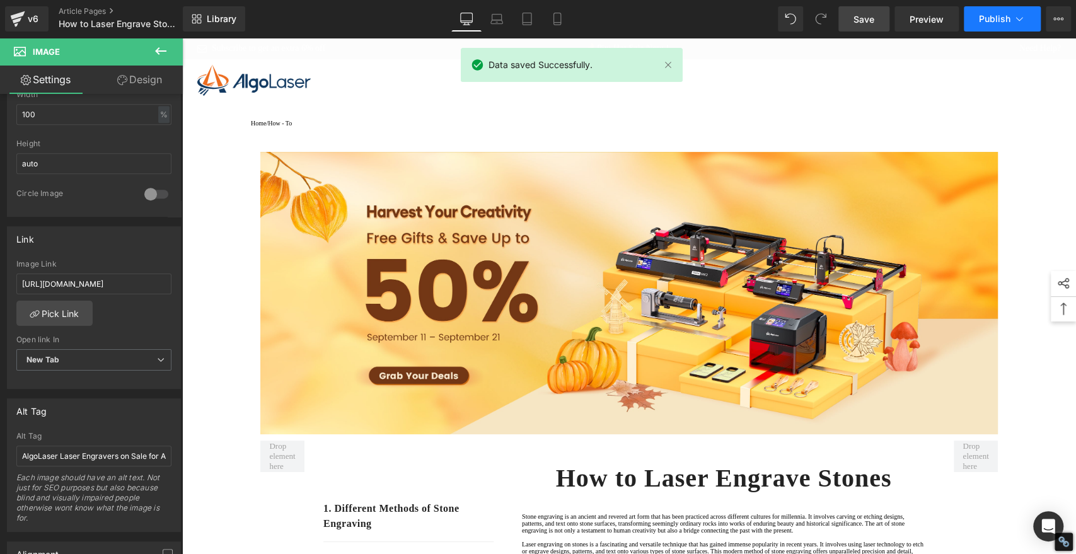
click at [997, 11] on button "Publish" at bounding box center [1002, 18] width 77 height 25
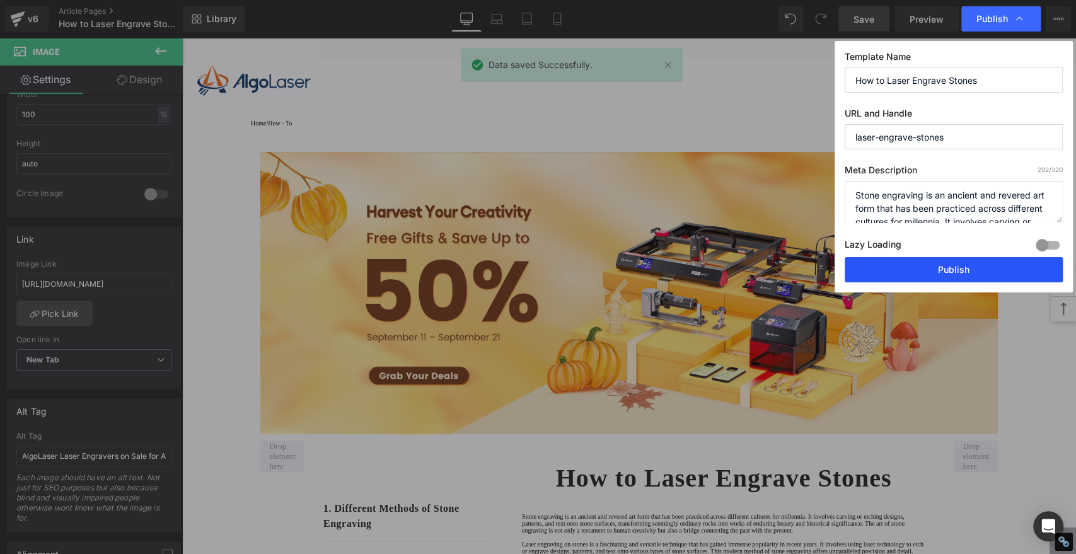
click at [897, 277] on button "Publish" at bounding box center [954, 269] width 218 height 25
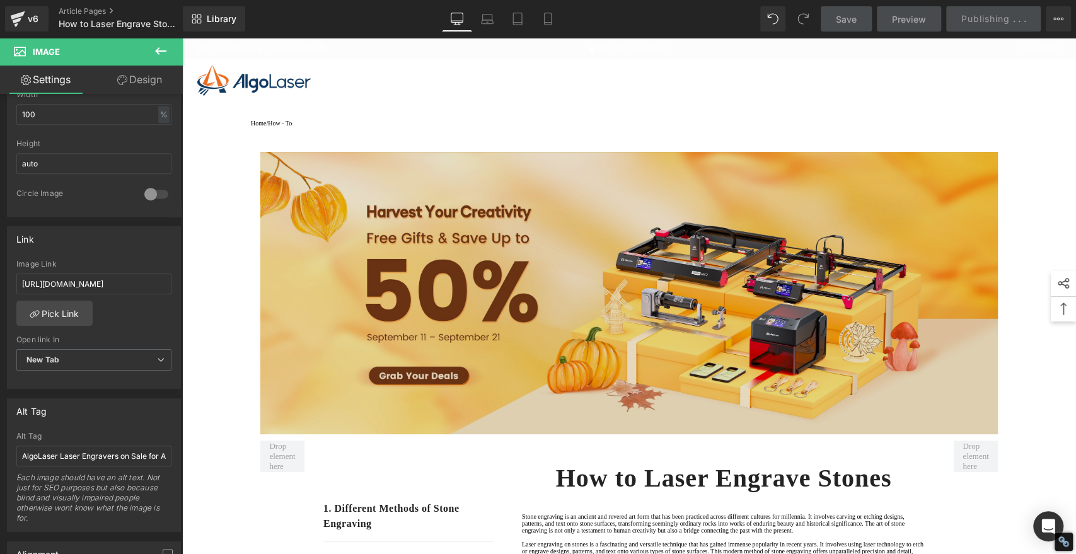
type input "[URL][DOMAIN_NAME]"
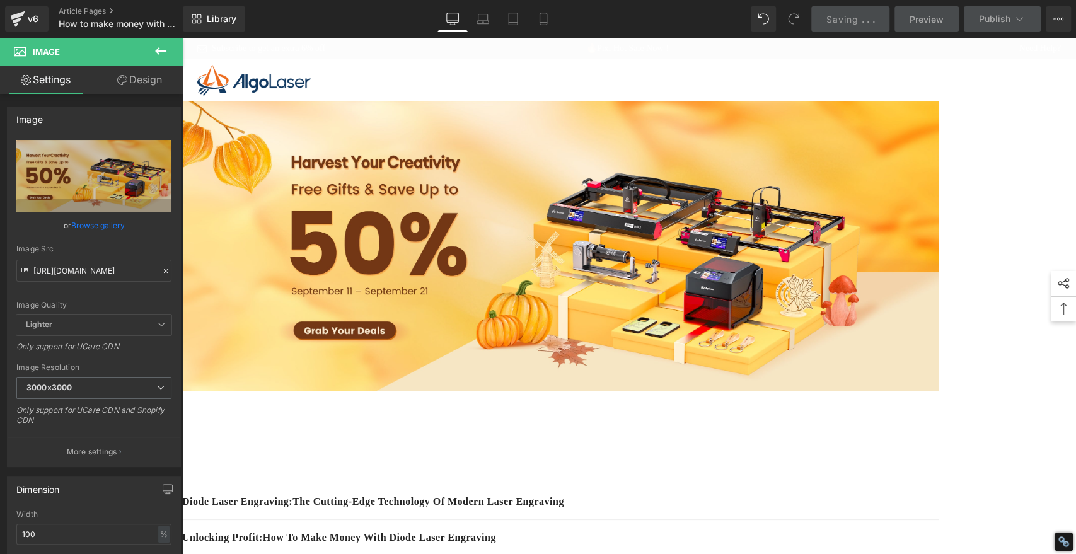
scroll to position [490, 0]
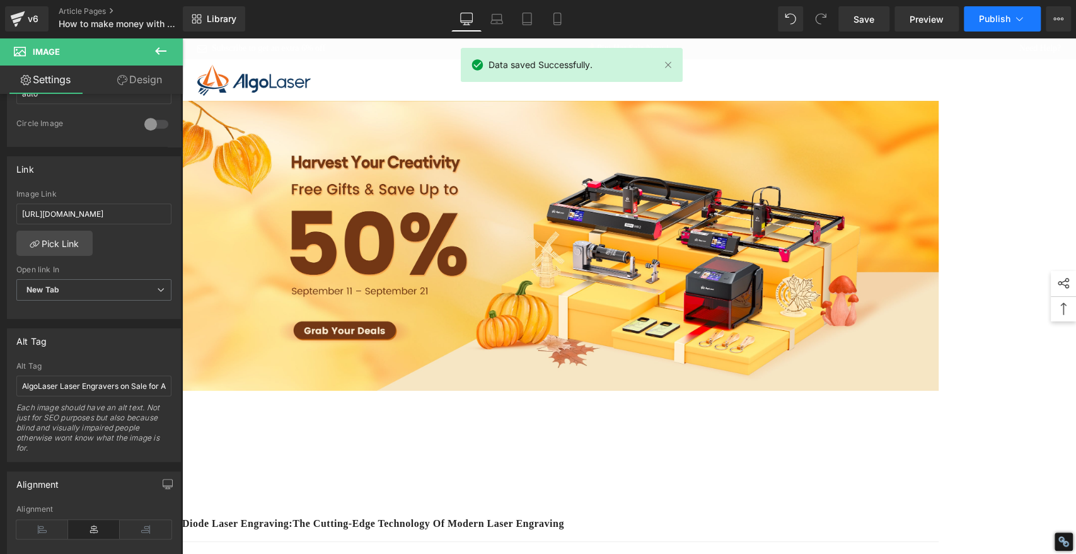
click at [1002, 16] on span "Publish" at bounding box center [995, 19] width 32 height 10
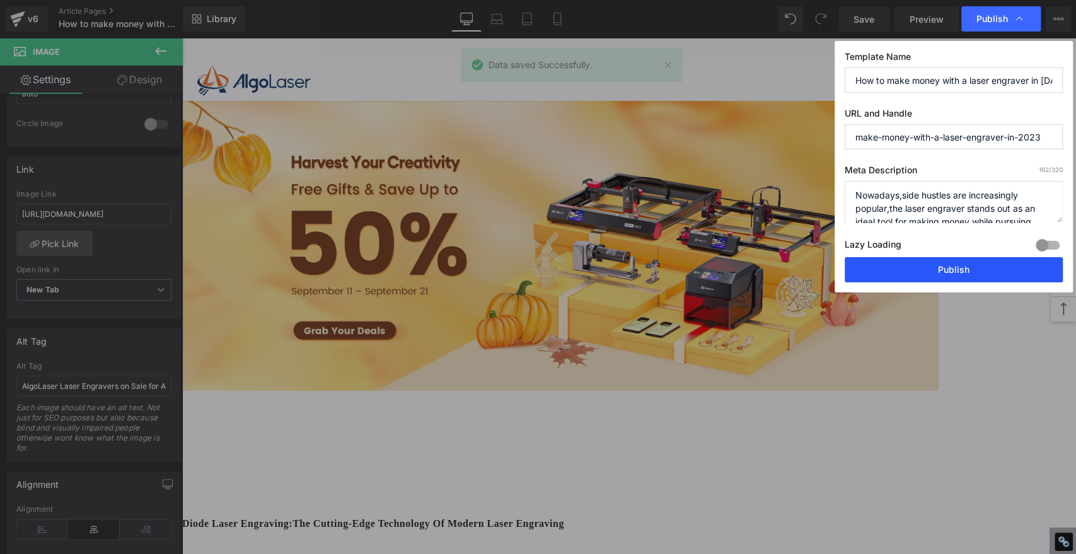
click at [976, 268] on button "Publish" at bounding box center [954, 269] width 218 height 25
type input "[URL][DOMAIN_NAME]"
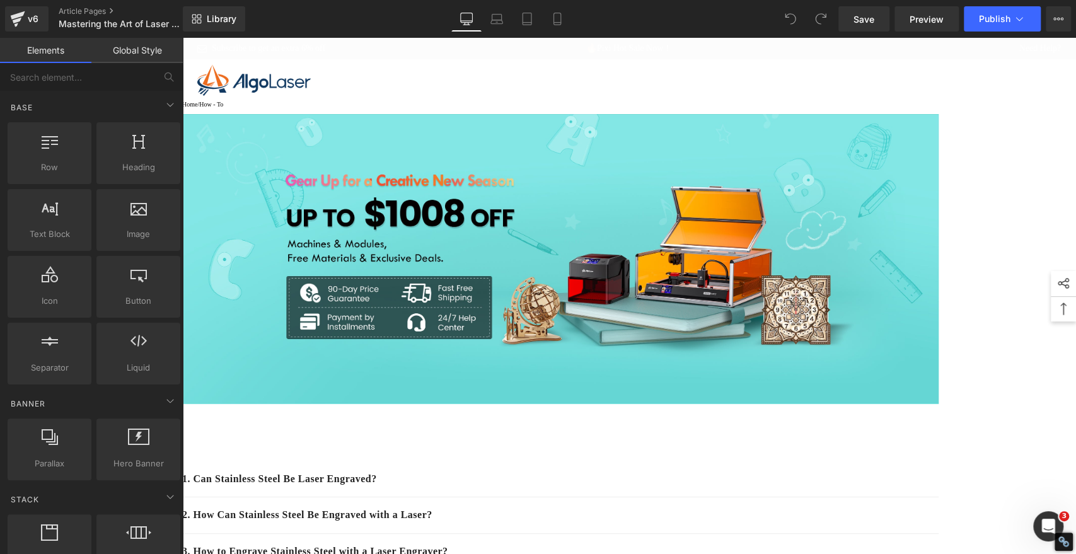
click img
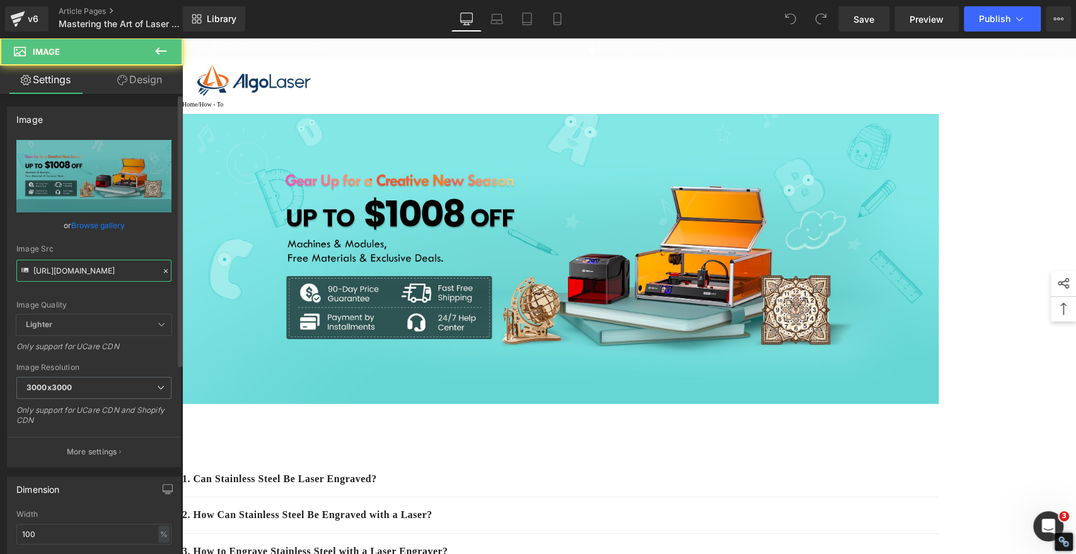
click input "[URL][DOMAIN_NAME]"
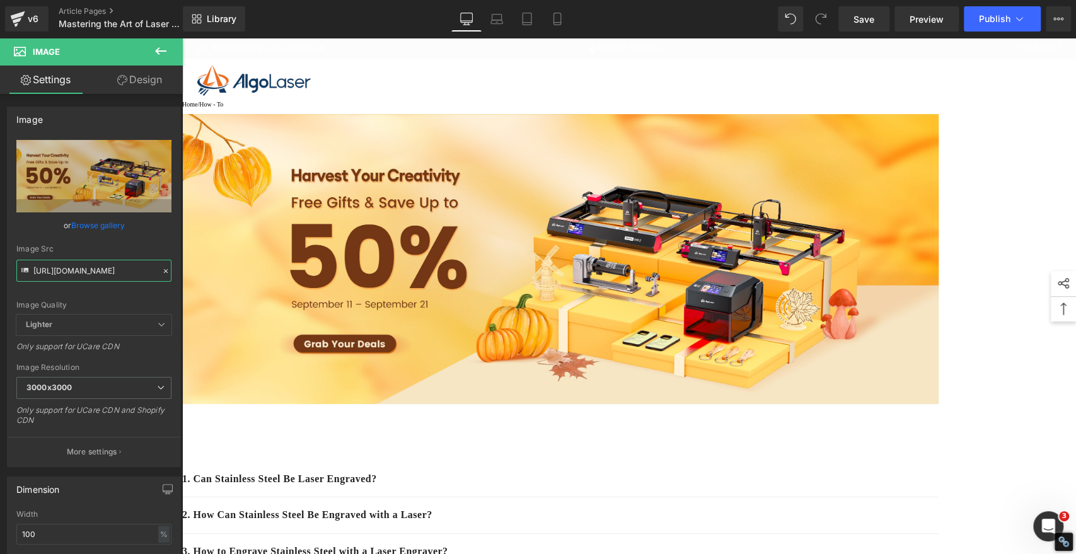
type input "[URL][DOMAIN_NAME]"
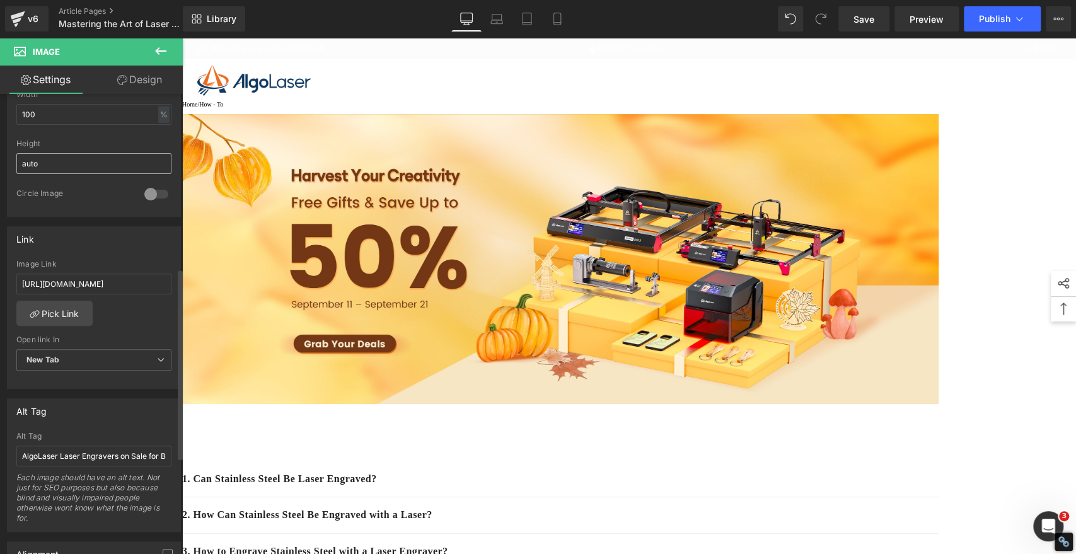
scroll to position [560, 0]
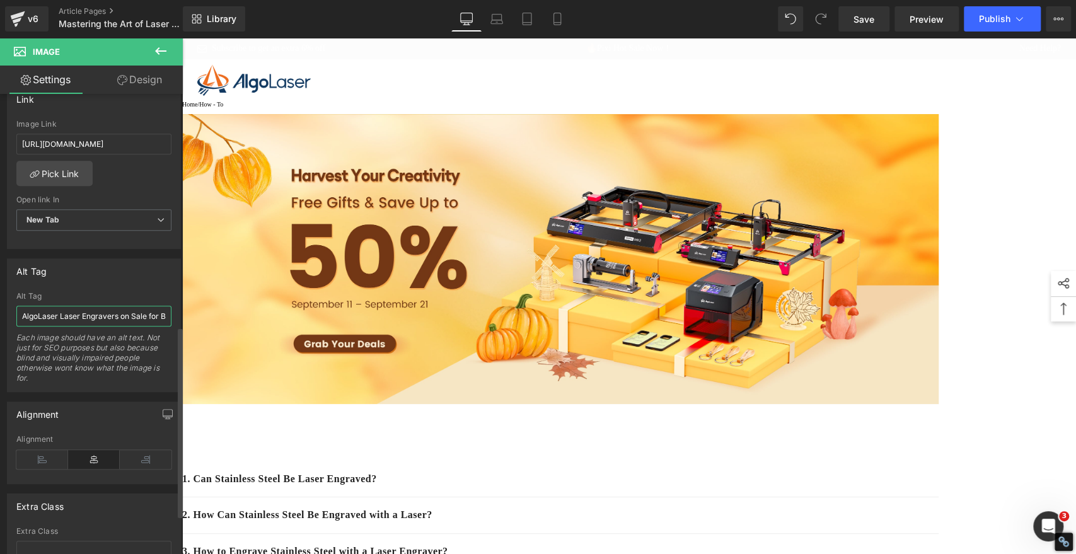
click input "AlgoLaser Laser Engravers on Sale for Back-to-School Season"
paste input "Autumn Harvest"
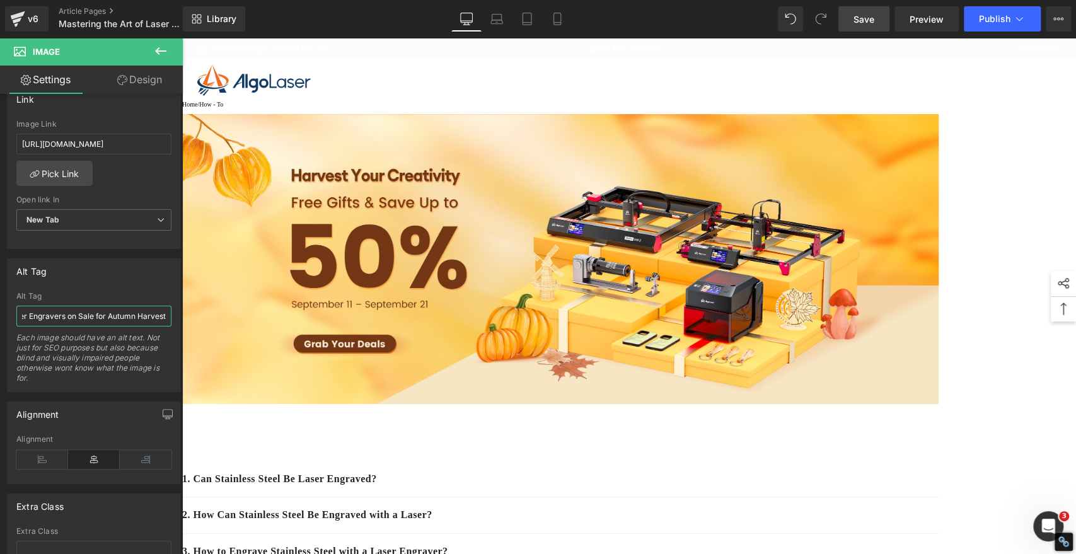
type input "AlgoLaser Laser Engravers on Sale for Autumn Harvest"
click span "Save"
click span "Publish"
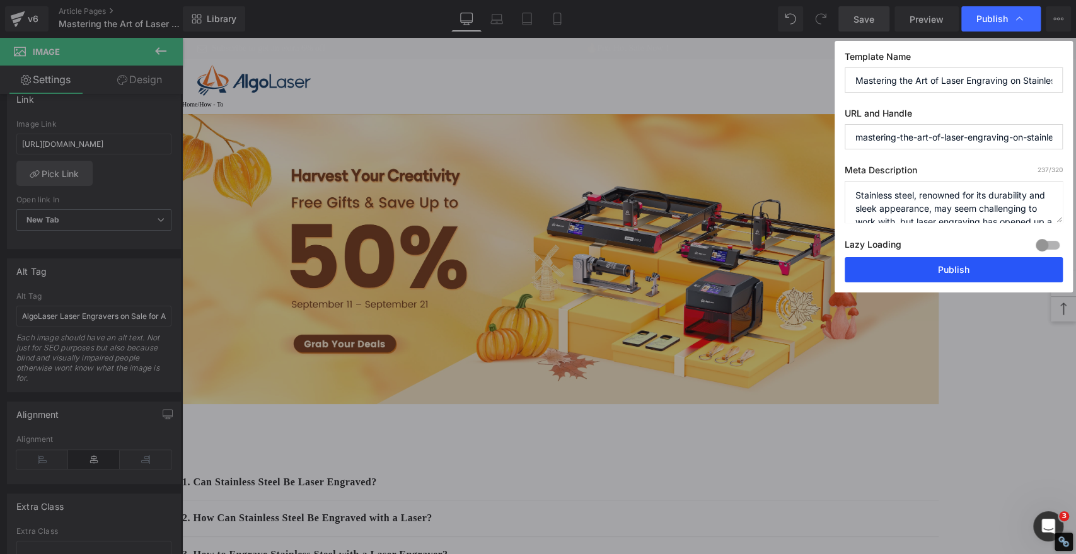
click button "Publish"
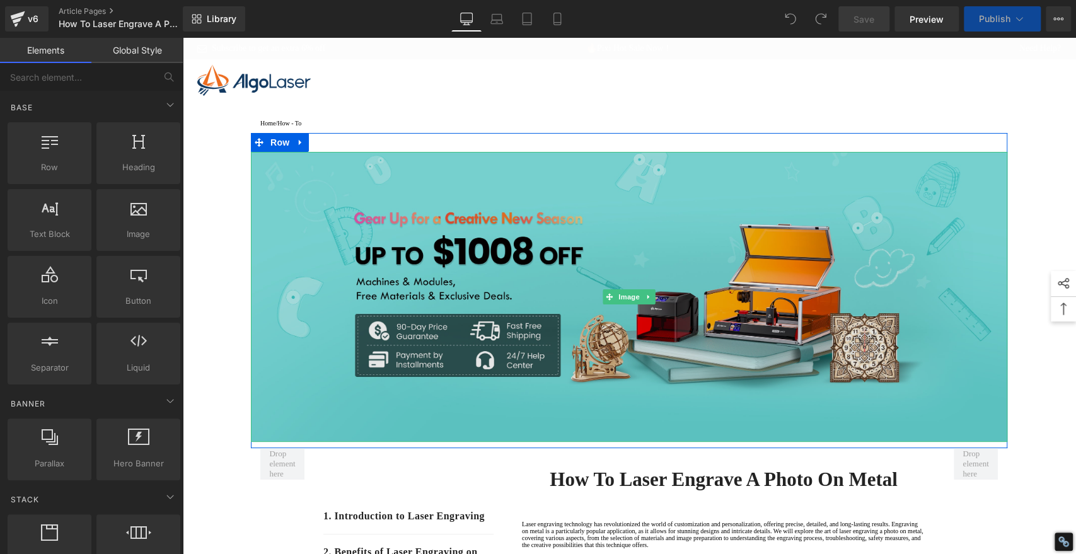
click at [652, 231] on img at bounding box center [629, 297] width 757 height 290
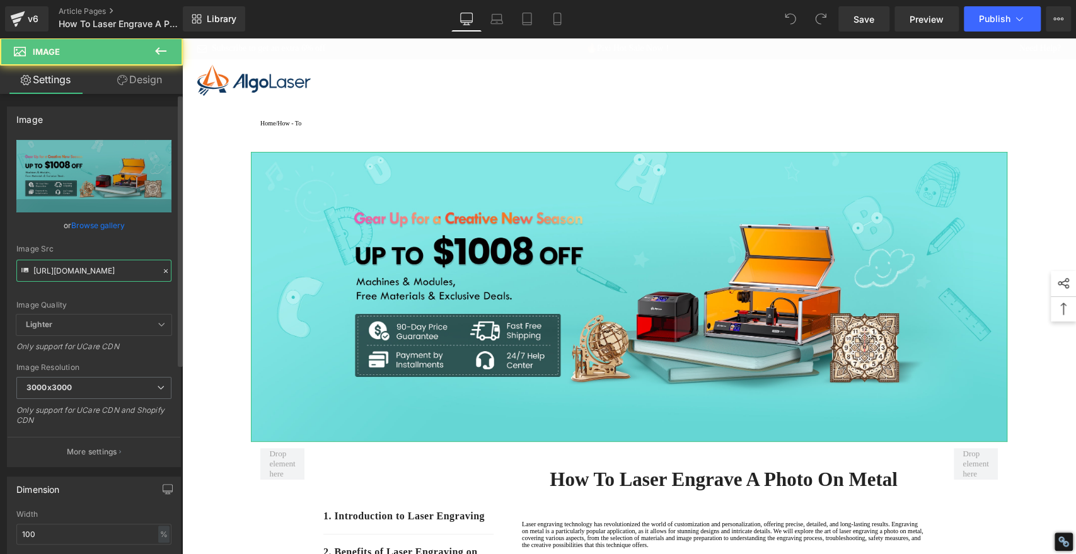
click at [116, 271] on input "[URL][DOMAIN_NAME]" at bounding box center [93, 271] width 155 height 22
paste input "5b6507a0-6318-4653-88c4-174199699aac.jpg?v=1757581613"
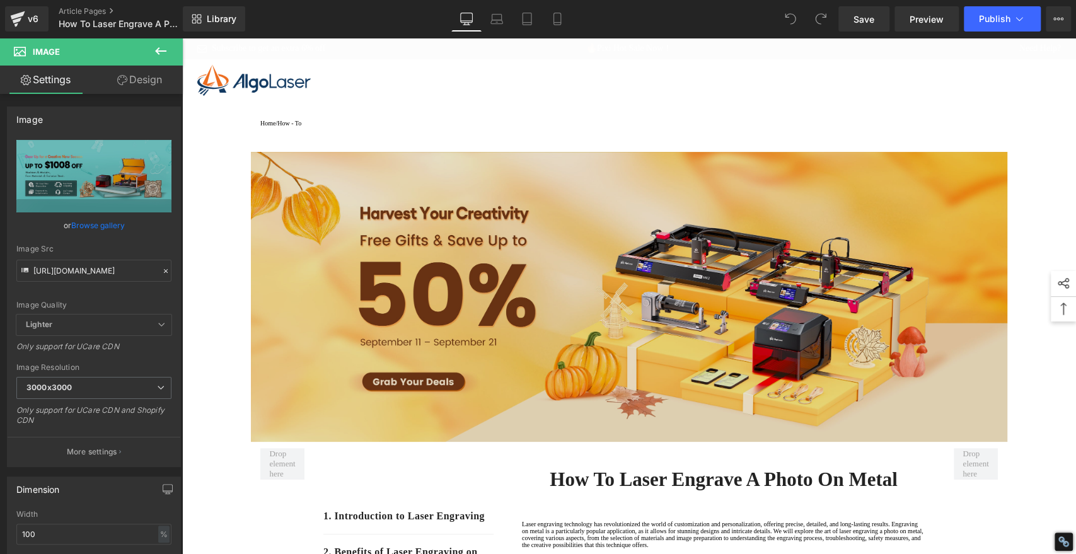
type input "[URL][DOMAIN_NAME]"
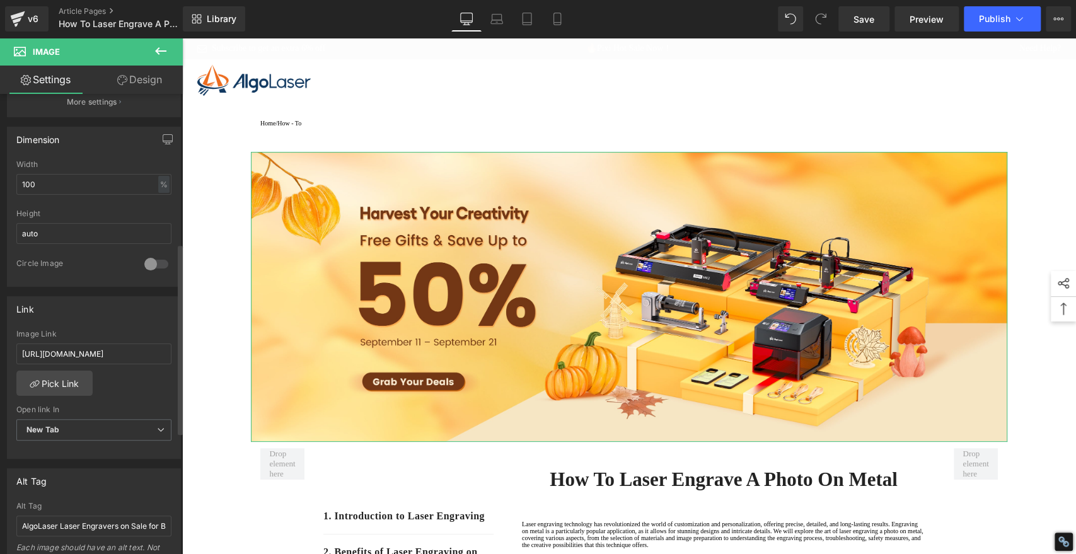
scroll to position [420, 0]
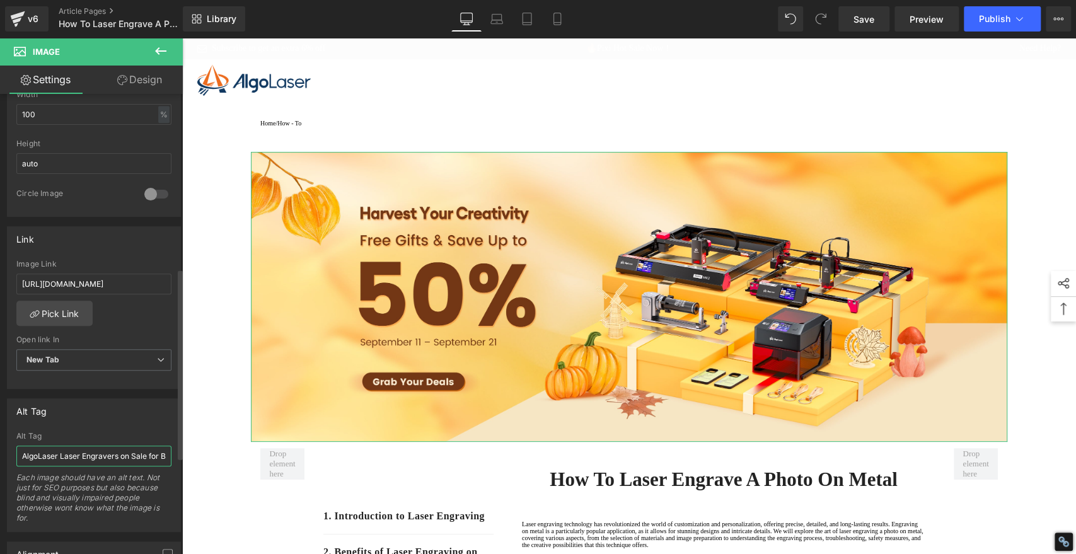
click at [96, 453] on input "AlgoLaser Laser Engravers on Sale for Back-to-School Season" at bounding box center [93, 456] width 155 height 21
paste input "Autumn Harvest"
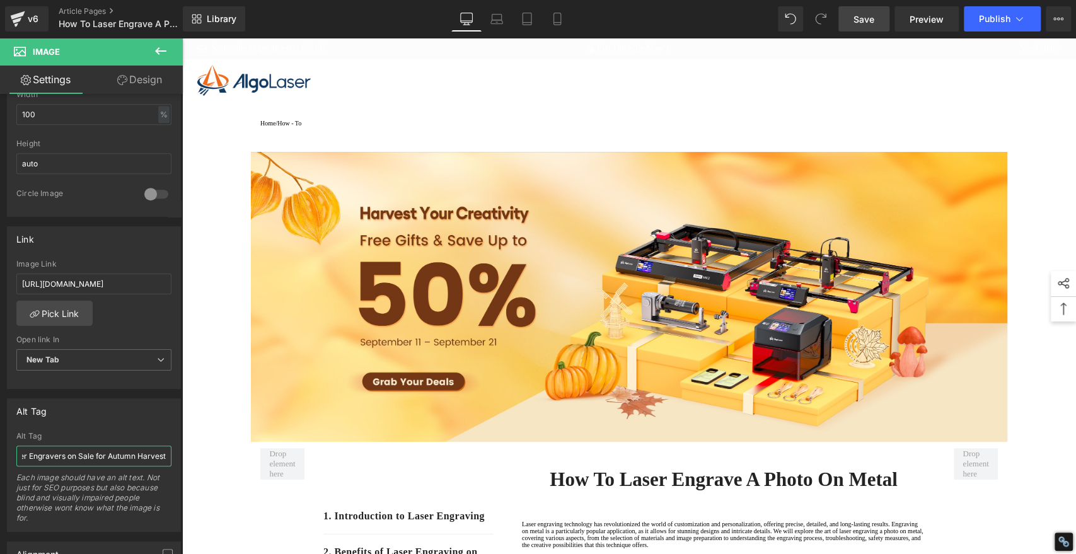
type input "AlgoLaser Laser Engravers on Sale for Autumn Harvest"
click at [875, 18] on link "Save" at bounding box center [864, 18] width 51 height 25
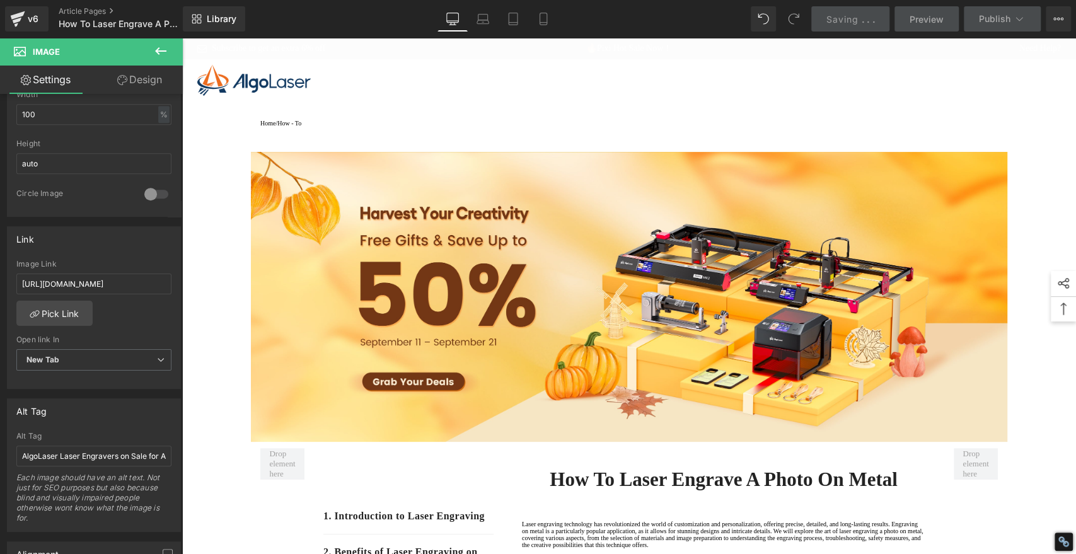
scroll to position [0, 0]
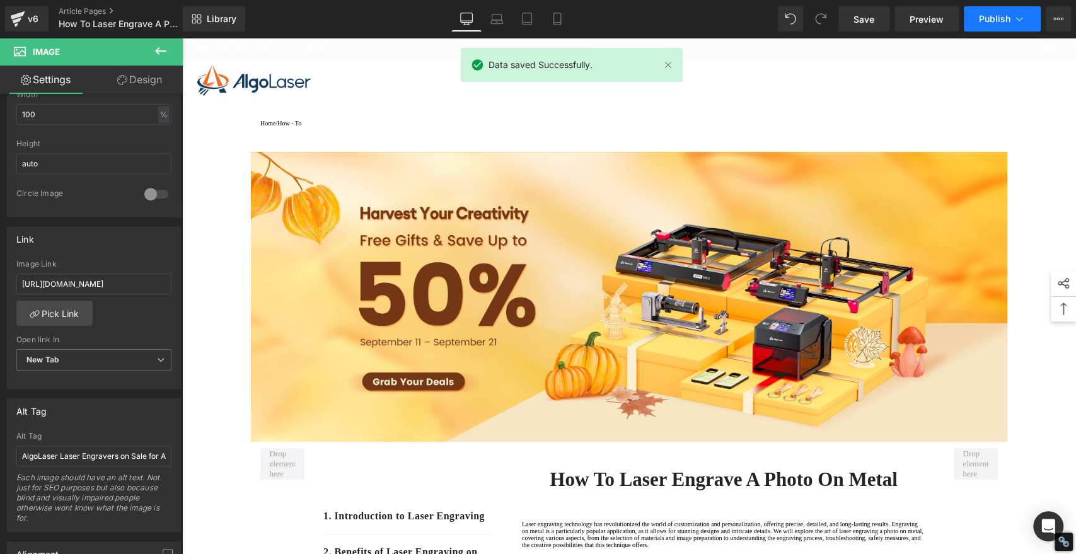
click at [987, 18] on span "Publish" at bounding box center [995, 19] width 32 height 10
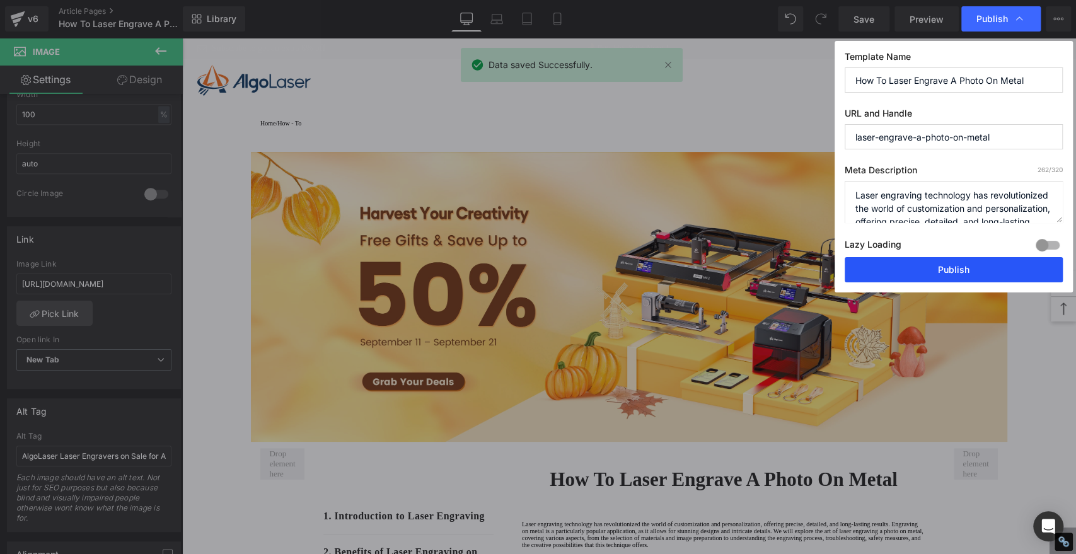
type input "[URL][DOMAIN_NAME]"
click at [1004, 273] on button "Publish" at bounding box center [954, 269] width 218 height 25
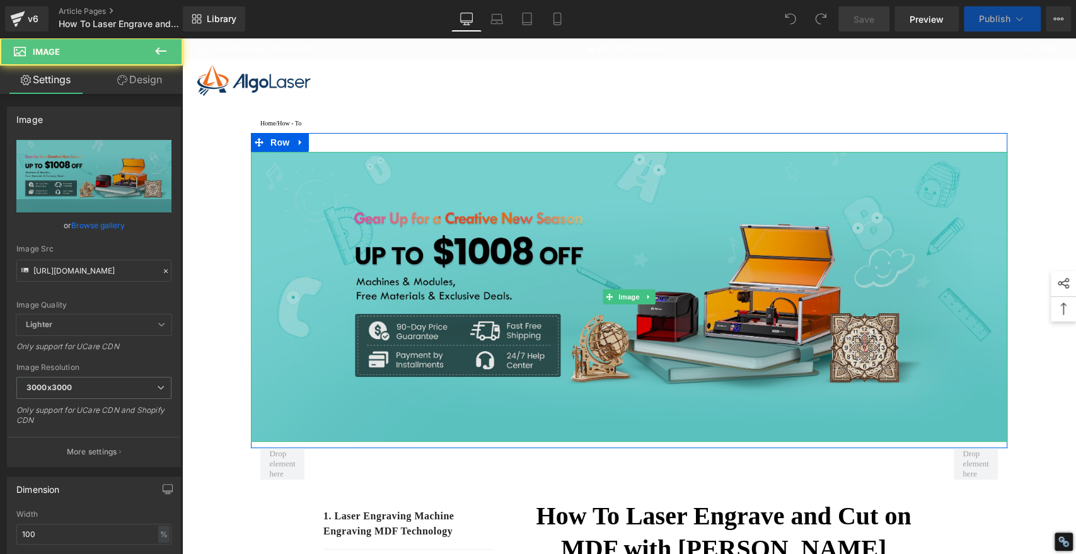
click at [530, 197] on img at bounding box center [629, 297] width 757 height 290
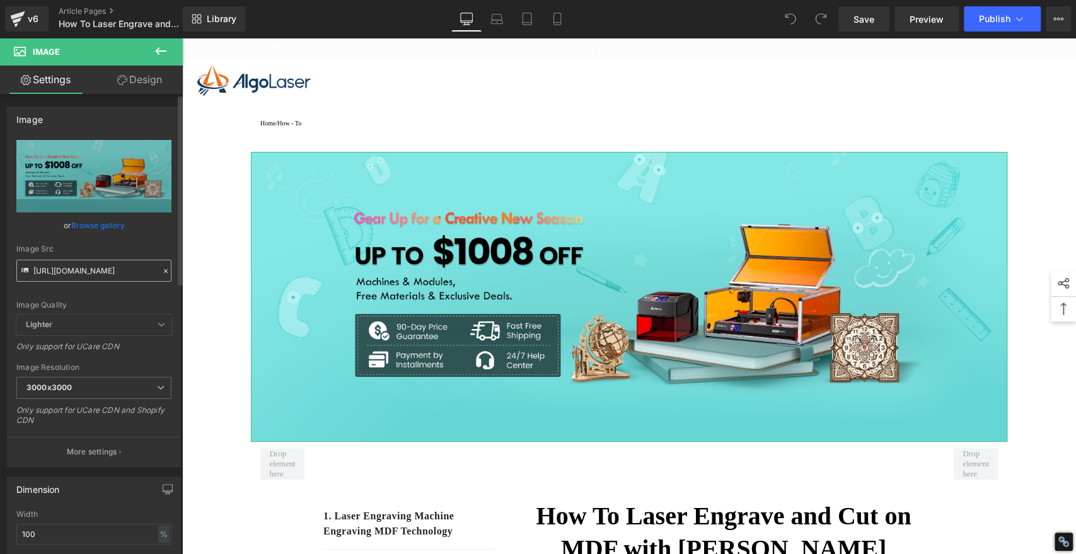
click at [128, 267] on input "[URL][DOMAIN_NAME]" at bounding box center [93, 271] width 155 height 22
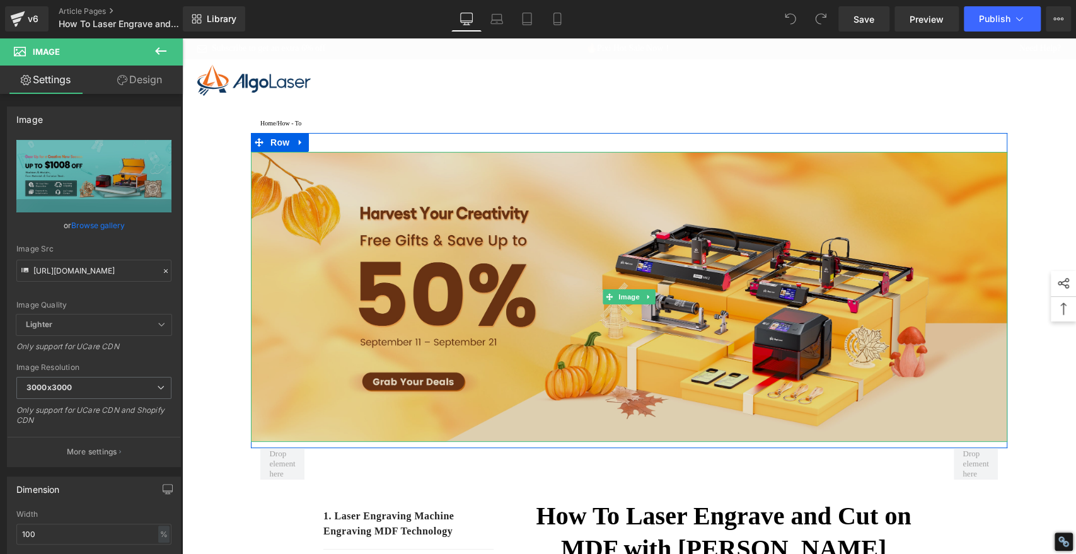
type input "[URL][DOMAIN_NAME]"
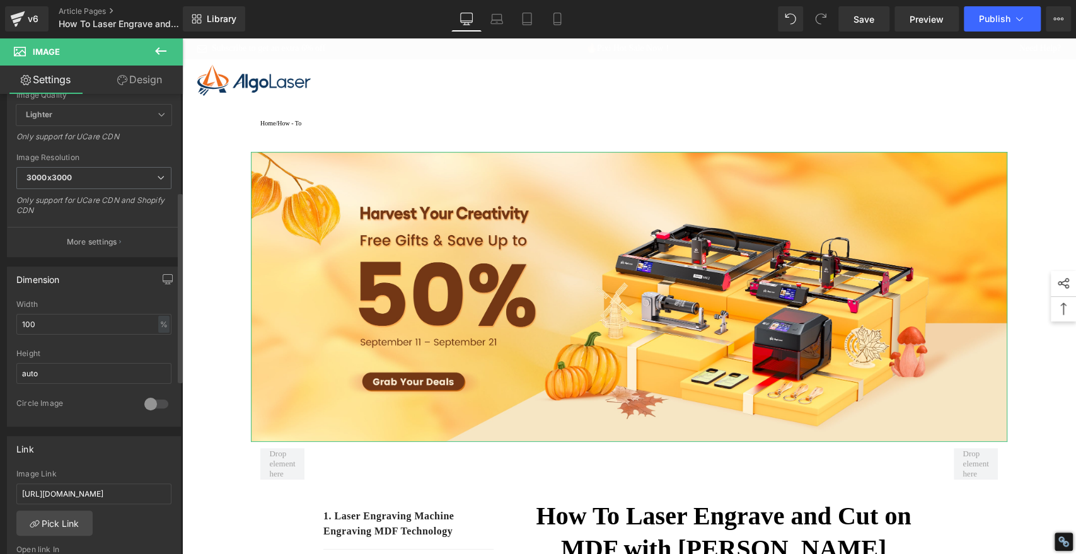
scroll to position [420, 0]
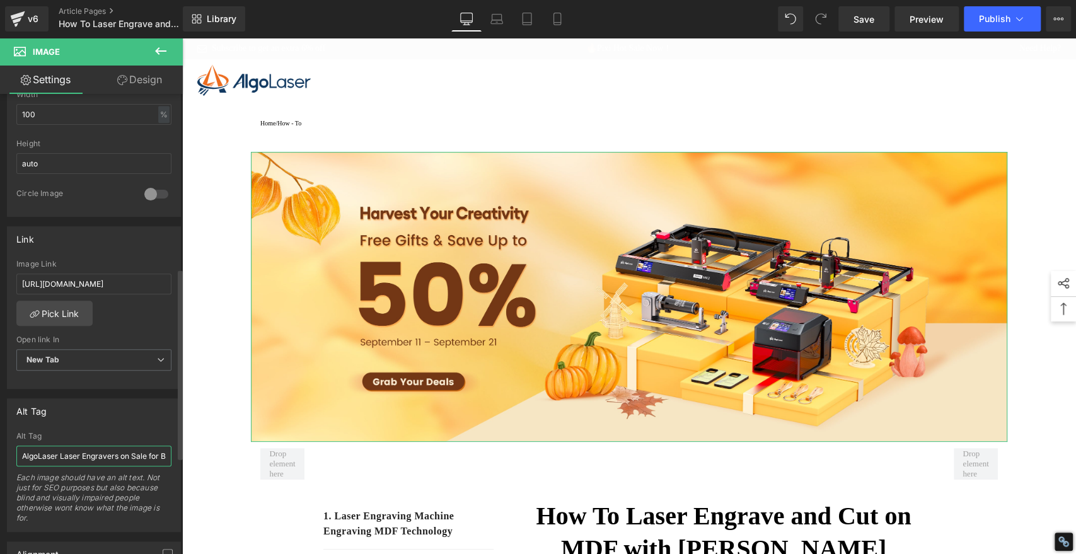
click at [78, 453] on input "AlgoLaser Laser Engravers on Sale for Back-to-School Season" at bounding box center [93, 456] width 155 height 21
paste input "Autumn Harvest"
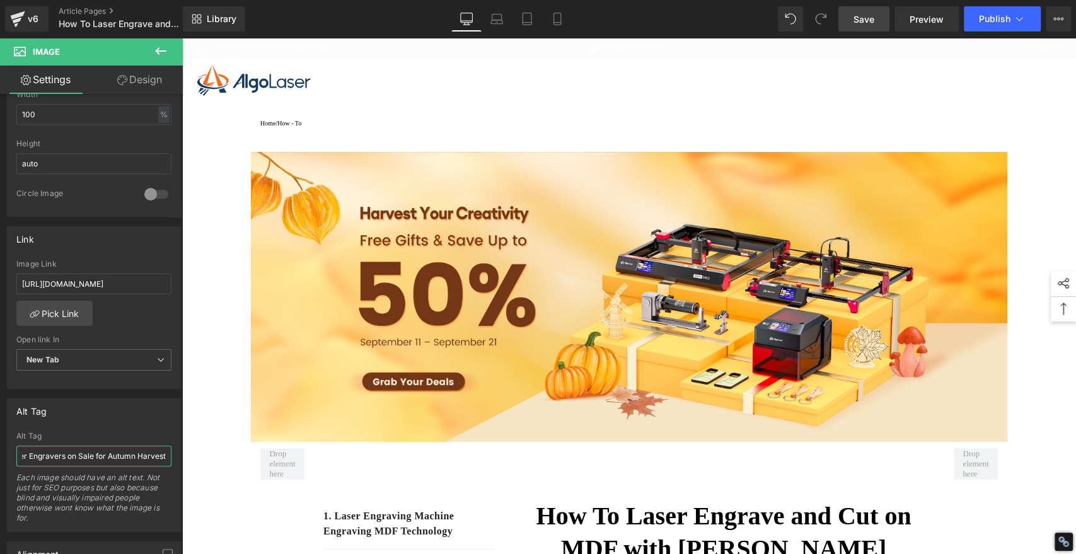
type input "AlgoLaser Laser Engravers on Sale for Autumn Harvest"
click at [873, 19] on span "Save" at bounding box center [864, 19] width 21 height 13
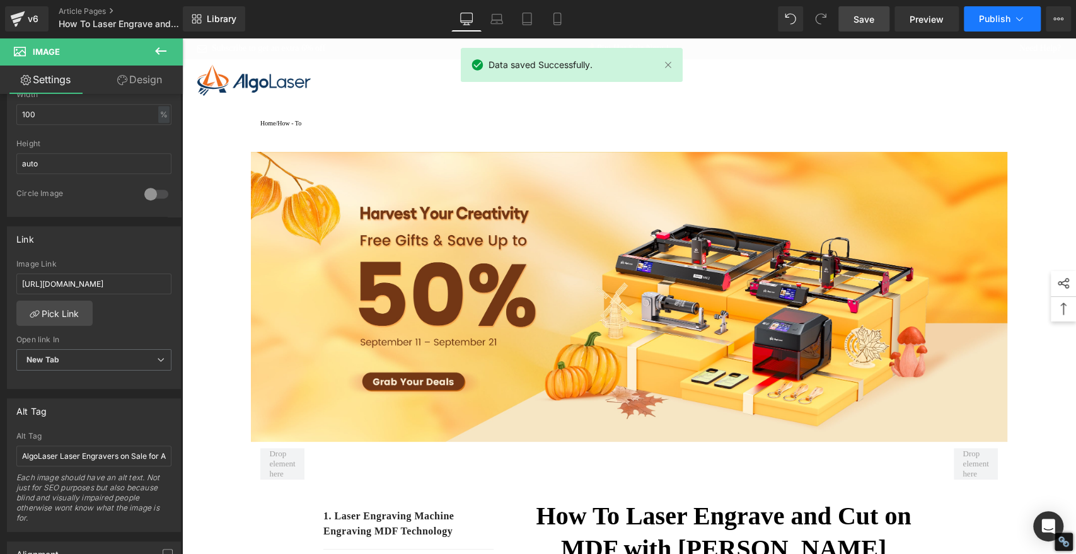
click at [1009, 19] on span "Publish" at bounding box center [995, 19] width 32 height 10
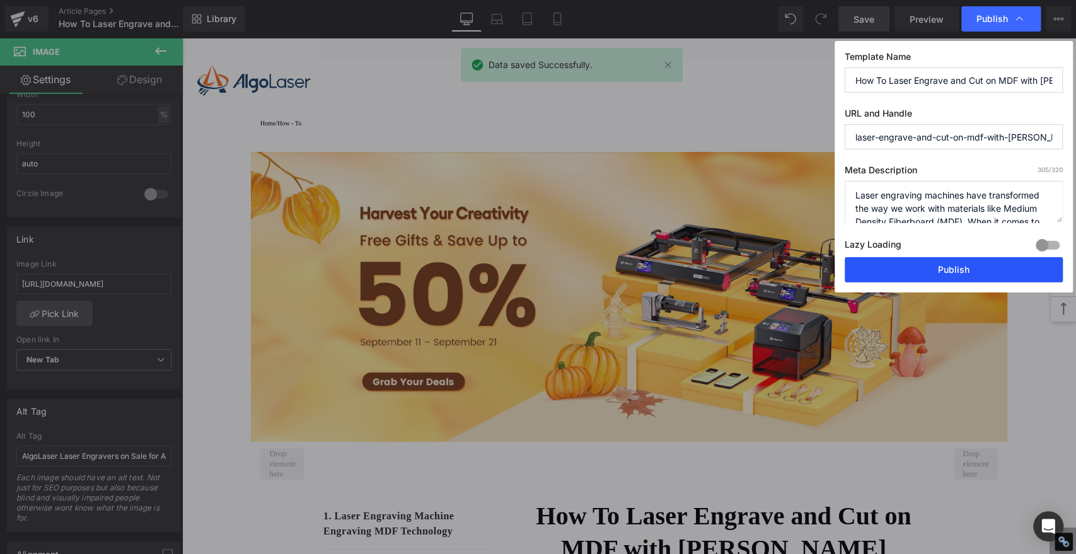
click at [980, 263] on button "Publish" at bounding box center [954, 269] width 218 height 25
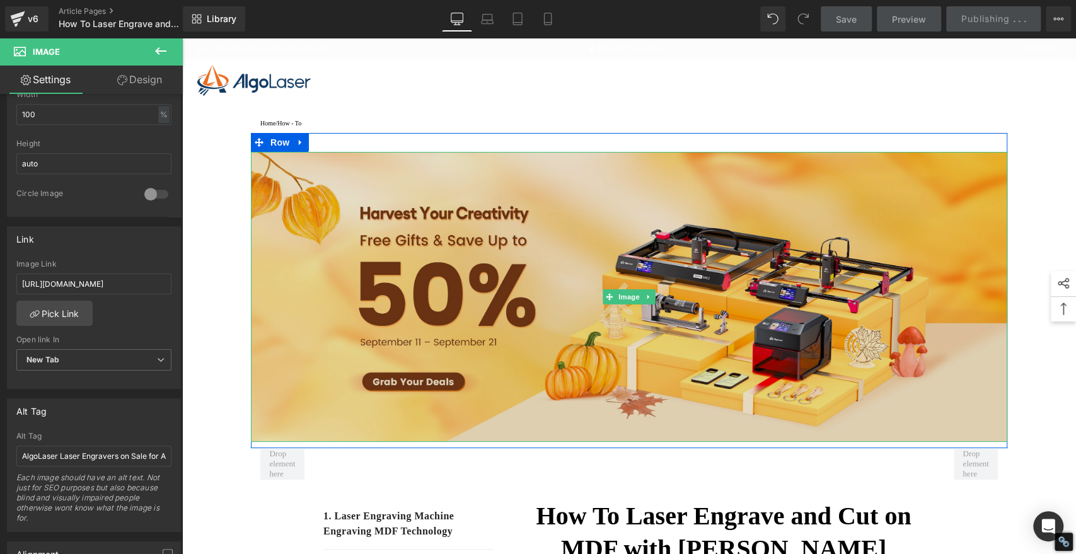
type input "[URL][DOMAIN_NAME]"
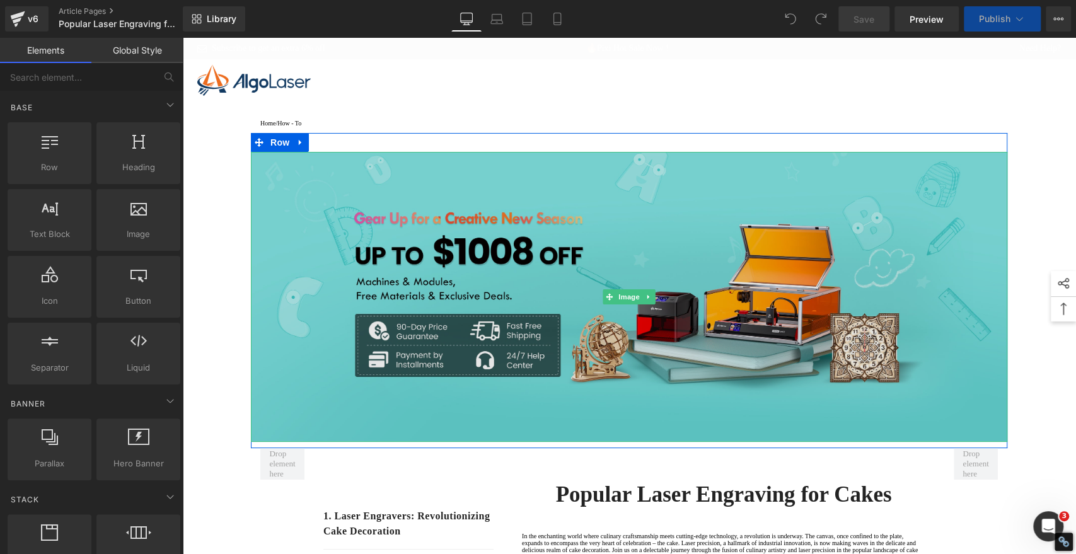
click at [634, 264] on img at bounding box center [629, 297] width 757 height 290
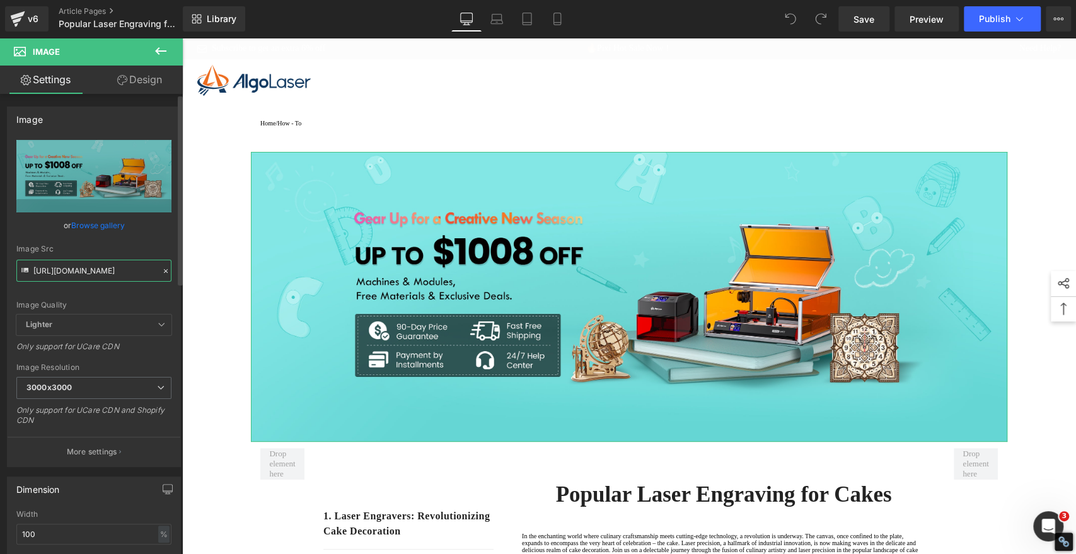
click at [119, 271] on input "[URL][DOMAIN_NAME]" at bounding box center [93, 271] width 155 height 22
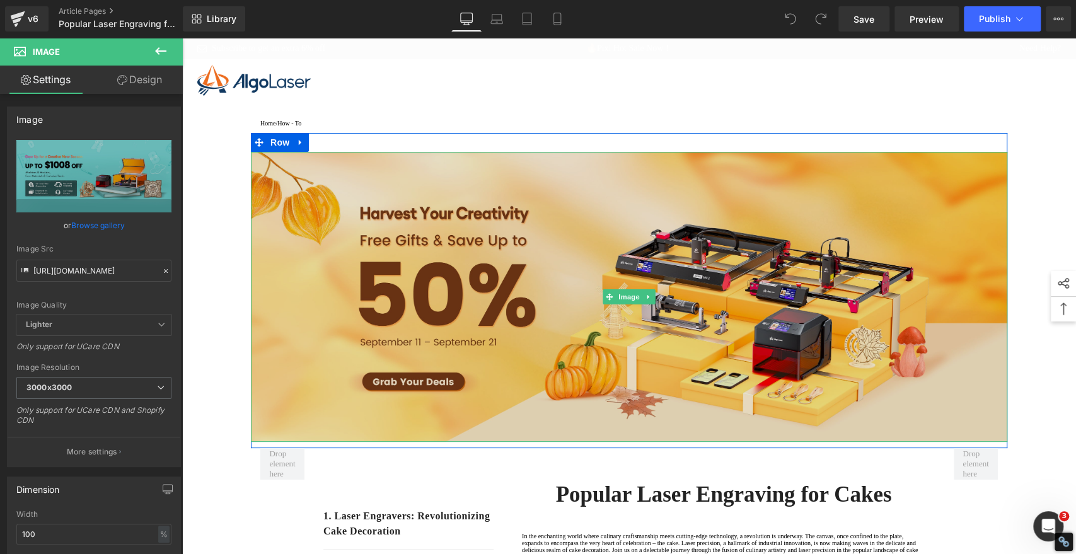
type input "[URL][DOMAIN_NAME]"
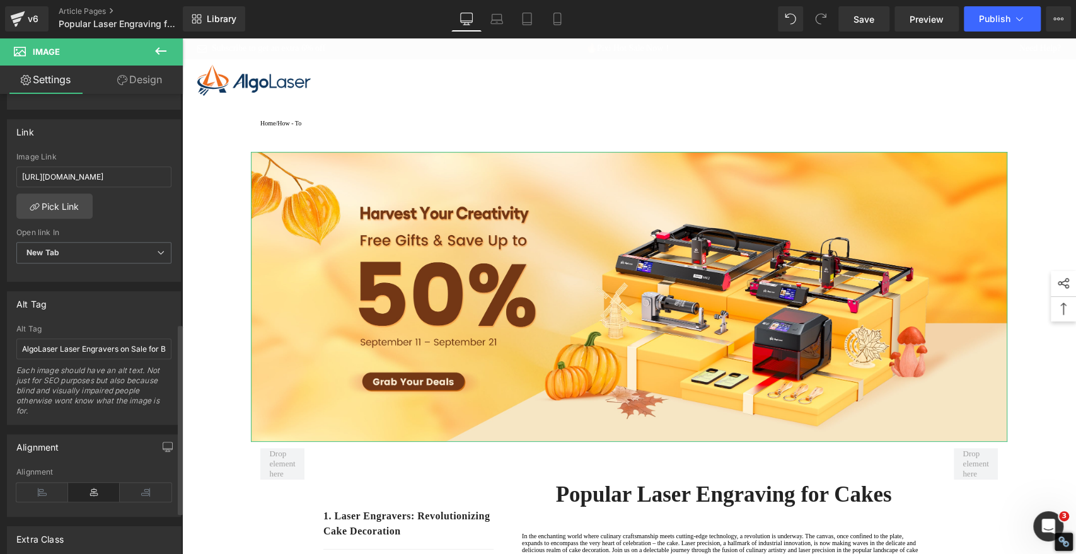
scroll to position [560, 0]
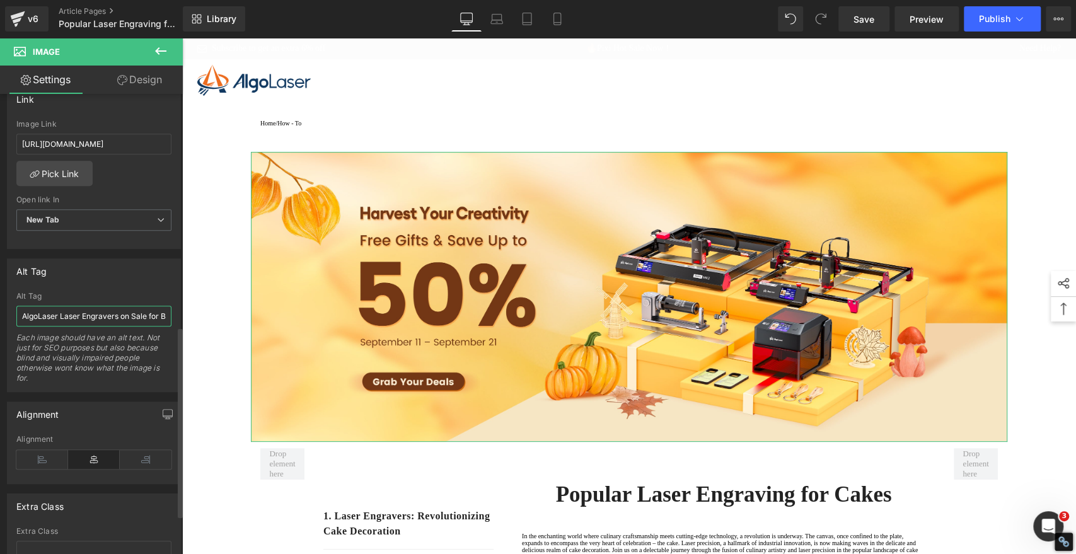
click at [81, 317] on input "AlgoLaser Laser Engravers on Sale for Back-to-School Season" at bounding box center [93, 316] width 155 height 21
paste input "Autumn Harvest"
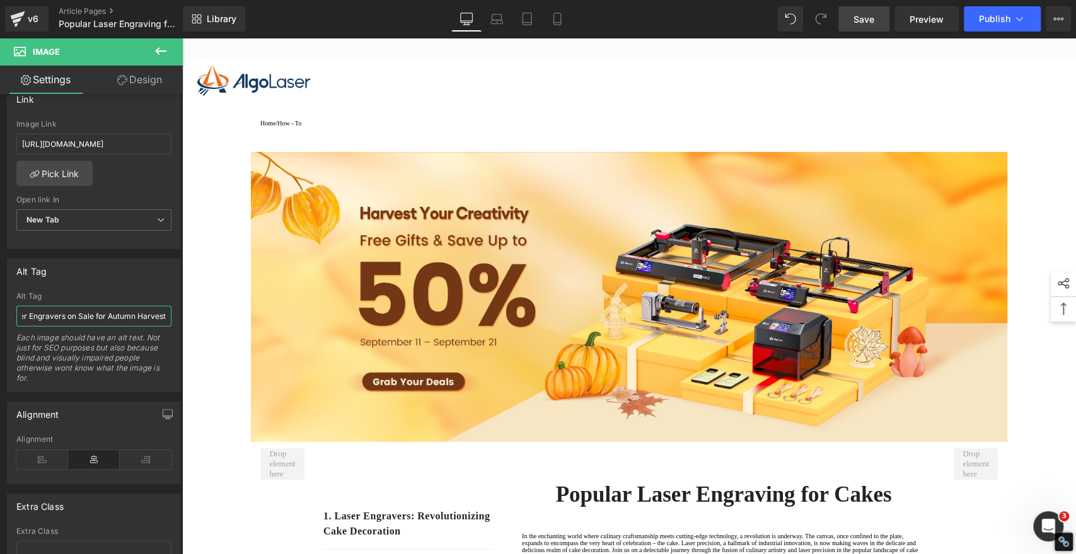
type input "AlgoLaser Laser Engravers on Sale for Autumn Harvest"
click at [858, 18] on span "Save" at bounding box center [864, 19] width 21 height 13
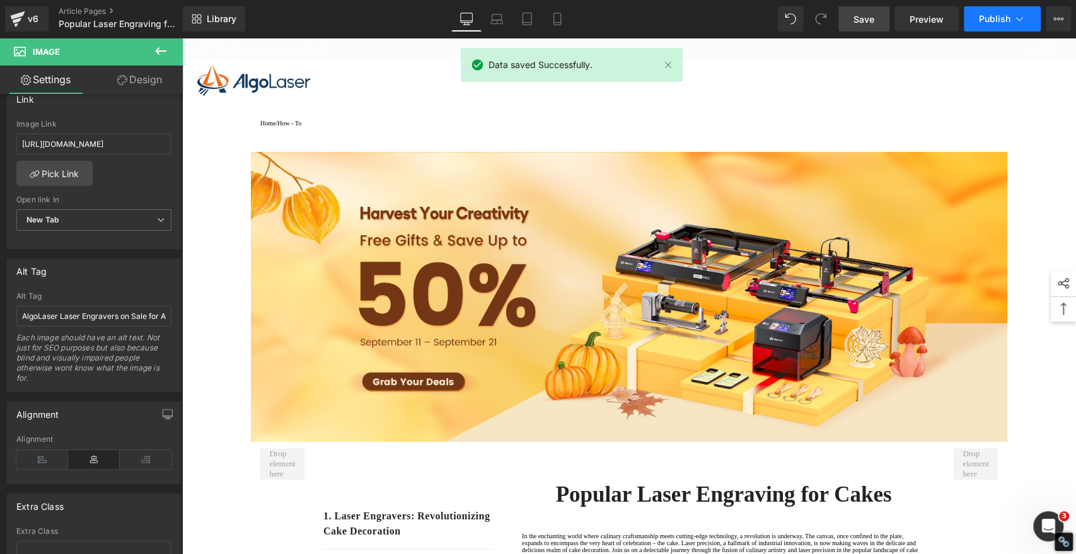
click at [996, 19] on span "Publish" at bounding box center [995, 19] width 32 height 10
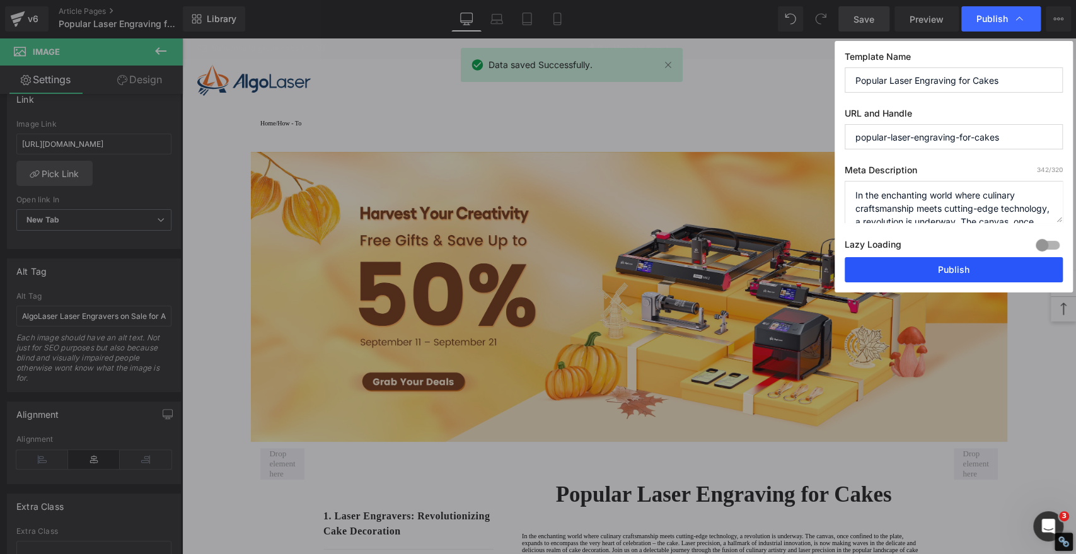
drag, startPoint x: 919, startPoint y: 270, endPoint x: 729, endPoint y: 234, distance: 193.2
click at [919, 270] on button "Publish" at bounding box center [954, 269] width 218 height 25
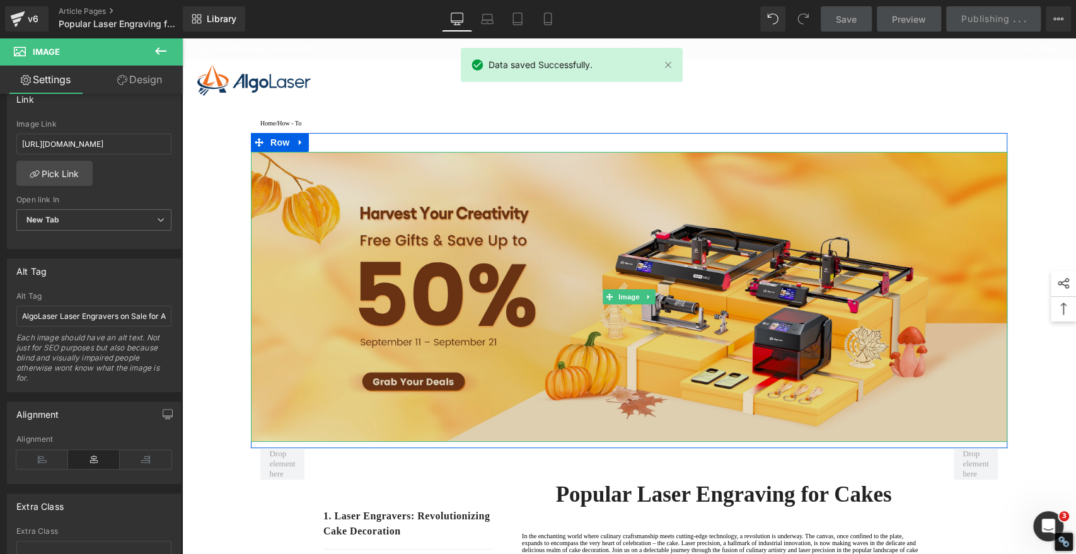
type input "[URL][DOMAIN_NAME]"
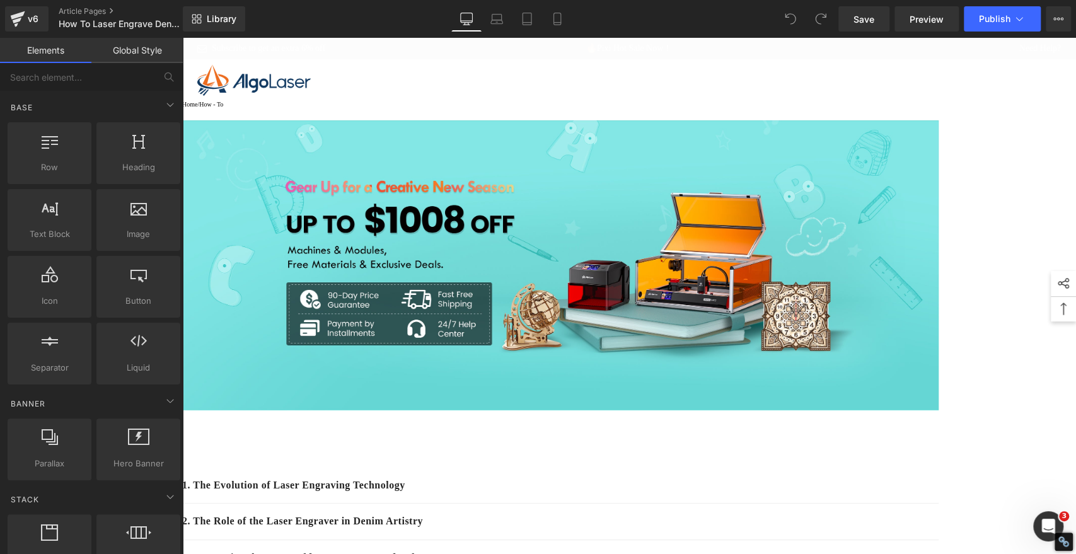
click at [653, 244] on img at bounding box center [560, 265] width 757 height 290
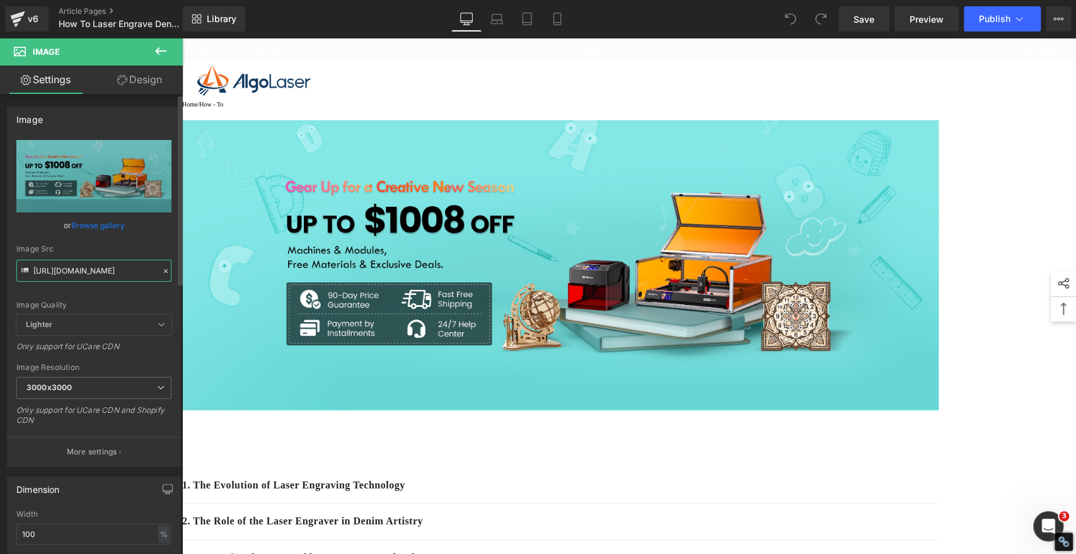
click at [116, 272] on input "[URL][DOMAIN_NAME]" at bounding box center [93, 271] width 155 height 22
paste input "5b6507a0-6318-4653-88c4-174199699aac.jpg?v=1757581613"
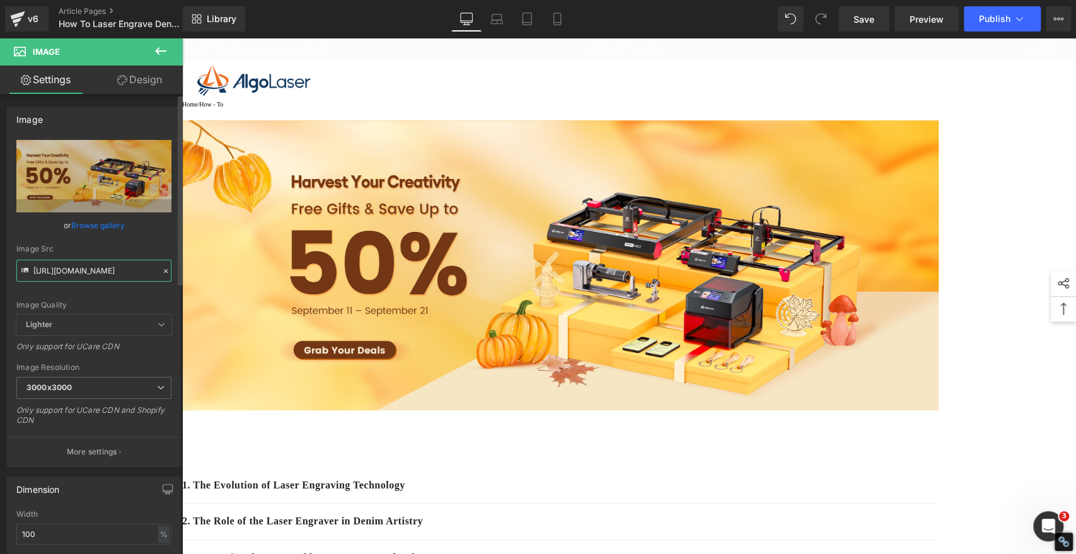
type input "[URL][DOMAIN_NAME]"
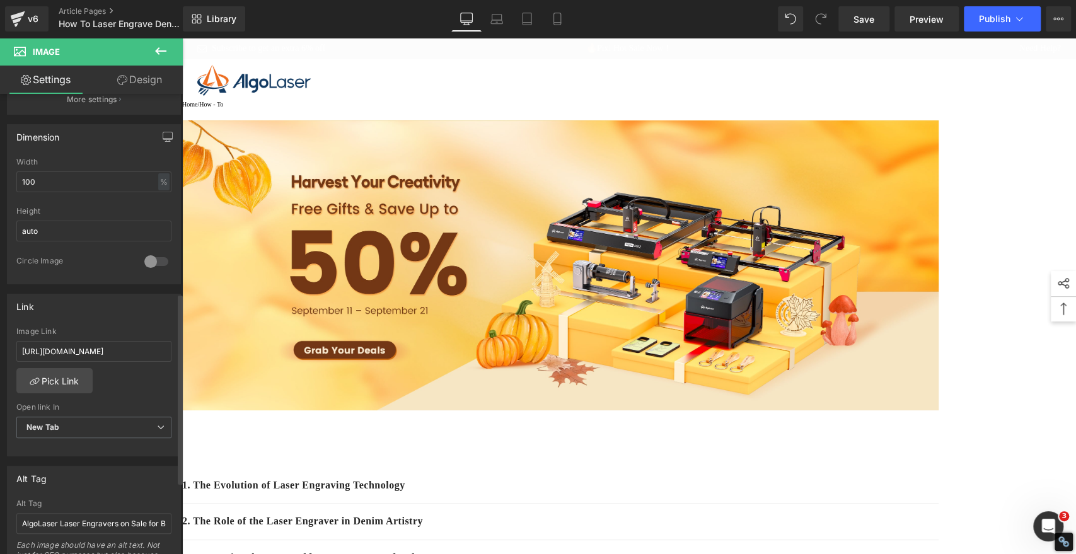
scroll to position [490, 0]
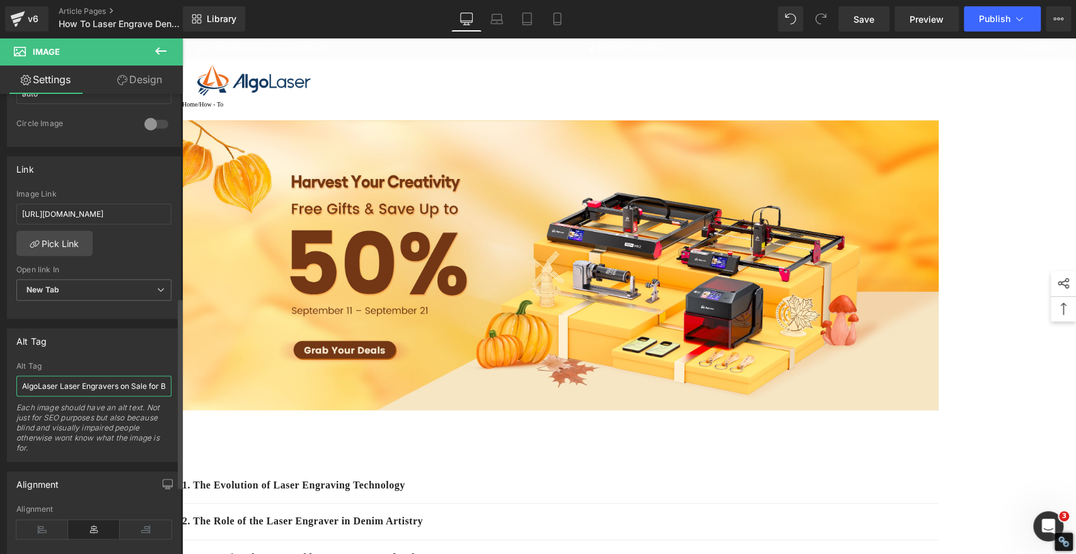
click at [63, 385] on input "AlgoLaser Laser Engravers on Sale for Back-to-School Season" at bounding box center [93, 386] width 155 height 21
paste input "Autumn Harvest"
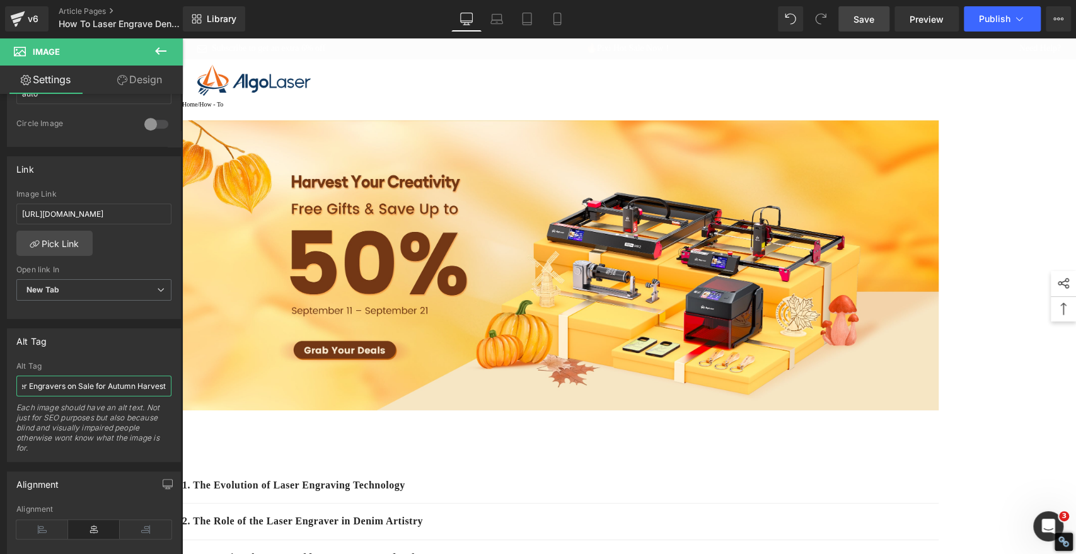
type input "AlgoLaser Laser Engravers on Sale for Autumn Harvest"
click at [863, 24] on span "Save" at bounding box center [864, 19] width 21 height 13
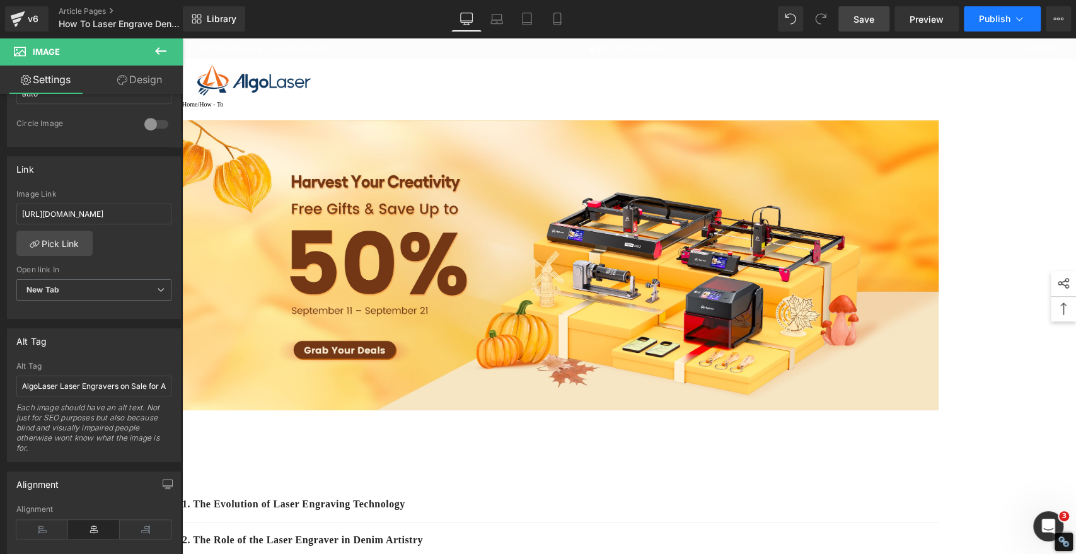
click at [1001, 20] on span "Publish" at bounding box center [995, 19] width 32 height 10
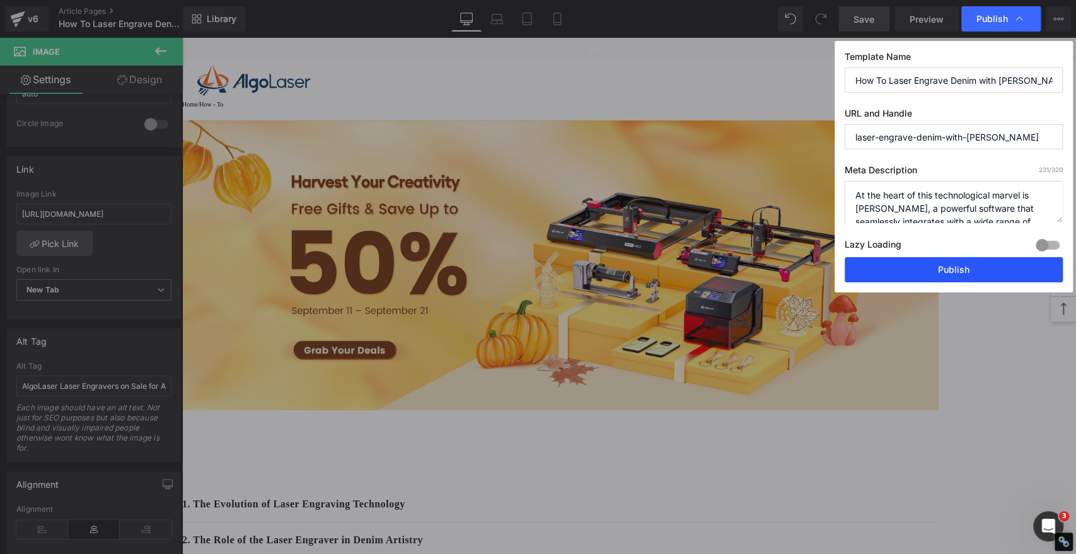
click at [986, 274] on button "Publish" at bounding box center [954, 269] width 218 height 25
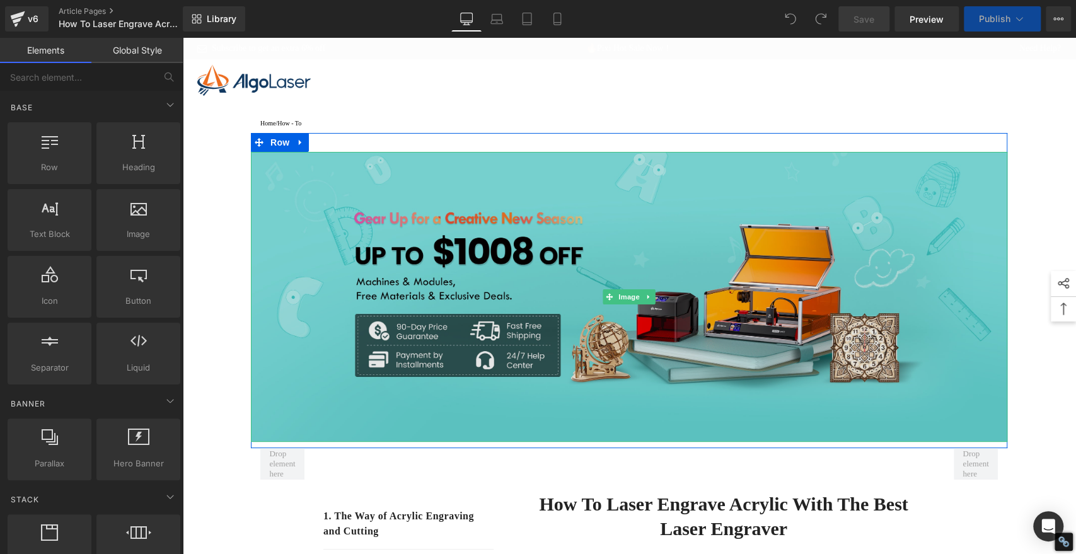
click at [469, 246] on img at bounding box center [629, 297] width 757 height 290
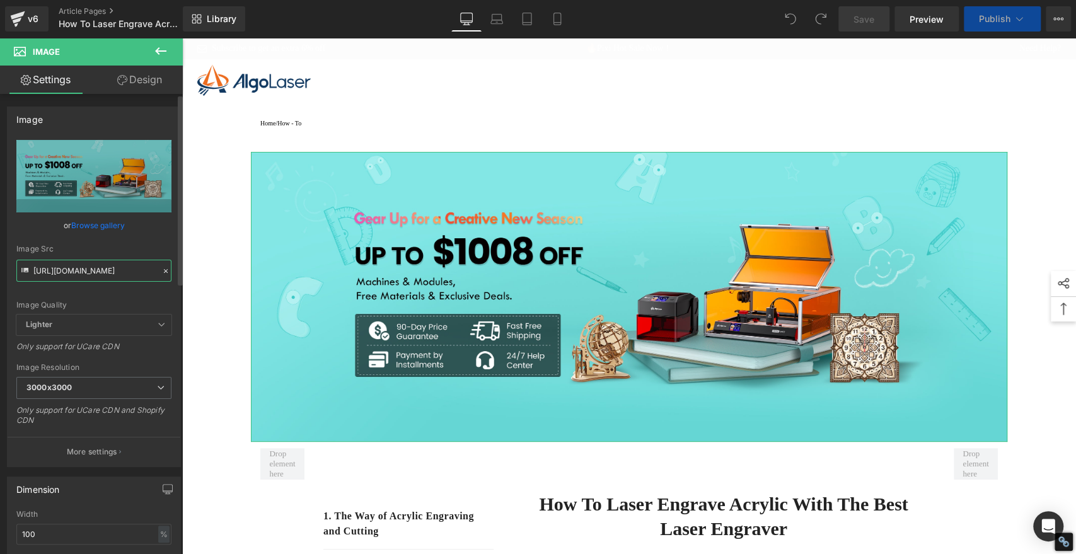
click at [105, 269] on input "[URL][DOMAIN_NAME]" at bounding box center [93, 271] width 155 height 22
paste input "5b6507a0-6318-4653-88c4-174199699aac.jpg?v=1757581613"
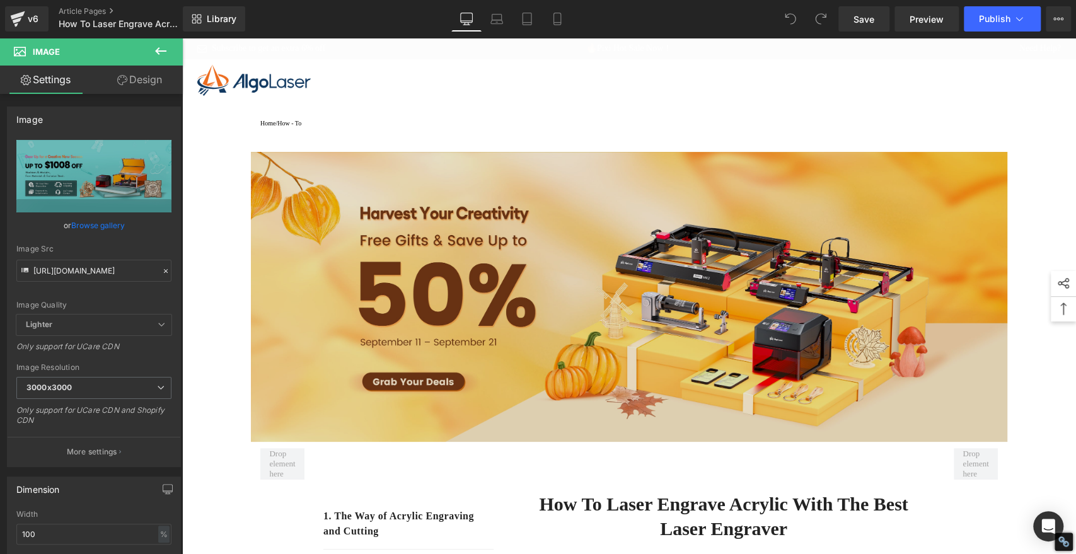
type input "[URL][DOMAIN_NAME]"
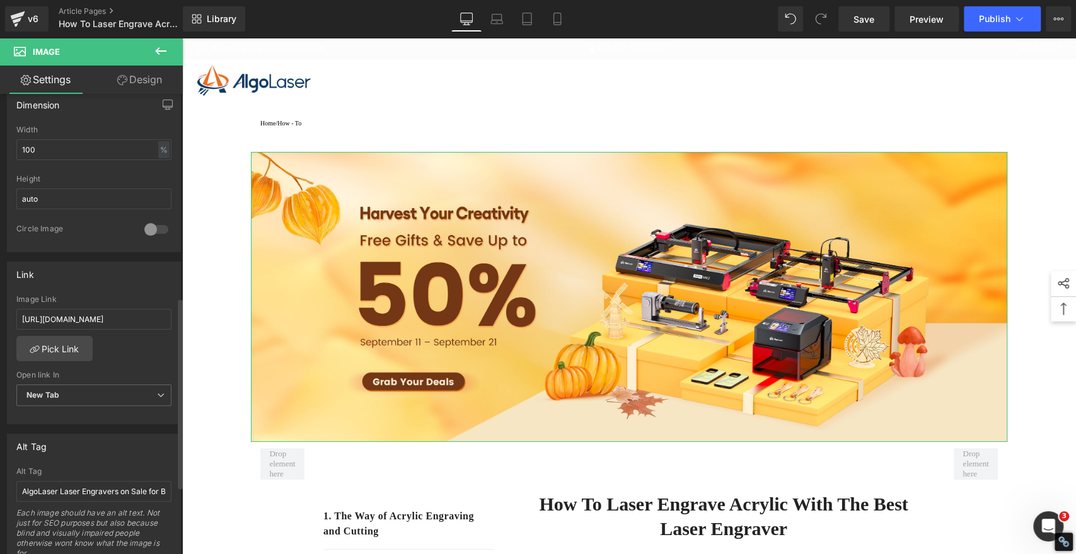
scroll to position [490, 0]
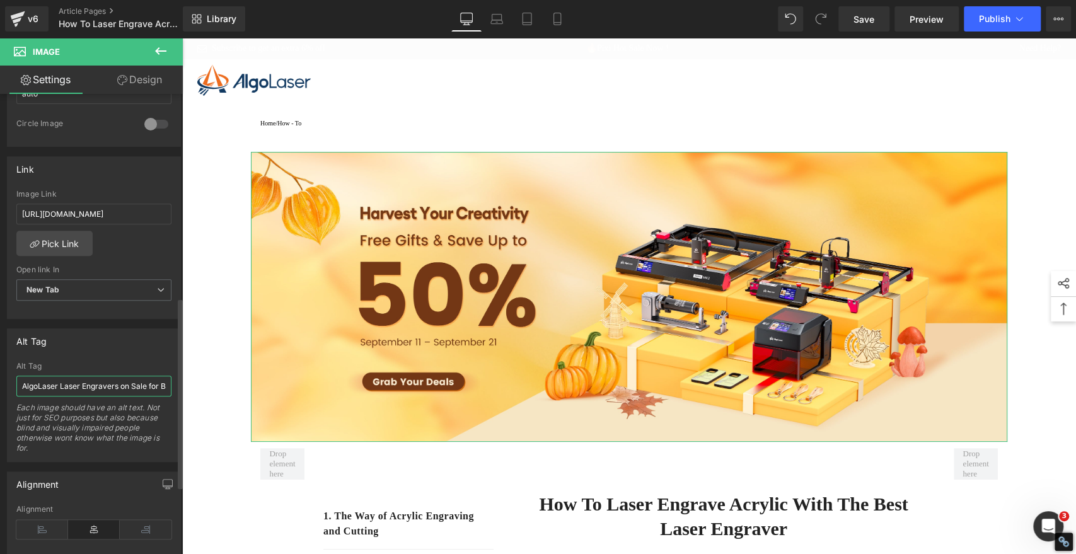
click at [78, 388] on input "AlgoLaser Laser Engravers on Sale for Back-to-School Season" at bounding box center [93, 386] width 155 height 21
paste input "Autumn Harvest"
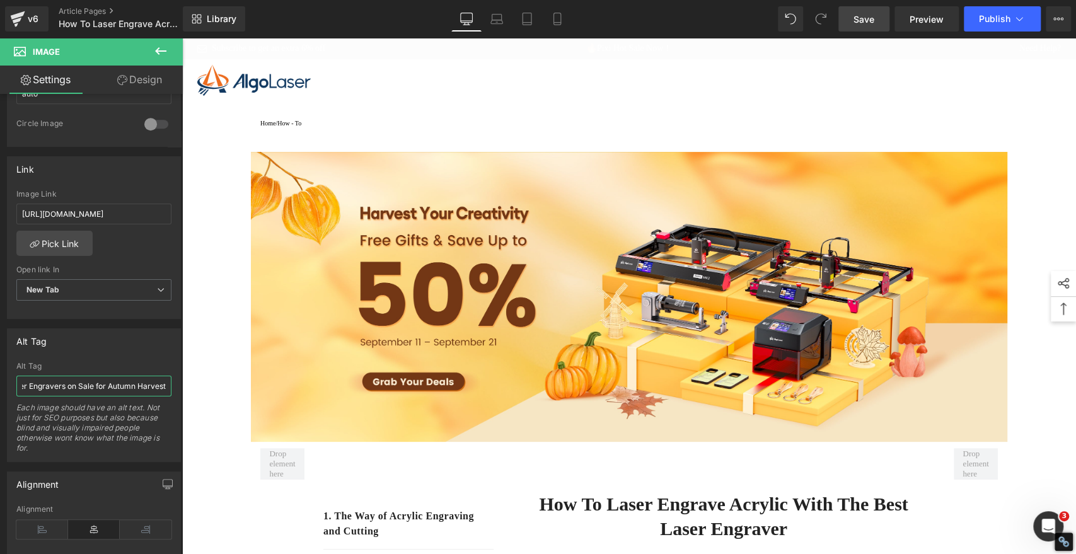
type input "AlgoLaser Laser Engravers on Sale for Autumn Harvest"
click at [863, 21] on span "Save" at bounding box center [864, 19] width 21 height 13
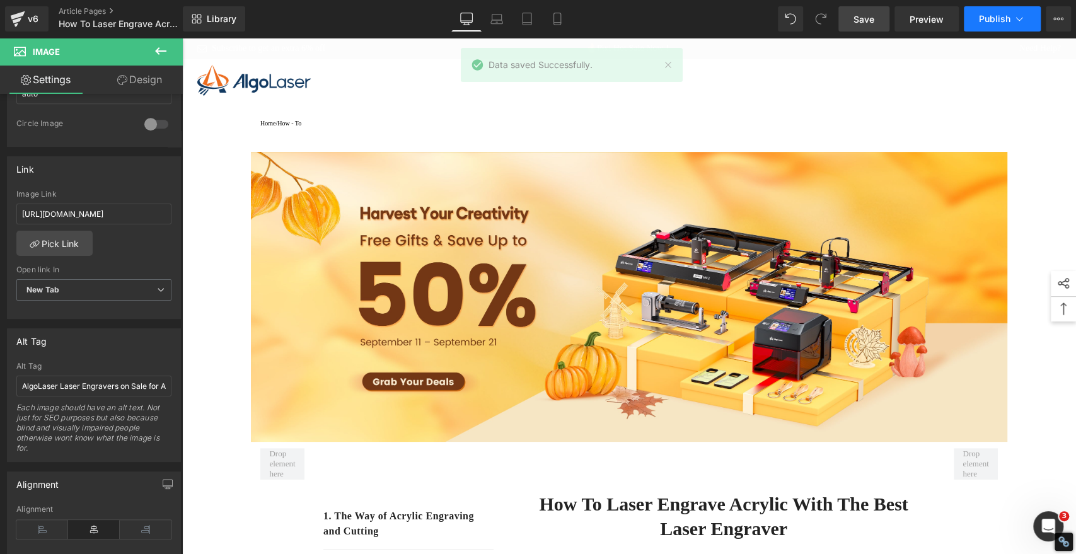
click at [988, 12] on button "Publish" at bounding box center [1002, 18] width 77 height 25
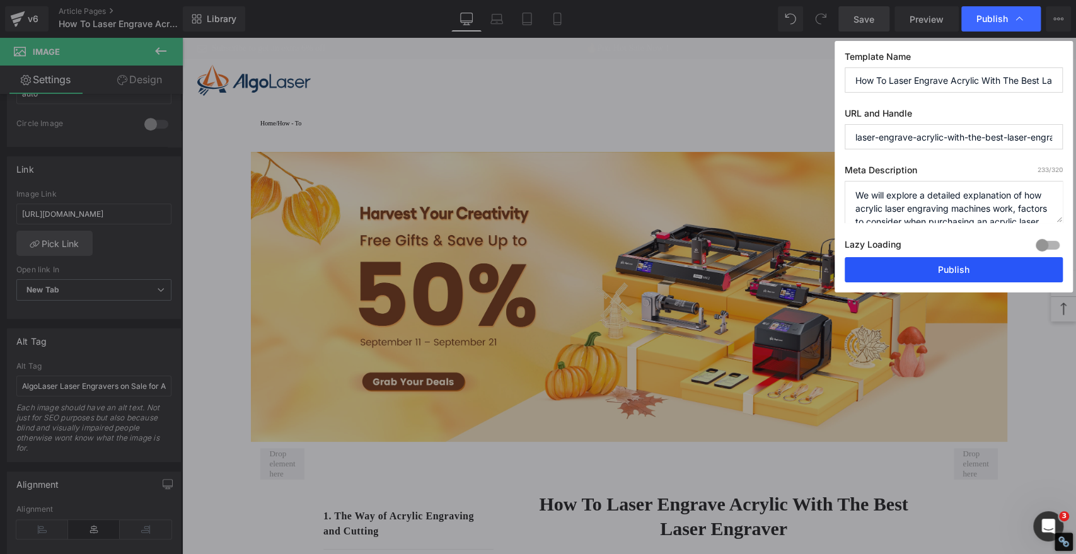
click at [962, 269] on button "Publish" at bounding box center [954, 269] width 218 height 25
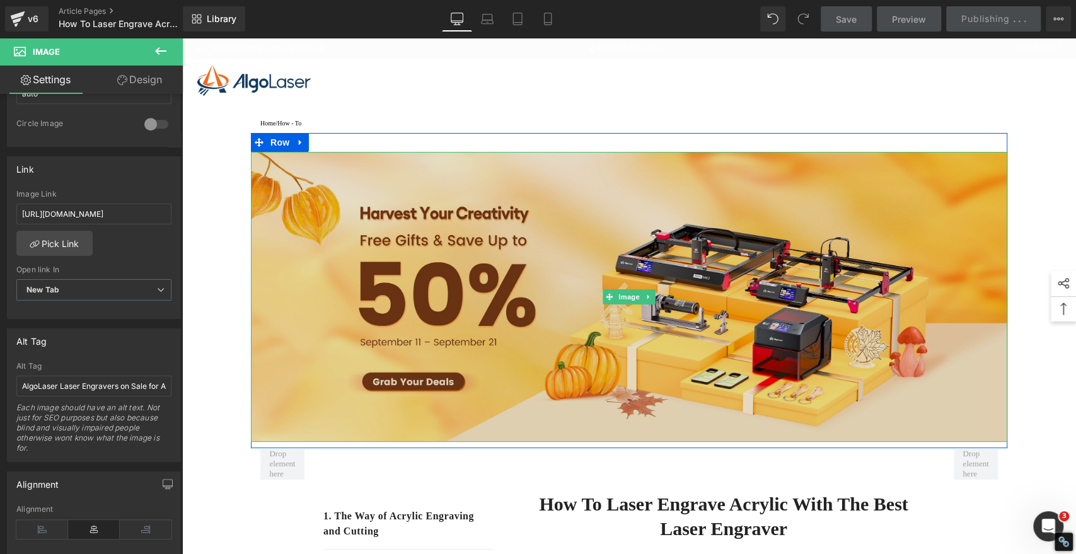
type input "[URL][DOMAIN_NAME]"
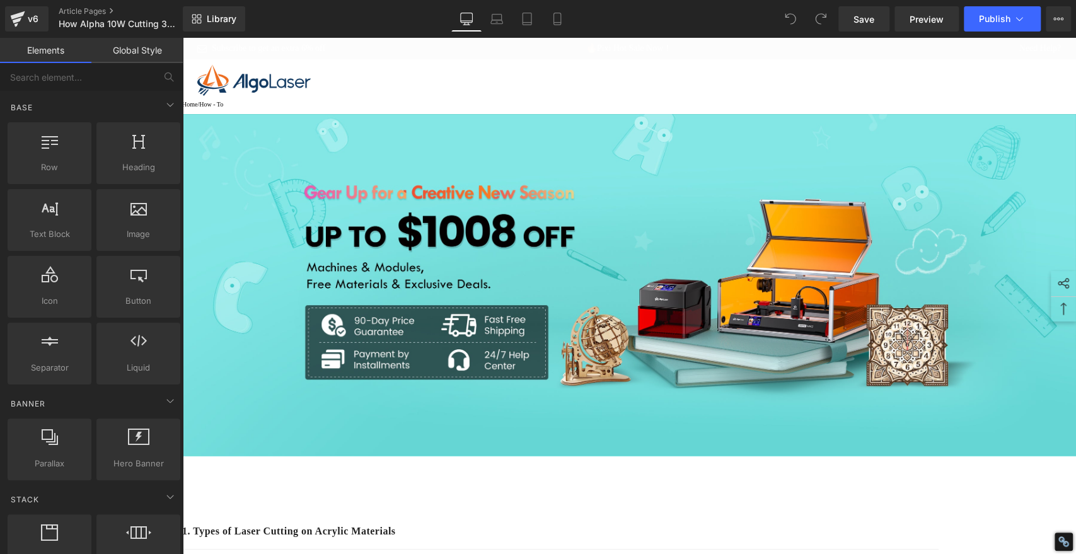
click at [655, 216] on img at bounding box center [629, 285] width 894 height 342
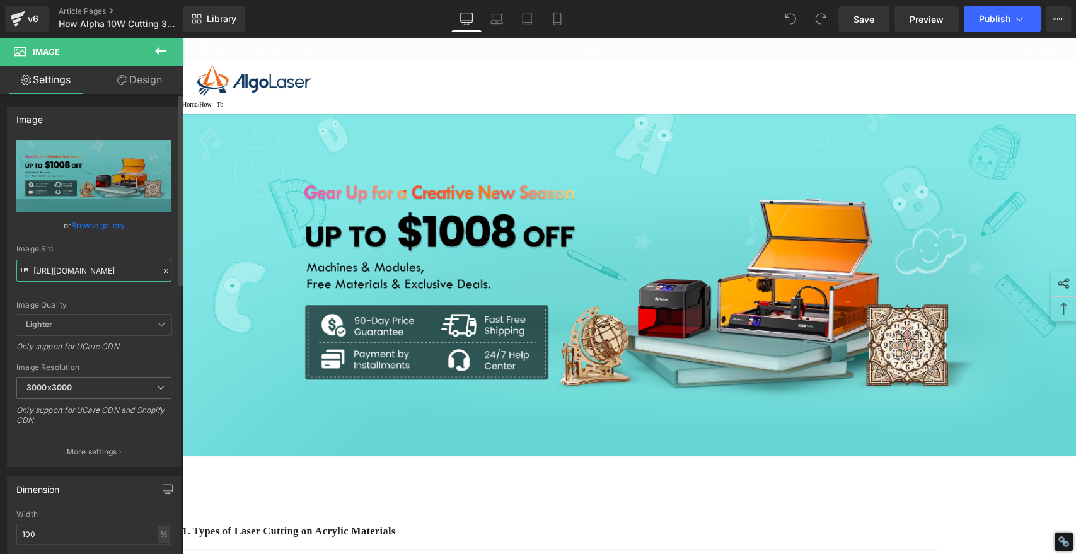
click at [105, 269] on input "[URL][DOMAIN_NAME]" at bounding box center [93, 271] width 155 height 22
paste input "5b6507a0-6318-4653-88c4-174199699aac.jpg?v=1757581613"
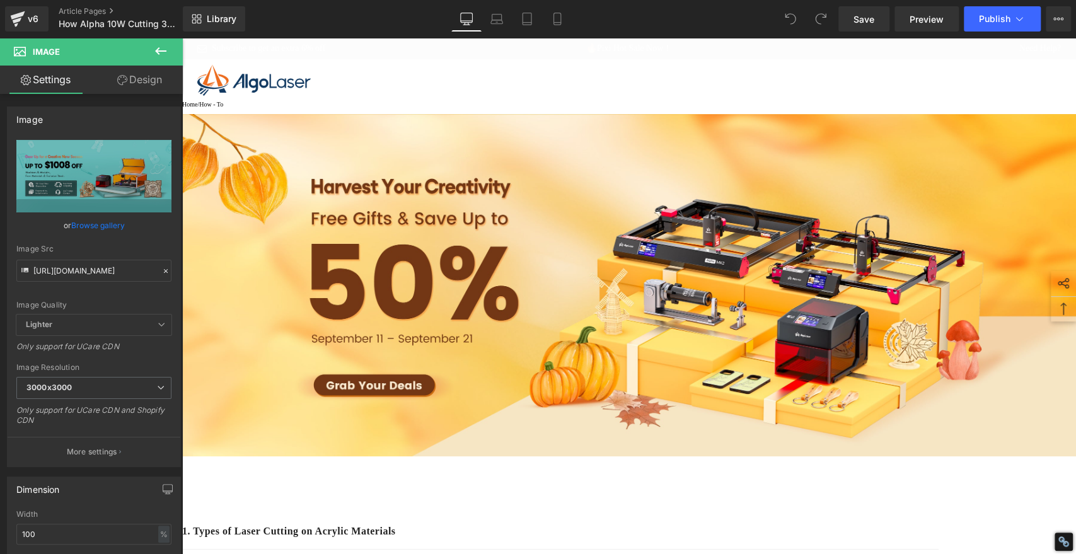
type input "[URL][DOMAIN_NAME]"
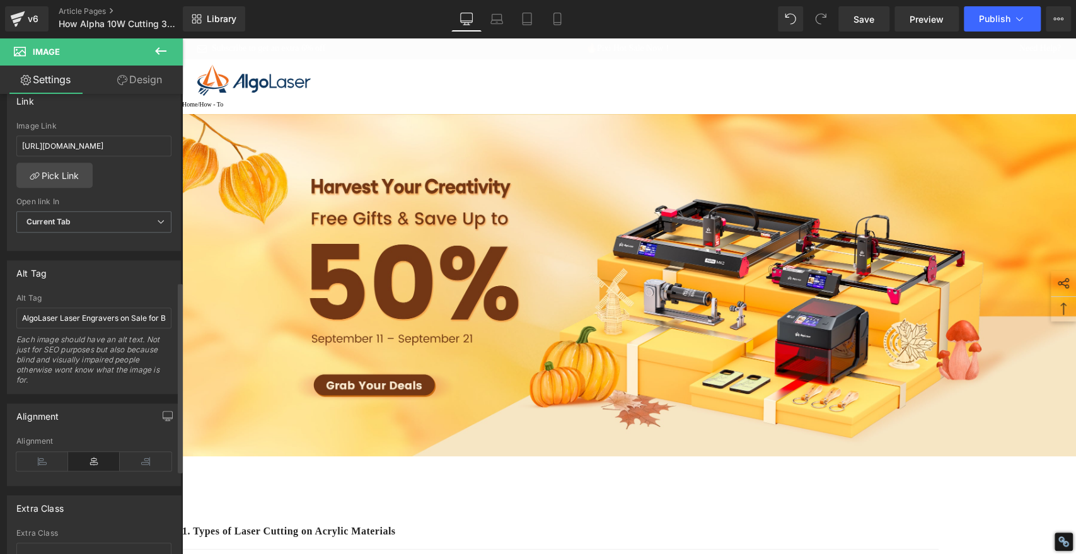
scroll to position [560, 0]
click at [61, 310] on input "AlgoLaser Laser Engravers on Sale for Back-to-School Season" at bounding box center [93, 316] width 155 height 21
paste input "Autumn Harvest"
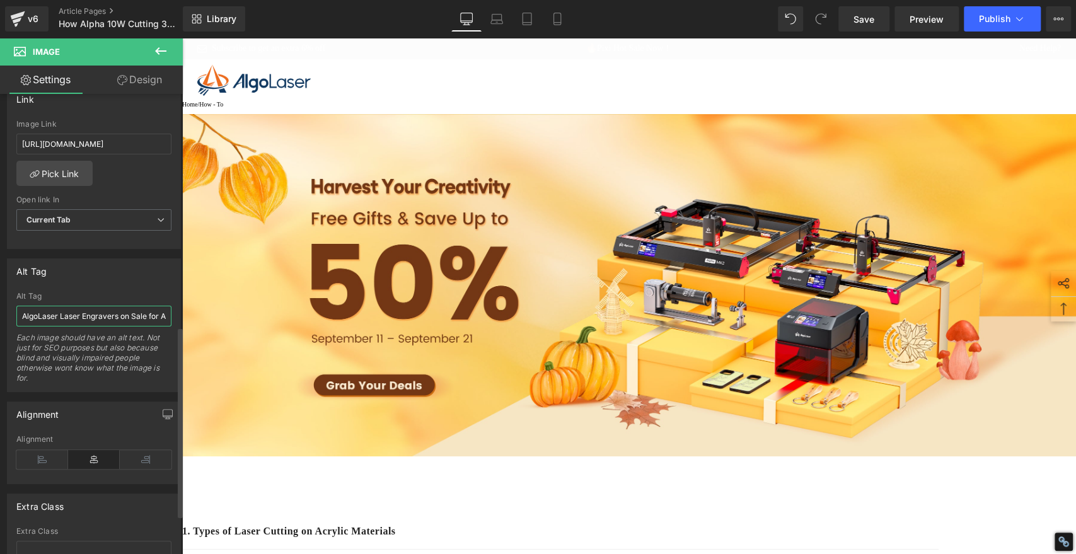
scroll to position [0, 57]
type input "AlgoLaser Laser Engravers on Sale for Autumn Harvest"
click at [863, 18] on span "Save" at bounding box center [864, 19] width 21 height 13
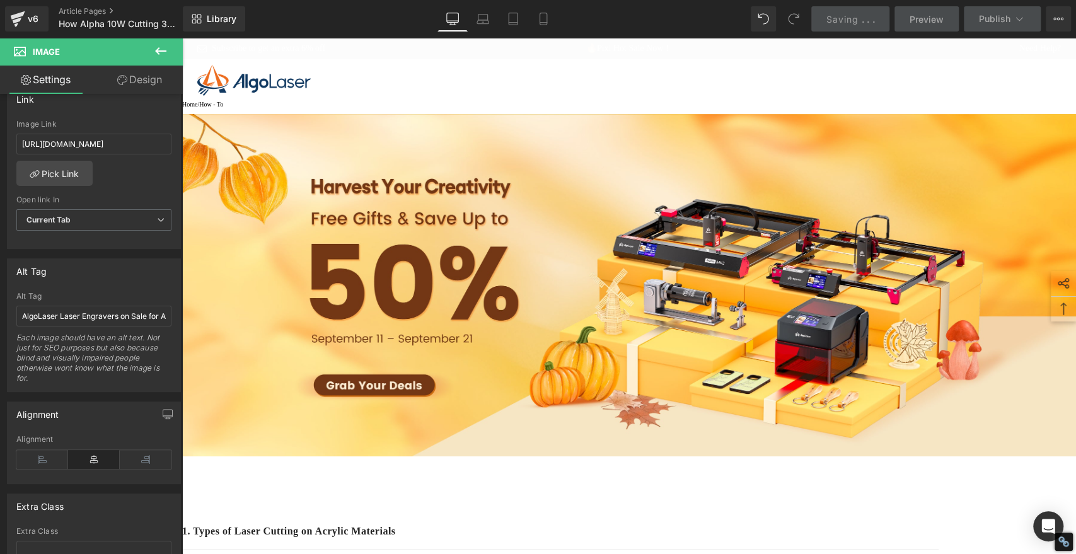
scroll to position [0, 0]
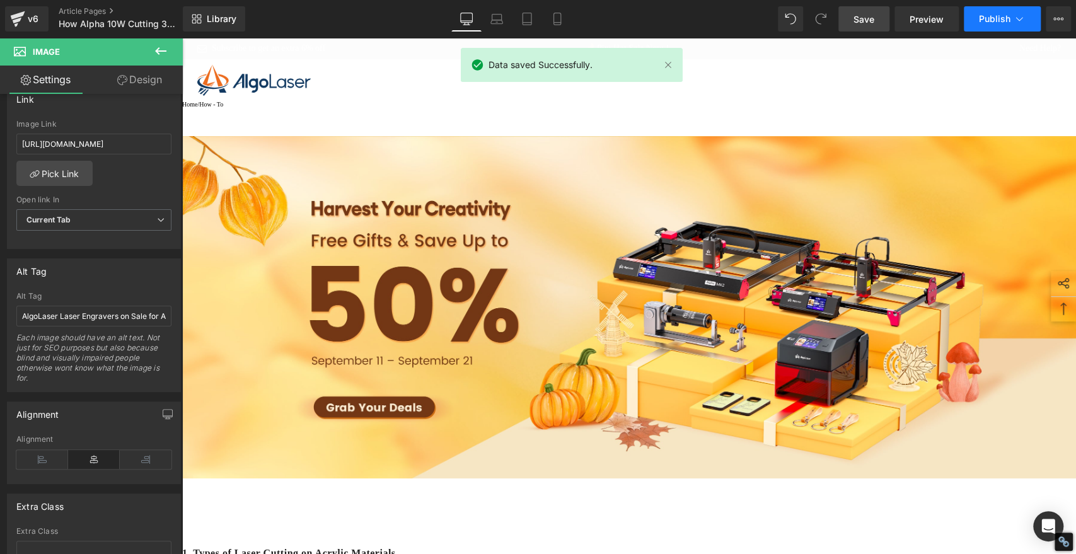
click at [989, 14] on span "Publish" at bounding box center [995, 19] width 32 height 10
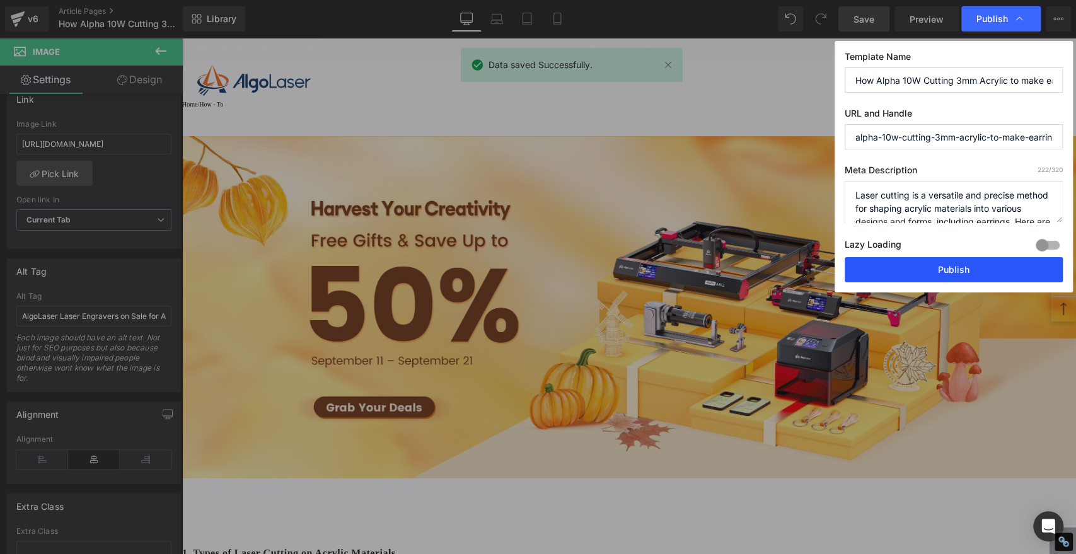
drag, startPoint x: 985, startPoint y: 264, endPoint x: 795, endPoint y: 223, distance: 194.2
click at [985, 264] on button "Publish" at bounding box center [954, 269] width 218 height 25
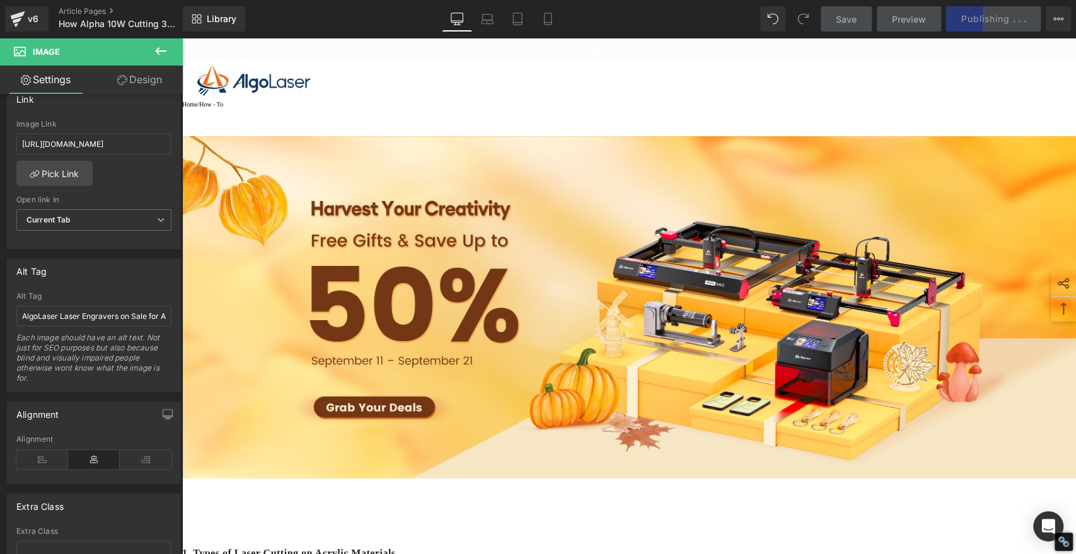
type input "[URL][DOMAIN_NAME]"
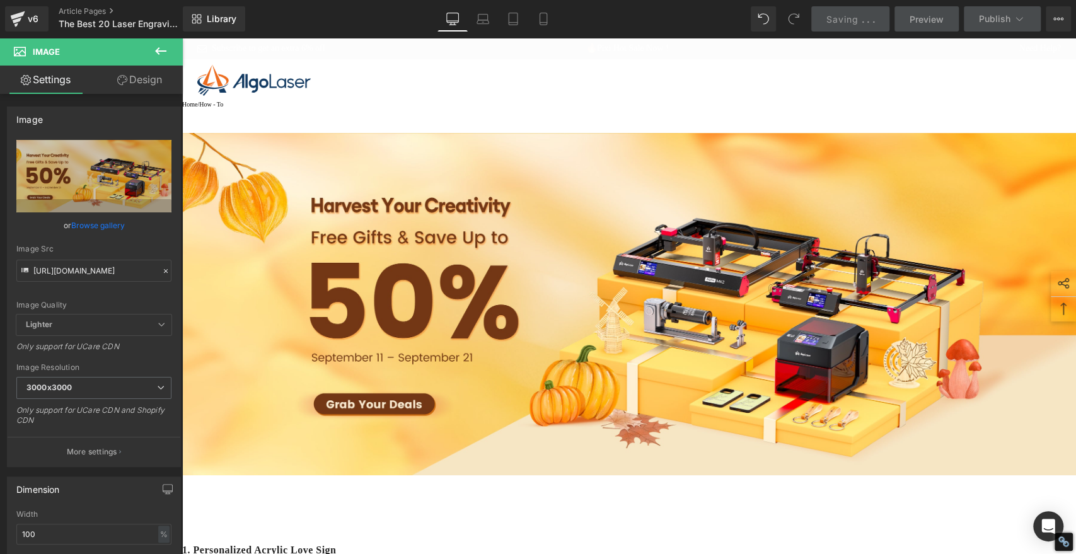
scroll to position [490, 0]
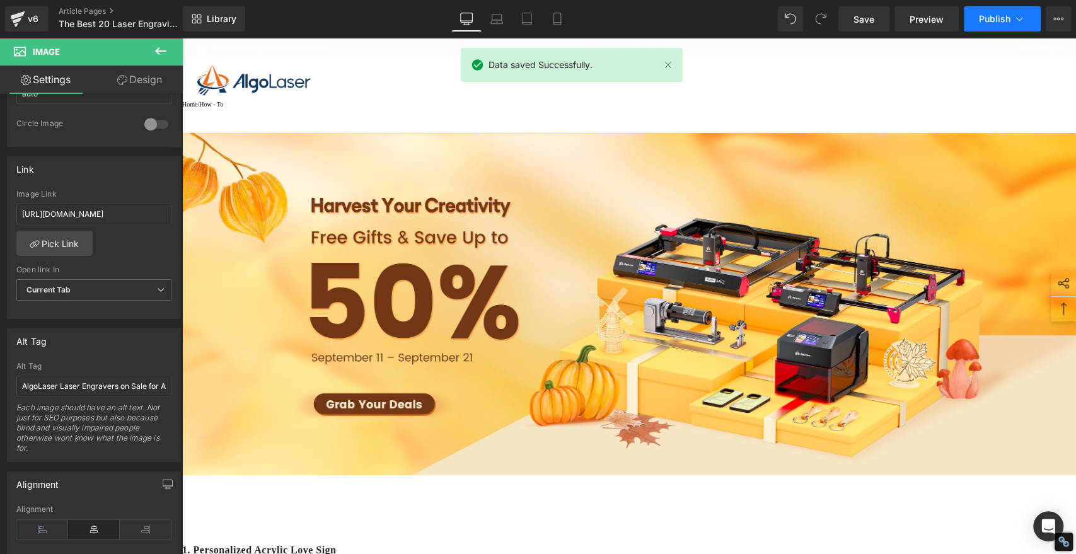
click at [992, 19] on span "Publish" at bounding box center [995, 19] width 32 height 10
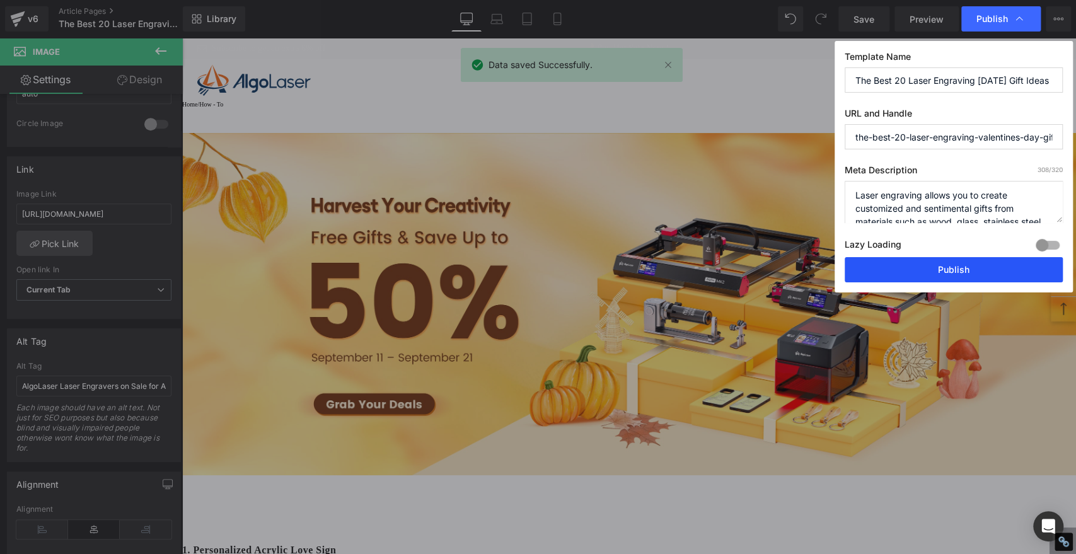
click at [1006, 268] on button "Publish" at bounding box center [954, 269] width 218 height 25
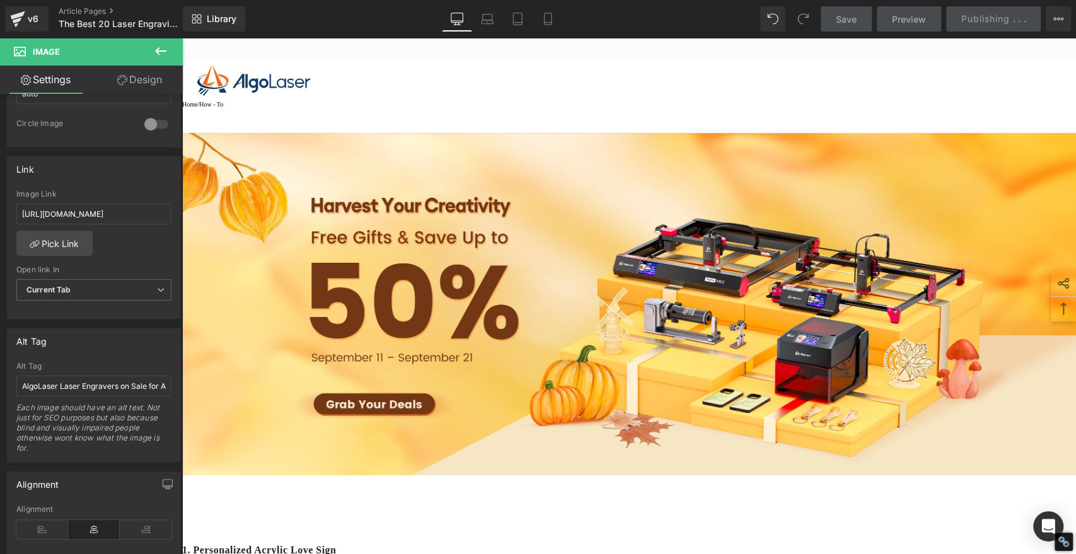
type input "[URL][DOMAIN_NAME]"
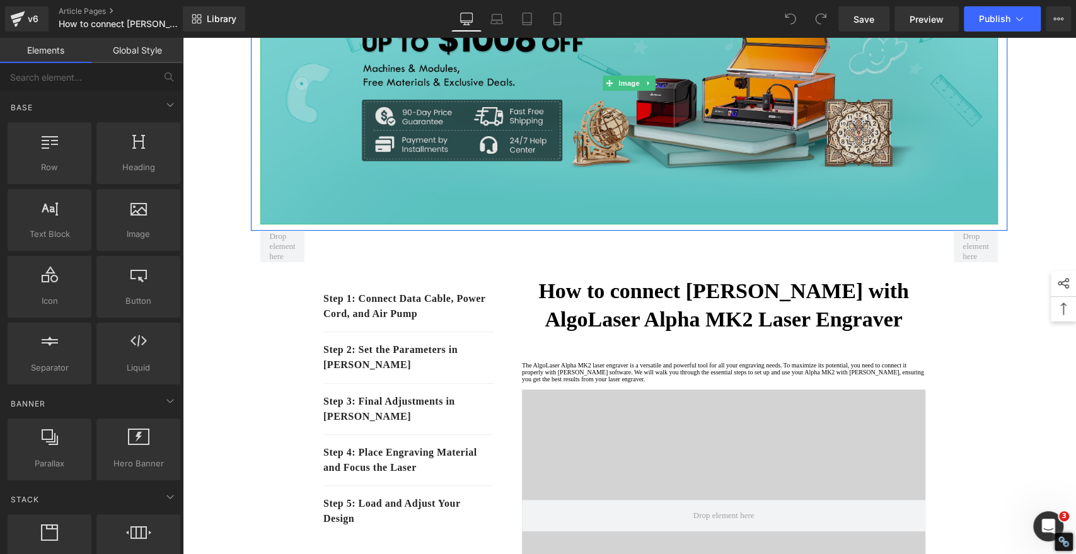
click at [639, 134] on img at bounding box center [629, 83] width 738 height 283
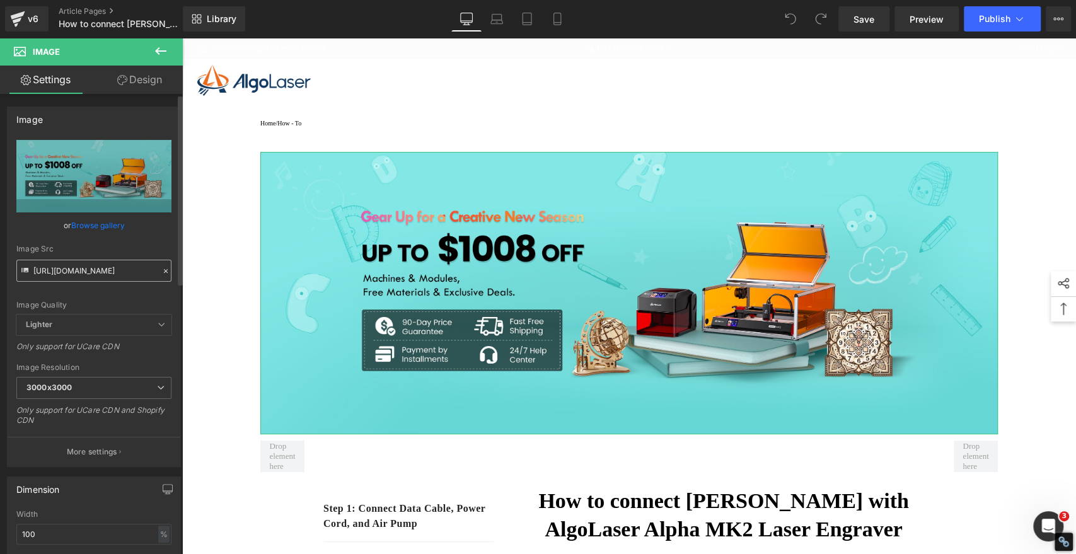
click at [131, 270] on input "[URL][DOMAIN_NAME]" at bounding box center [93, 271] width 155 height 22
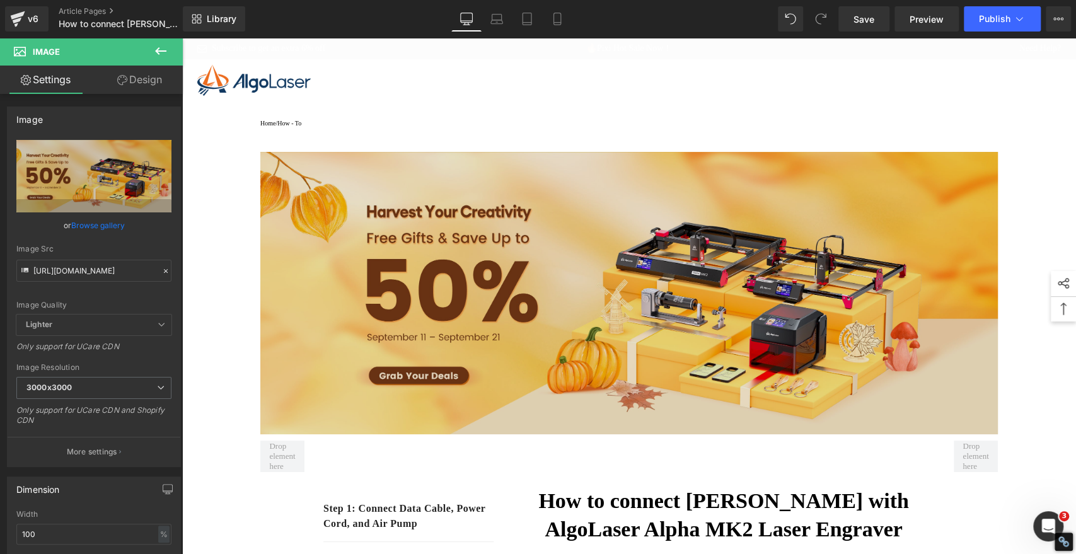
type input "[URL][DOMAIN_NAME]"
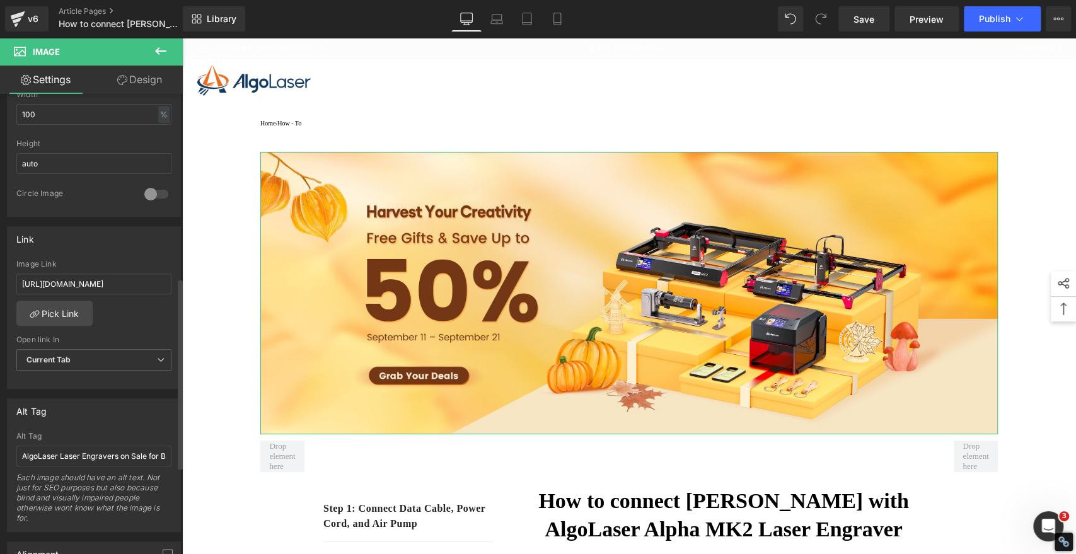
scroll to position [631, 0]
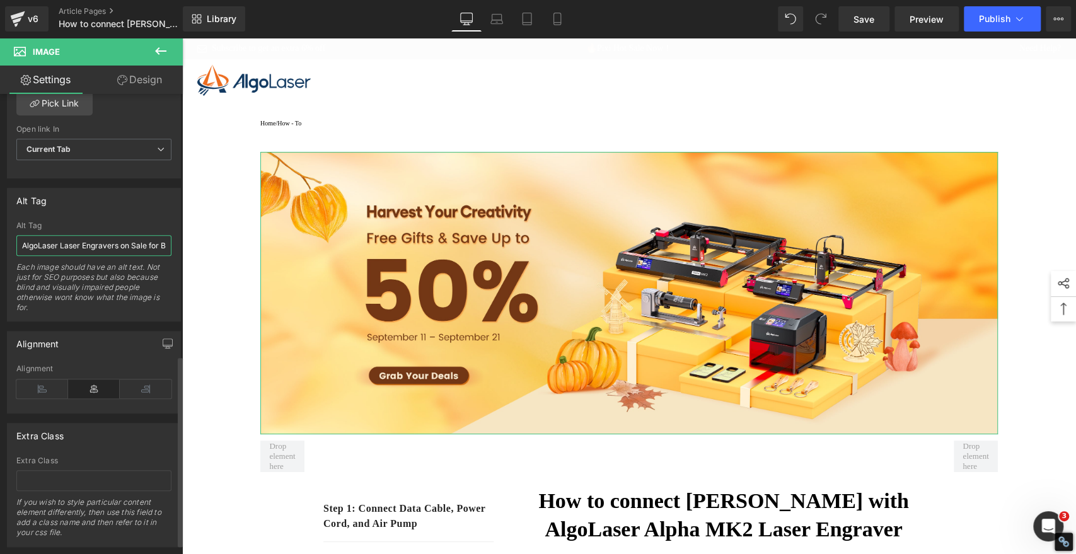
click at [91, 243] on input "AlgoLaser Laser Engravers on Sale for Back-to-School Season" at bounding box center [93, 245] width 155 height 21
paste input "Autumn Harvest"
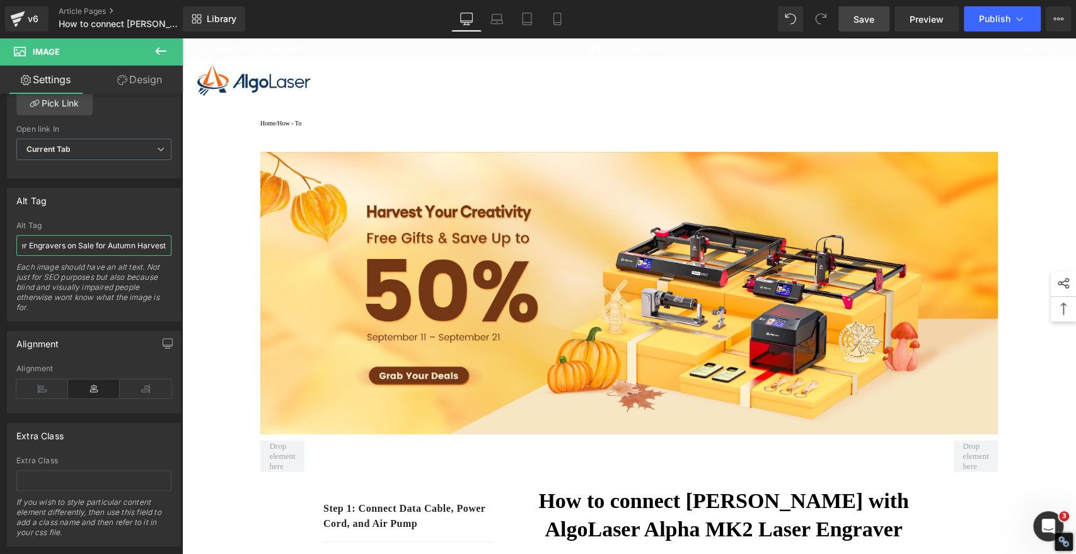
type input "AlgoLaser Laser Engravers on Sale for Autumn Harvest"
click at [868, 18] on span "Save" at bounding box center [864, 19] width 21 height 13
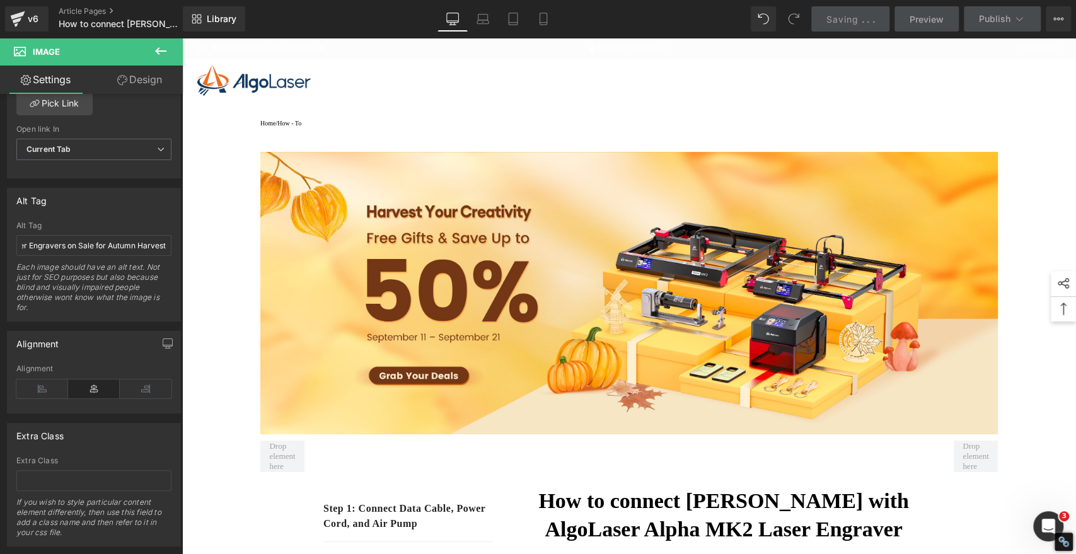
scroll to position [0, 0]
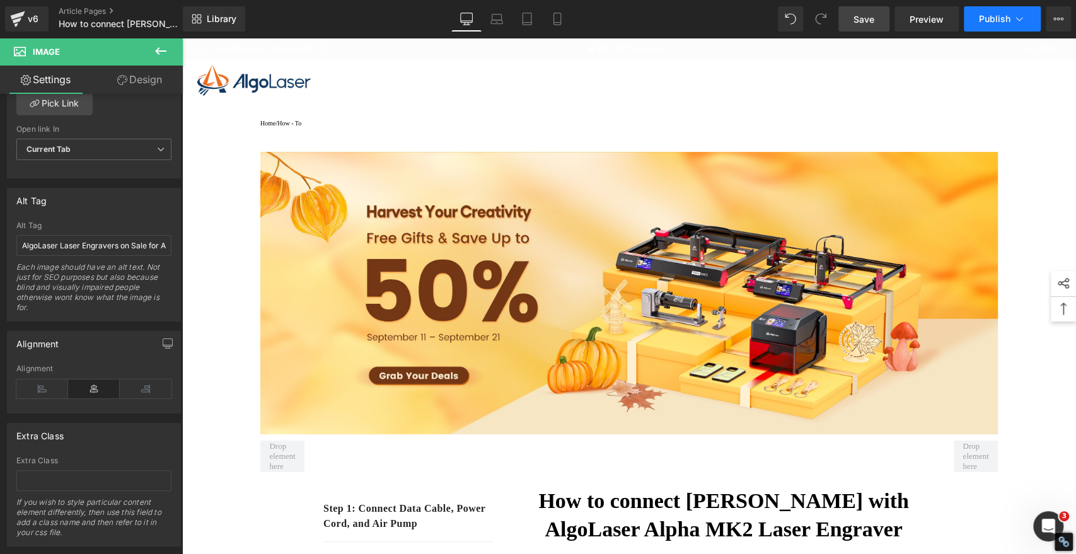
click at [994, 21] on span "Publish" at bounding box center [995, 19] width 32 height 10
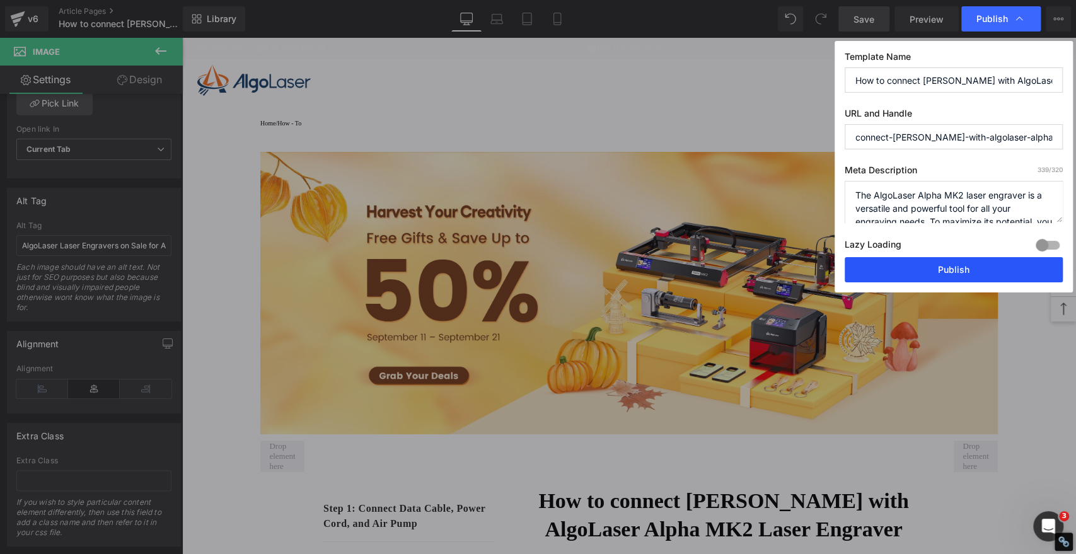
drag, startPoint x: 838, startPoint y: 232, endPoint x: 1020, endPoint y: 270, distance: 185.5
click at [1020, 270] on button "Publish" at bounding box center [954, 269] width 218 height 25
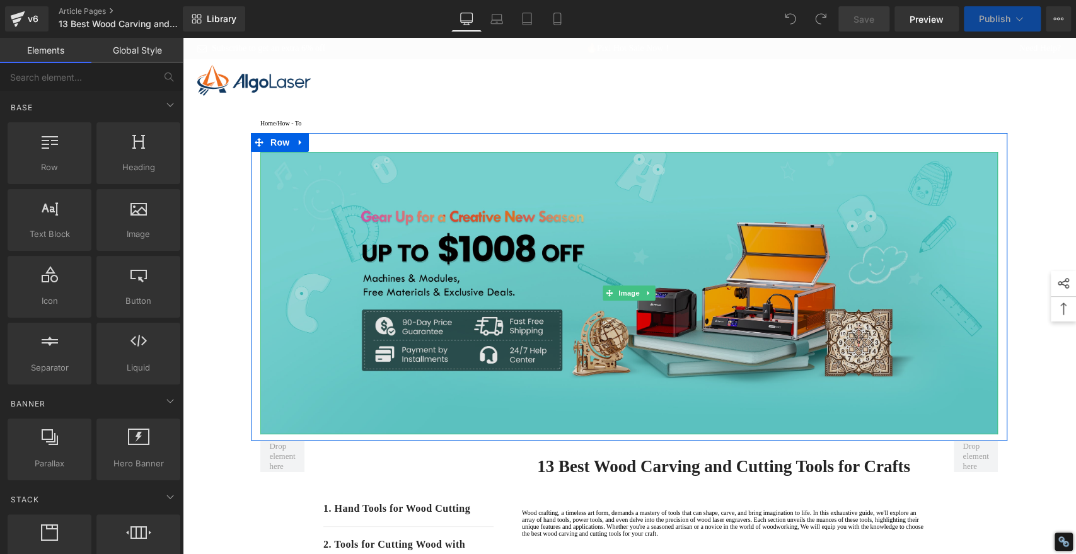
drag, startPoint x: 673, startPoint y: 222, endPoint x: 598, endPoint y: 221, distance: 75.1
click at [673, 222] on img at bounding box center [629, 293] width 738 height 283
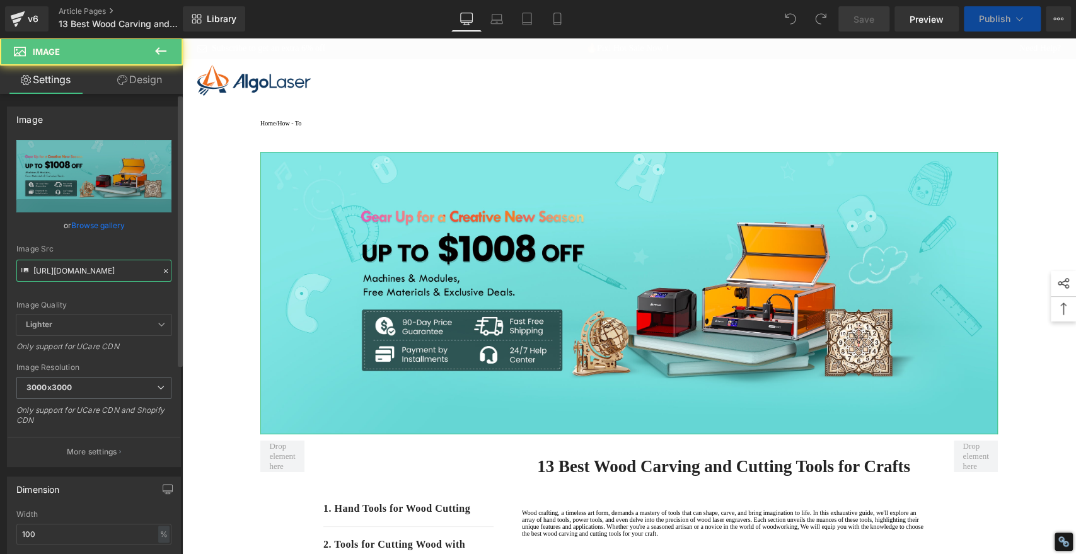
click at [122, 271] on input "https://cdn.shopify.com/s/files/1/0826/1402/6547/files/gempages_490434917700731…" at bounding box center [93, 271] width 155 height 22
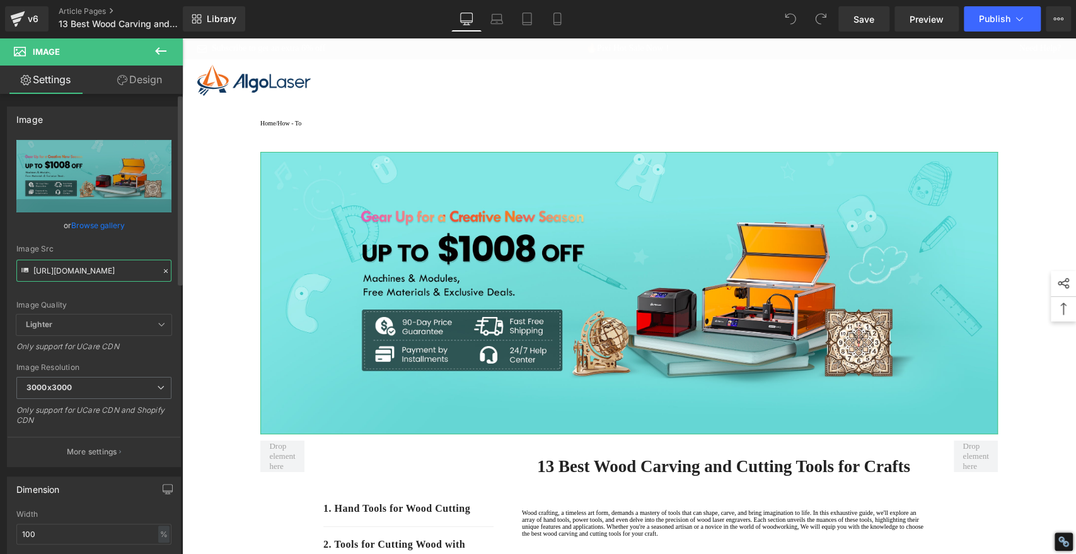
click at [122, 271] on input "https://cdn.shopify.com/s/files/1/0826/1402/6547/files/gempages_490434917700731…" at bounding box center [93, 271] width 155 height 22
paste input "5b6507a0-6318-4653-88c4-174199699aac.jpg?v=1757581613"
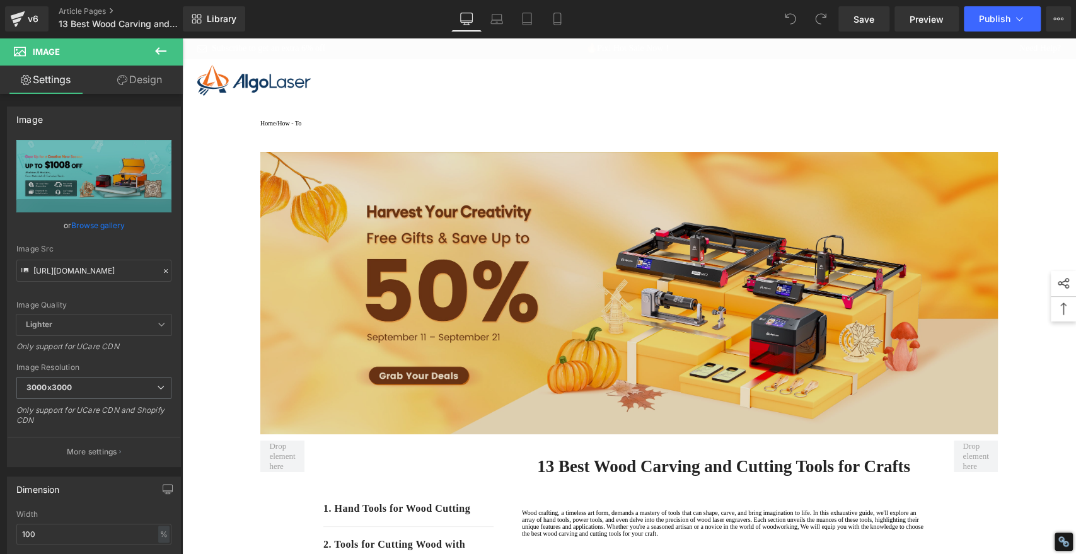
type input "[URL][DOMAIN_NAME]"
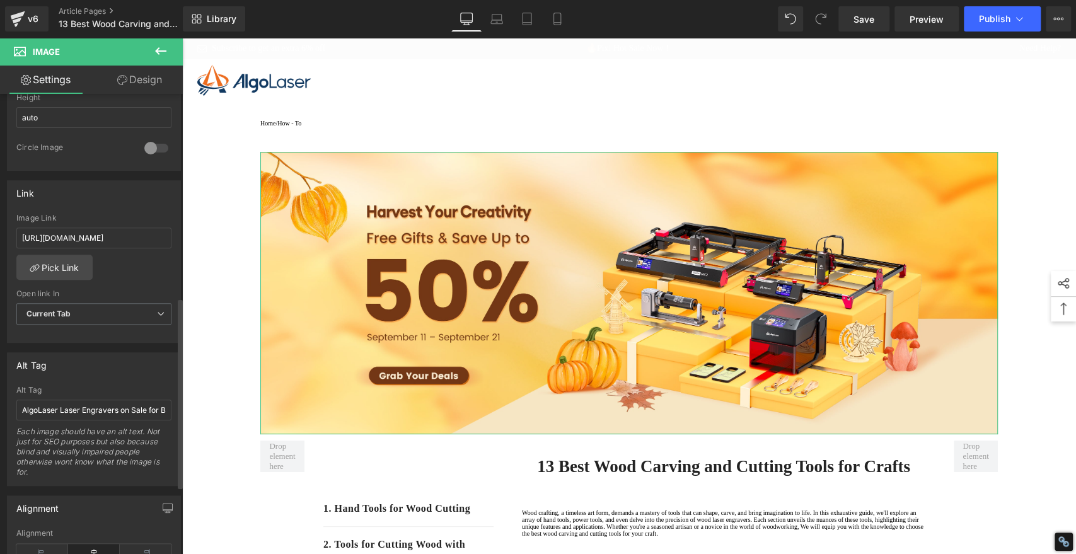
scroll to position [490, 0]
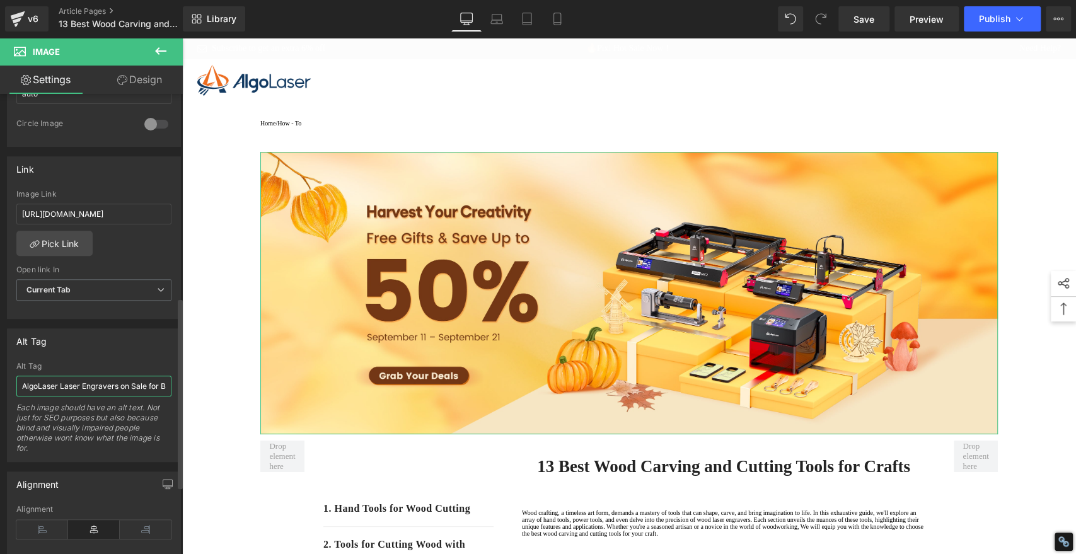
click at [95, 382] on input "AlgoLaser Laser Engravers on Sale for Back-to-School Season" at bounding box center [93, 386] width 155 height 21
paste input "Autumn Harvest"
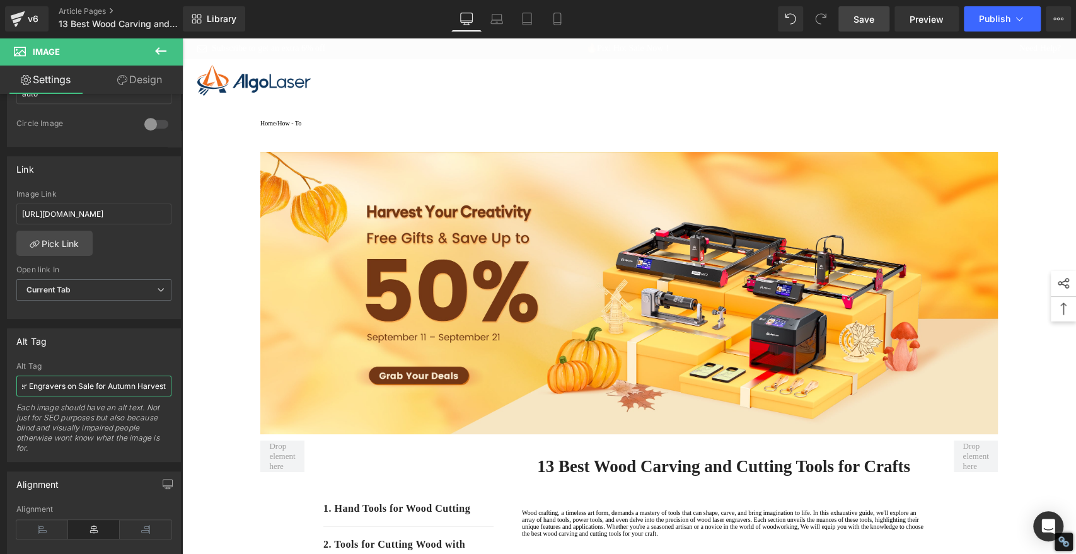
type input "AlgoLaser Laser Engravers on Sale for Autumn Harvest"
click at [857, 23] on span "Save" at bounding box center [864, 19] width 21 height 13
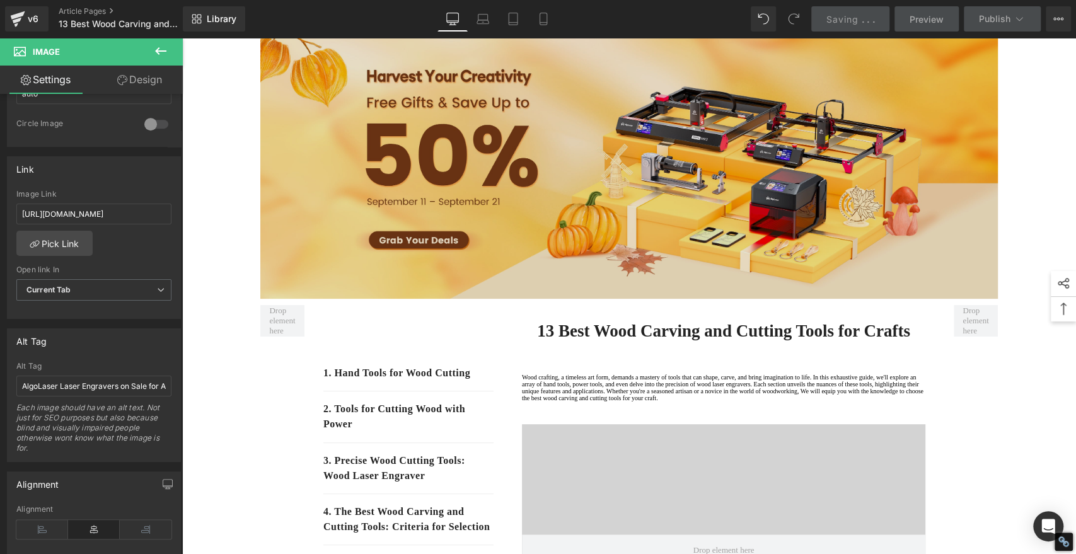
scroll to position [140, 0]
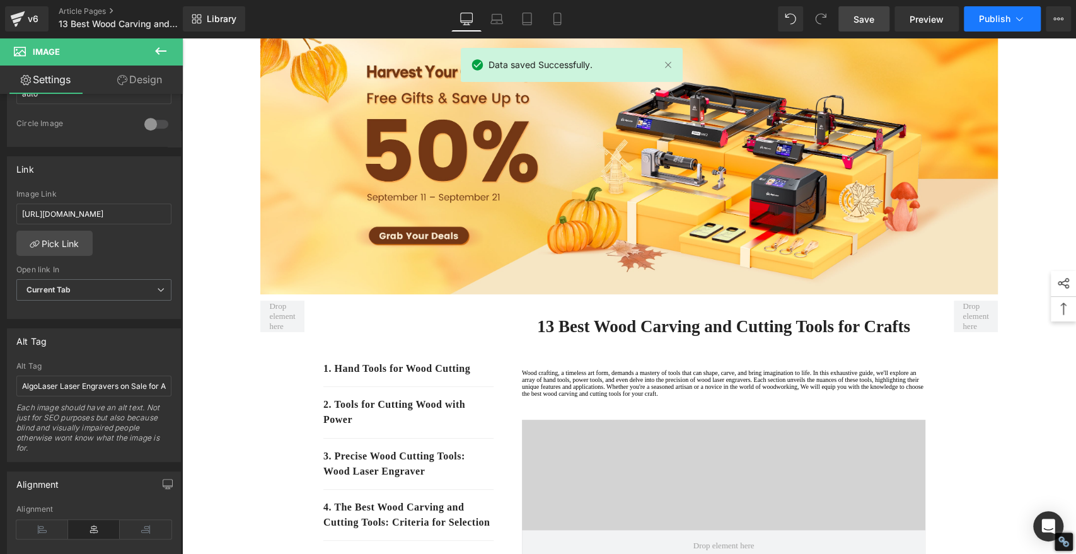
type input "[URL][DOMAIN_NAME]"
click at [989, 16] on span "Publish" at bounding box center [995, 19] width 32 height 10
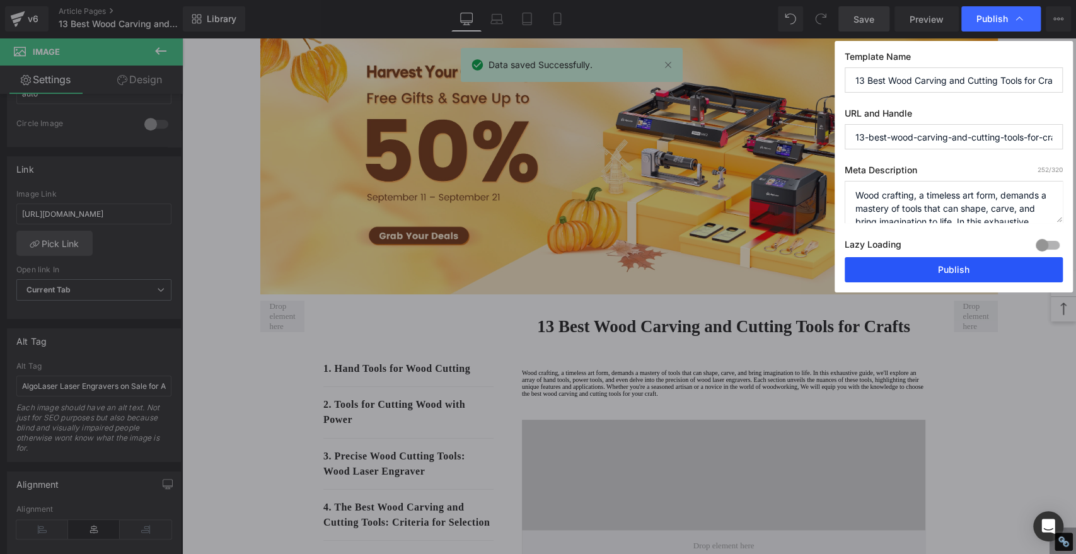
drag, startPoint x: 953, startPoint y: 264, endPoint x: 752, endPoint y: 243, distance: 202.9
click at [953, 264] on button "Publish" at bounding box center [954, 269] width 218 height 25
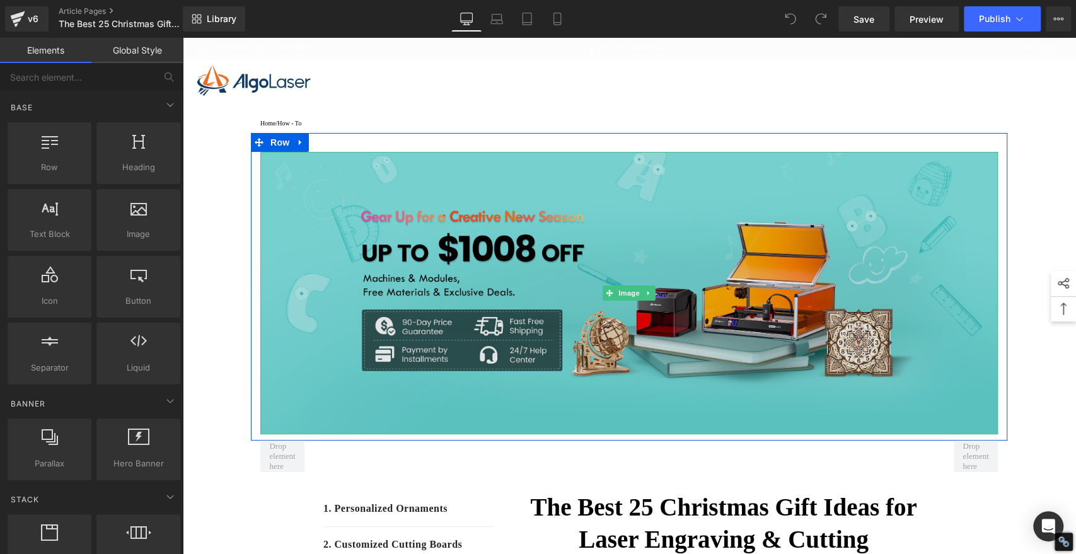
click at [713, 245] on img at bounding box center [629, 293] width 738 height 283
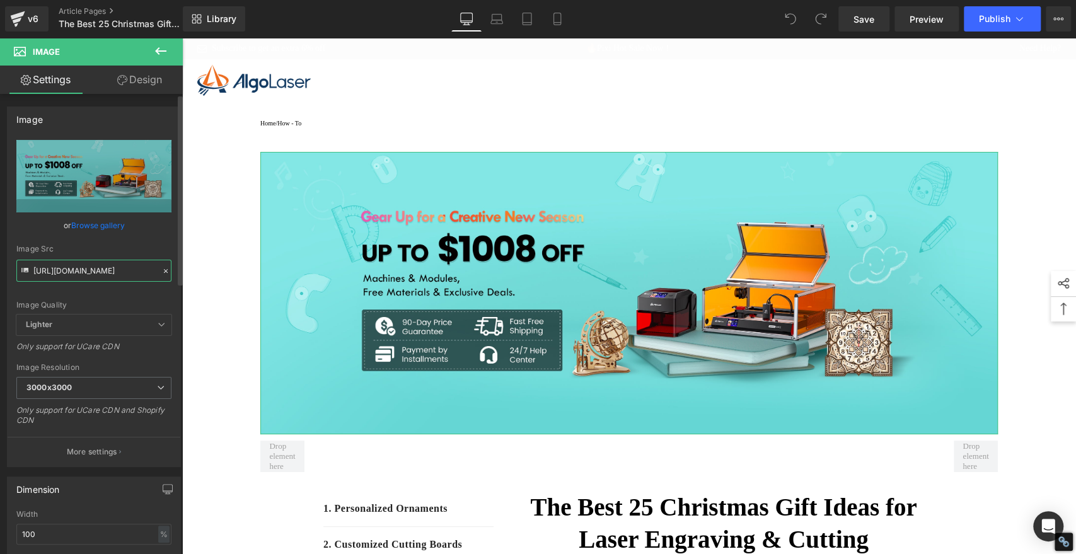
click at [112, 275] on input "[URL][DOMAIN_NAME]" at bounding box center [93, 271] width 155 height 22
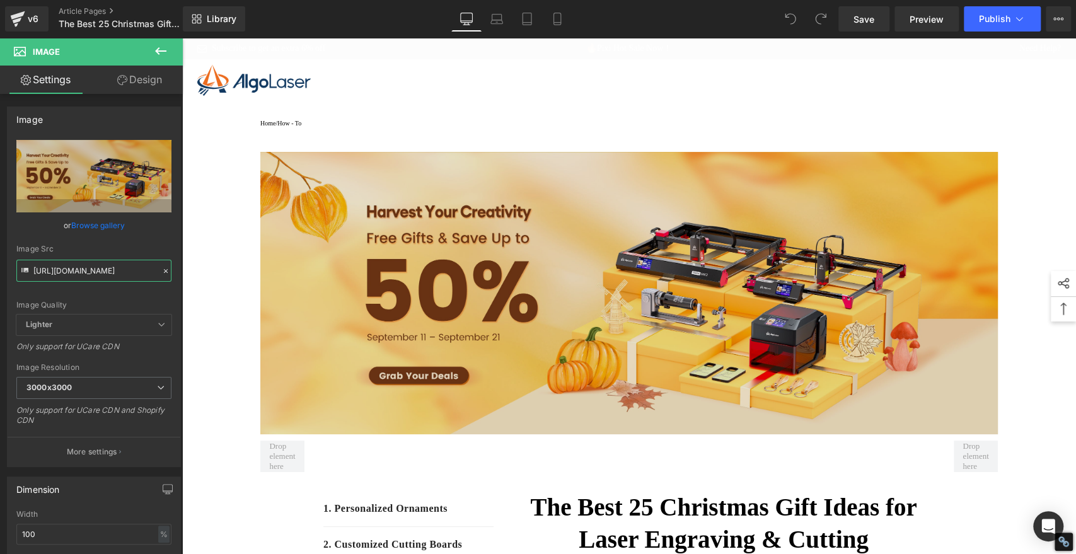
type input "[URL][DOMAIN_NAME]"
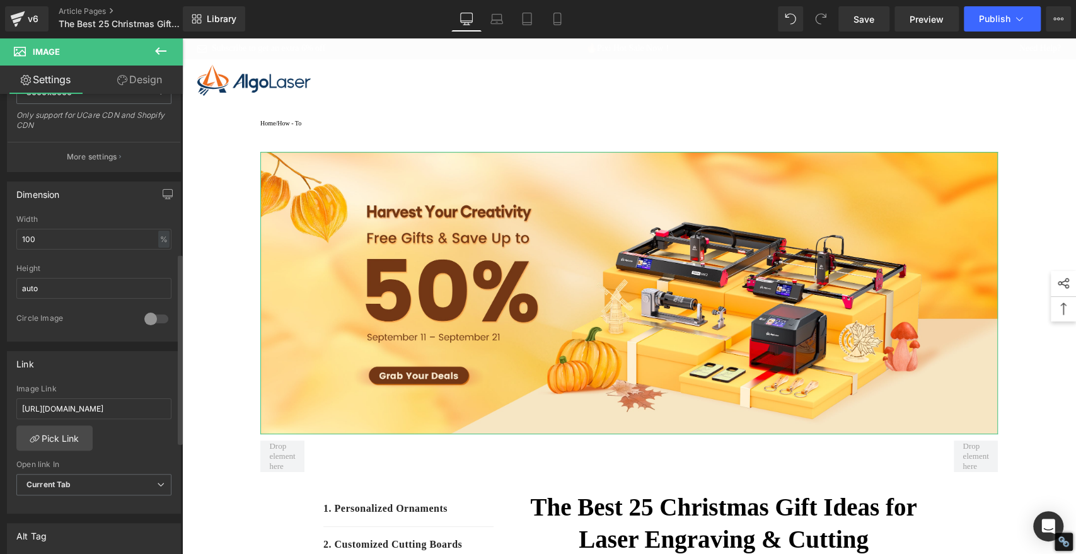
scroll to position [420, 0]
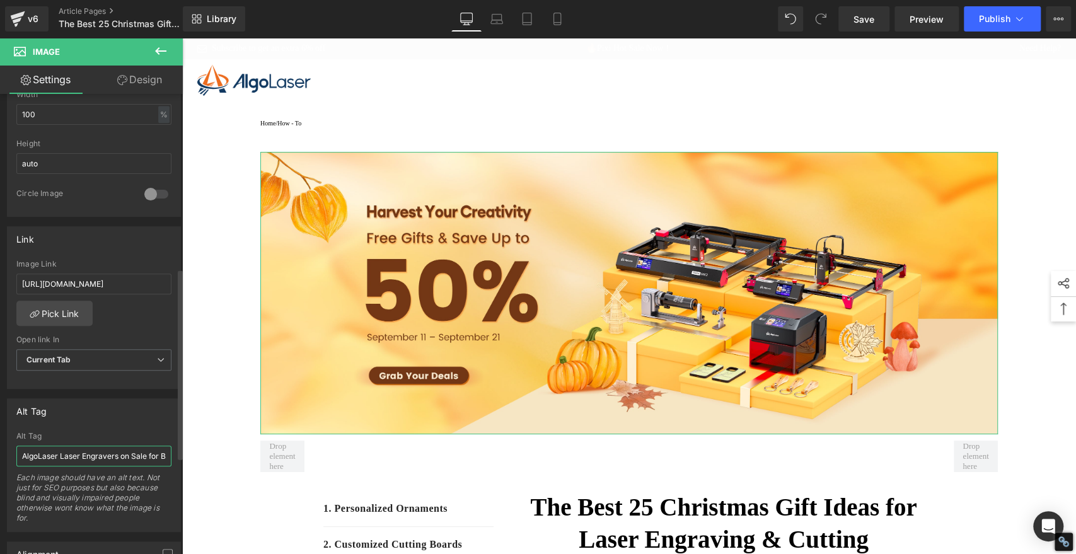
click at [70, 458] on input "AlgoLaser Laser Engravers on Sale for Back-to-School Season" at bounding box center [93, 456] width 155 height 21
paste input "Autumn Harvest"
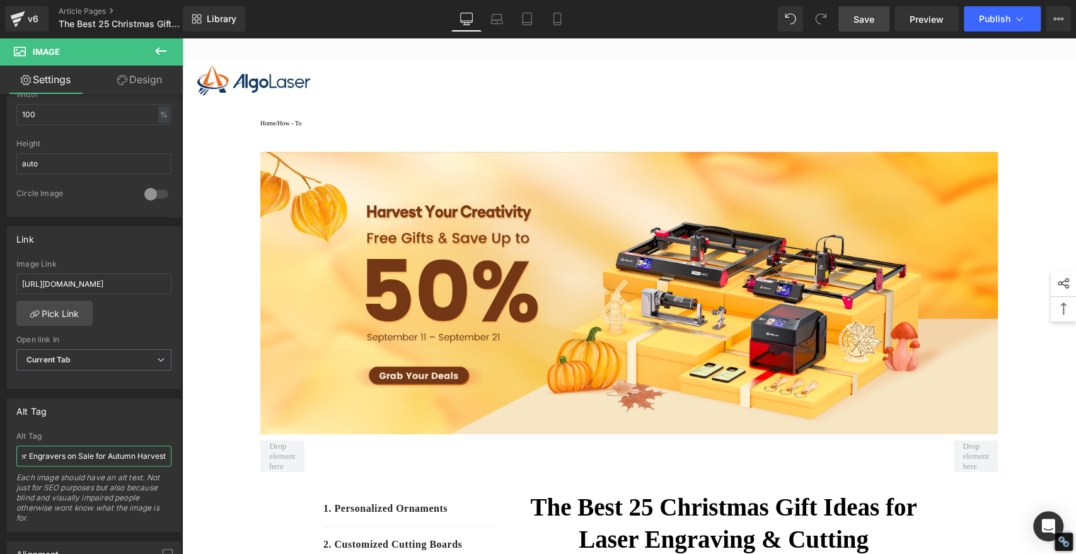
type input "AlgoLaser Laser Engravers on Sale for Autumn Harvest"
click at [863, 24] on span "Save" at bounding box center [864, 19] width 21 height 13
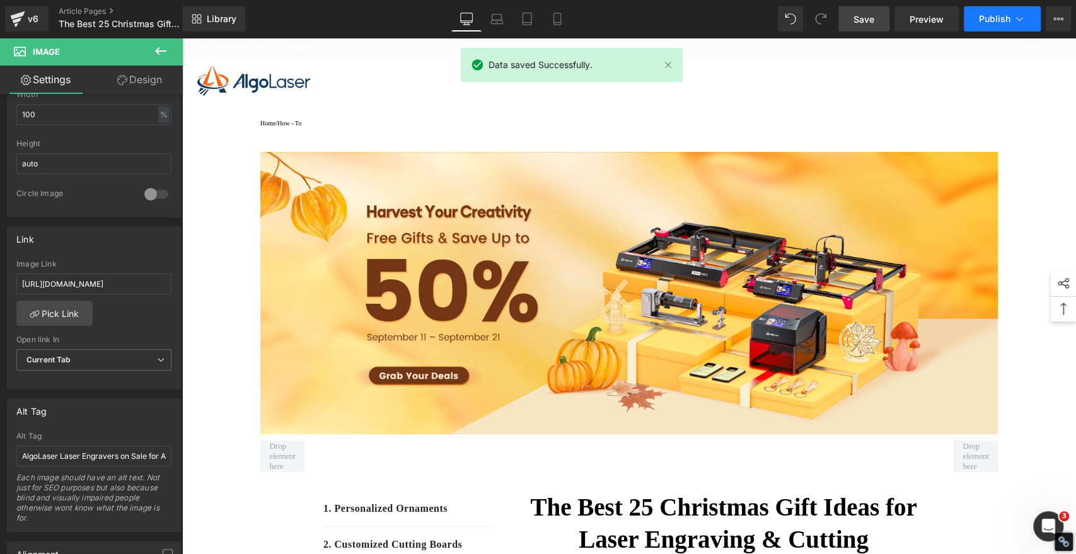
click at [994, 21] on span "Publish" at bounding box center [995, 19] width 32 height 10
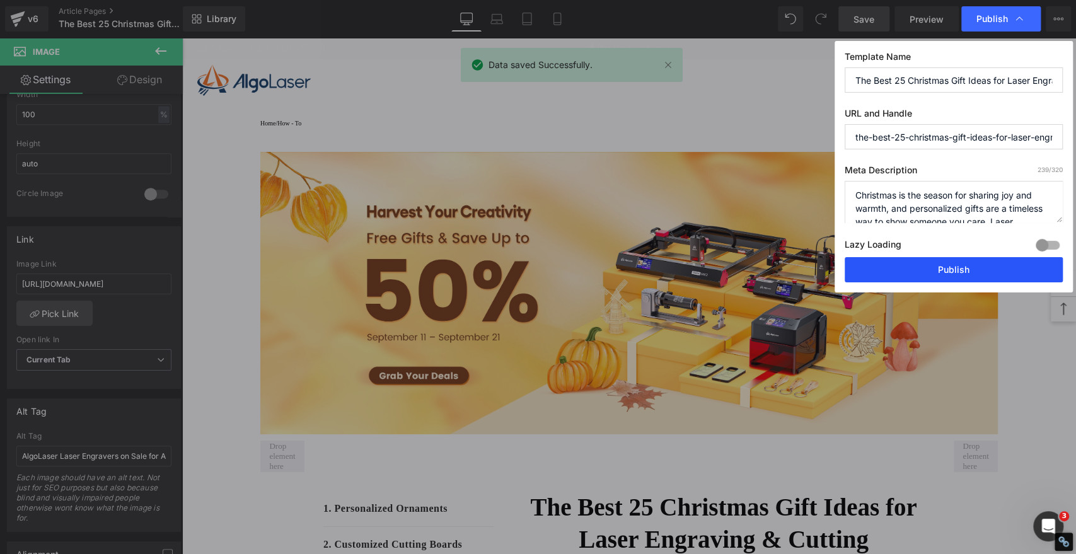
click at [938, 264] on button "Publish" at bounding box center [954, 269] width 218 height 25
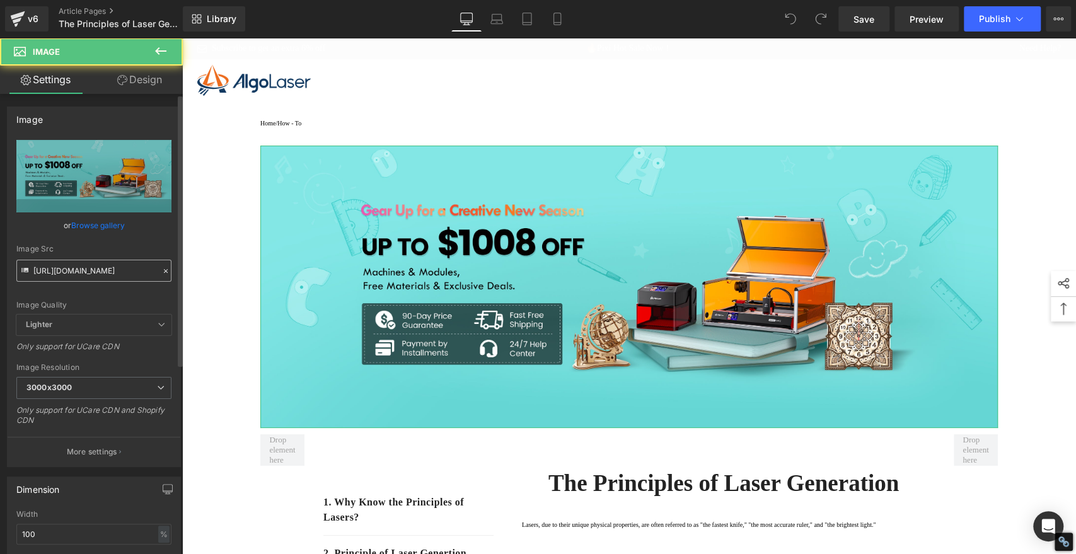
click at [85, 267] on input "[URL][DOMAIN_NAME]" at bounding box center [93, 271] width 155 height 22
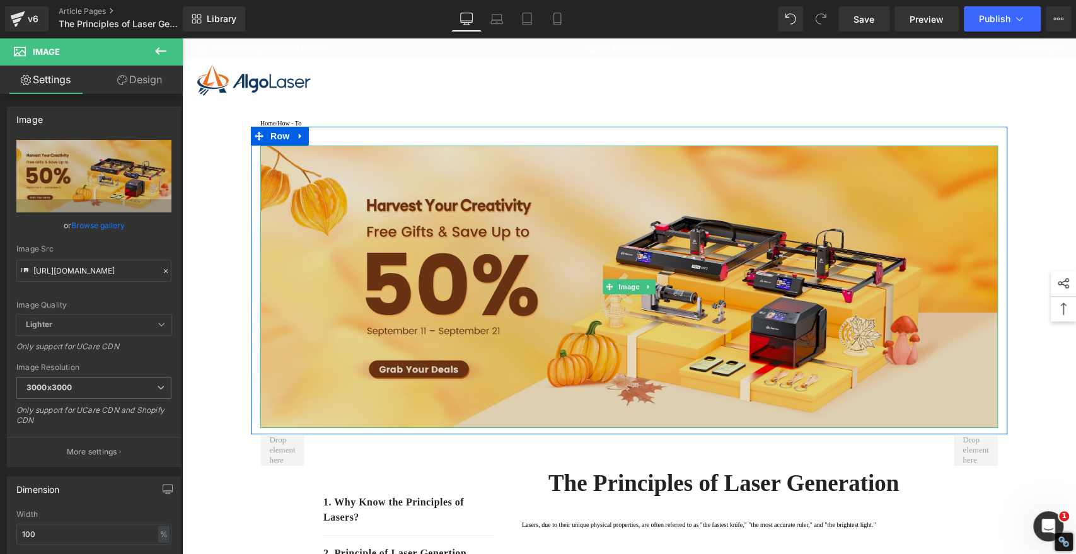
type input "[URL][DOMAIN_NAME]"
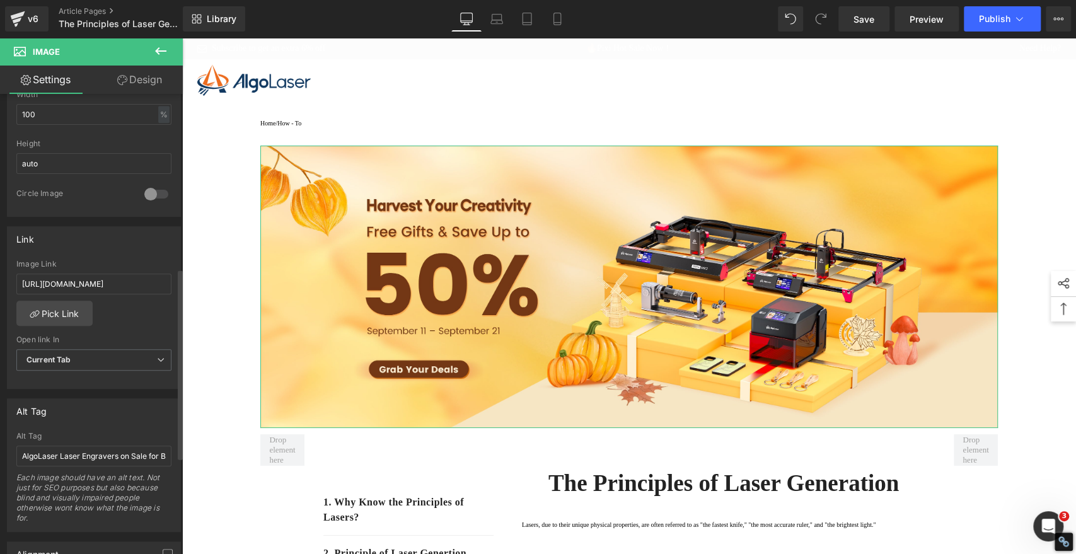
scroll to position [560, 0]
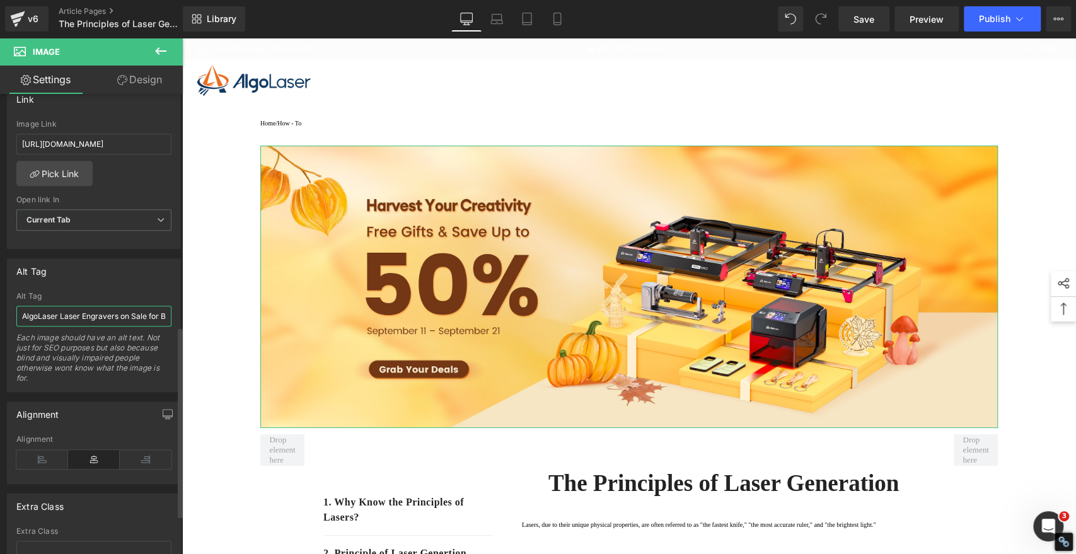
click at [86, 315] on input "AlgoLaser Laser Engravers on Sale for Back-to-School Season" at bounding box center [93, 316] width 155 height 21
paste input "Autumn Harvest"
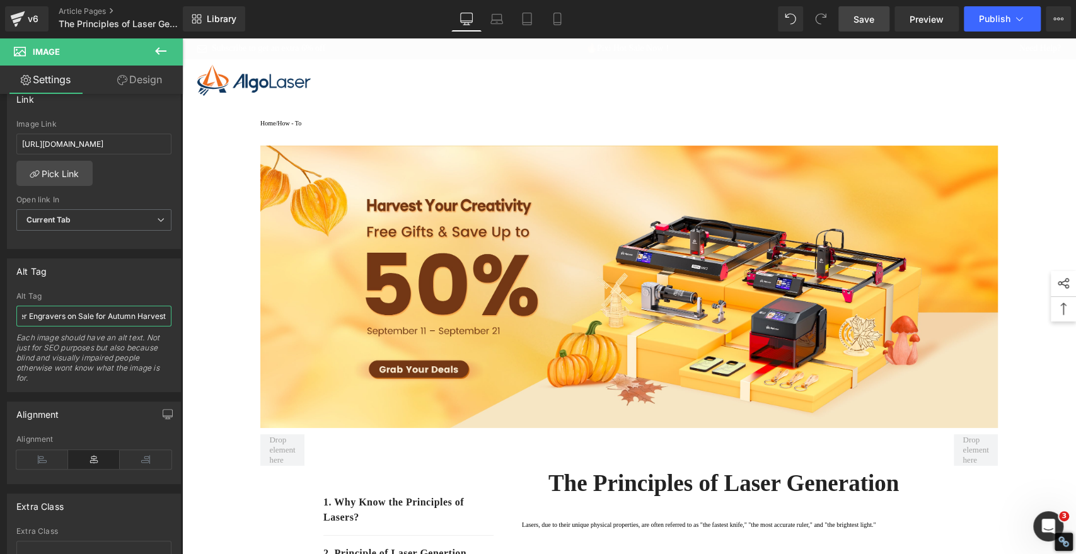
type input "AlgoLaser Laser Engravers on Sale for Autumn Harvest"
click at [869, 20] on span "Save" at bounding box center [864, 19] width 21 height 13
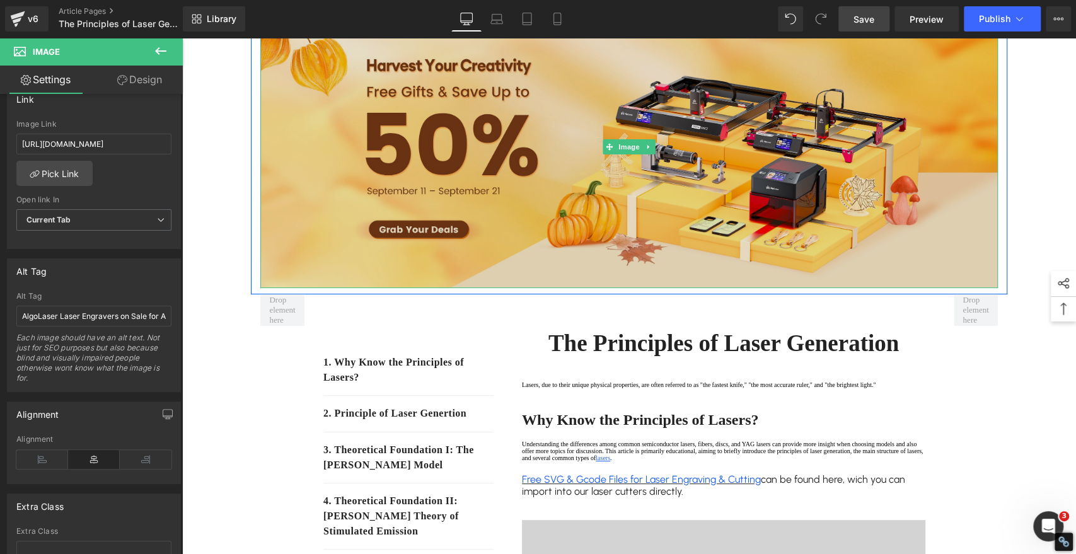
scroll to position [0, 0]
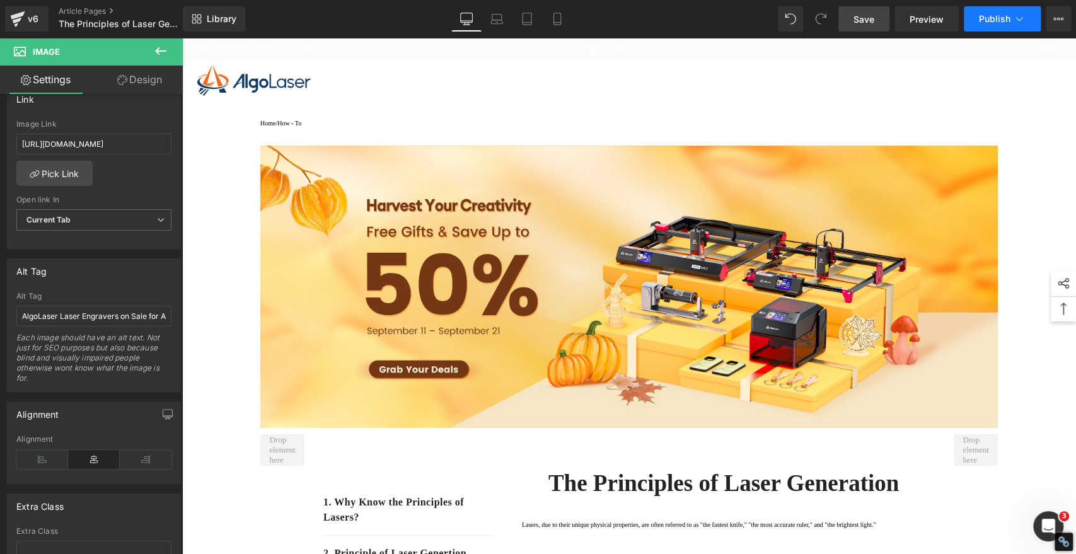
click at [994, 30] on button "Publish" at bounding box center [1002, 18] width 77 height 25
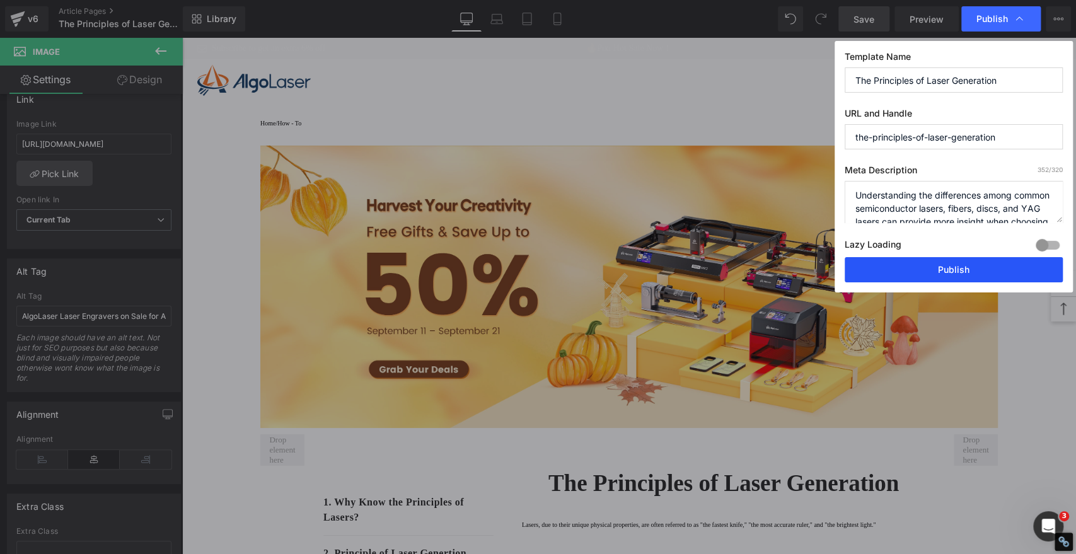
click at [998, 257] on button "Publish" at bounding box center [954, 269] width 218 height 25
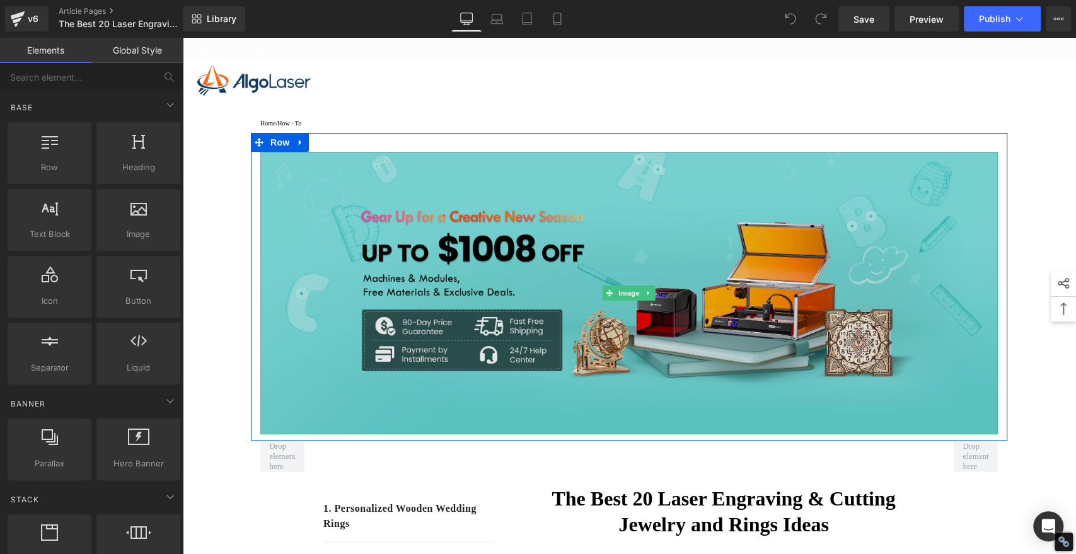
click at [624, 247] on img at bounding box center [629, 293] width 738 height 283
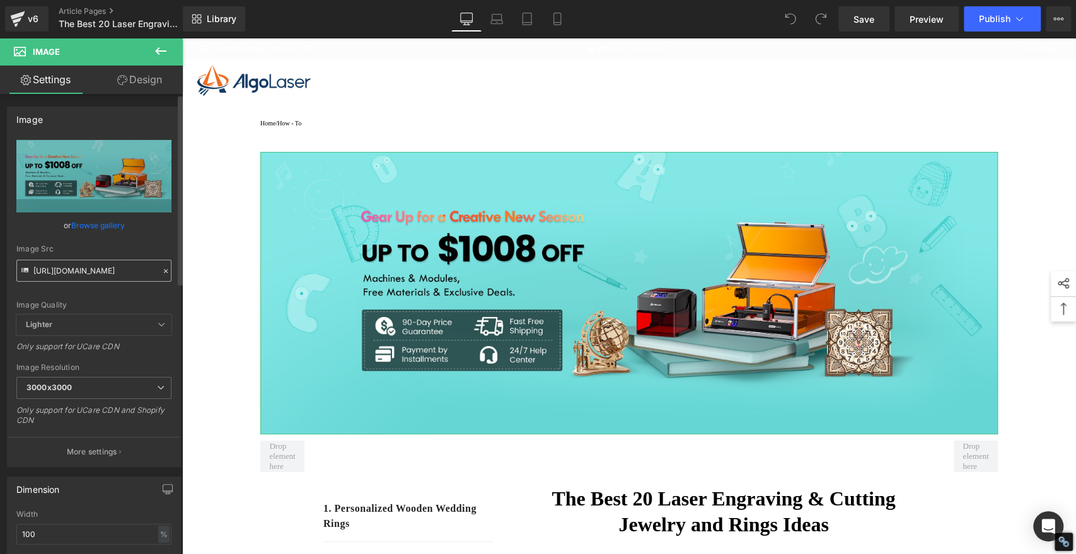
click at [97, 265] on input "https://cdn.shopify.com/s/files/1/0826/1402/6547/files/gempages_490434917700731…" at bounding box center [93, 271] width 155 height 22
click at [97, 265] on input "[URL][DOMAIN_NAME]" at bounding box center [93, 271] width 155 height 22
click at [97, 265] on input "https://cdn.shopify.com/s/files/1/0826/1402/6547/files/gempages_490434917700731…" at bounding box center [93, 271] width 155 height 22
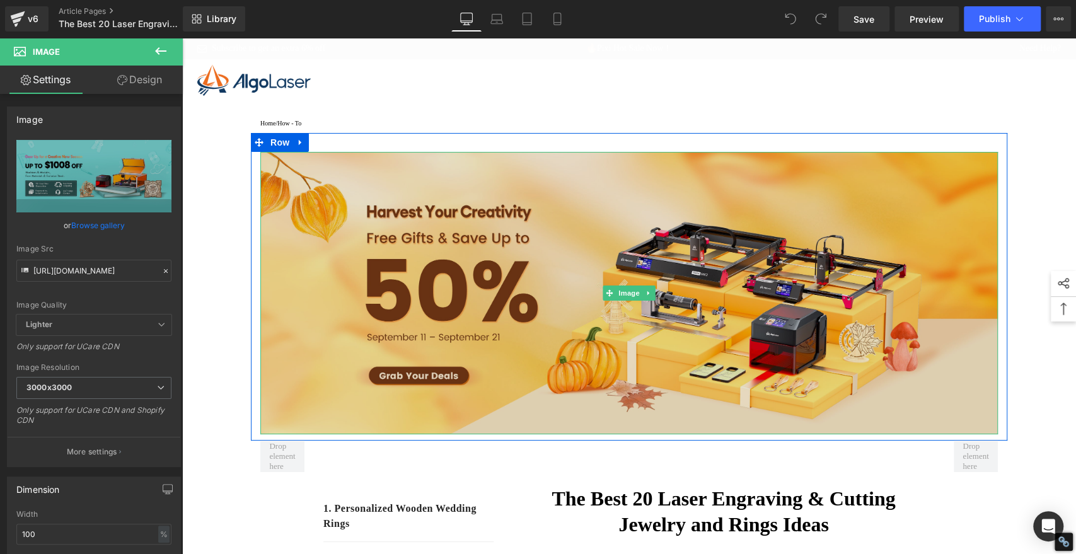
type input "[URL][DOMAIN_NAME]"
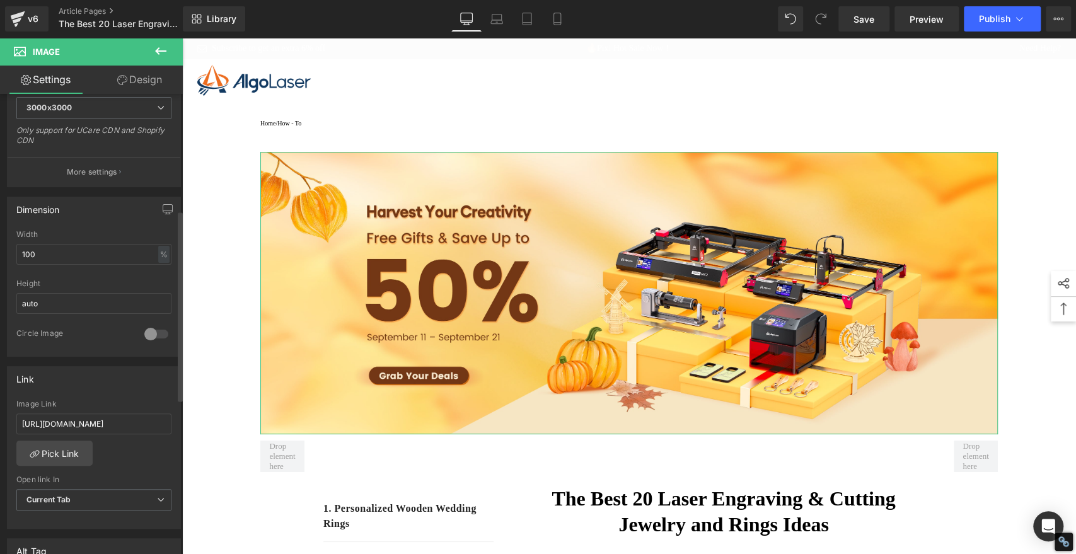
scroll to position [490, 0]
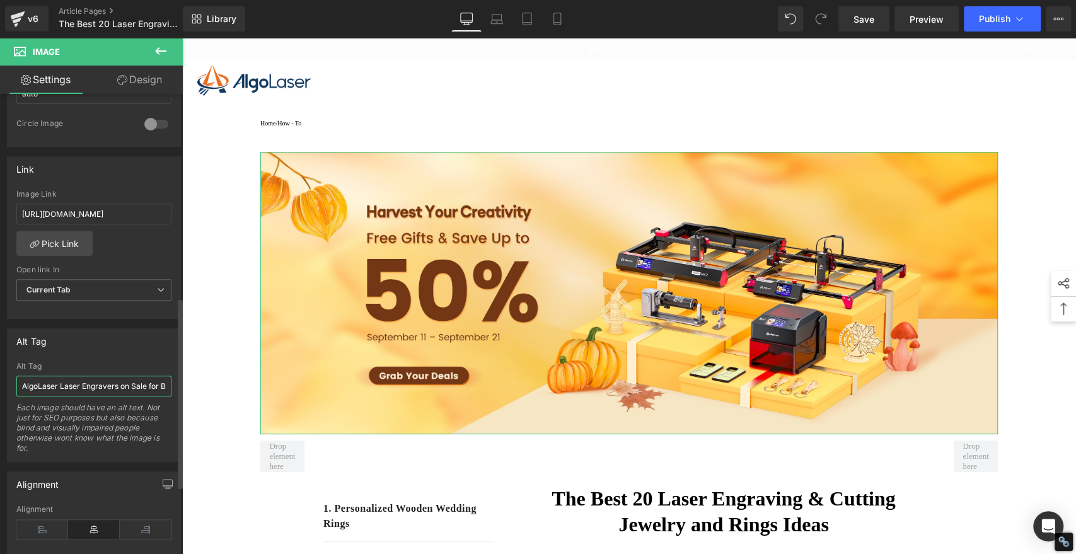
click at [96, 387] on input "AlgoLaser Laser Engravers on Sale for Back-to-School Season" at bounding box center [93, 386] width 155 height 21
paste input "Autumn Harvest"
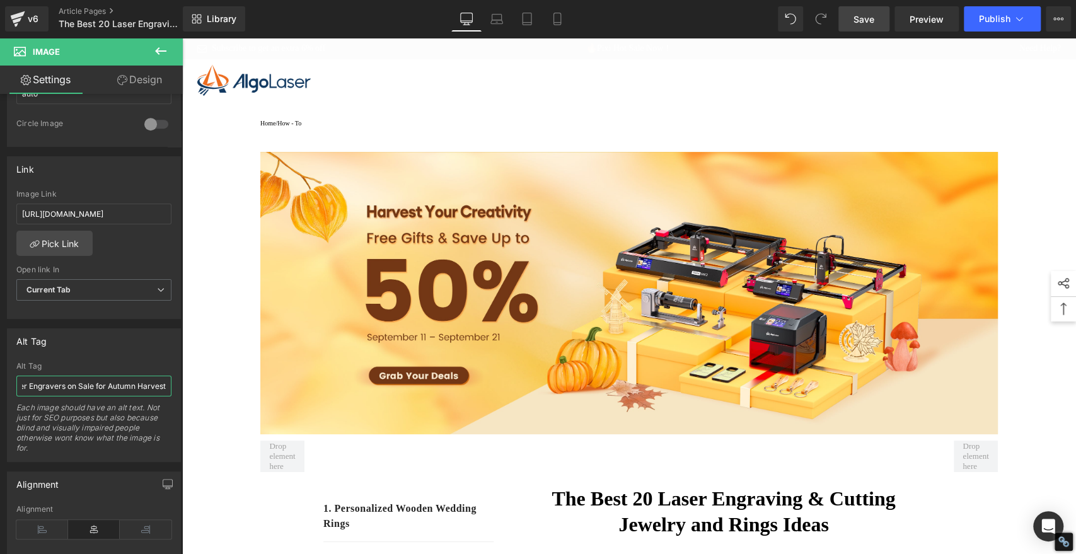
type input "AlgoLaser Laser Engravers on Sale for Autumn Harvest"
click at [854, 16] on span "Save" at bounding box center [864, 19] width 21 height 13
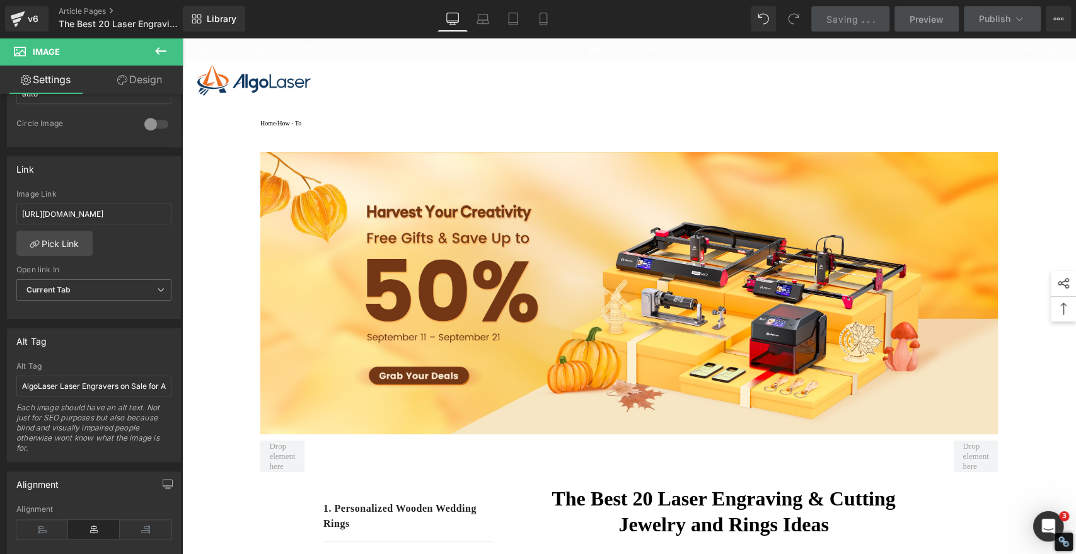
scroll to position [0, 0]
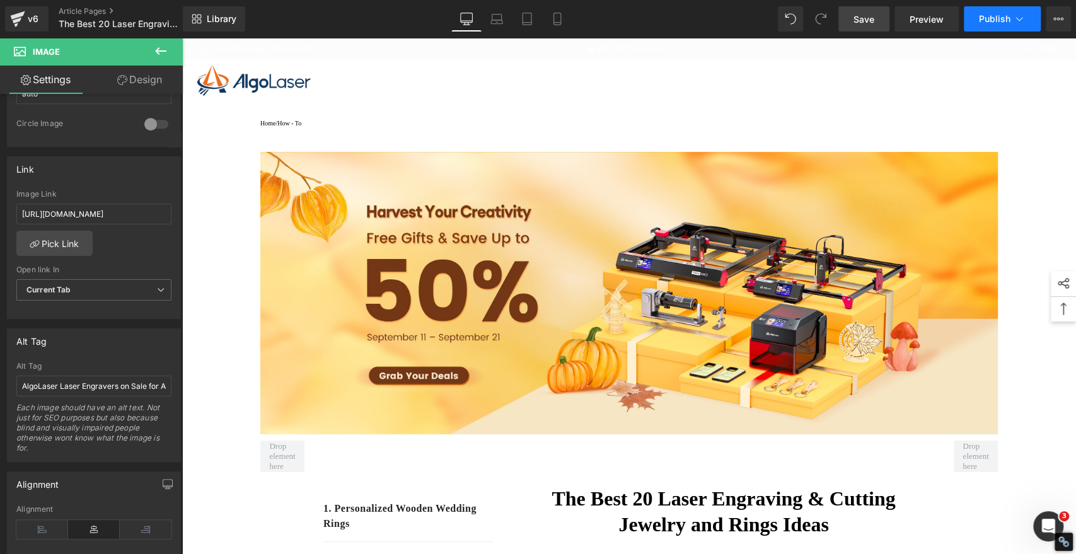
click at [989, 14] on span "Publish" at bounding box center [995, 19] width 32 height 10
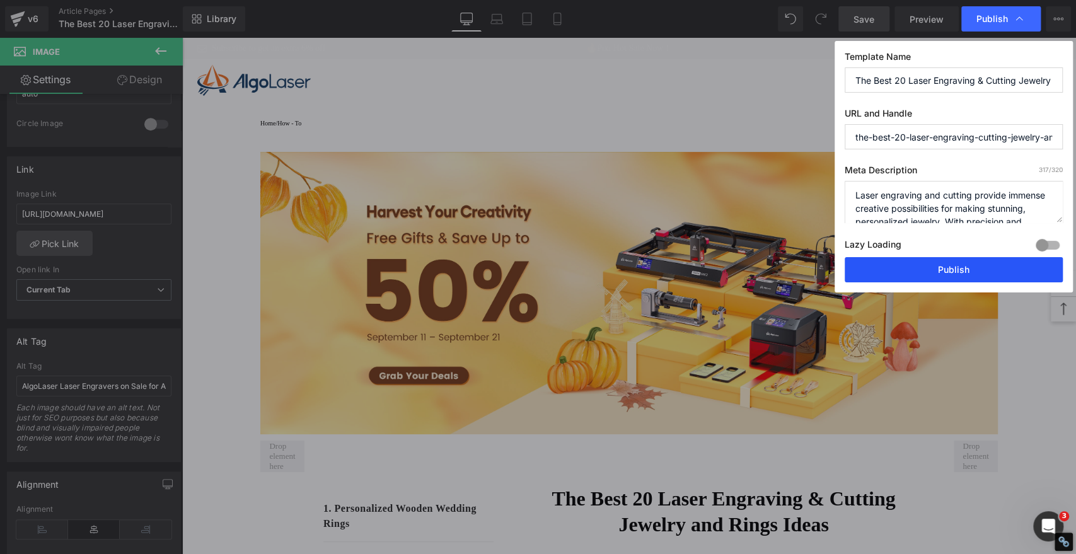
click at [928, 267] on button "Publish" at bounding box center [954, 269] width 218 height 25
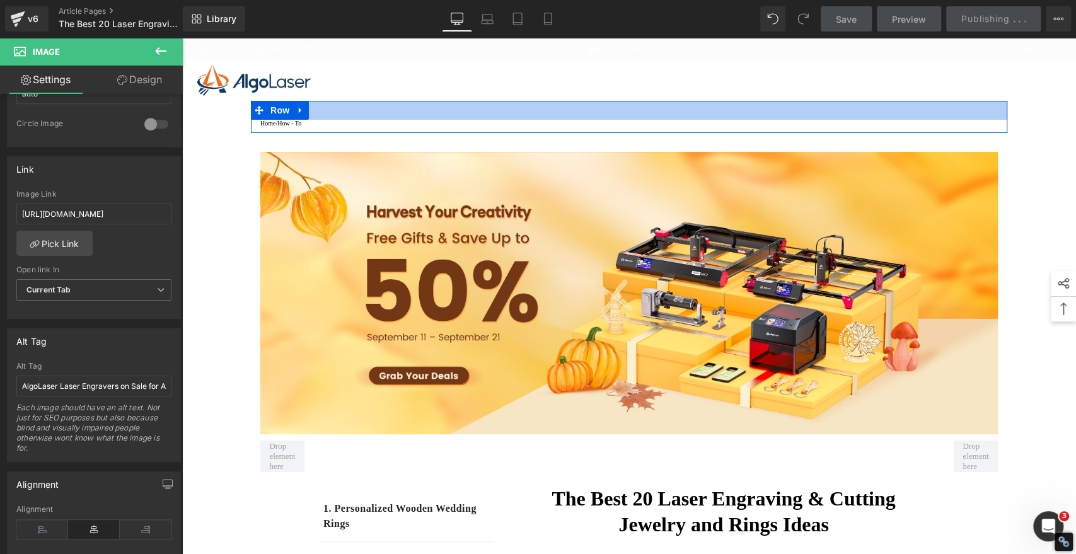
type input "[URL][DOMAIN_NAME]"
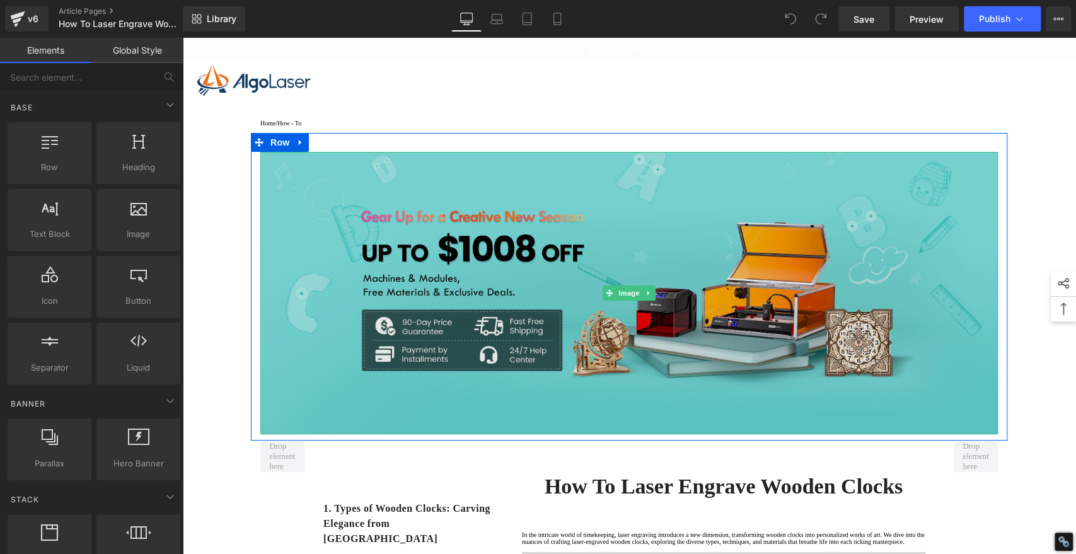
click at [744, 226] on img at bounding box center [629, 293] width 738 height 283
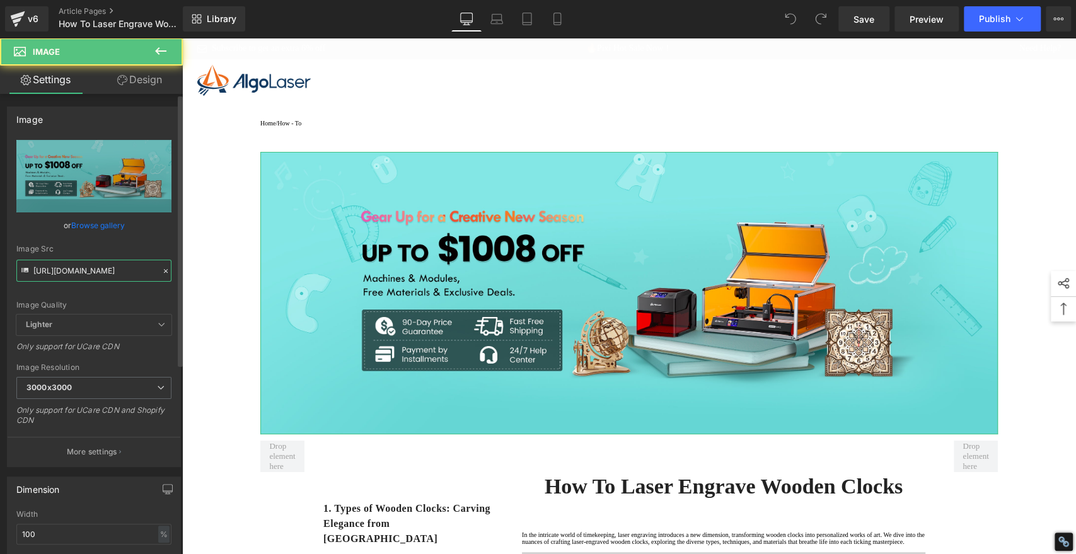
click at [111, 264] on input "[URL][DOMAIN_NAME]" at bounding box center [93, 271] width 155 height 22
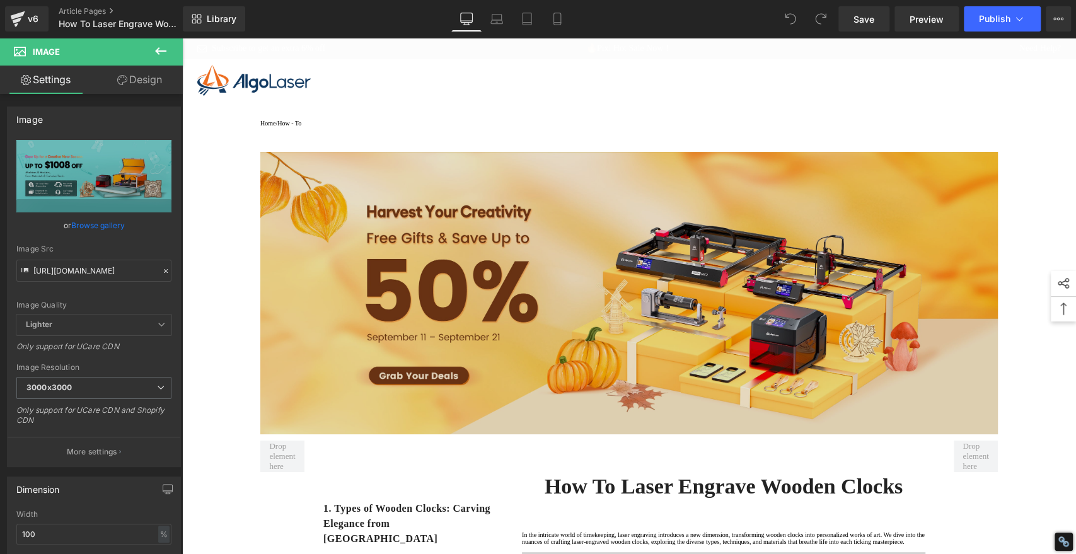
type input "[URL][DOMAIN_NAME]"
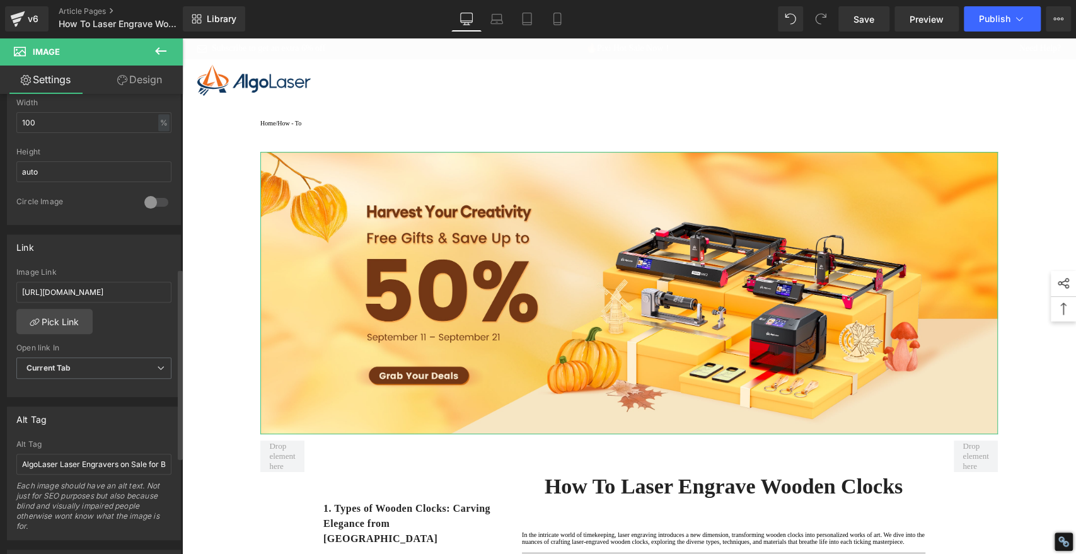
scroll to position [420, 0]
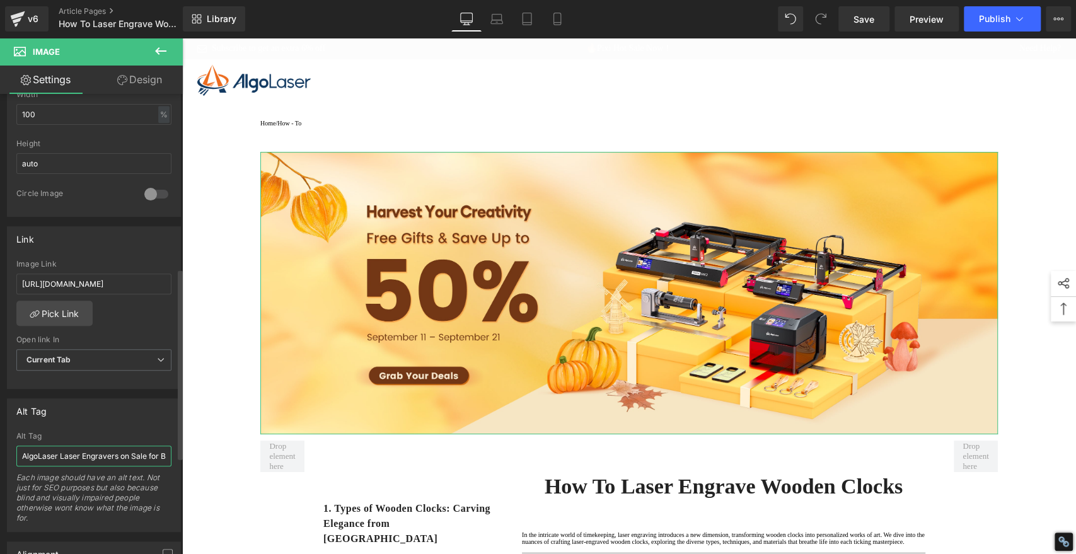
click at [86, 460] on input "AlgoLaser Laser Engravers on Sale for Back-to-School Season" at bounding box center [93, 456] width 155 height 21
paste input "Autumn Harvest"
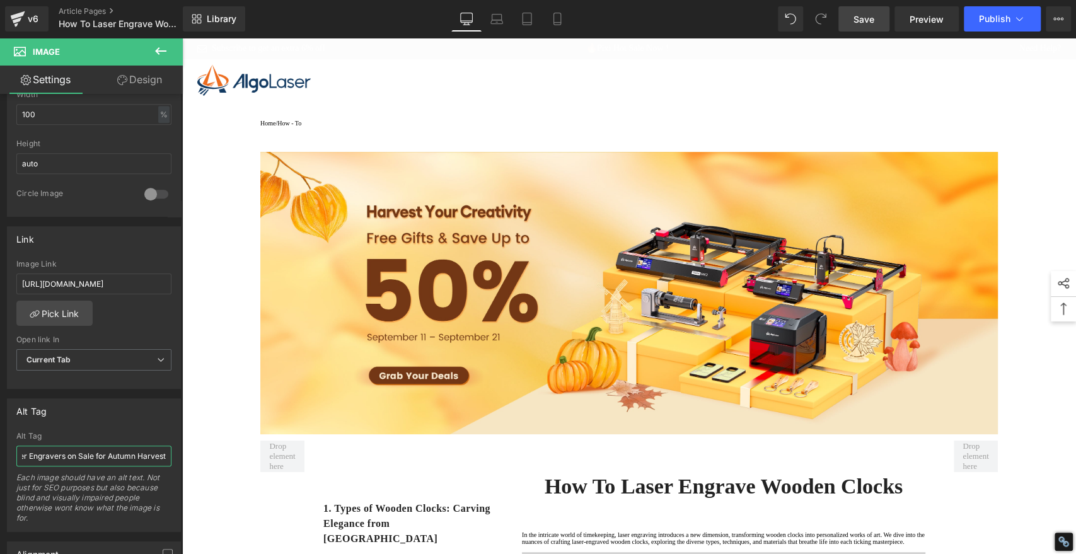
type input "AlgoLaser Laser Engravers on Sale for Autumn Harvest"
click at [868, 19] on span "Save" at bounding box center [864, 19] width 21 height 13
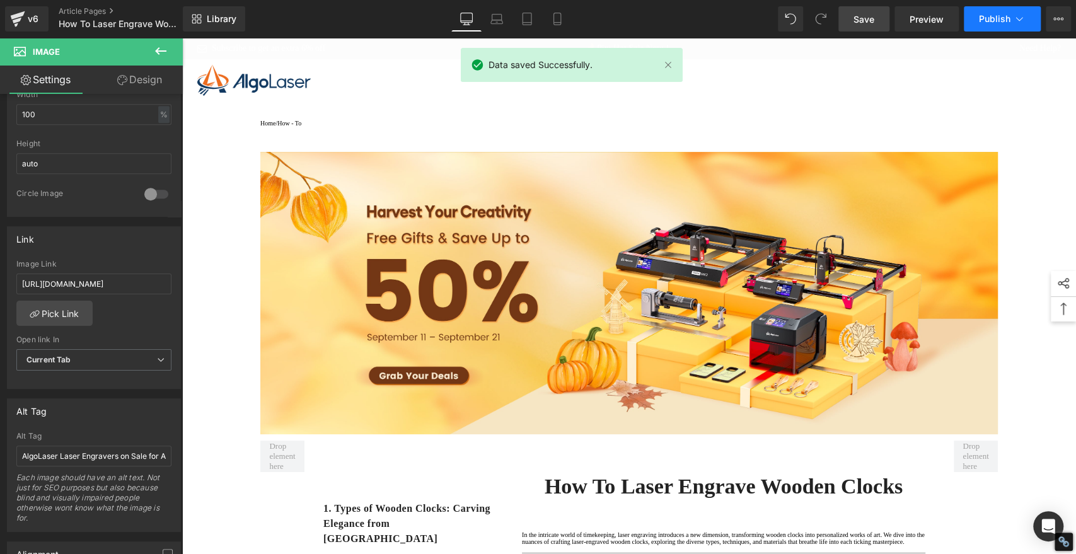
click at [981, 19] on span "Publish" at bounding box center [995, 19] width 32 height 10
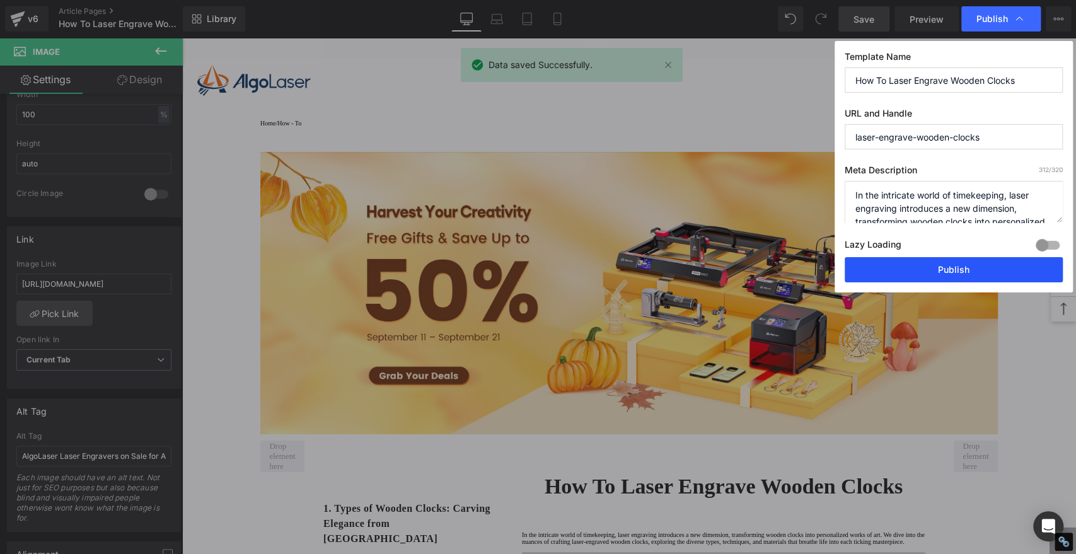
click at [916, 273] on button "Publish" at bounding box center [954, 269] width 218 height 25
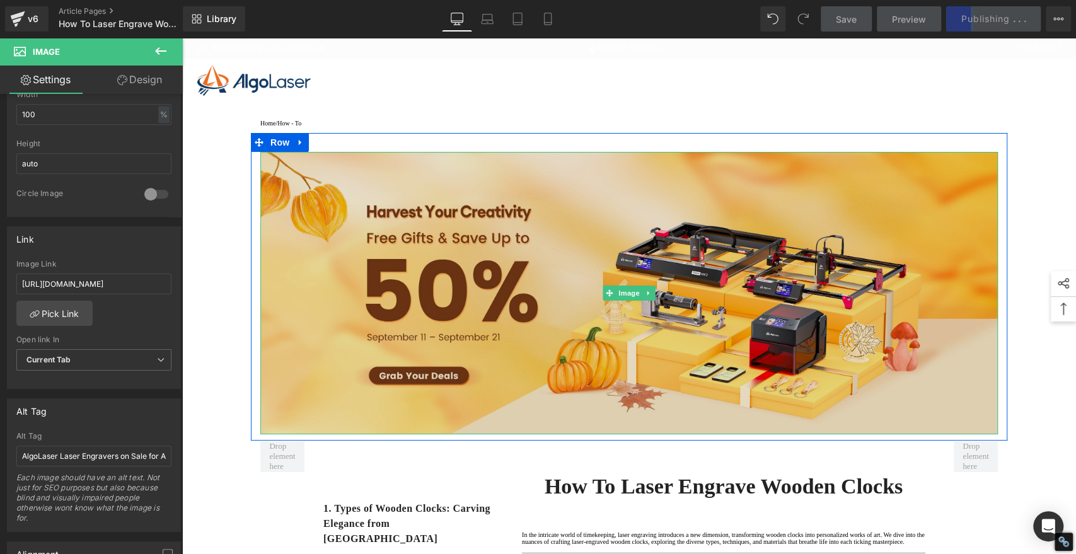
type input "[URL][DOMAIN_NAME]"
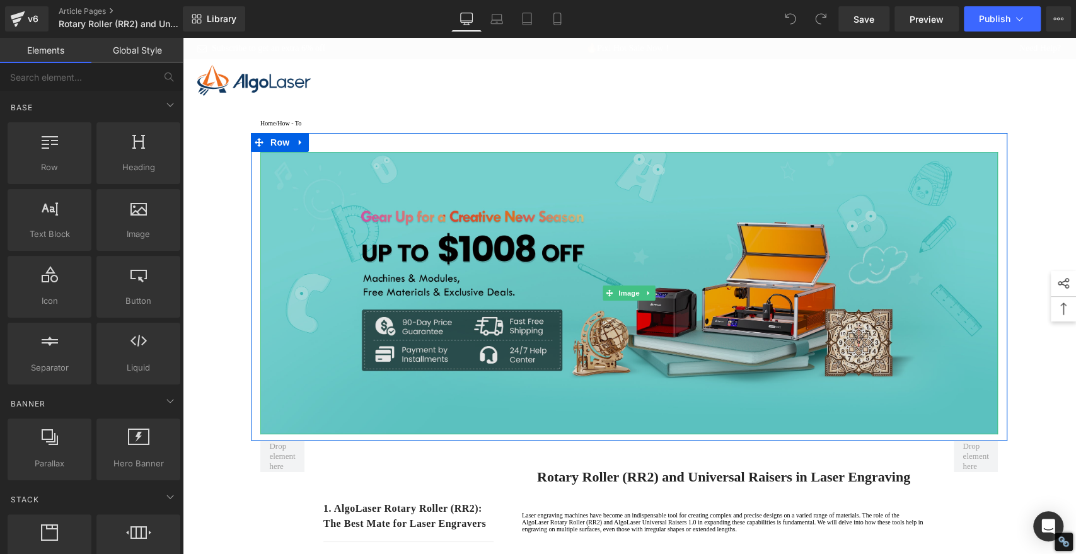
click at [653, 206] on img at bounding box center [629, 293] width 738 height 283
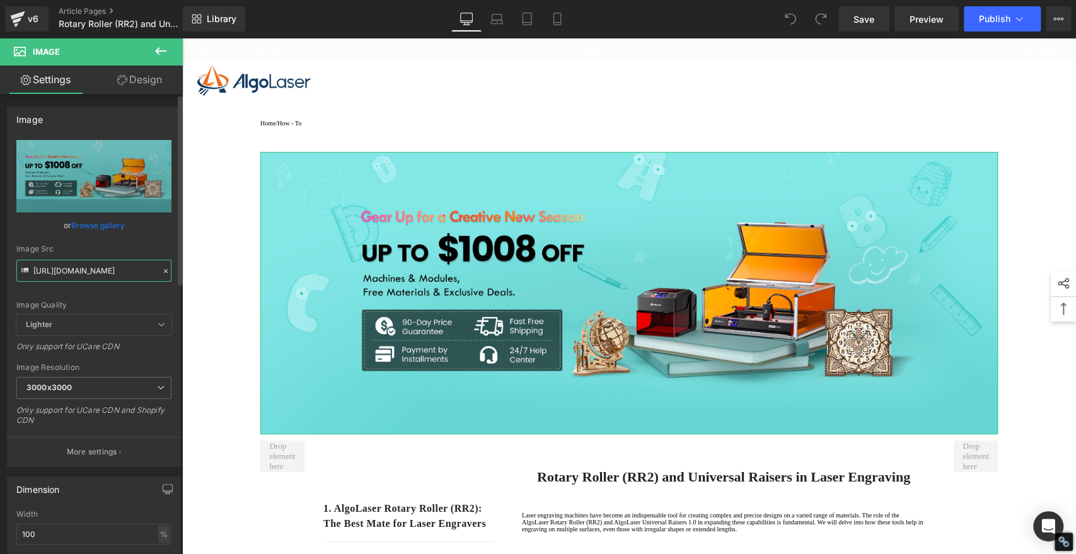
click at [124, 267] on input "[URL][DOMAIN_NAME]" at bounding box center [93, 271] width 155 height 22
paste input "5b6507a0-6318-4653-88c4-174199699aac.jpg?v=1757581613"
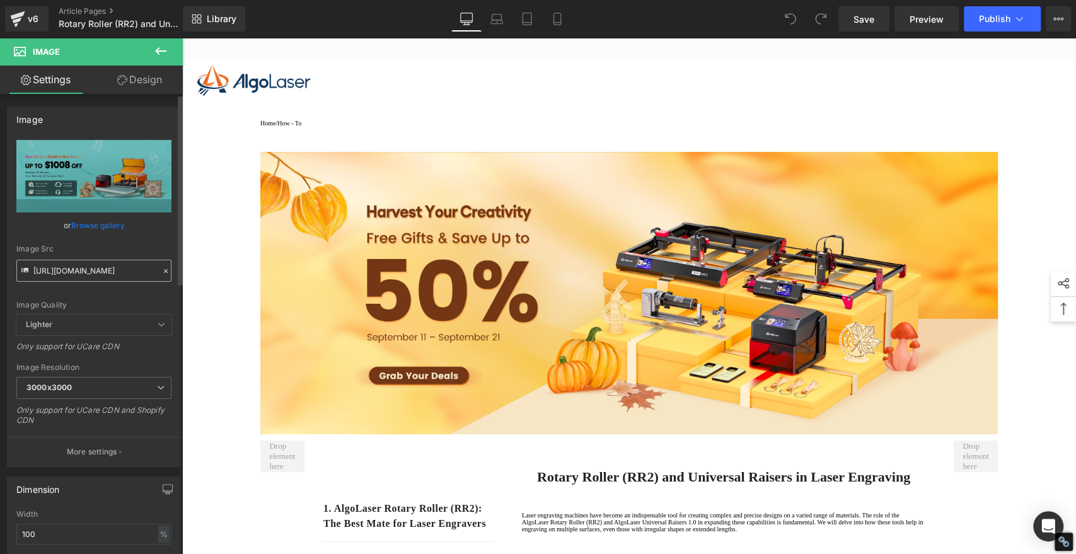
type input "[URL][DOMAIN_NAME]"
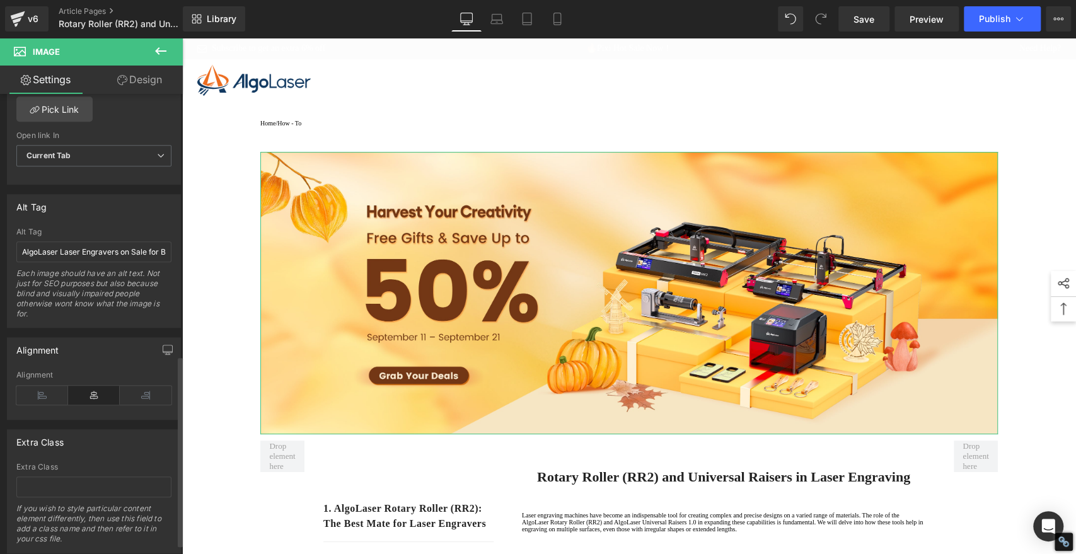
scroll to position [631, 0]
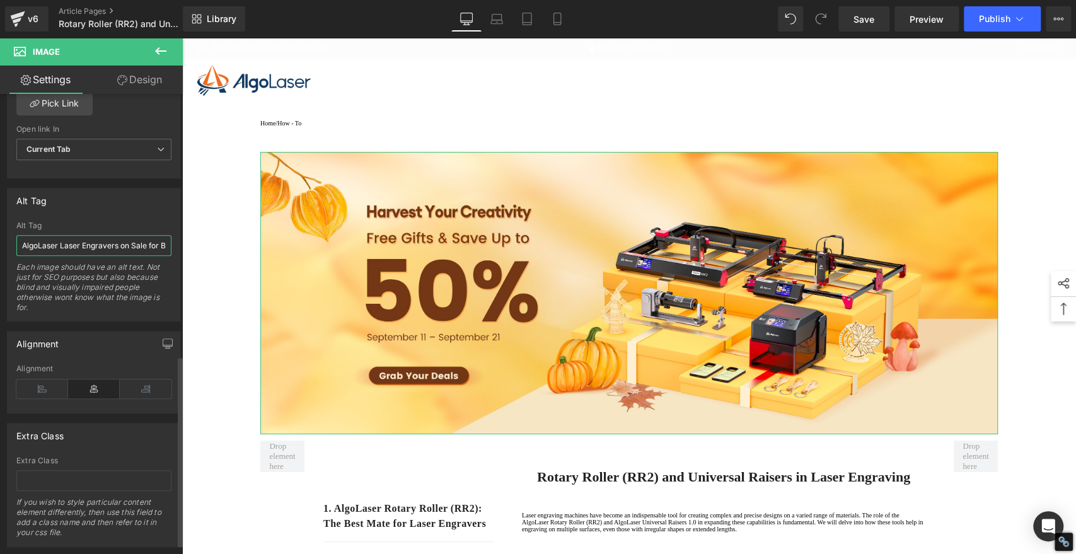
click at [91, 241] on input "AlgoLaser Laser Engravers on Sale for Back-to-School Season" at bounding box center [93, 245] width 155 height 21
paste input "Autumn Harvest"
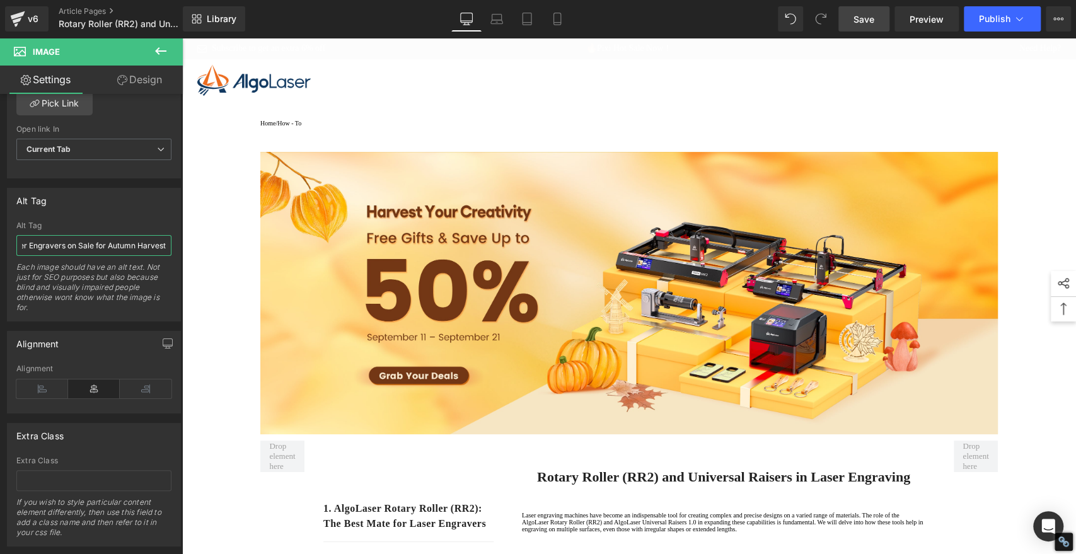
type input "AlgoLaser Laser Engravers on Sale for Autumn Harvest"
click at [858, 21] on span "Save" at bounding box center [864, 19] width 21 height 13
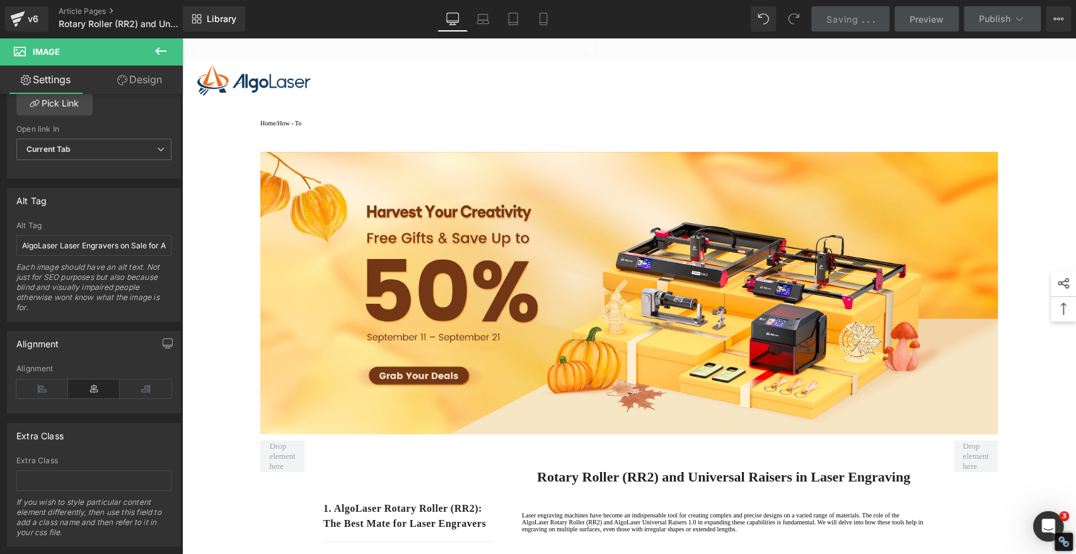
scroll to position [0, 0]
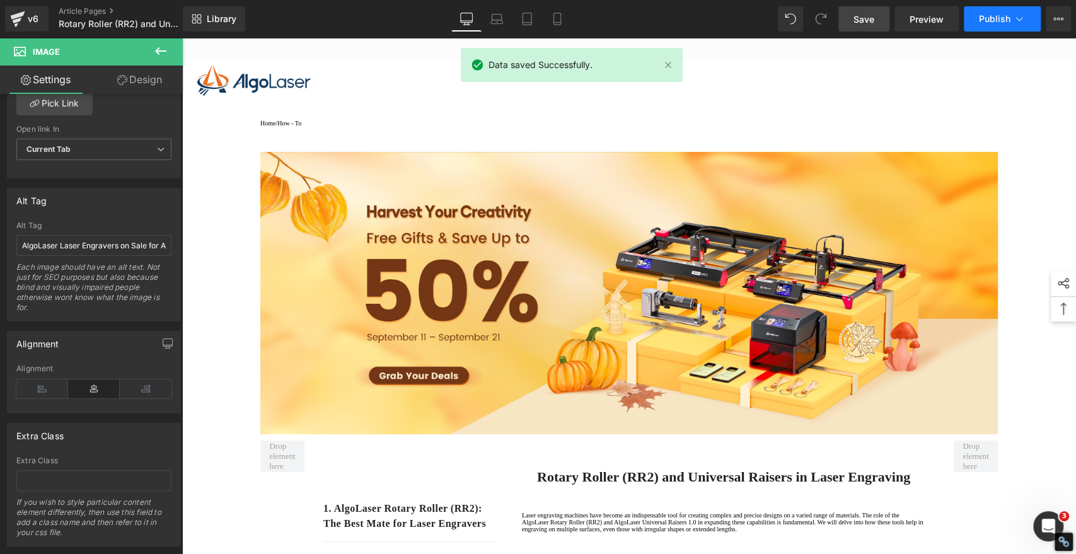
click at [1001, 18] on span "Publish" at bounding box center [995, 19] width 32 height 10
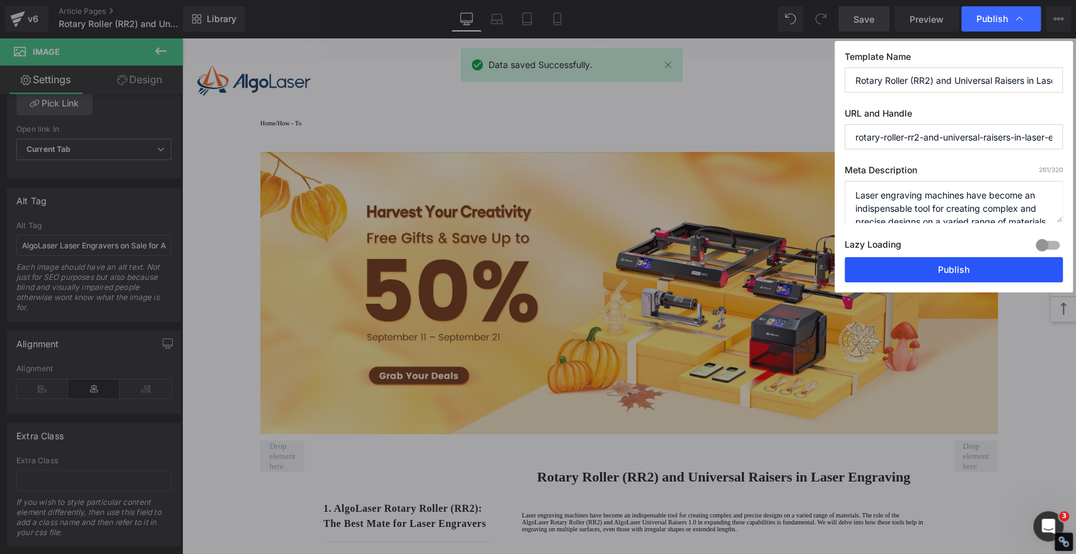
click at [960, 266] on button "Publish" at bounding box center [954, 269] width 218 height 25
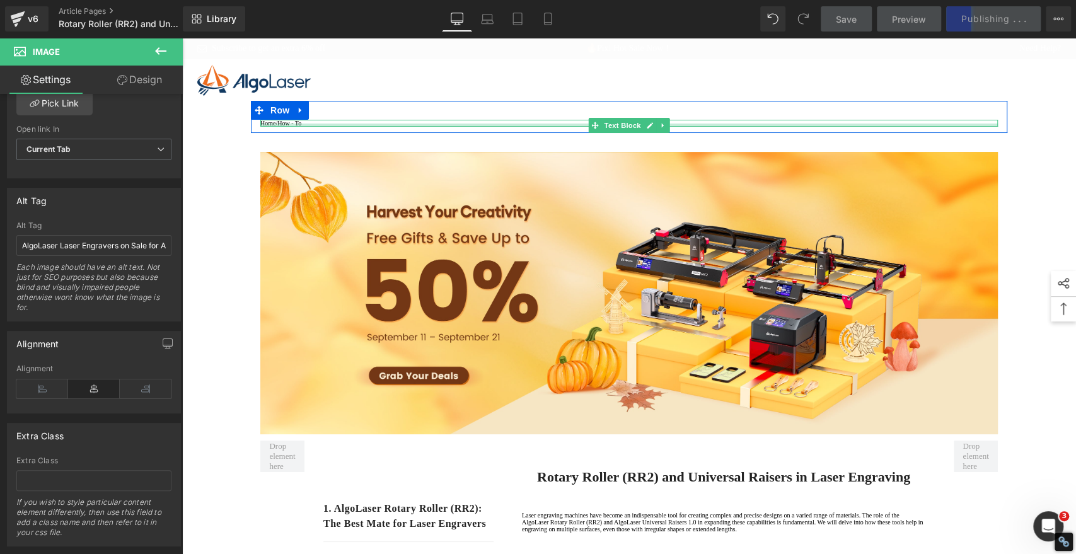
type input "[URL][DOMAIN_NAME]"
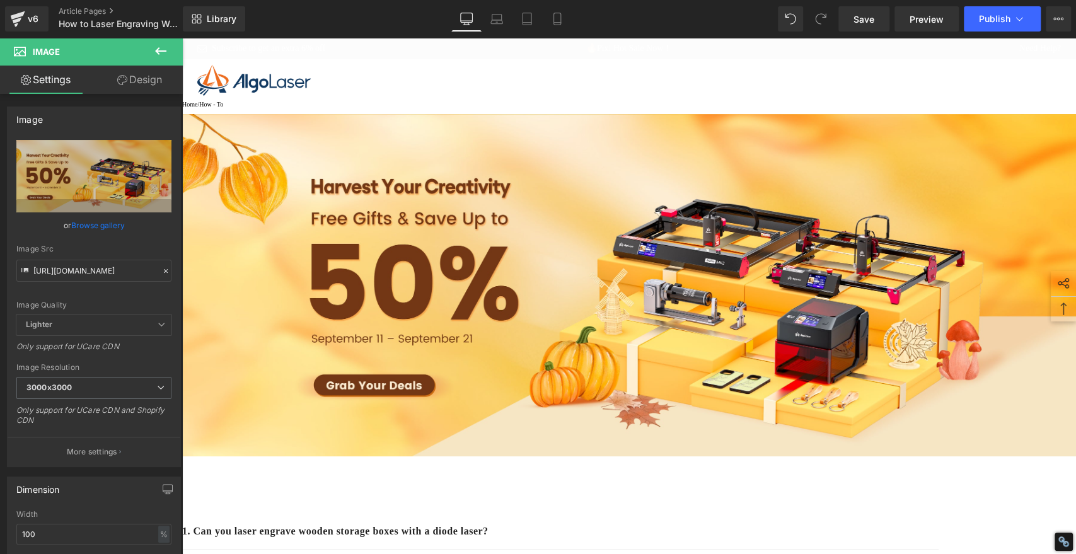
scroll to position [0, 57]
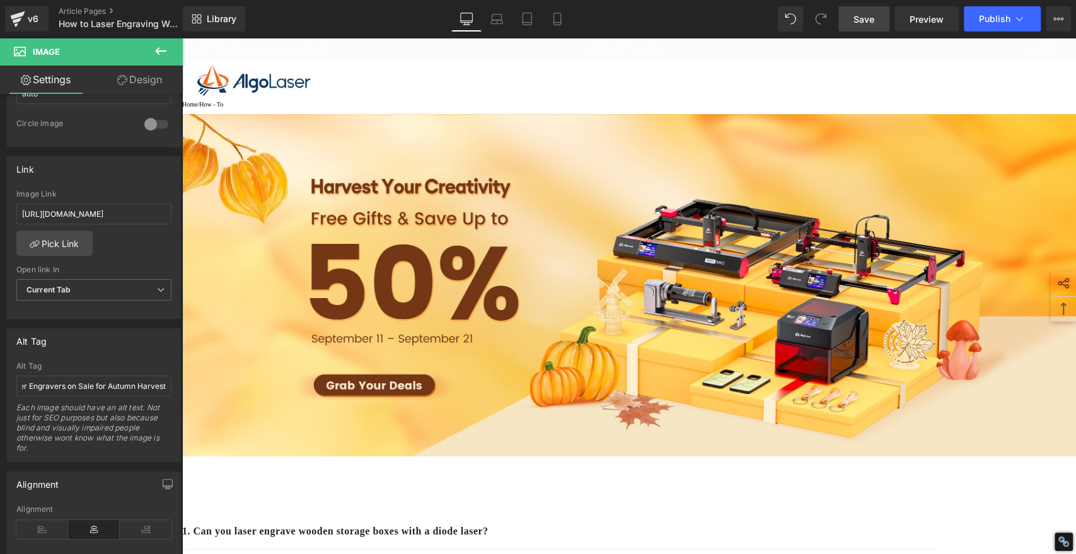
type input "AlgoLaser Laser Engravers on Sale for Autumn Harvest"
click at [856, 23] on span "Save" at bounding box center [864, 19] width 21 height 13
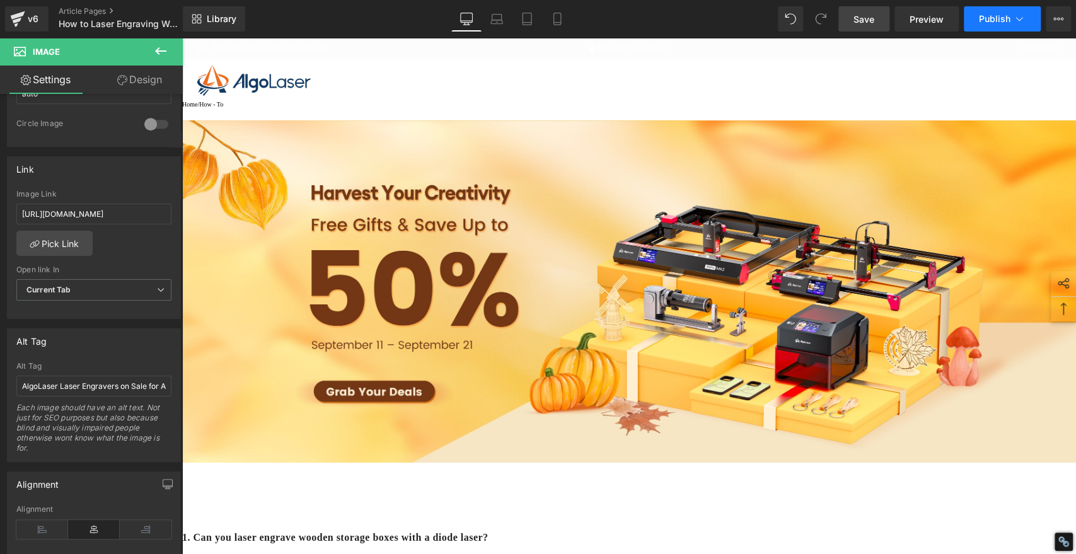
click at [991, 25] on button "Publish" at bounding box center [1002, 18] width 77 height 25
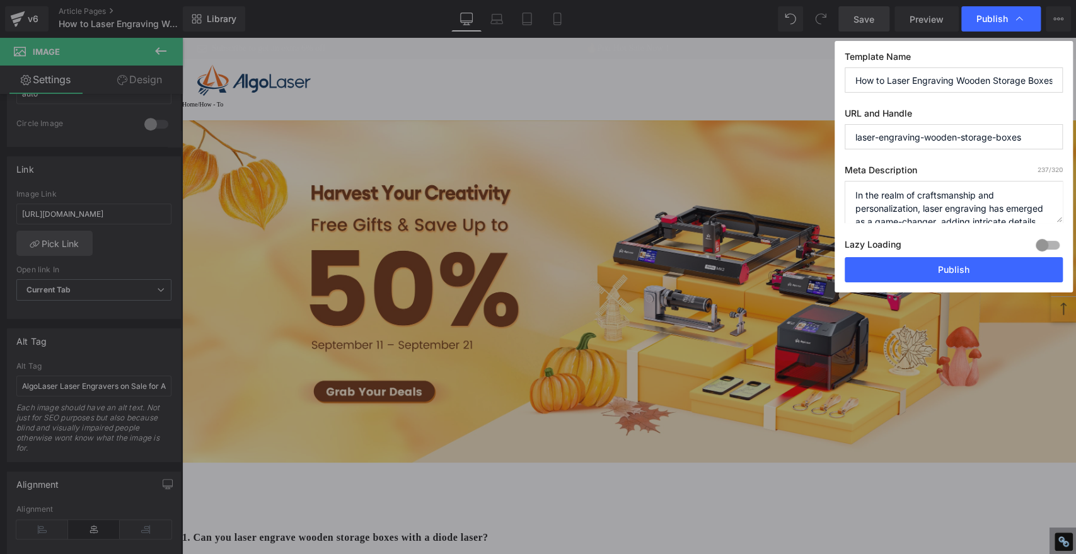
type input "[URL][DOMAIN_NAME]"
click at [963, 267] on button "Publish" at bounding box center [954, 269] width 218 height 25
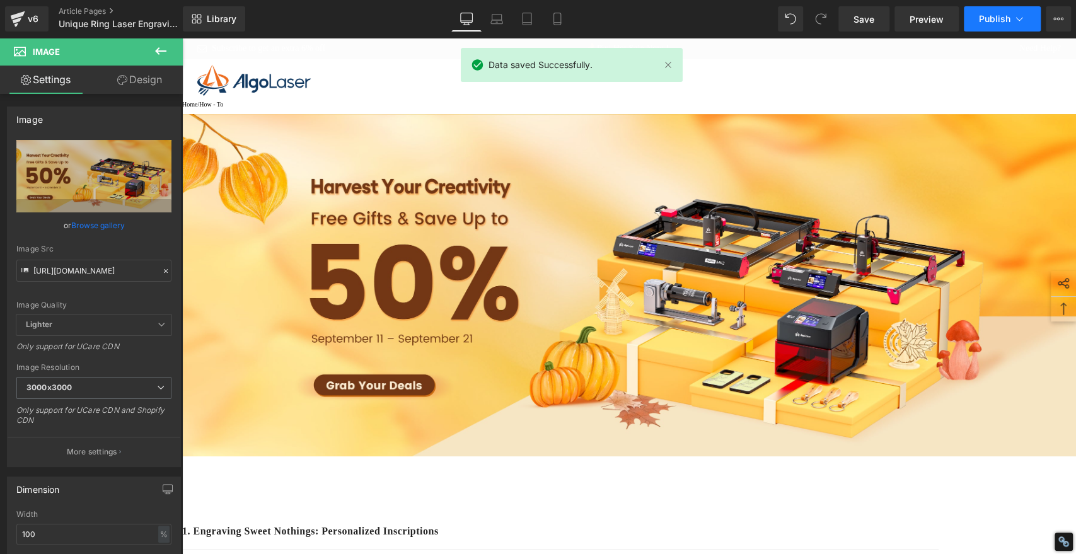
scroll to position [420, 0]
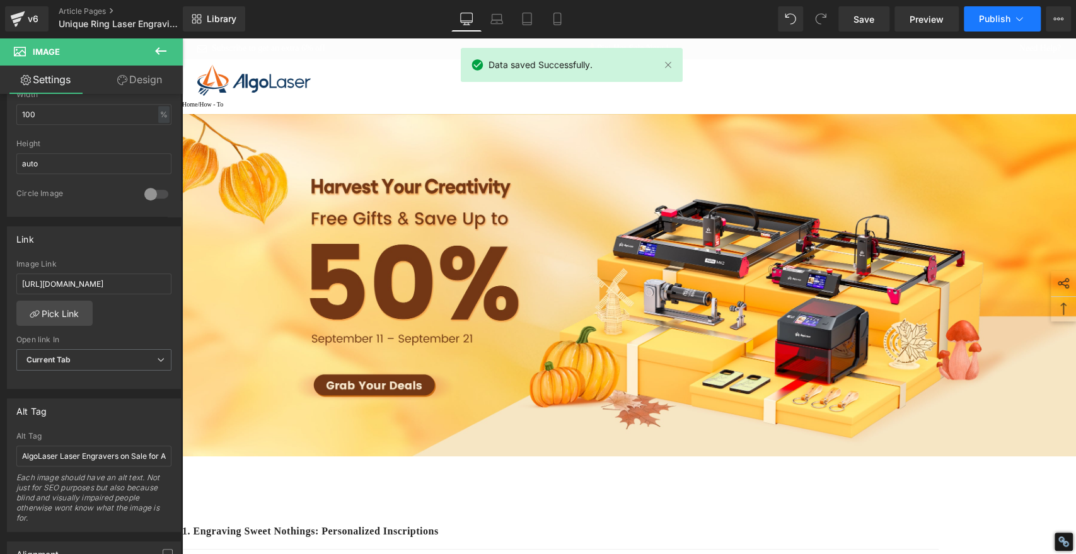
click at [993, 19] on span "Publish" at bounding box center [995, 19] width 32 height 10
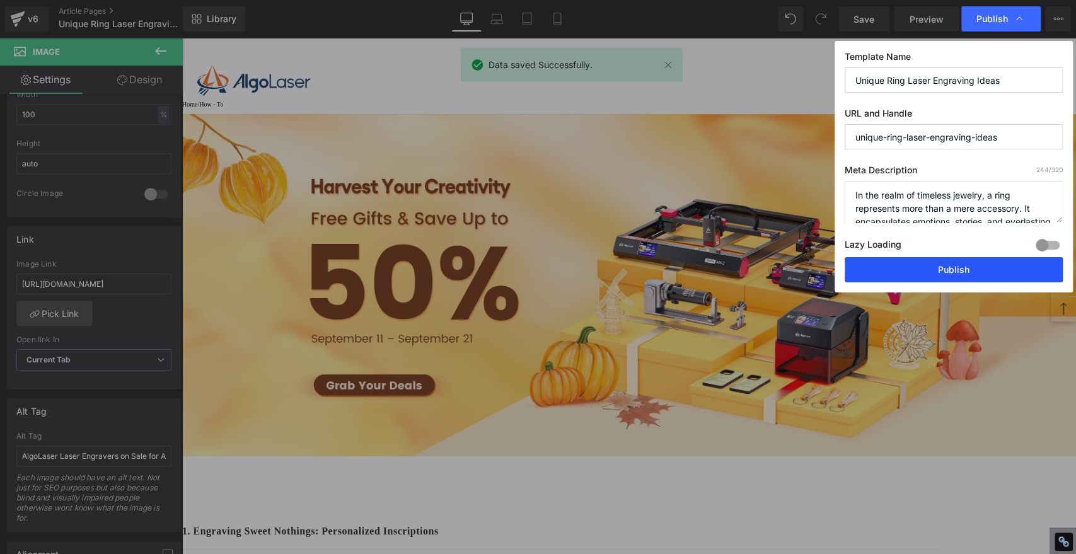
click at [970, 262] on button "Publish" at bounding box center [954, 269] width 218 height 25
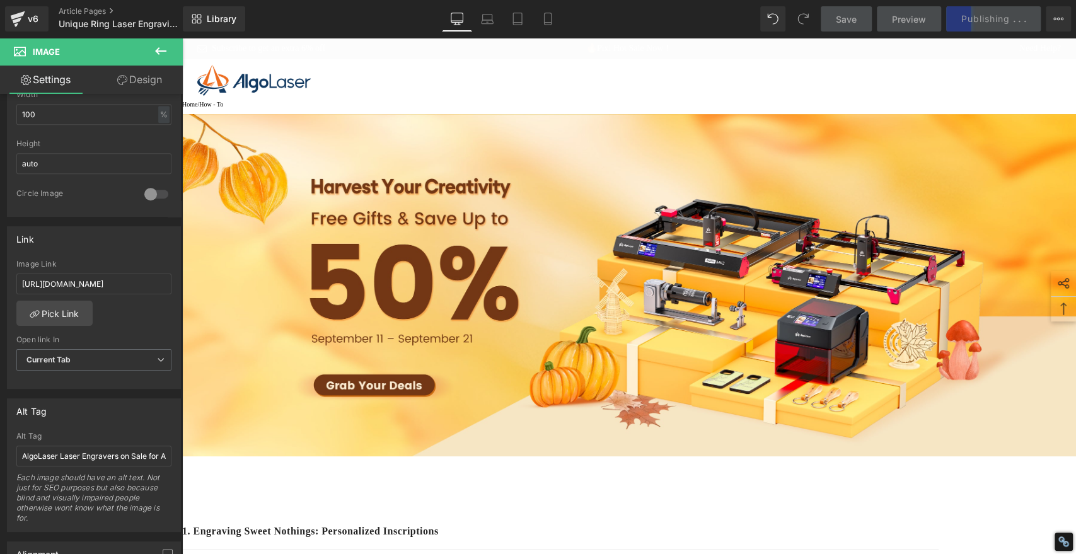
type input "[URL][DOMAIN_NAME]"
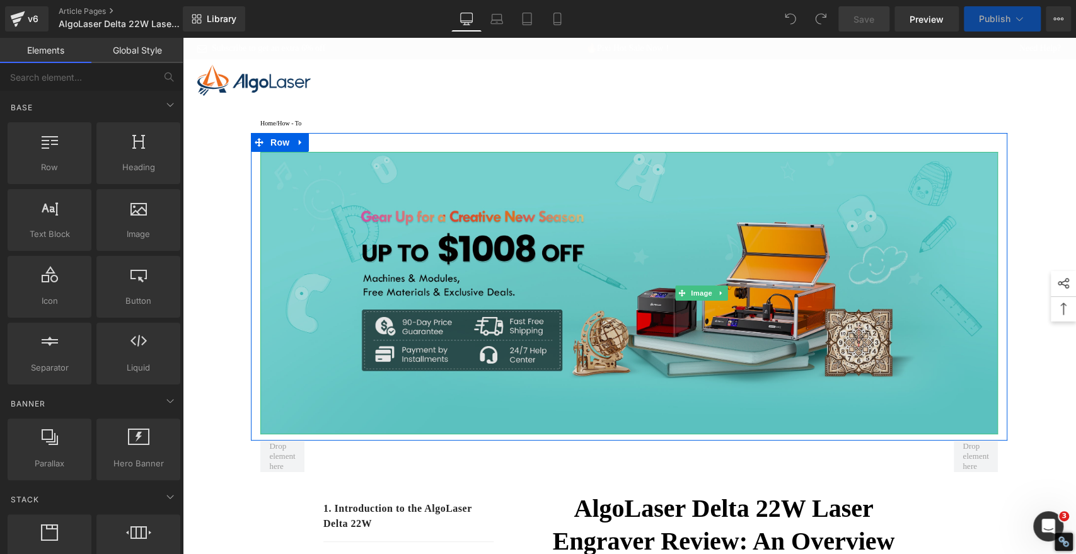
click at [695, 272] on img at bounding box center [629, 293] width 738 height 283
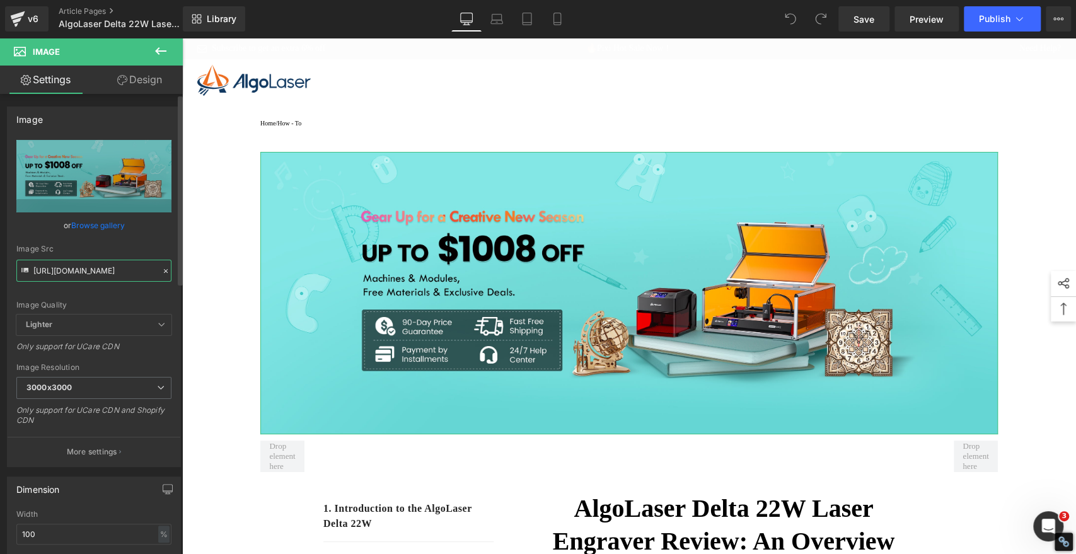
click at [110, 264] on input "[URL][DOMAIN_NAME]" at bounding box center [93, 271] width 155 height 22
paste input "5b6507a0-6318-4653-88c4-174199699aac.jpg?v=1757581613"
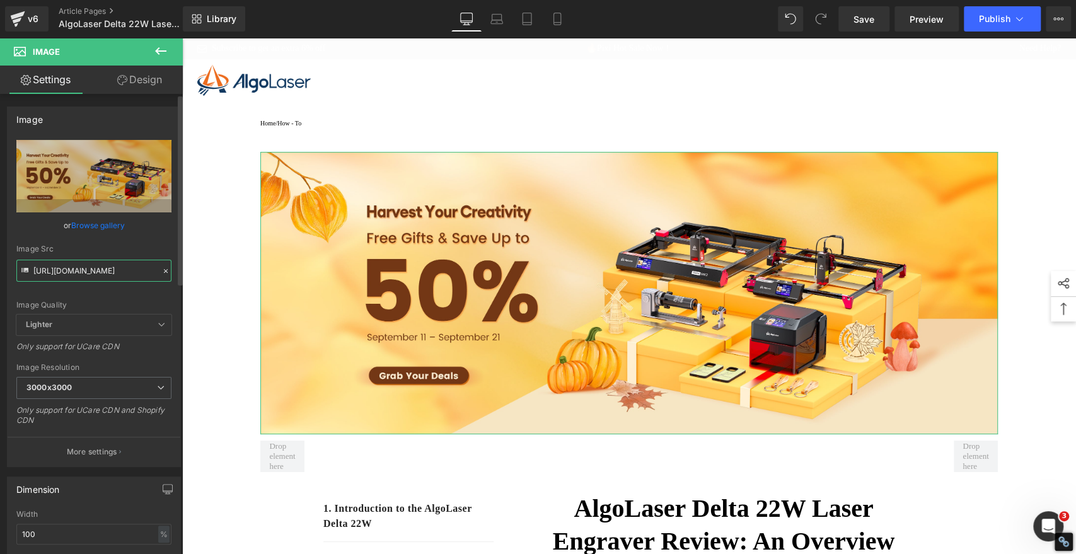
type input "[URL][DOMAIN_NAME]"
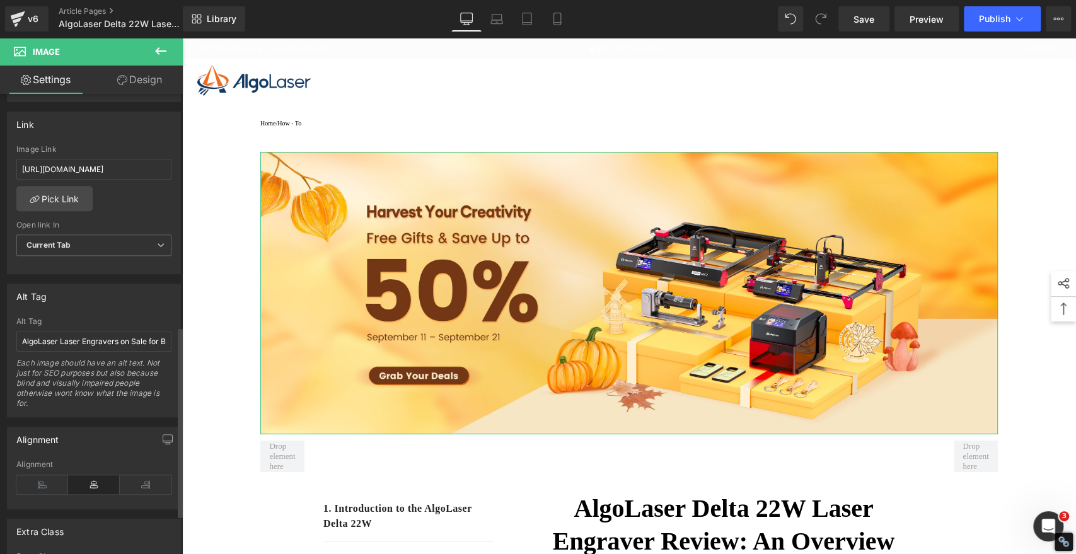
scroll to position [560, 0]
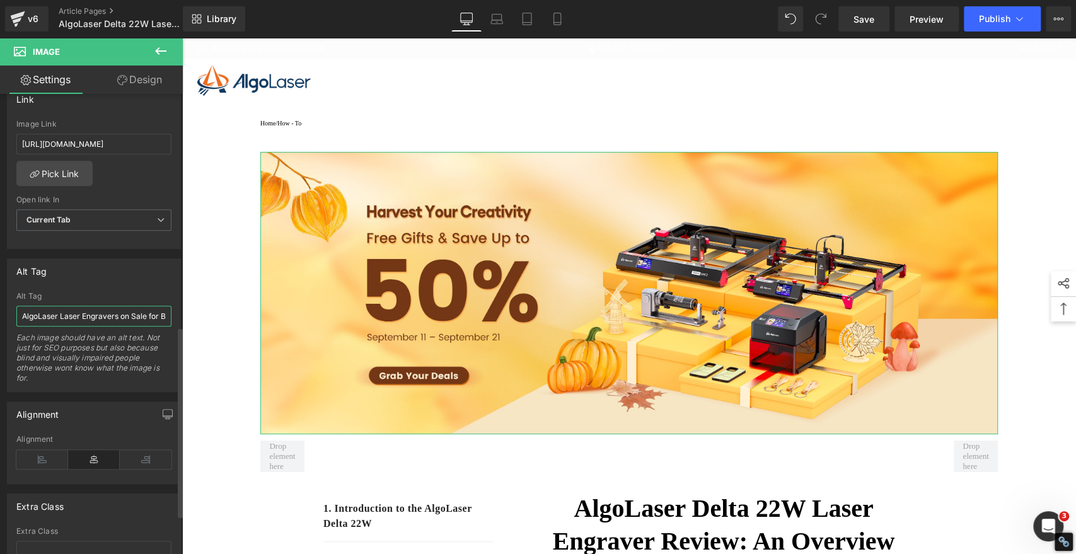
click at [111, 313] on input "AlgoLaser Laser Engravers on Sale for Back-to-School Season" at bounding box center [93, 316] width 155 height 21
paste input "Autumn Harvest"
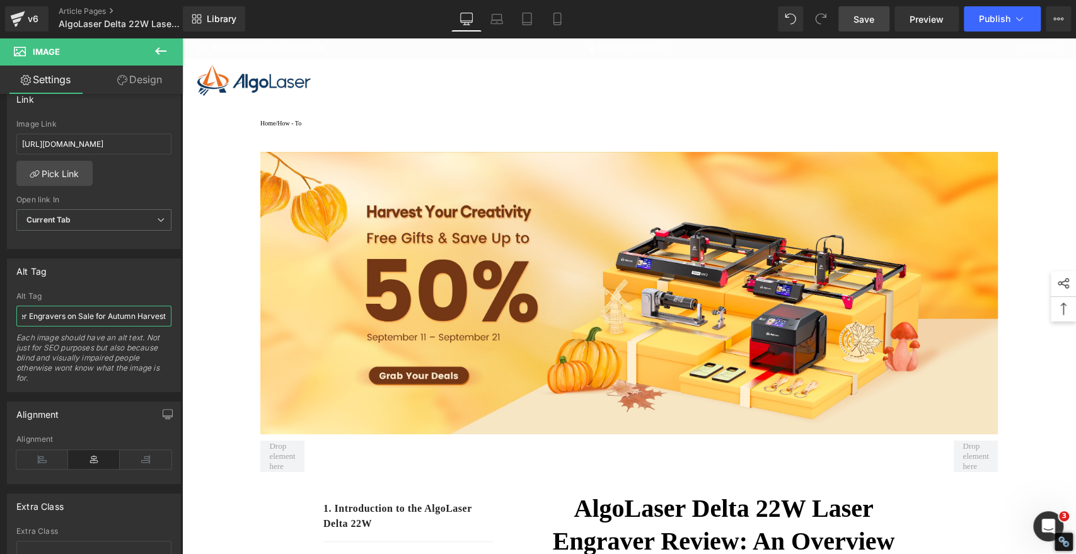
type input "AlgoLaser Laser Engravers on Sale for Autumn Harvest"
click at [868, 14] on span "Save" at bounding box center [864, 19] width 21 height 13
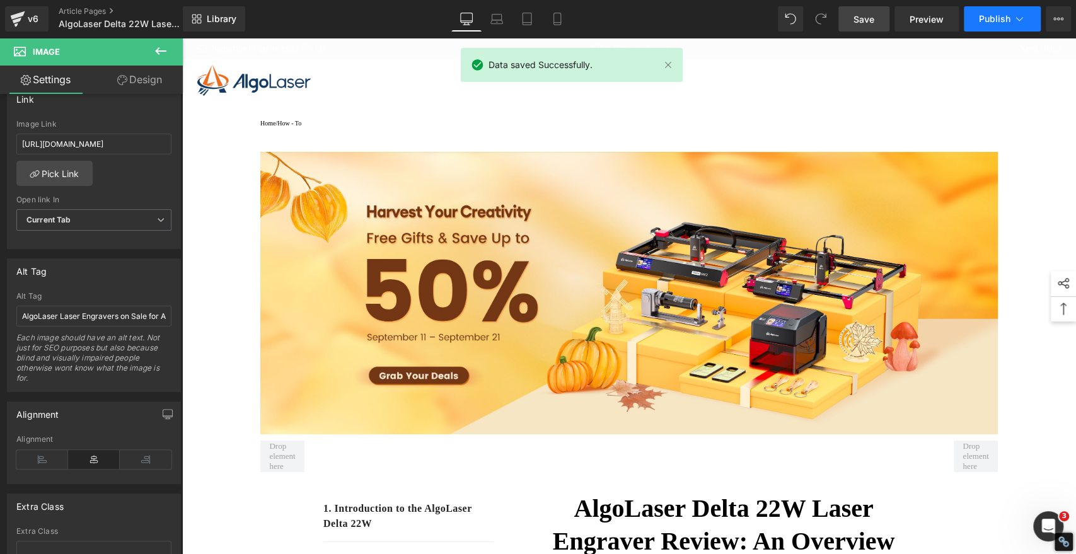
click at [1001, 20] on span "Publish" at bounding box center [995, 19] width 32 height 10
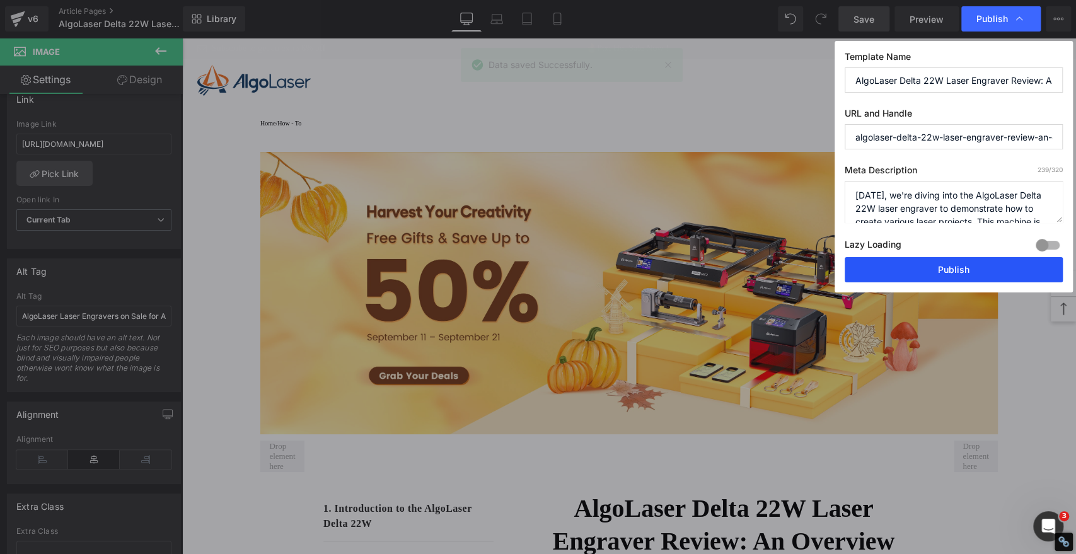
click at [933, 260] on button "Publish" at bounding box center [954, 269] width 218 height 25
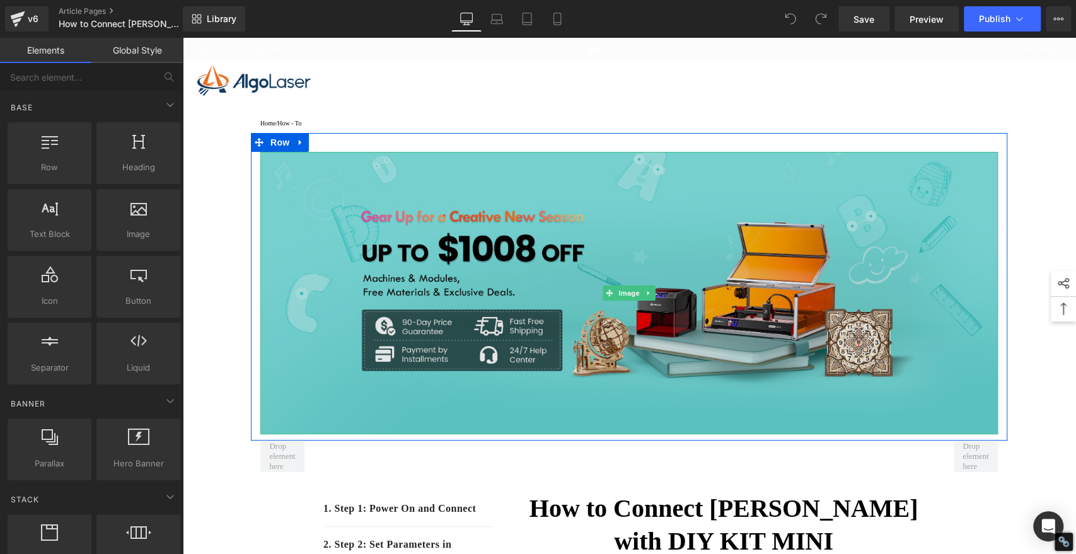
click at [643, 255] on img at bounding box center [629, 293] width 738 height 283
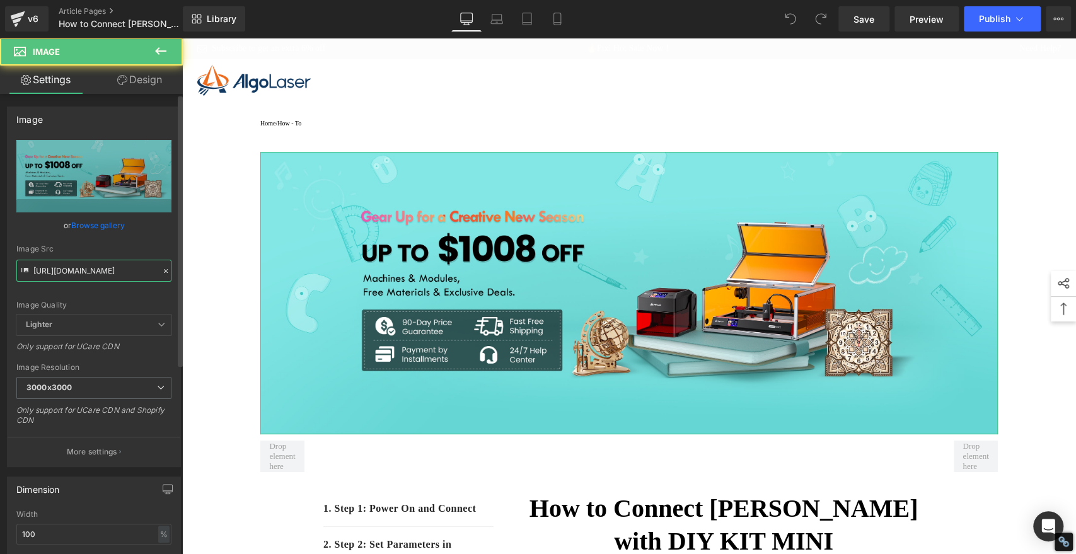
click at [111, 270] on input "https://cdn.shopify.com/s/files/1/0826/1402/6547/files/gempages_490434917700731…" at bounding box center [93, 271] width 155 height 22
paste input "5b6507a0-6318-4653-88c4-174199699aac.jpg?v=1757581613"
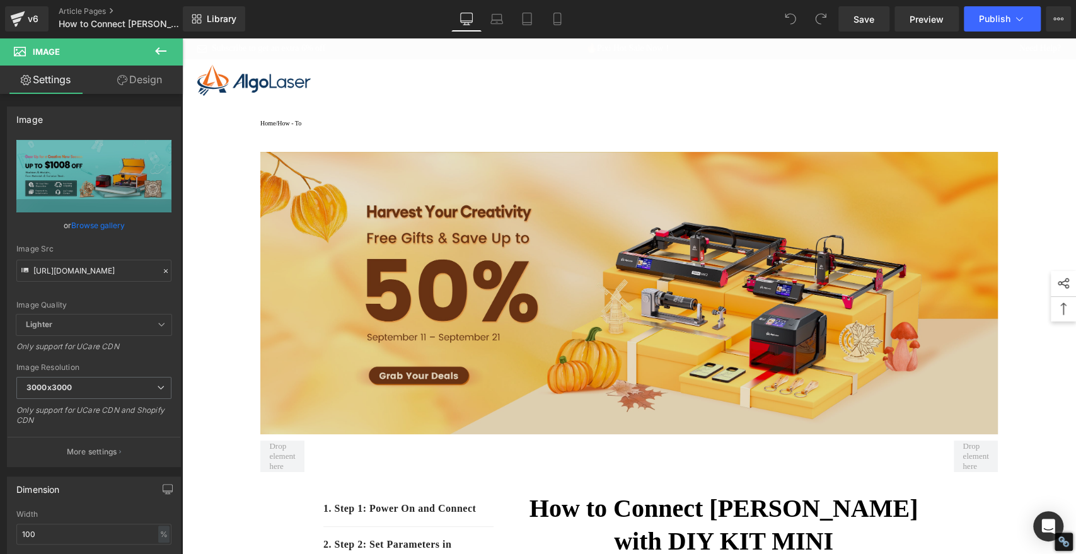
type input "[URL][DOMAIN_NAME]"
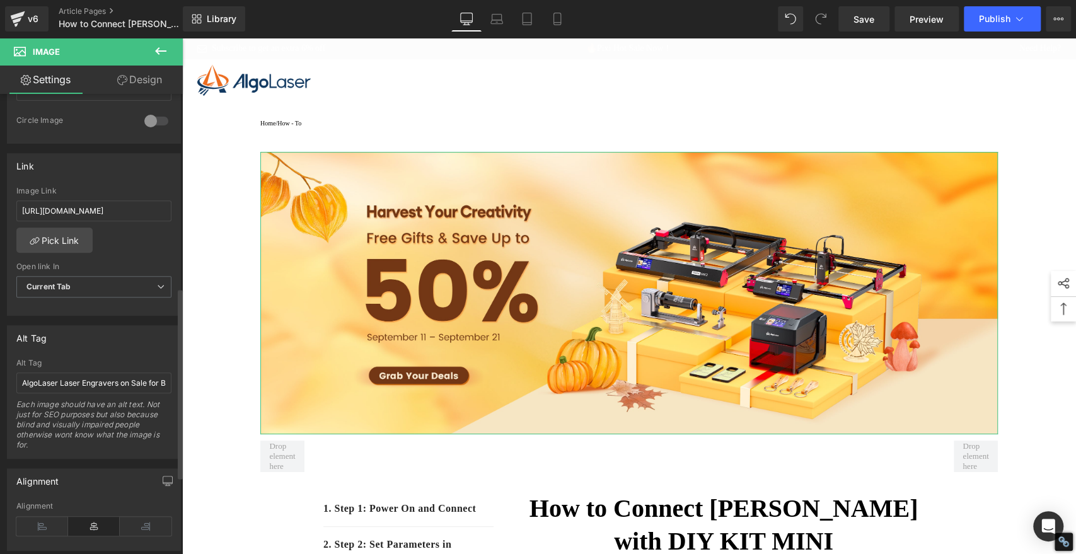
scroll to position [560, 0]
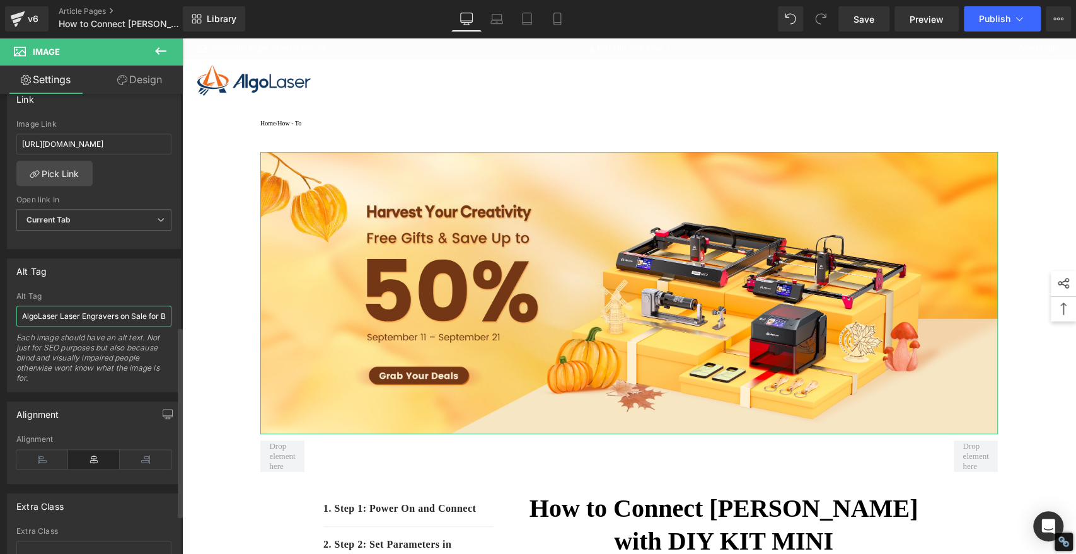
click at [98, 310] on input "AlgoLaser Laser Engravers on Sale for Back-to-School Season" at bounding box center [93, 316] width 155 height 21
paste input "Autumn Harvest"
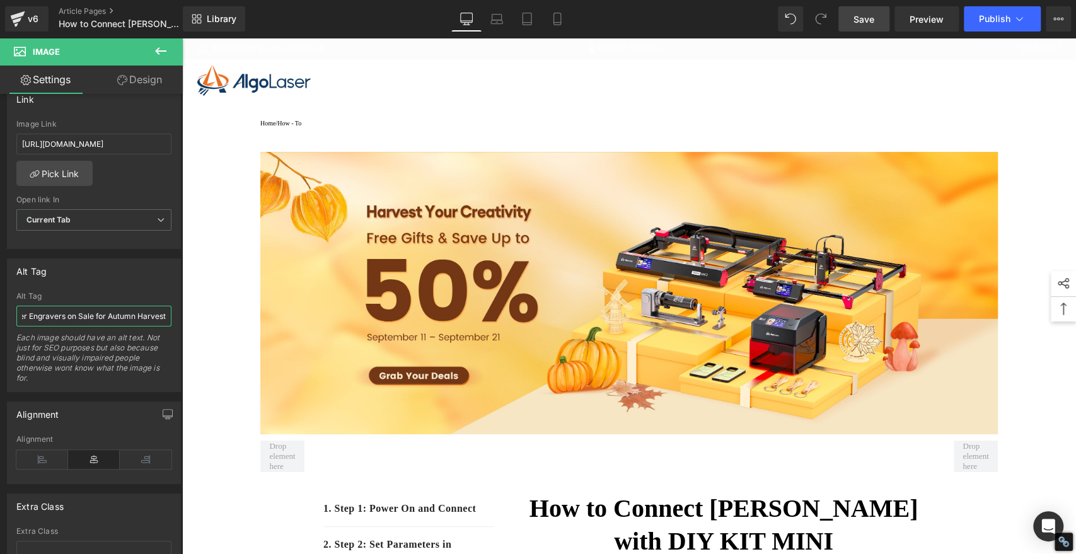
type input "AlgoLaser Laser Engravers on Sale for Autumn Harvest"
click at [873, 16] on span "Save" at bounding box center [864, 19] width 21 height 13
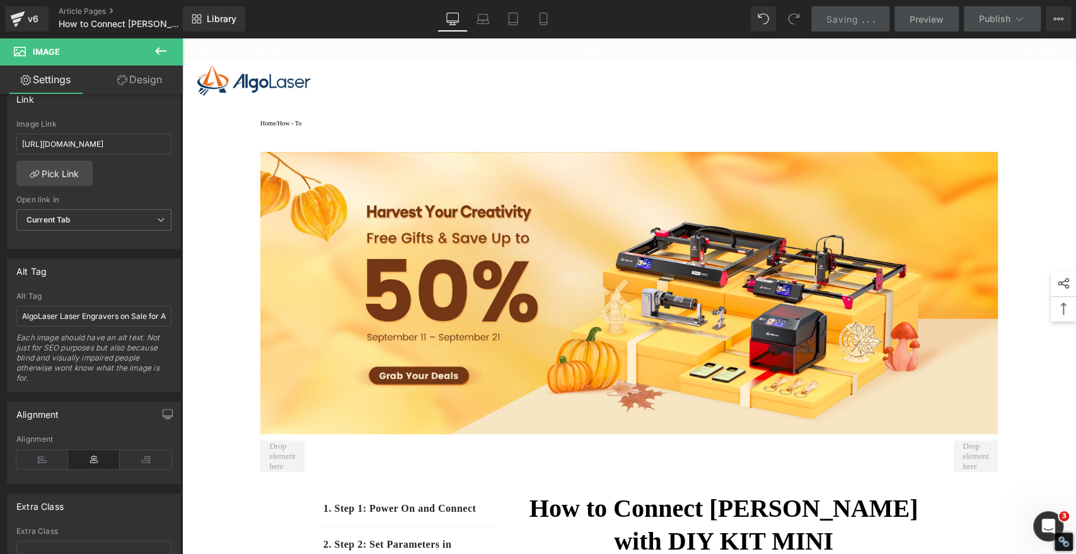
scroll to position [0, 0]
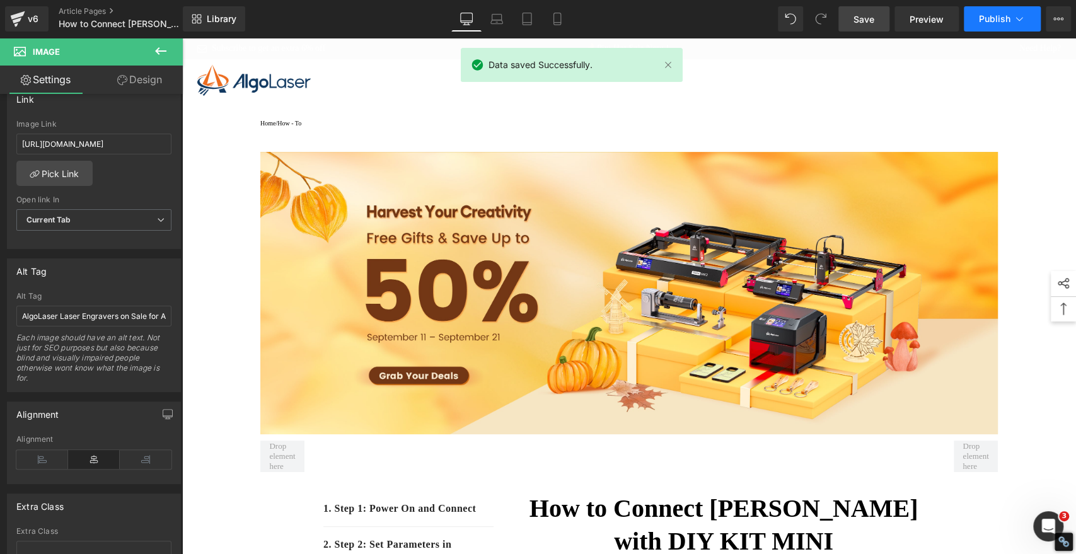
click at [974, 19] on button "Publish" at bounding box center [1002, 18] width 77 height 25
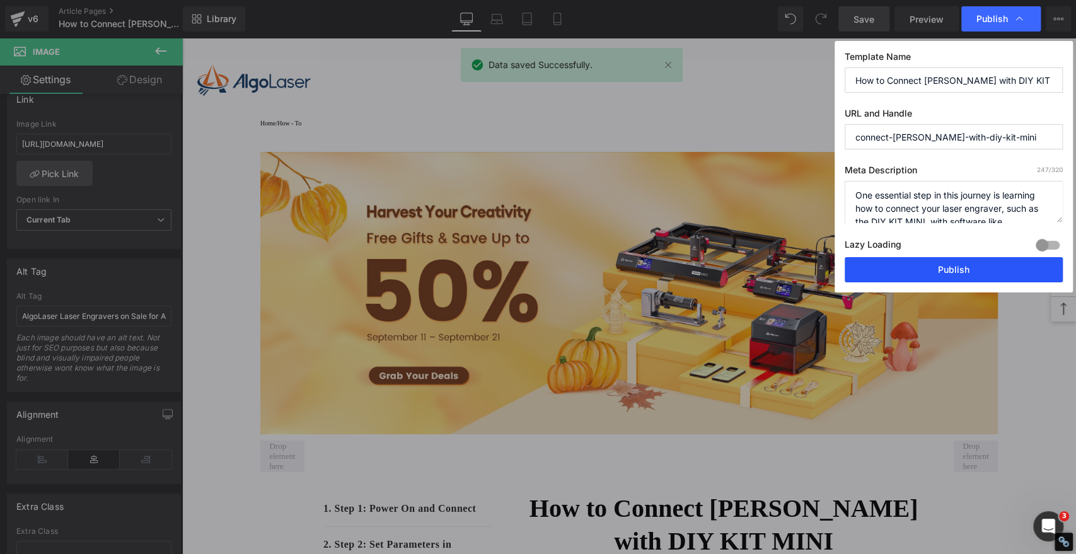
drag, startPoint x: 950, startPoint y: 268, endPoint x: 763, endPoint y: 219, distance: 193.0
click at [950, 269] on button "Publish" at bounding box center [954, 269] width 218 height 25
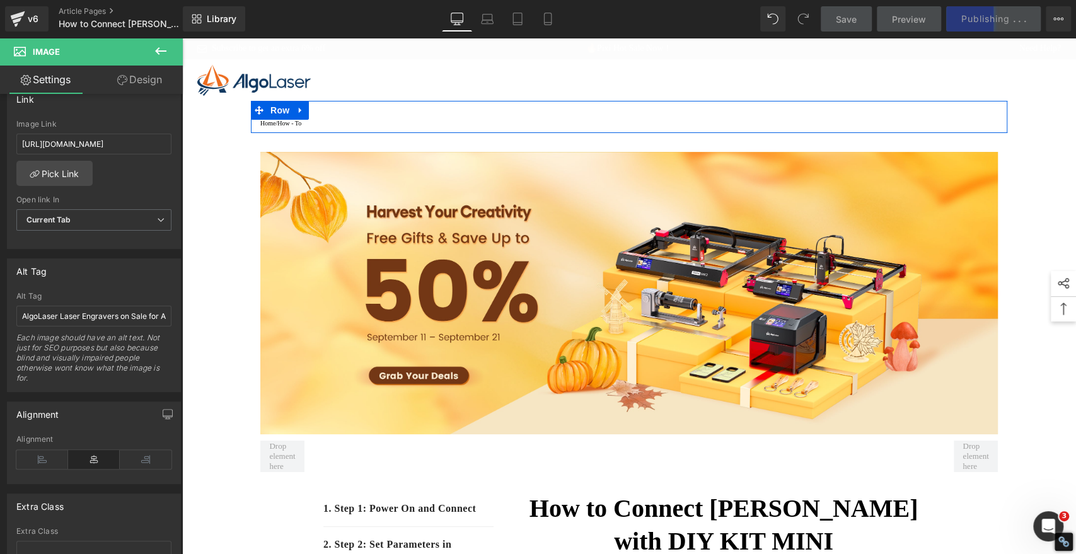
type input "[URL][DOMAIN_NAME]"
